Goal: Task Accomplishment & Management: Complete application form

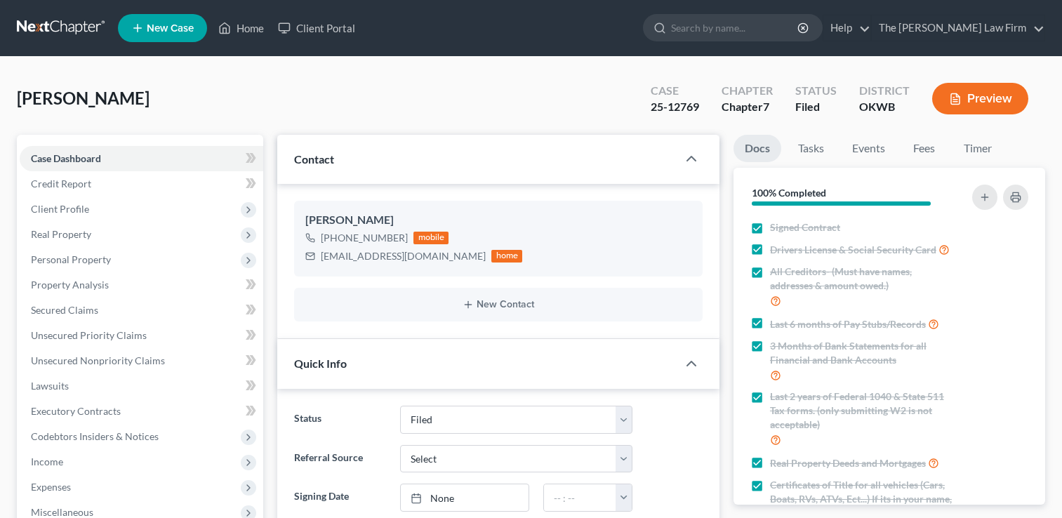
select select "2"
select select "0"
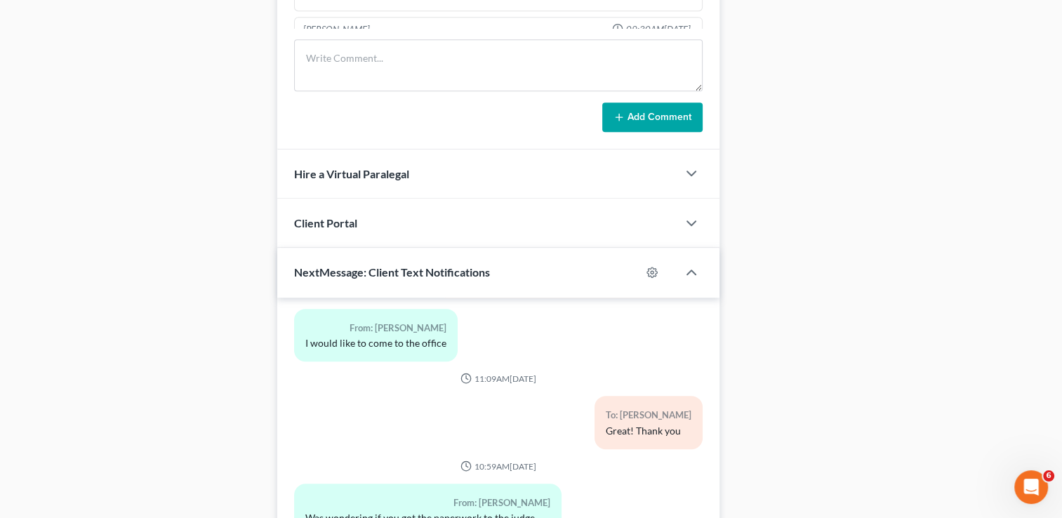
scroll to position [985, 0]
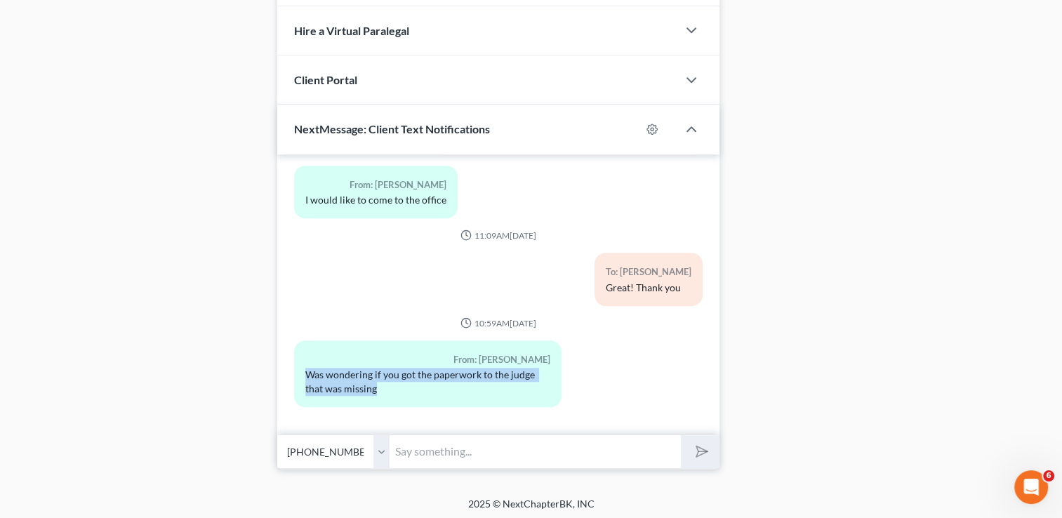
drag, startPoint x: 385, startPoint y: 392, endPoint x: 298, endPoint y: 374, distance: 88.8
click at [297, 373] on div "From: Cara Baxter Was wondering if you got the paperwork to the judge that was …" at bounding box center [427, 373] width 267 height 67
drag, startPoint x: 298, startPoint y: 374, endPoint x: 314, endPoint y: 378, distance: 17.2
copy div "Was wondering if you got the paperwork to the judge that was missing"
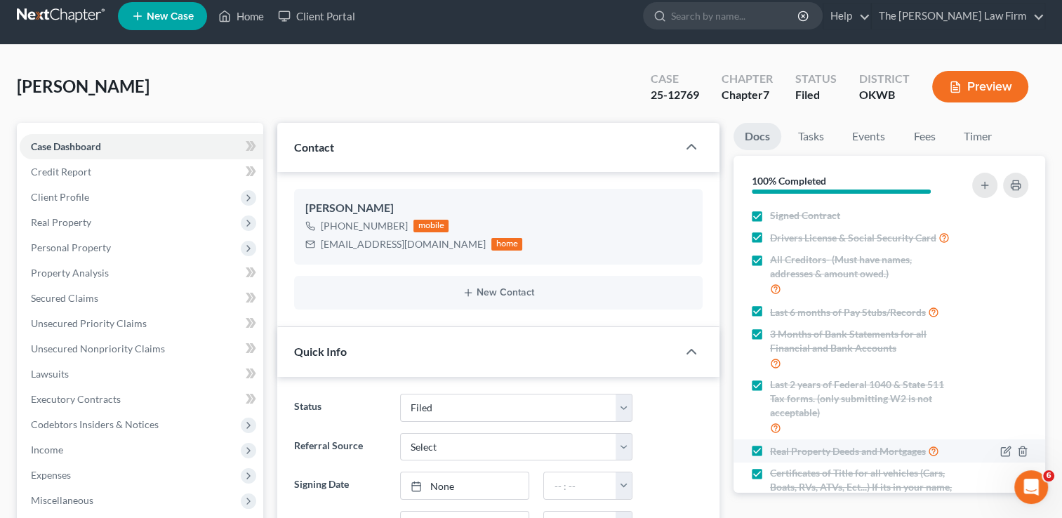
scroll to position [0, 0]
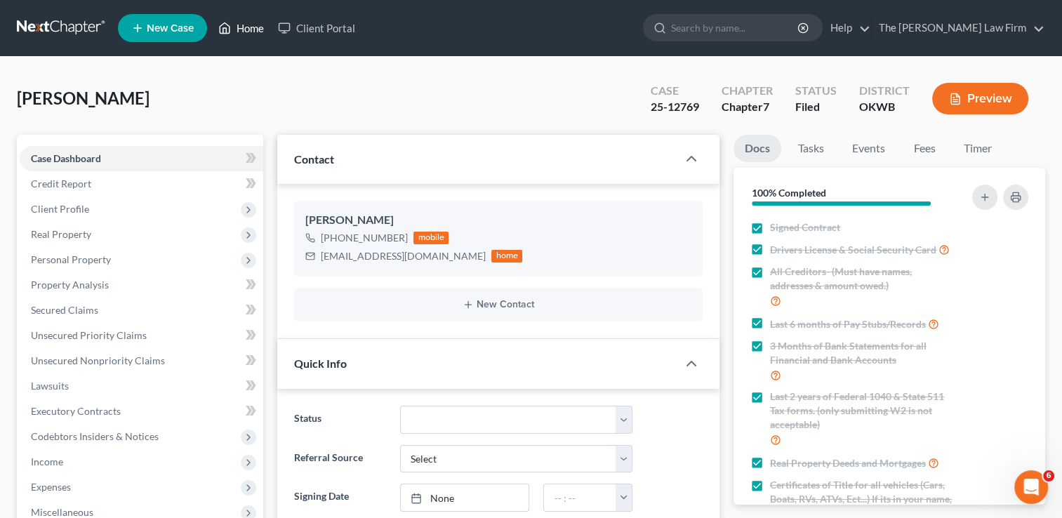
click at [243, 28] on link "Home" at bounding box center [241, 27] width 60 height 25
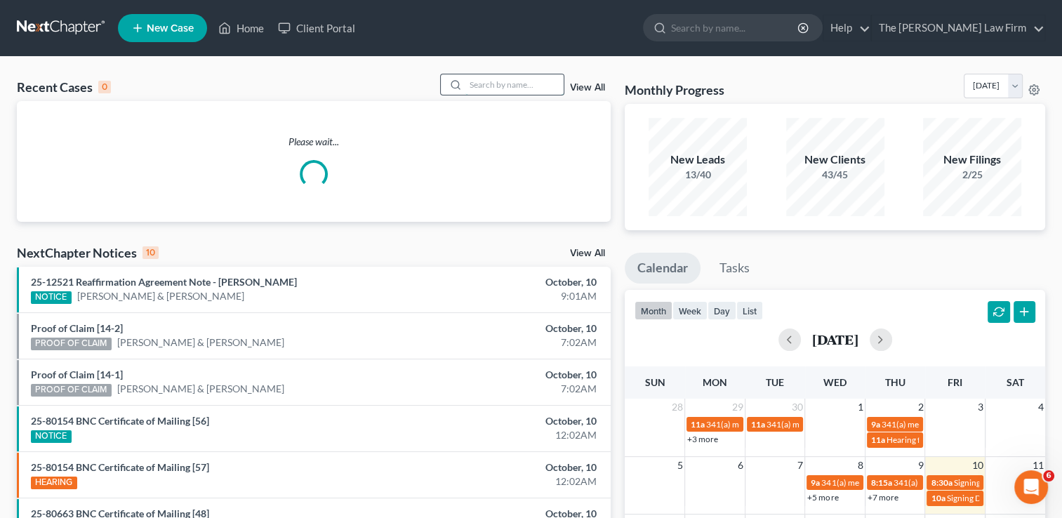
click at [491, 84] on input "search" at bounding box center [514, 84] width 98 height 20
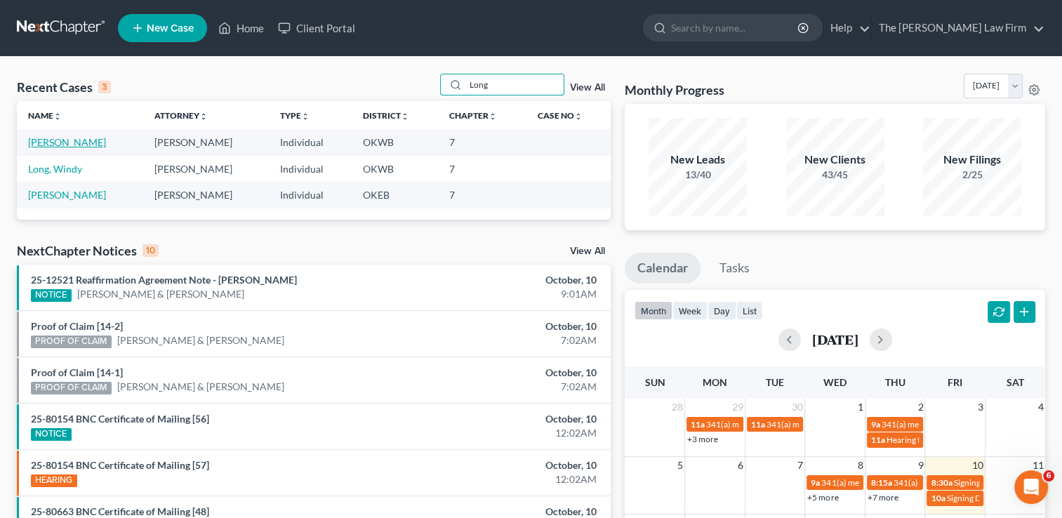
type input "Long"
click at [34, 145] on link "[PERSON_NAME]" at bounding box center [67, 142] width 78 height 12
select select "2"
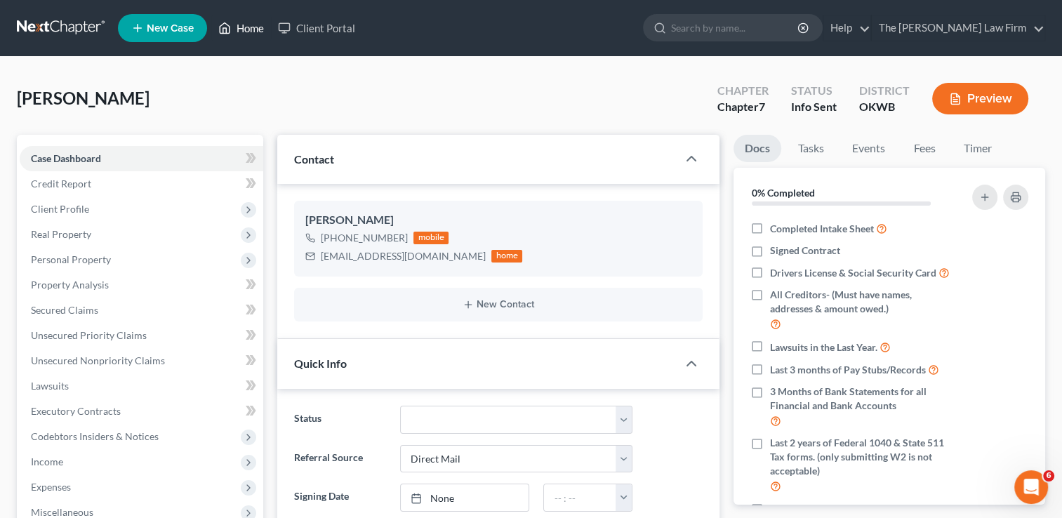
click at [242, 24] on link "Home" at bounding box center [241, 27] width 60 height 25
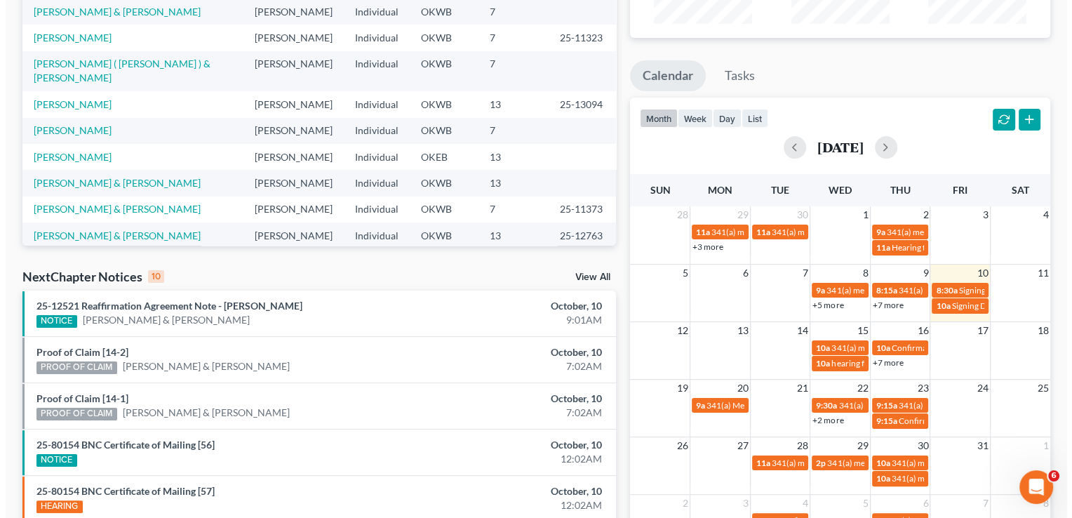
scroll to position [275, 0]
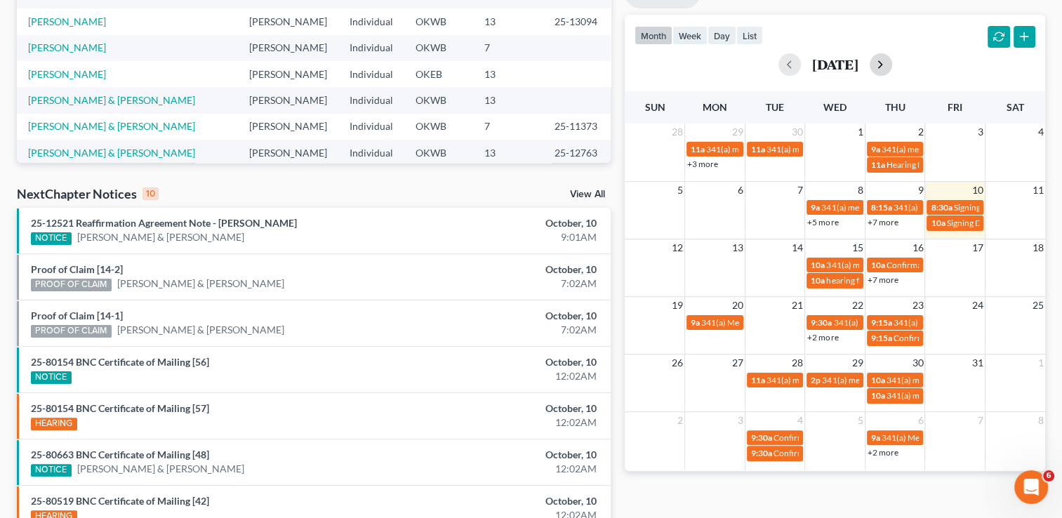
click at [892, 64] on button "button" at bounding box center [881, 64] width 22 height 22
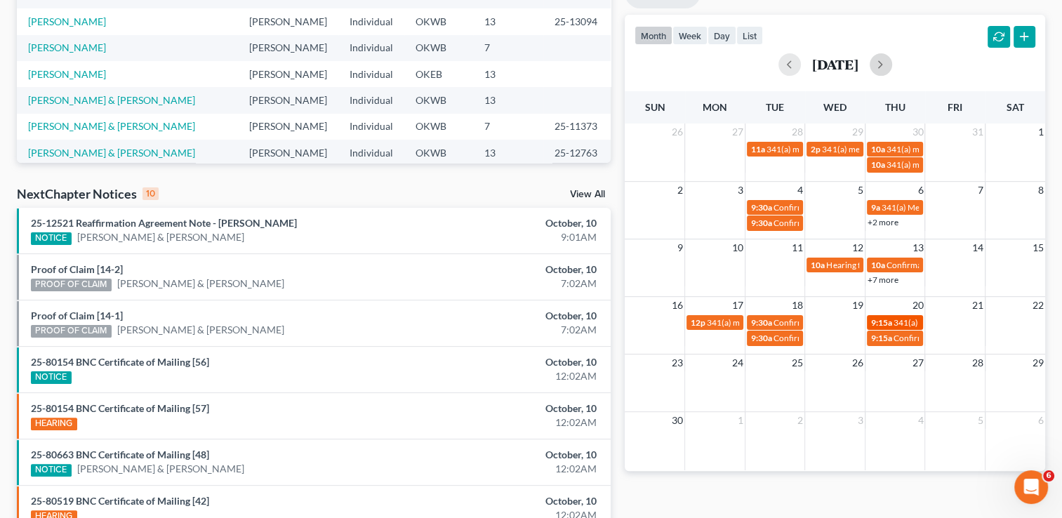
click at [896, 324] on span "341(a) meeting for [PERSON_NAME]" at bounding box center [960, 322] width 135 height 11
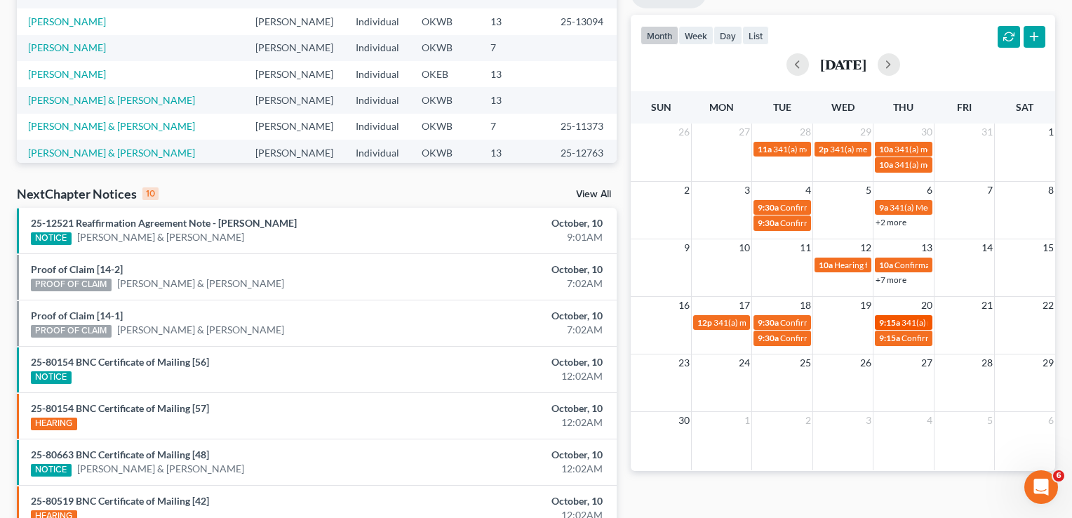
select select "Days"
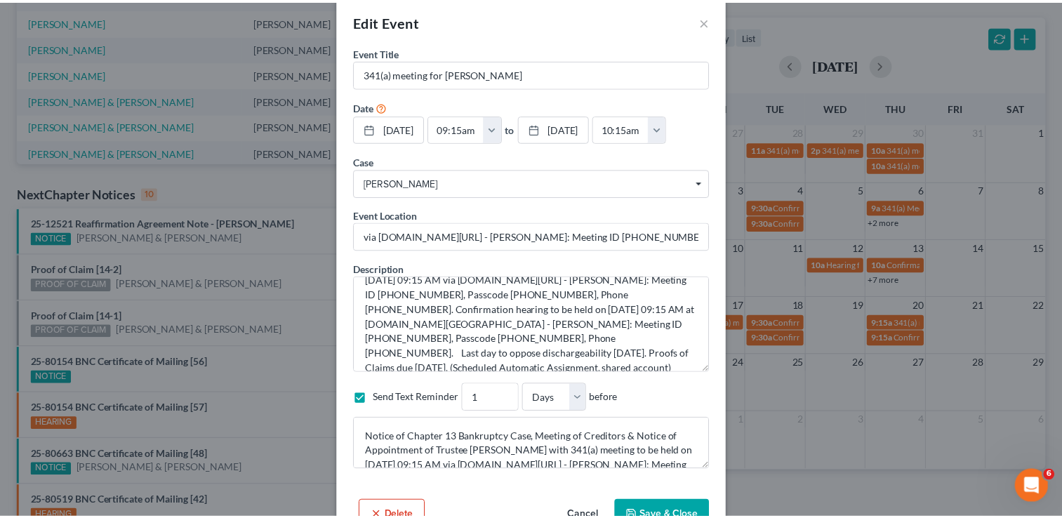
scroll to position [0, 0]
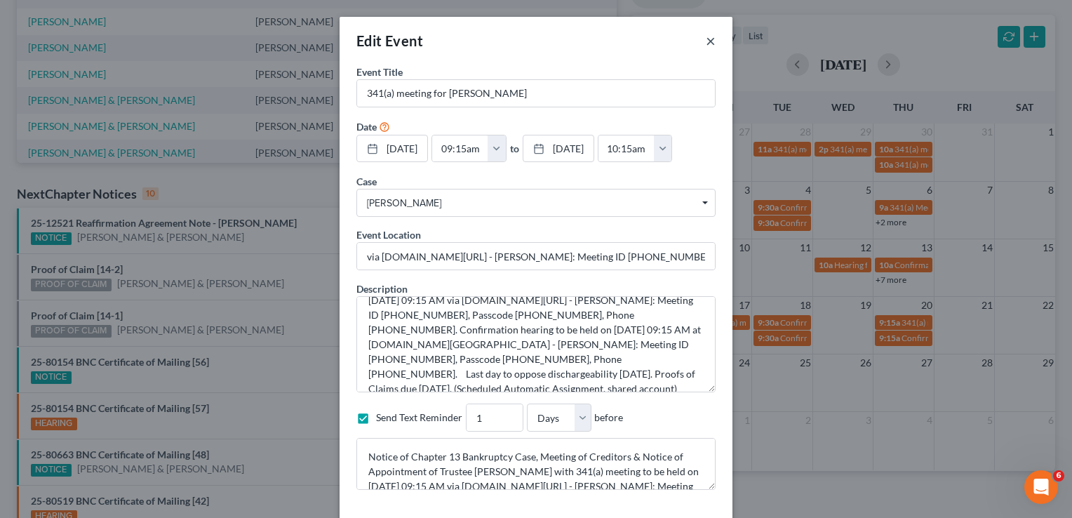
click at [707, 38] on button "×" at bounding box center [711, 40] width 10 height 17
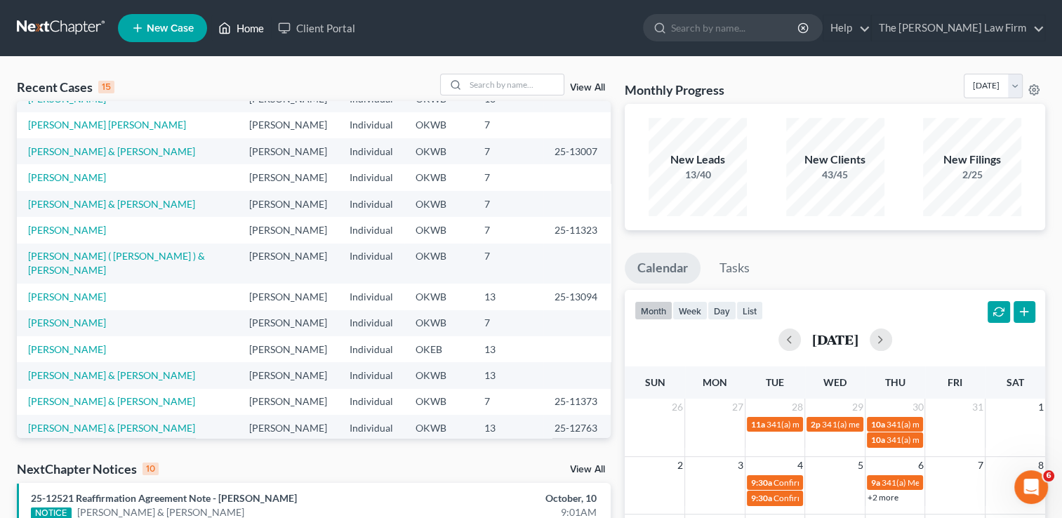
click at [255, 27] on link "Home" at bounding box center [241, 27] width 60 height 25
click at [324, 32] on link "Client Portal" at bounding box center [316, 27] width 91 height 25
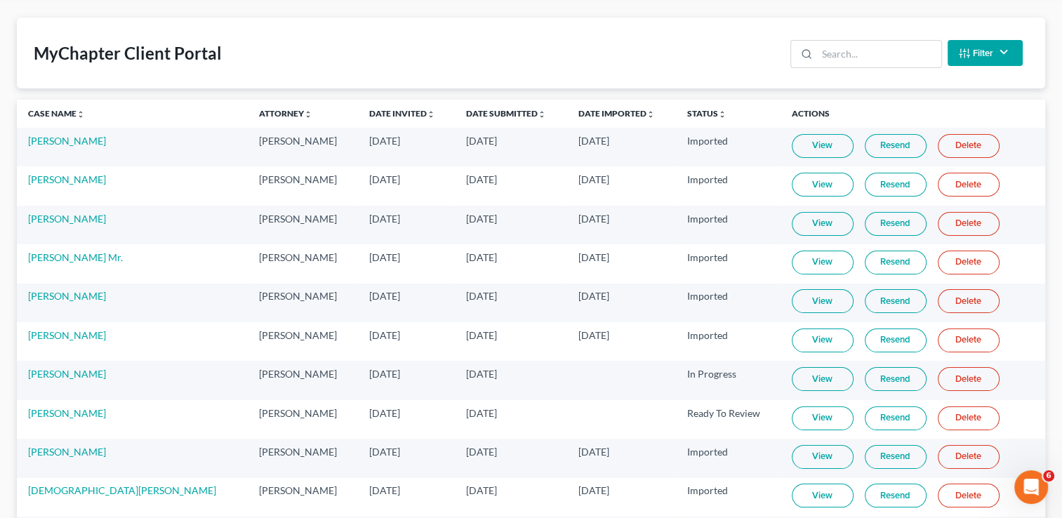
scroll to position [154, 0]
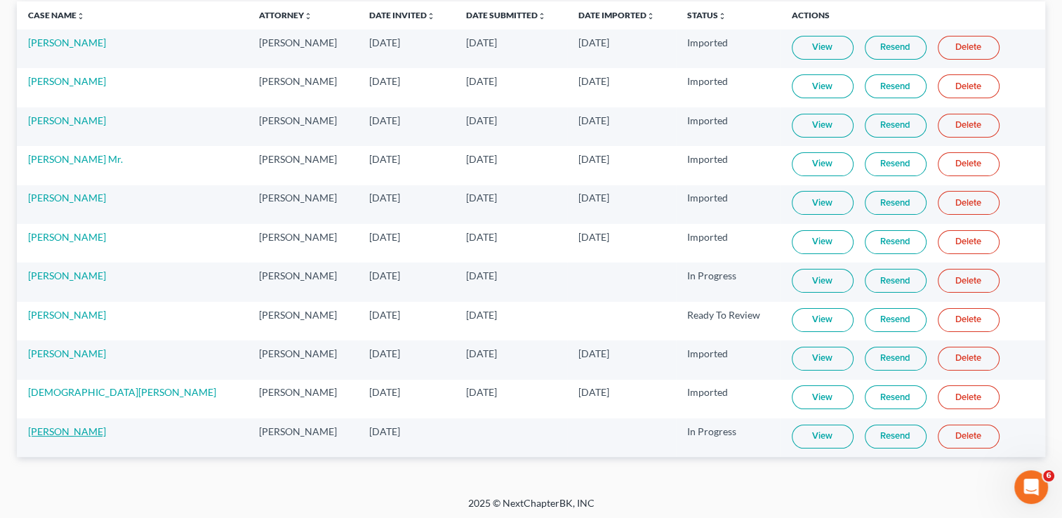
click at [46, 428] on link "[PERSON_NAME]" at bounding box center [67, 431] width 78 height 12
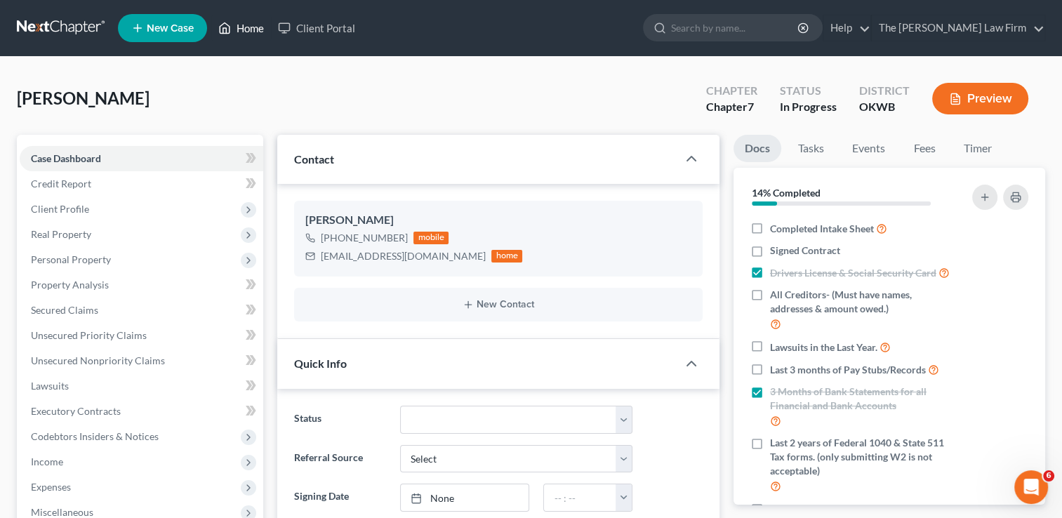
click at [251, 33] on link "Home" at bounding box center [241, 27] width 60 height 25
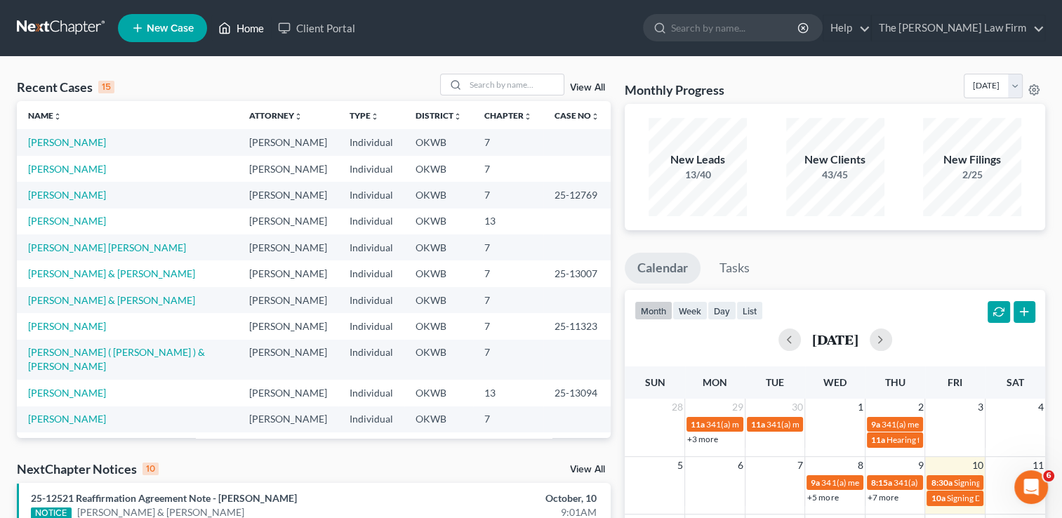
click at [251, 30] on link "Home" at bounding box center [241, 27] width 60 height 25
click at [526, 79] on input "search" at bounding box center [514, 84] width 98 height 20
click at [513, 83] on input "search" at bounding box center [514, 84] width 98 height 20
click at [507, 80] on input "search" at bounding box center [514, 84] width 98 height 20
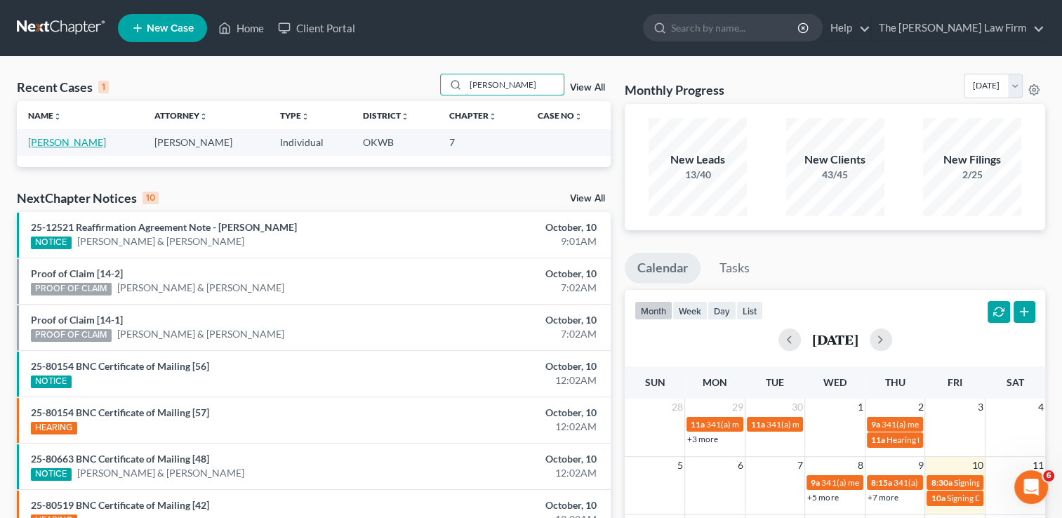
type input "[PERSON_NAME]"
click at [62, 145] on link "[PERSON_NAME]" at bounding box center [67, 142] width 78 height 12
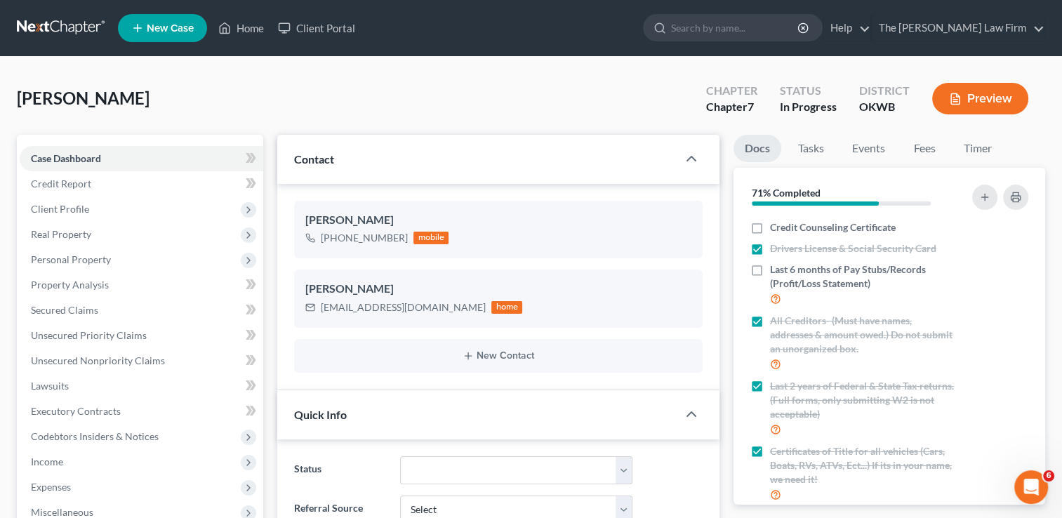
scroll to position [3437, 0]
drag, startPoint x: 489, startPoint y: 310, endPoint x: 320, endPoint y: 307, distance: 169.2
click at [320, 307] on div "[EMAIL_ADDRESS][DOMAIN_NAME] home" at bounding box center [413, 307] width 217 height 18
copy div "[EMAIL_ADDRESS][DOMAIN_NAME]"
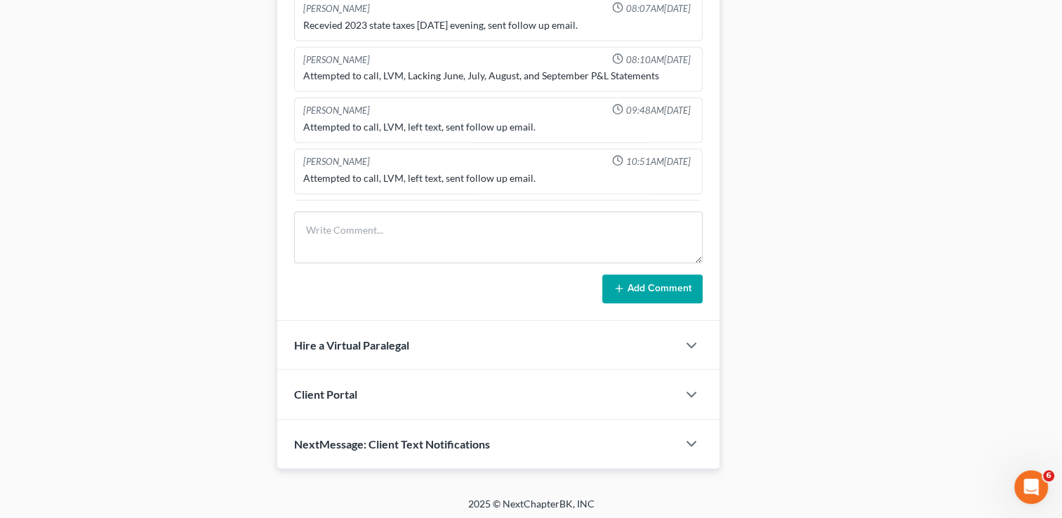
scroll to position [722, 0]
click at [696, 438] on icon "button" at bounding box center [691, 442] width 17 height 17
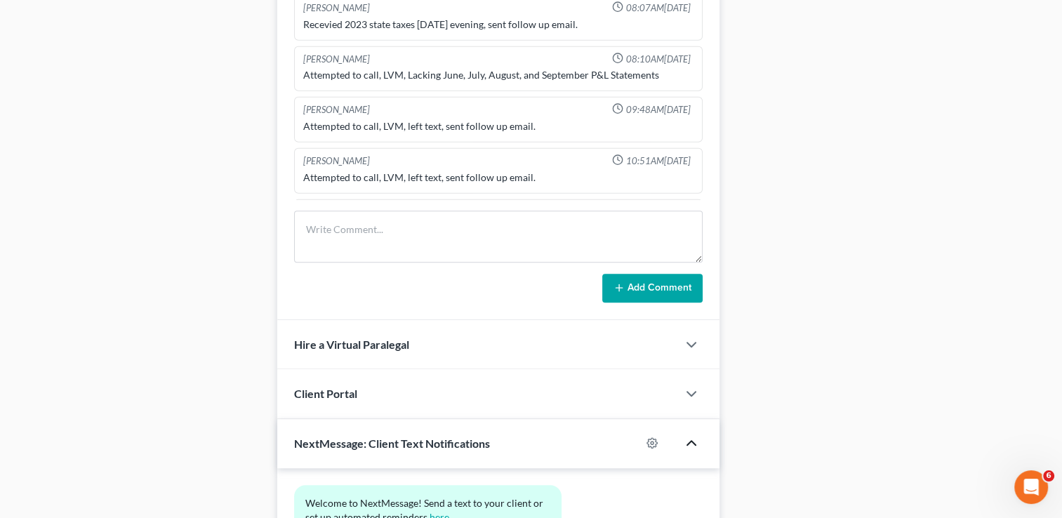
scroll to position [851, 0]
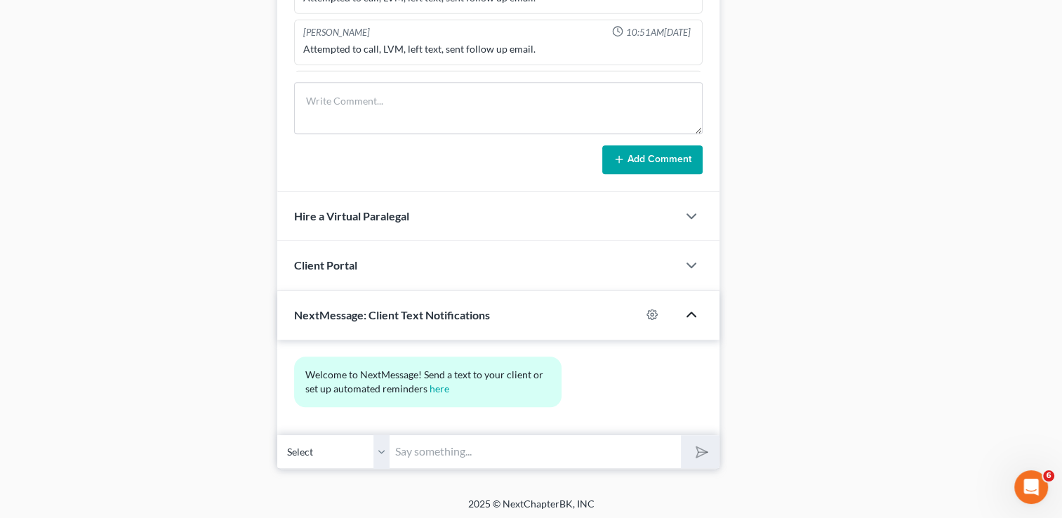
click at [507, 448] on input "text" at bounding box center [535, 451] width 291 height 34
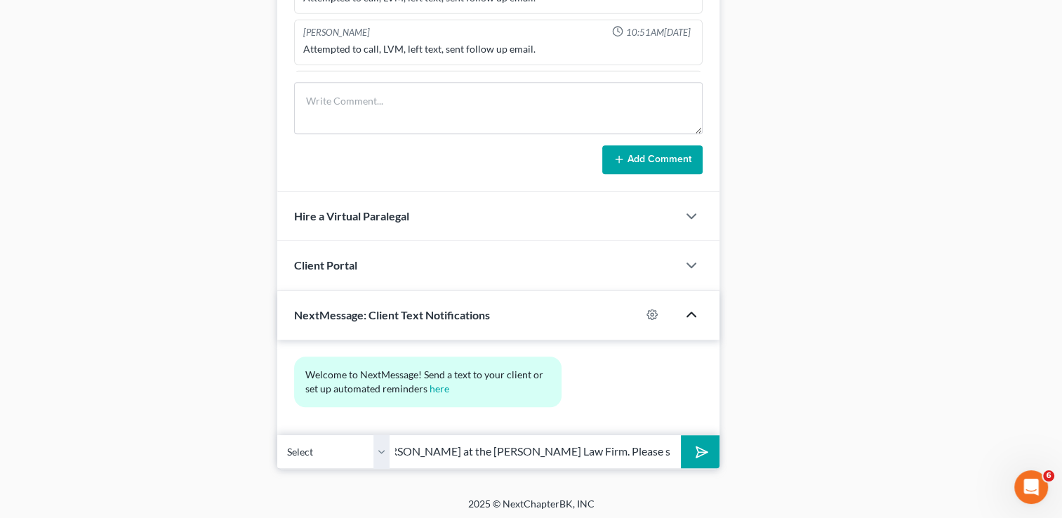
scroll to position [0, 167]
click at [528, 448] on input "Hello [PERSON_NAME], this is [PERSON_NAME] at the [PERSON_NAME] Law Firm. Pleas…" at bounding box center [535, 451] width 291 height 34
paste input "Hello [PERSON_NAME],I am reaching out to get the additional documen"
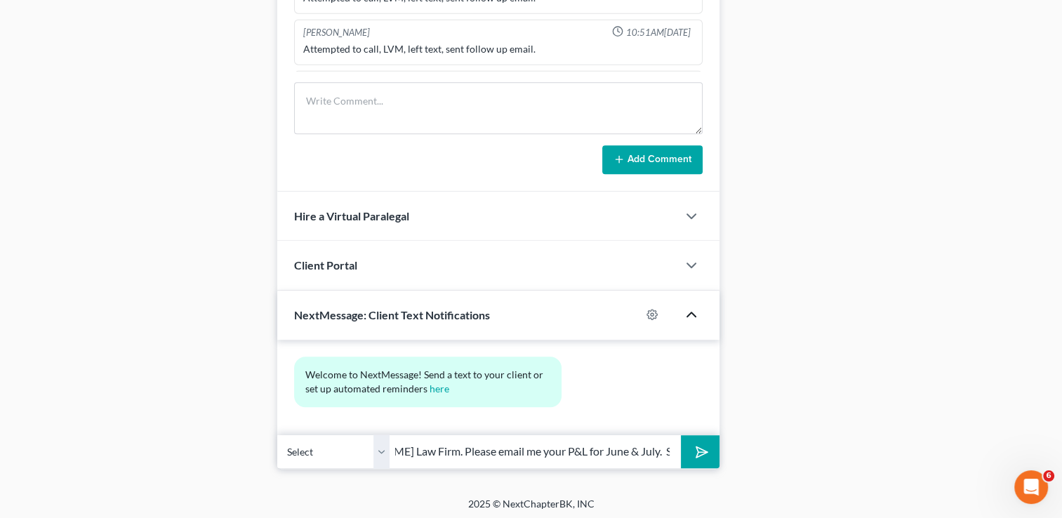
type input "Hello [PERSON_NAME], this is [PERSON_NAME] at the [PERSON_NAME] Law Firm. Pleas…"
click at [703, 456] on button "submit" at bounding box center [700, 451] width 39 height 33
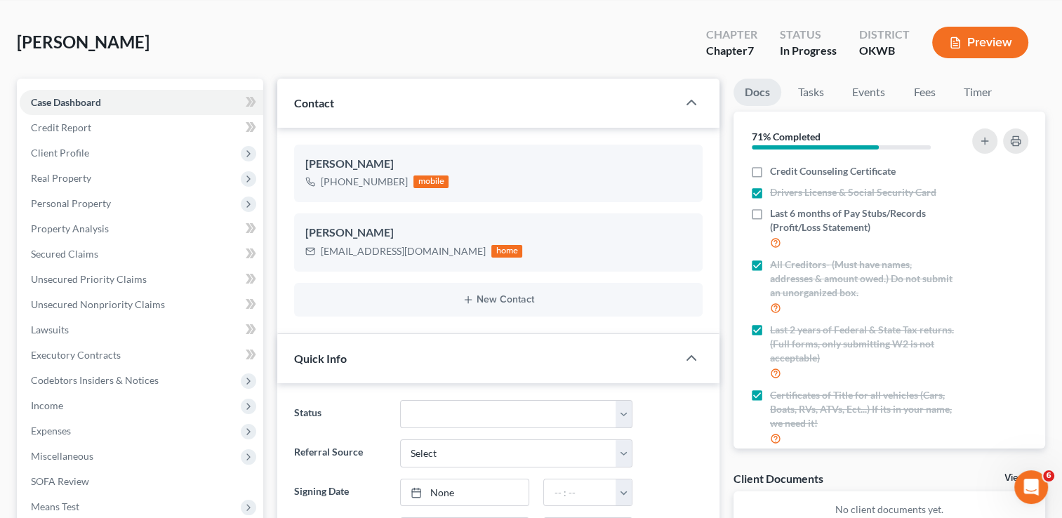
scroll to position [0, 0]
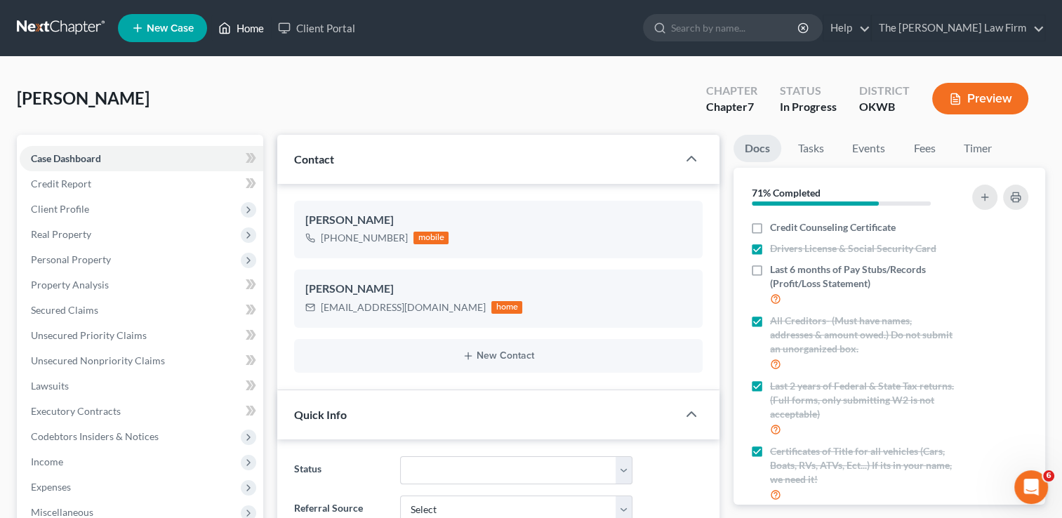
click at [246, 28] on link "Home" at bounding box center [241, 27] width 60 height 25
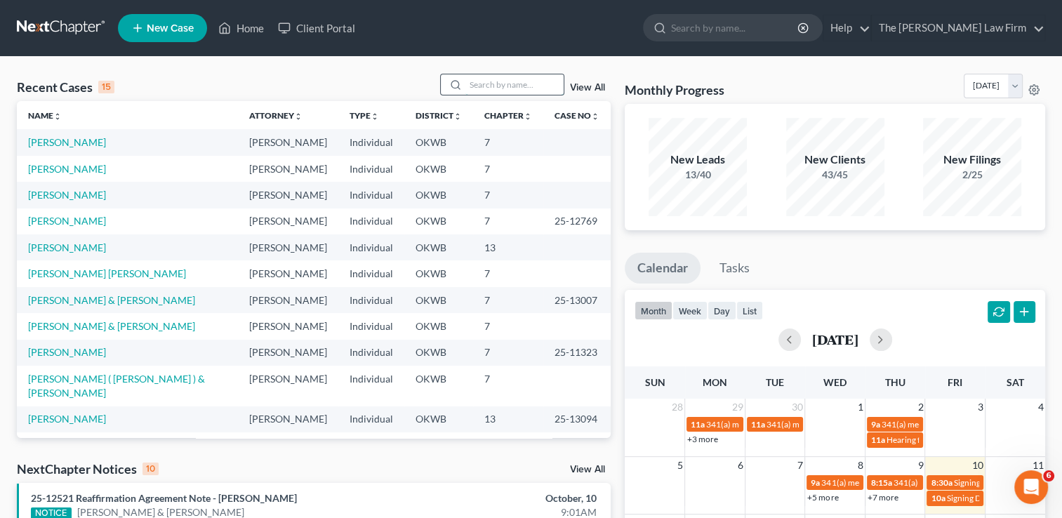
click at [516, 84] on input "search" at bounding box center [514, 84] width 98 height 20
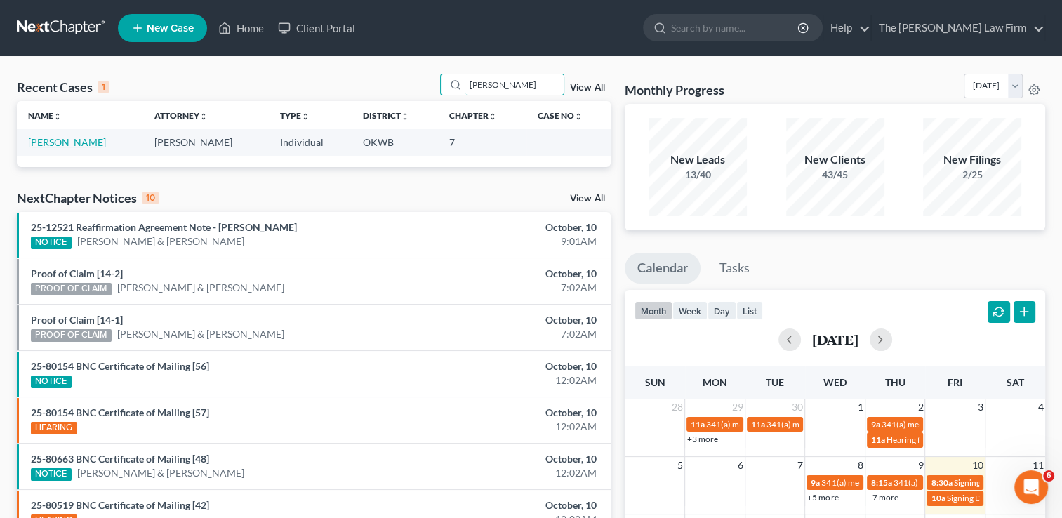
type input "[PERSON_NAME]"
click at [53, 143] on link "[PERSON_NAME]" at bounding box center [67, 142] width 78 height 12
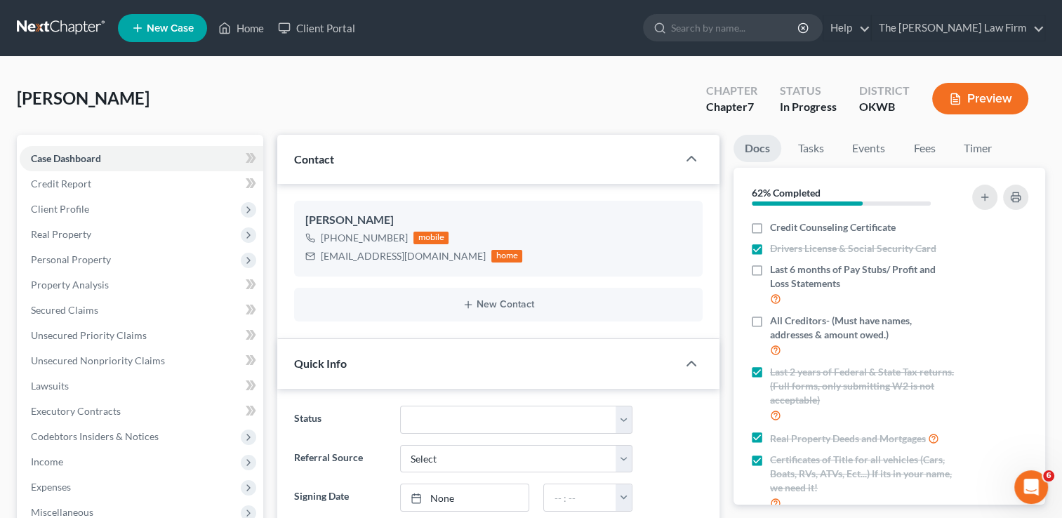
scroll to position [1345, 0]
drag, startPoint x: 433, startPoint y: 257, endPoint x: 320, endPoint y: 260, distance: 113.0
click at [320, 260] on div "[EMAIL_ADDRESS][DOMAIN_NAME] home" at bounding box center [413, 256] width 217 height 18
copy div "[EMAIL_ADDRESS][DOMAIN_NAME]"
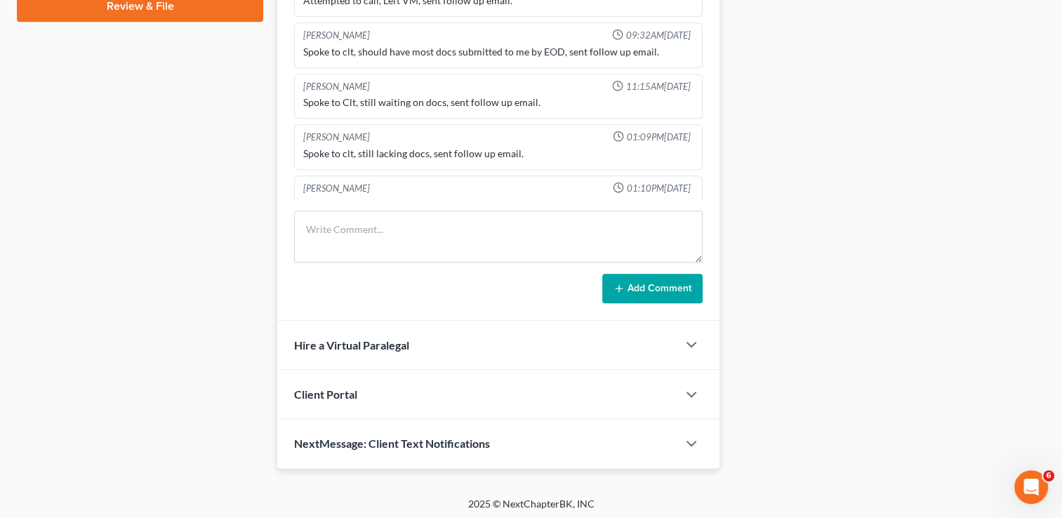
drag, startPoint x: 1039, startPoint y: 348, endPoint x: 1036, endPoint y: 423, distance: 74.5
click at [693, 445] on icon "button" at bounding box center [691, 443] width 17 height 17
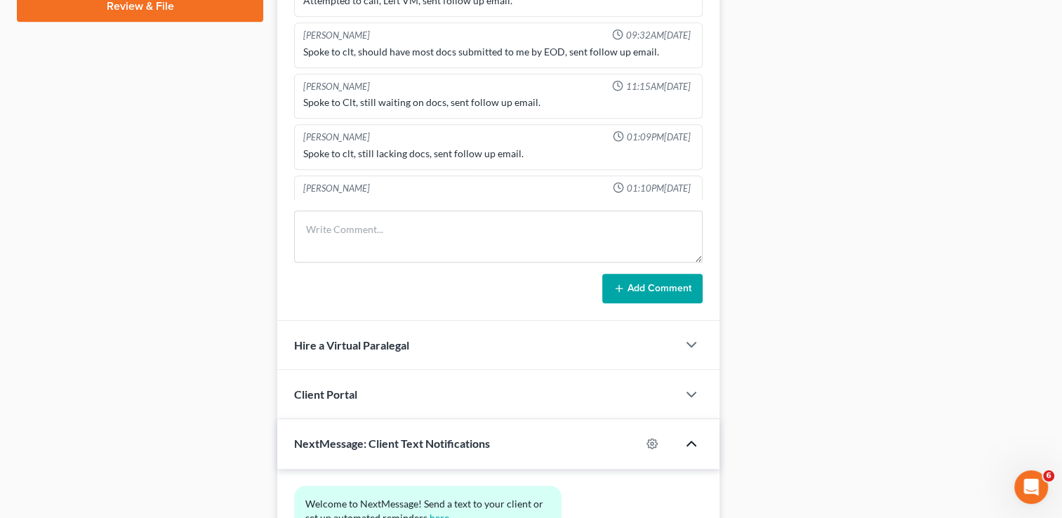
scroll to position [800, 0]
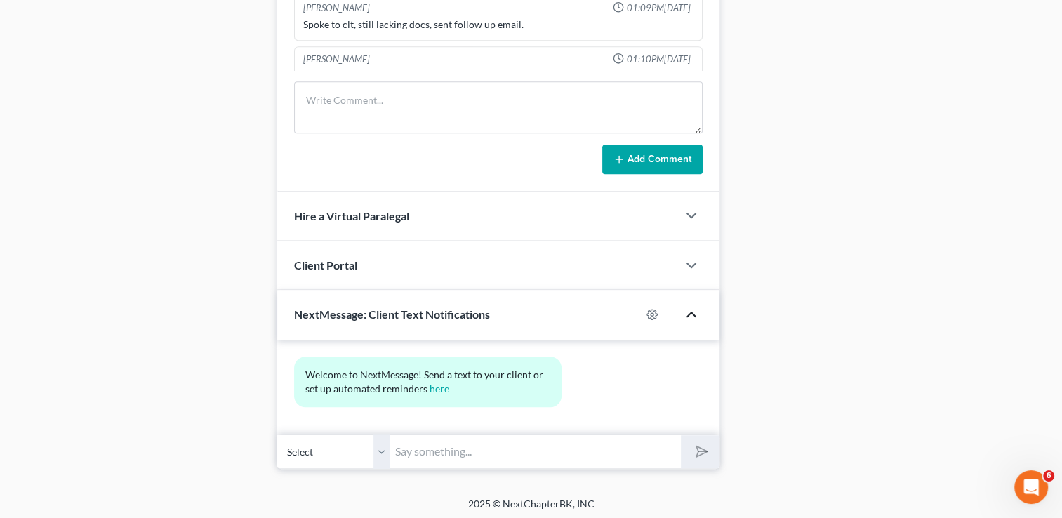
click at [456, 448] on input "text" at bounding box center [535, 451] width 291 height 34
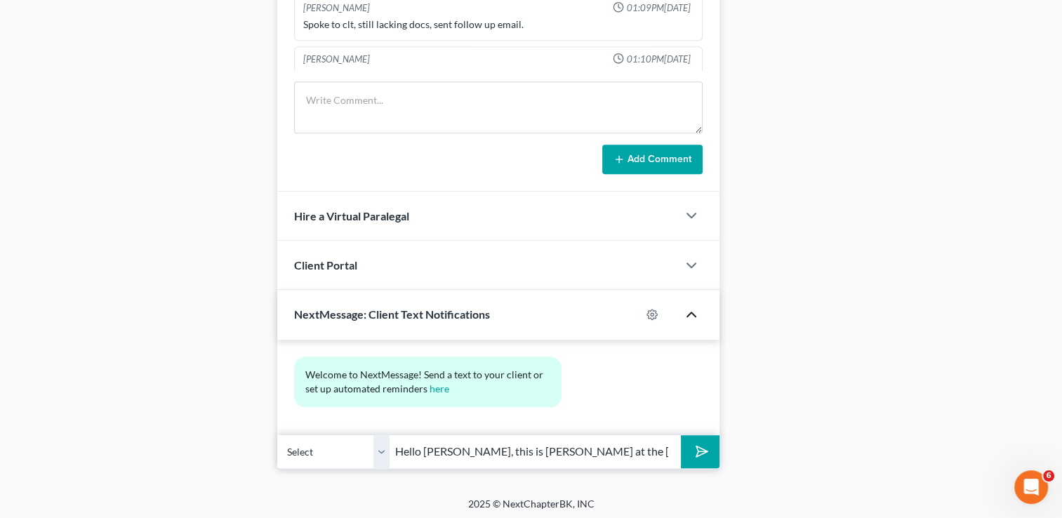
click at [448, 450] on input "Hello [PERSON_NAME], this is [PERSON_NAME] at the [PERSON_NAME] Law Firm. Pleas…" at bounding box center [535, 451] width 291 height 34
type input "[PERSON_NAME], this is [PERSON_NAME] at the [PERSON_NAME] Law Firm. Please emai…"
click at [712, 458] on button "submit" at bounding box center [700, 451] width 39 height 33
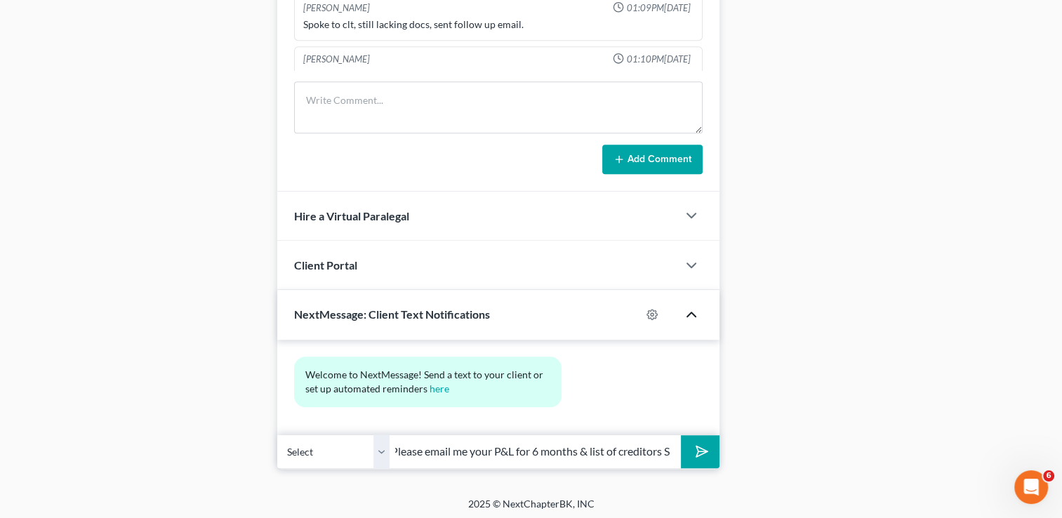
scroll to position [0, 0]
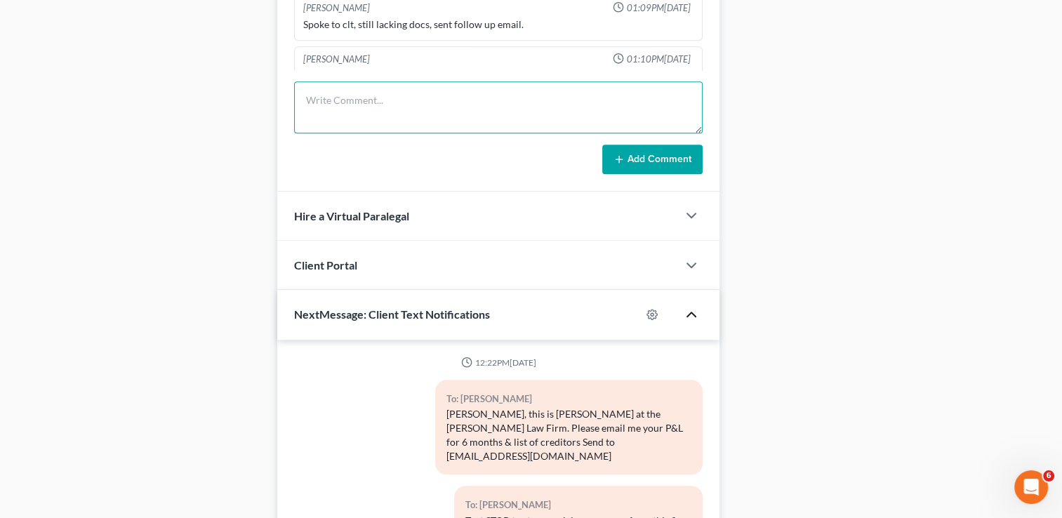
click at [552, 93] on textarea at bounding box center [498, 107] width 408 height 52
type textarea "Sent email & text for missing docs."
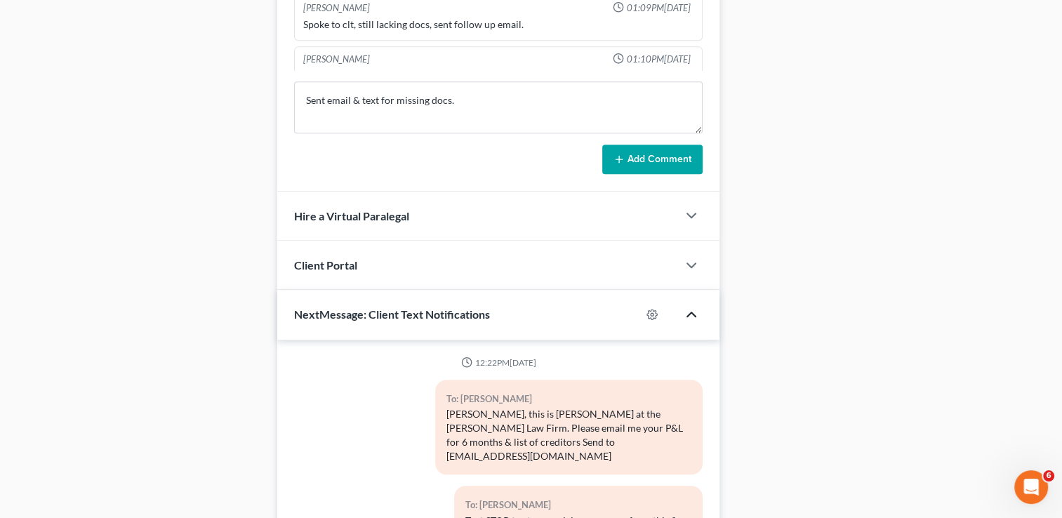
click at [637, 152] on button "Add Comment" at bounding box center [652, 159] width 100 height 29
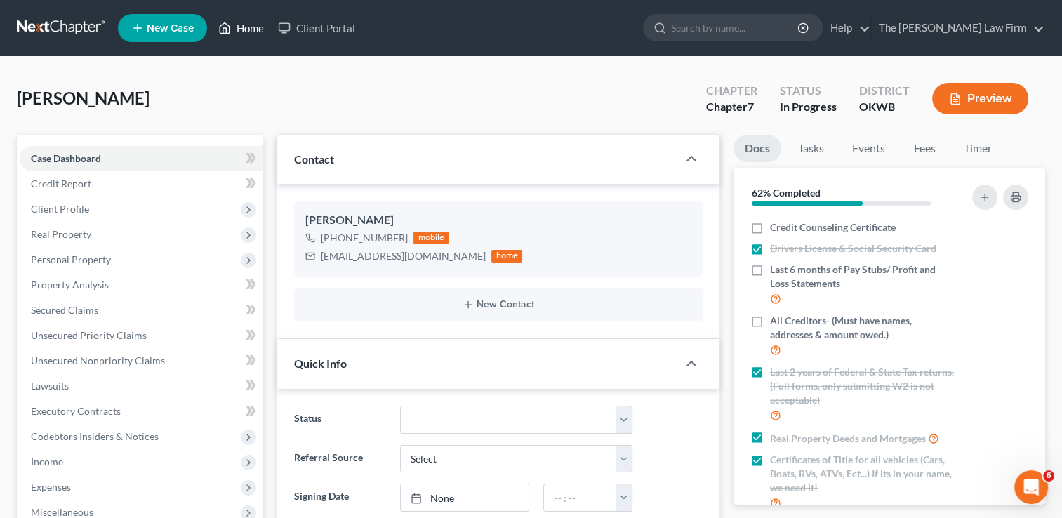
click at [237, 25] on link "Home" at bounding box center [241, 27] width 60 height 25
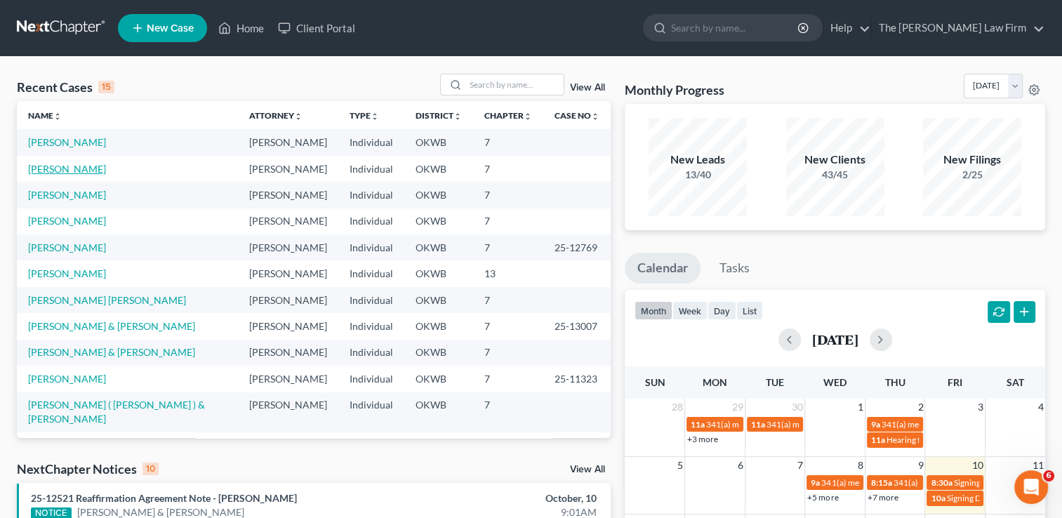
click at [70, 173] on link "[PERSON_NAME]" at bounding box center [67, 169] width 78 height 12
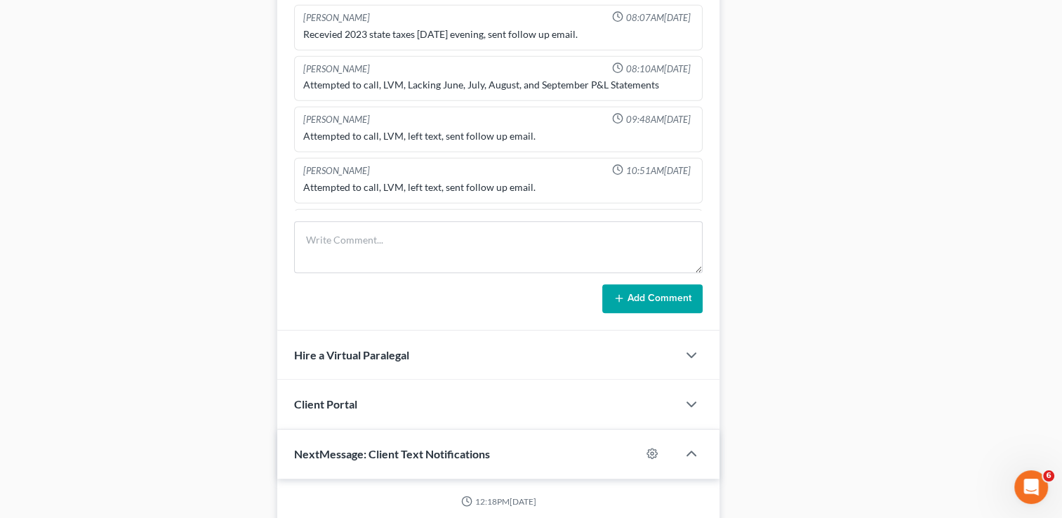
scroll to position [772, 0]
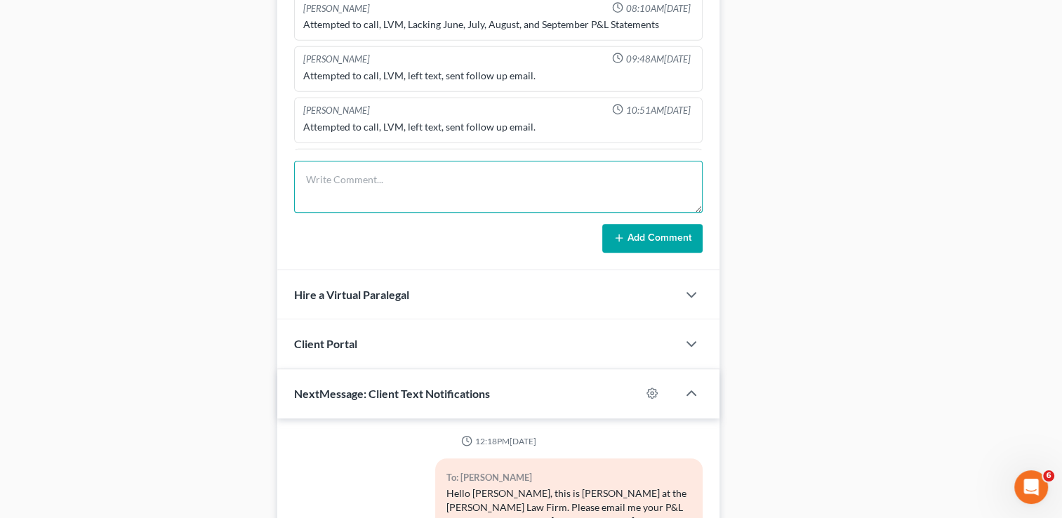
click at [390, 181] on textarea at bounding box center [498, 187] width 408 height 52
type textarea "Sent email & txt for missing docs."
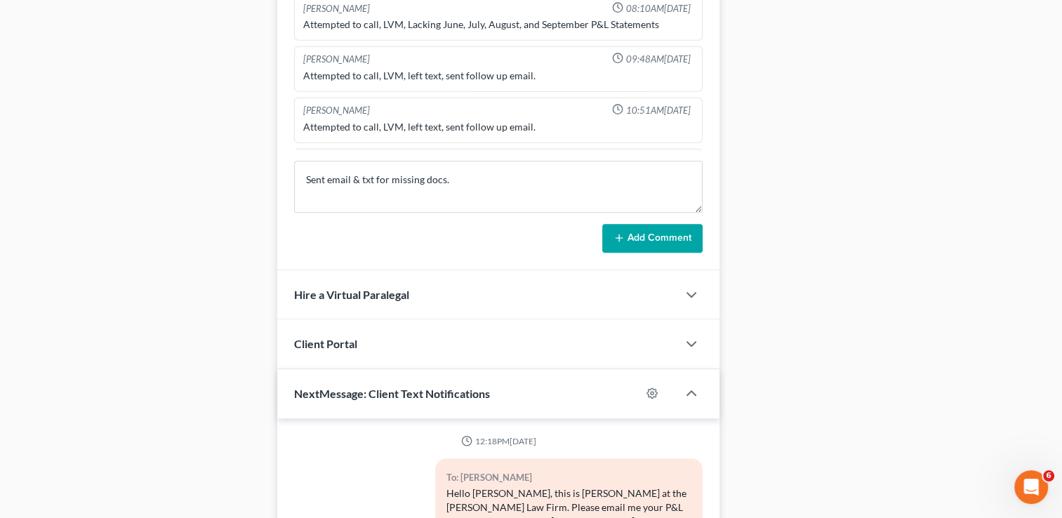
click at [668, 229] on button "Add Comment" at bounding box center [652, 238] width 100 height 29
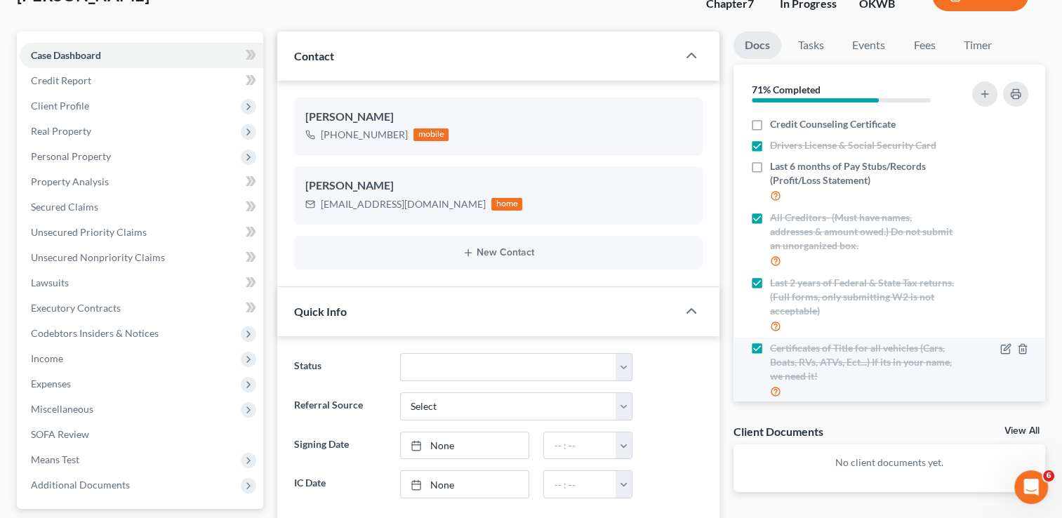
scroll to position [0, 0]
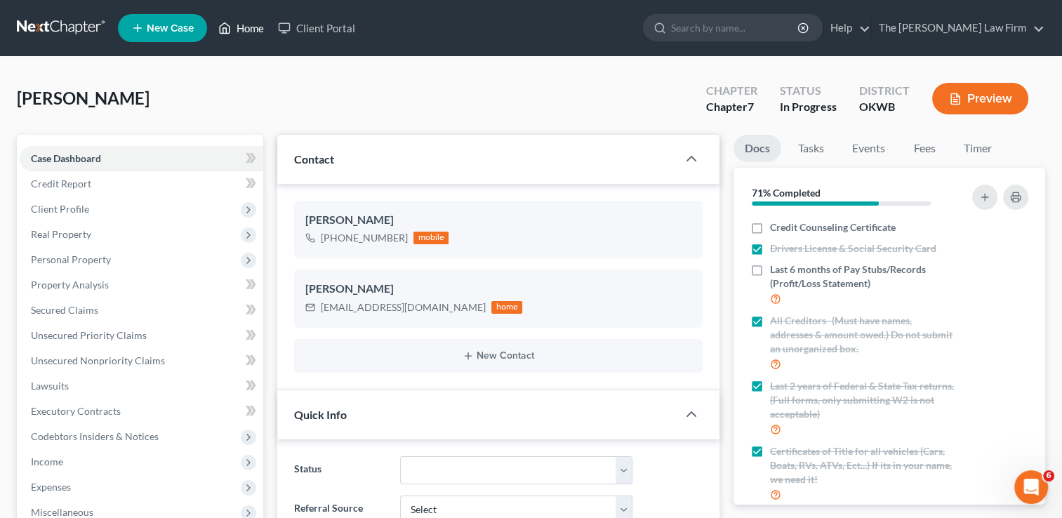
click at [250, 34] on link "Home" at bounding box center [241, 27] width 60 height 25
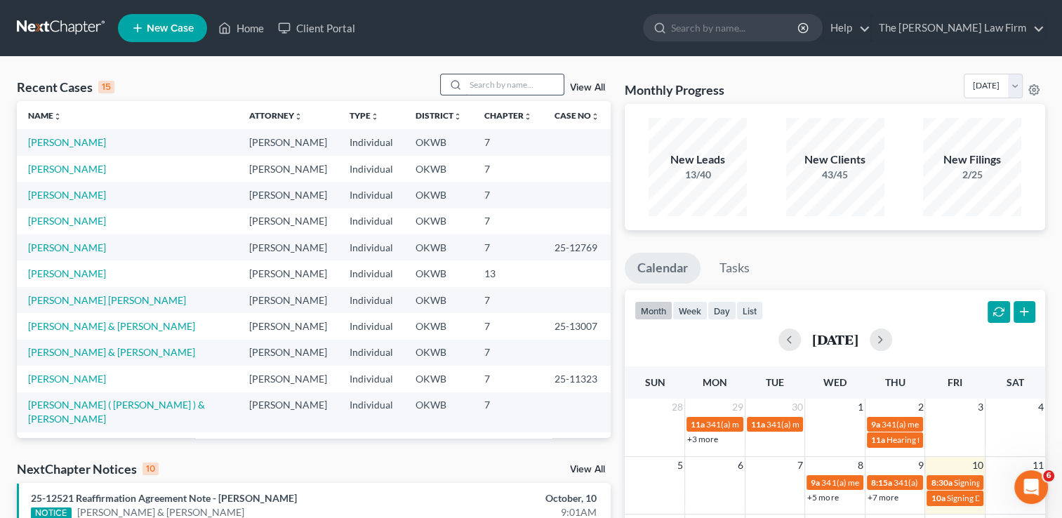
click at [497, 80] on input "search" at bounding box center [514, 84] width 98 height 20
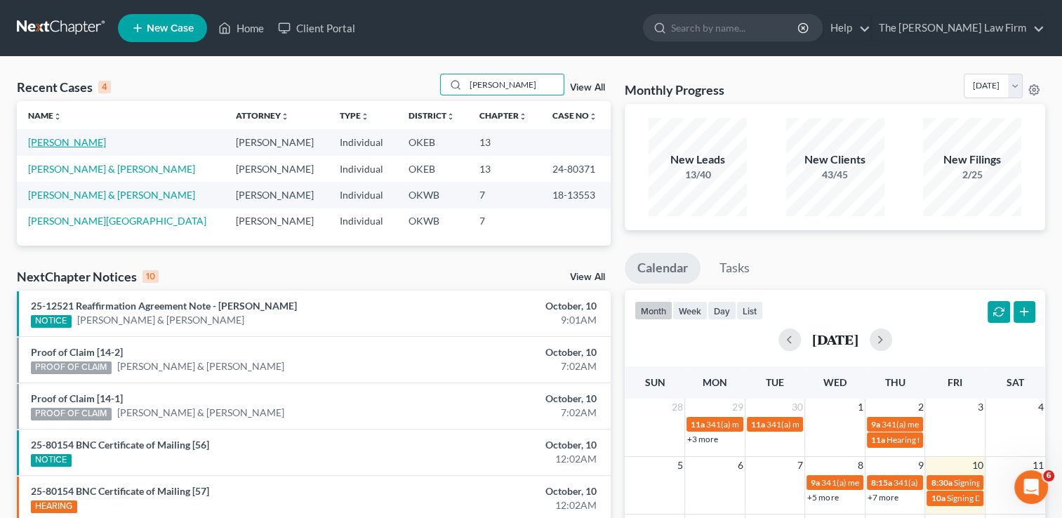
type input "[PERSON_NAME]"
click at [62, 142] on link "[PERSON_NAME]" at bounding box center [67, 142] width 78 height 12
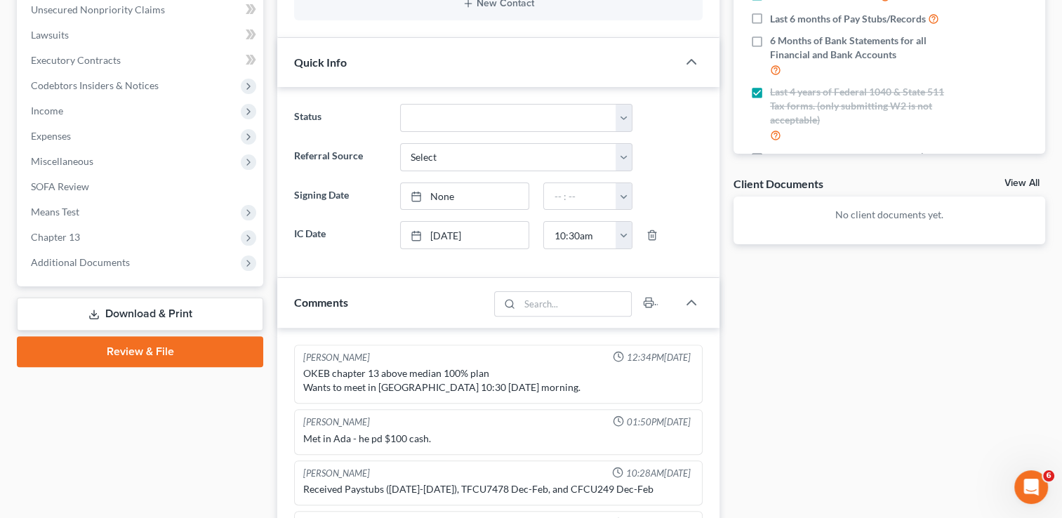
scroll to position [70, 0]
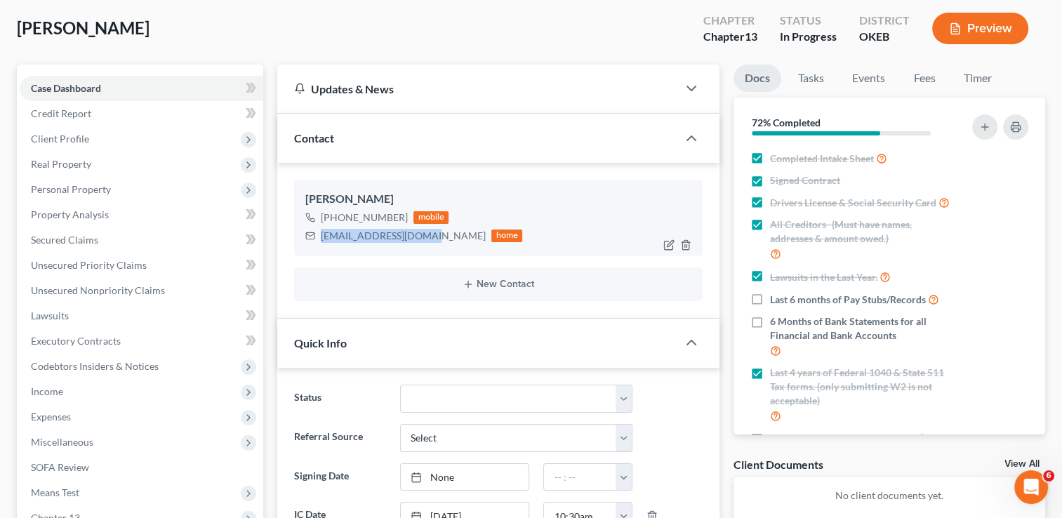
drag, startPoint x: 425, startPoint y: 237, endPoint x: 323, endPoint y: 240, distance: 101.8
click at [323, 240] on div "[EMAIL_ADDRESS][DOMAIN_NAME] home" at bounding box center [413, 236] width 217 height 18
copy div "[EMAIL_ADDRESS][DOMAIN_NAME]"
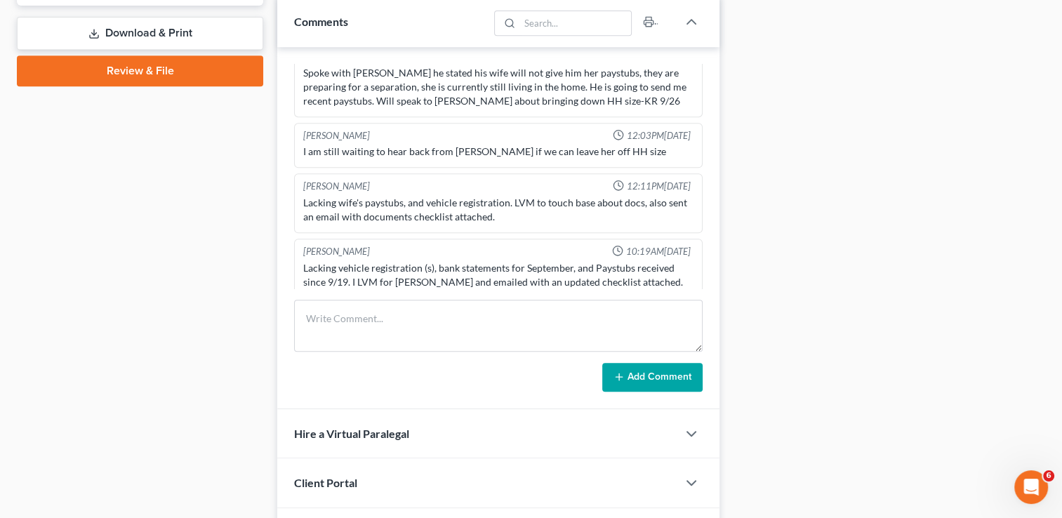
scroll to position [1727, 0]
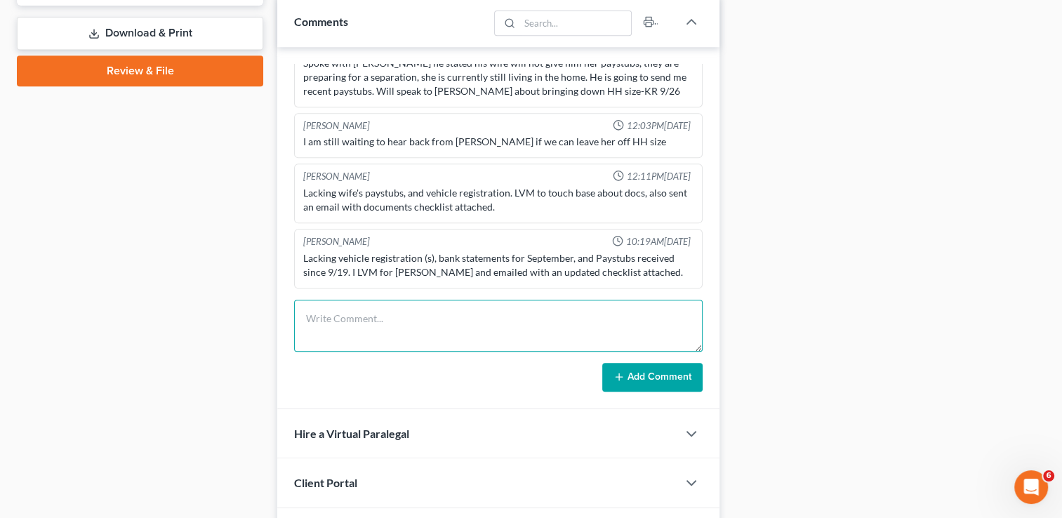
click at [496, 302] on textarea at bounding box center [498, 326] width 408 height 52
type textarea "Sent email & tx for docs."
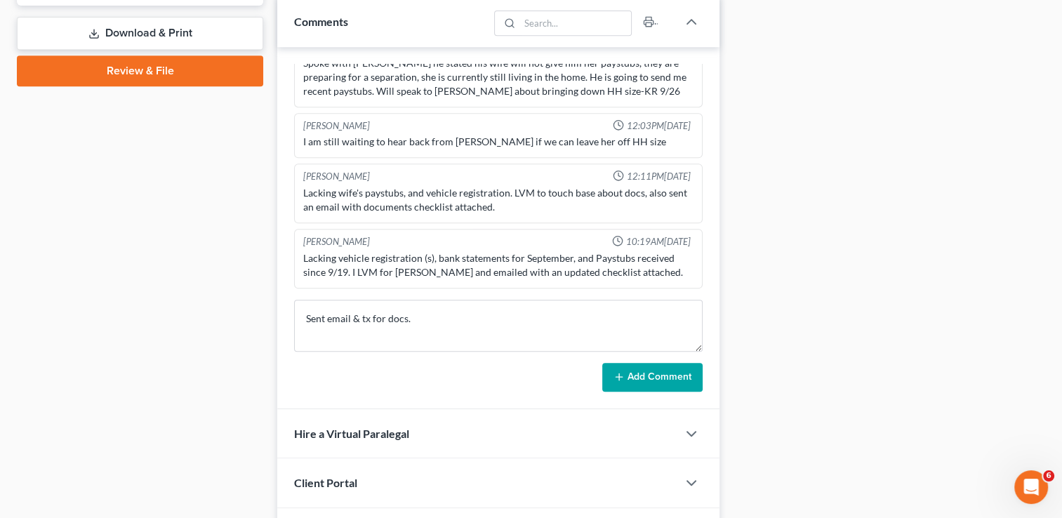
click at [660, 369] on button "Add Comment" at bounding box center [652, 377] width 100 height 29
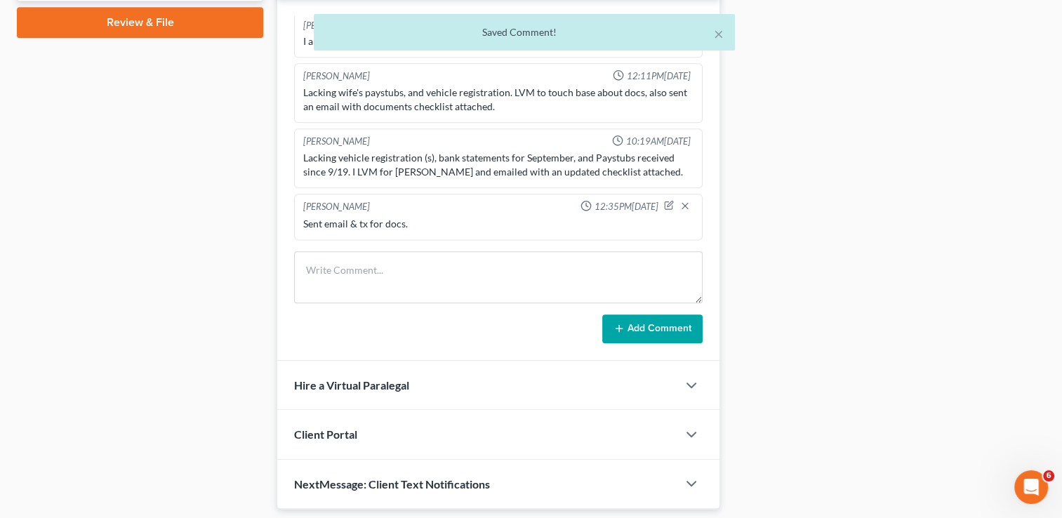
scroll to position [721, 0]
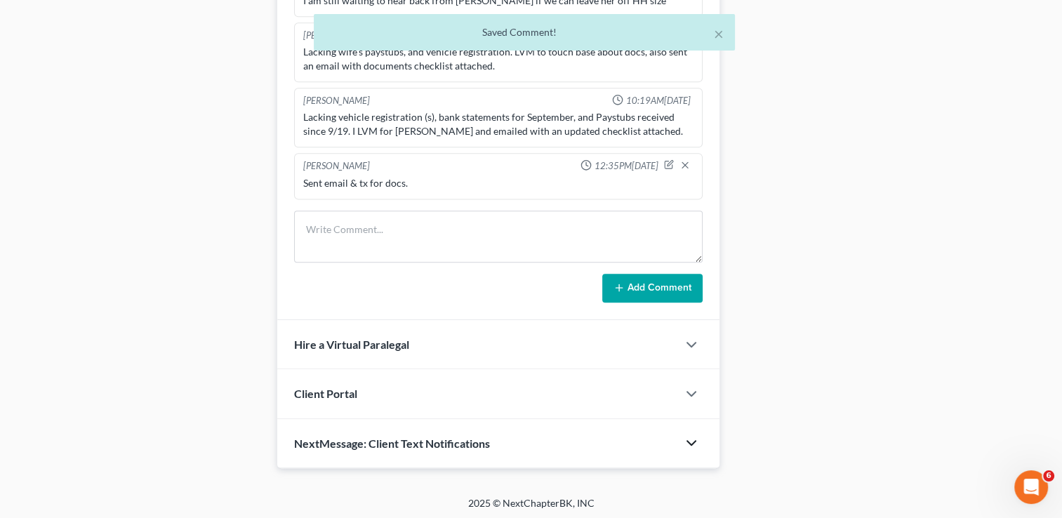
click at [693, 441] on polyline "button" at bounding box center [691, 443] width 8 height 4
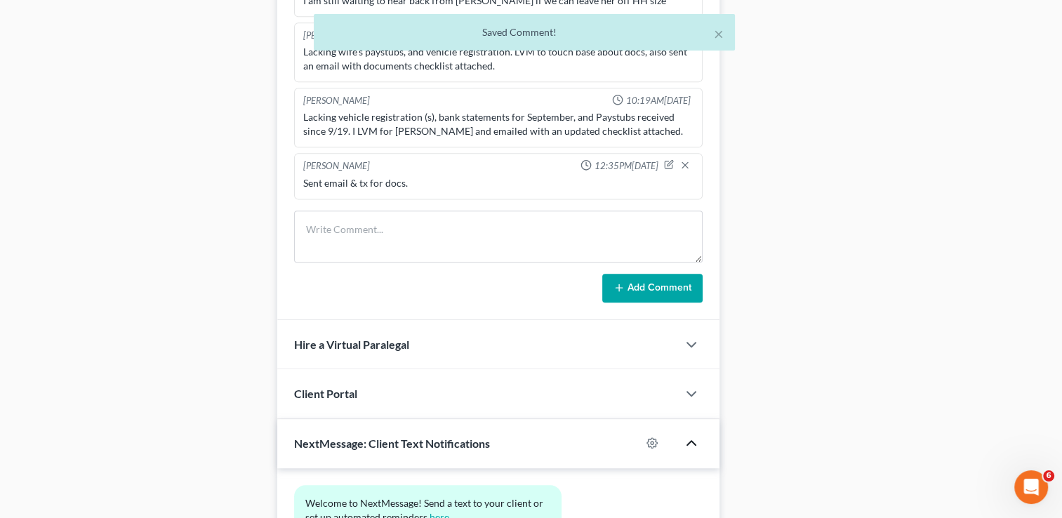
scroll to position [850, 0]
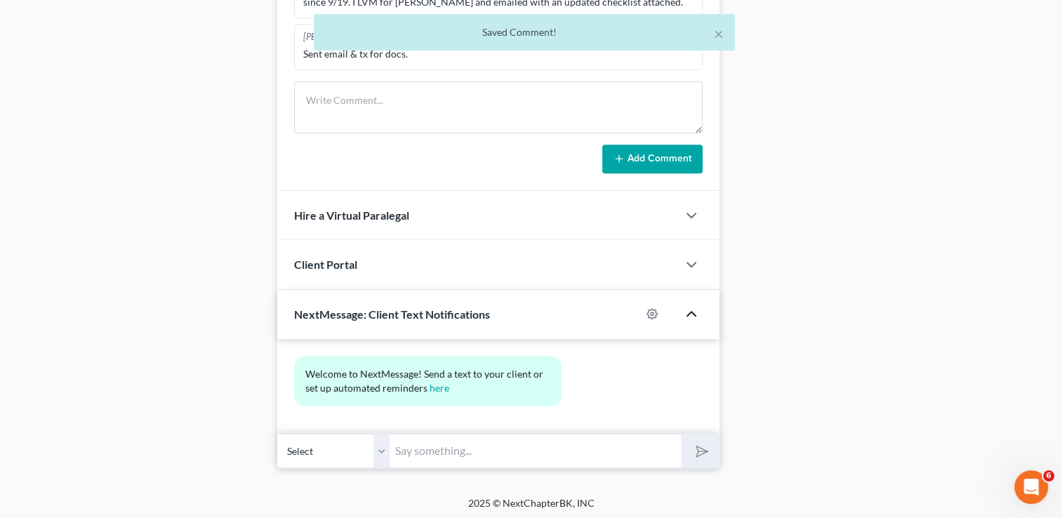
click at [486, 444] on input "text" at bounding box center [535, 451] width 291 height 34
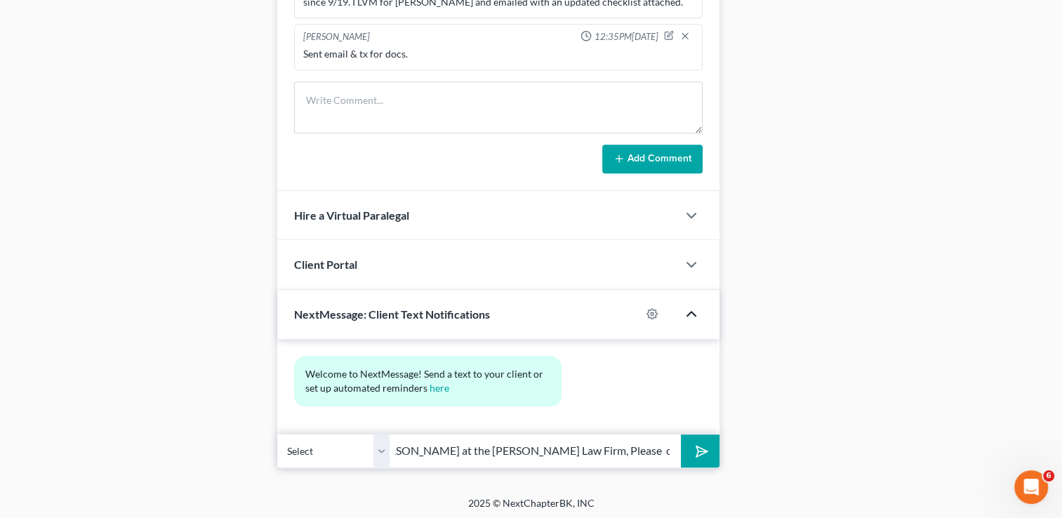
scroll to position [0, 153]
type input "Hello [PERSON_NAME], this is [PERSON_NAME] at the [PERSON_NAME] Law Firm, Pleas…"
click at [700, 451] on polygon "submit" at bounding box center [699, 451] width 17 height 17
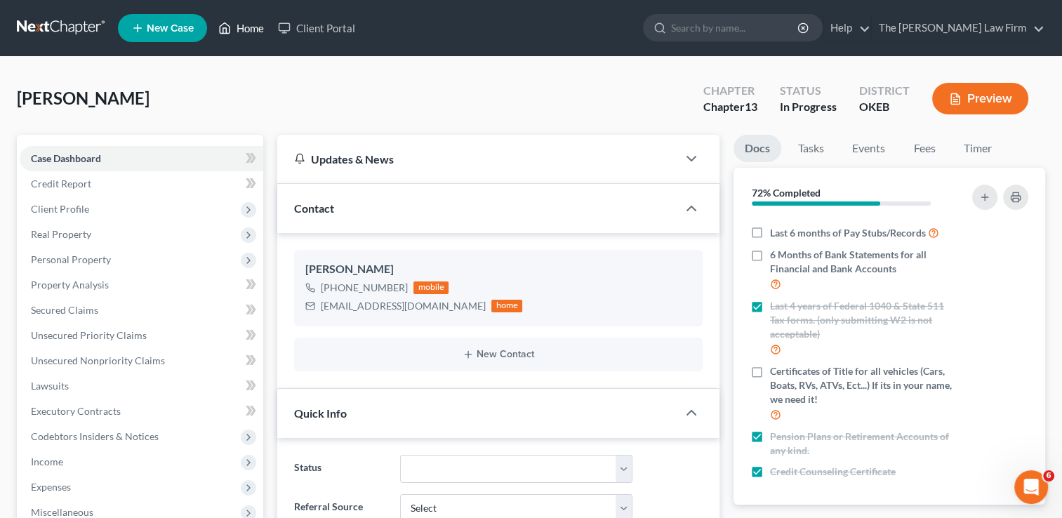
click at [251, 29] on link "Home" at bounding box center [241, 27] width 60 height 25
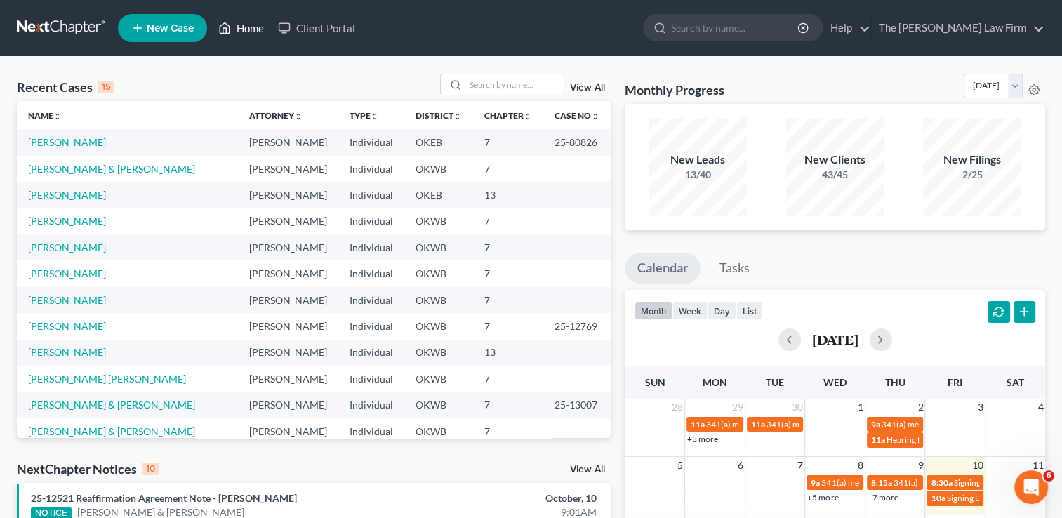
click at [251, 32] on link "Home" at bounding box center [241, 27] width 60 height 25
click at [483, 84] on input "search" at bounding box center [514, 84] width 98 height 20
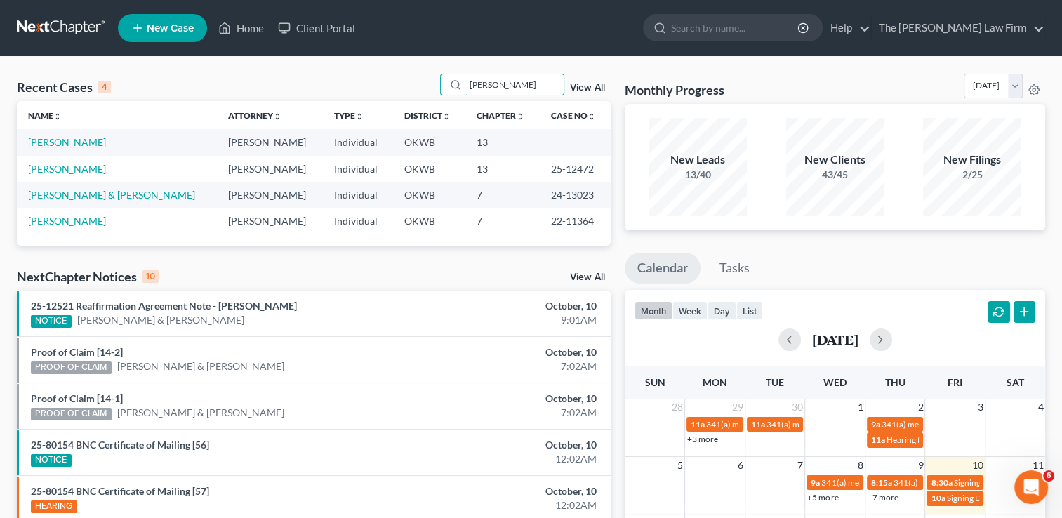
type input "[PERSON_NAME]"
click at [56, 145] on link "[PERSON_NAME]" at bounding box center [67, 142] width 78 height 12
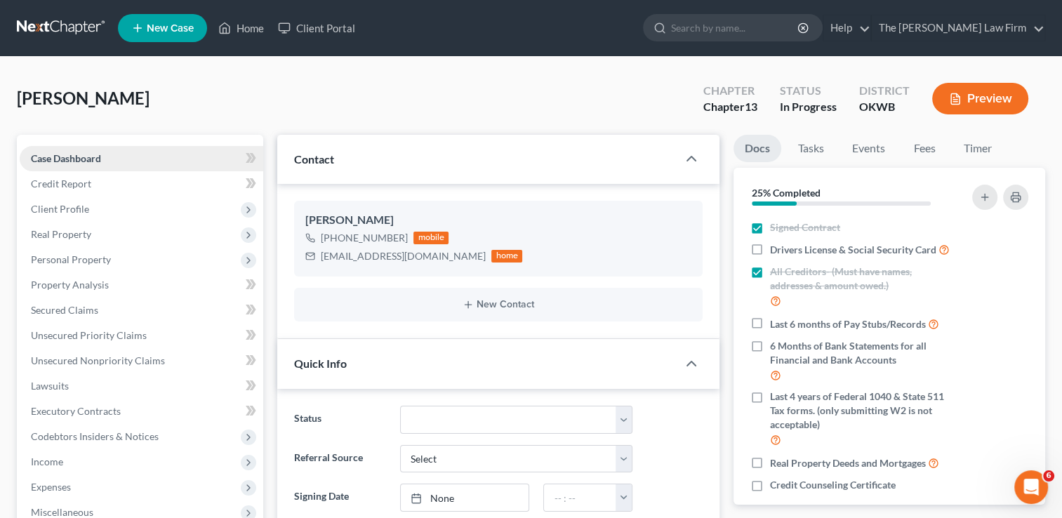
scroll to position [1134, 0]
drag, startPoint x: 447, startPoint y: 258, endPoint x: 323, endPoint y: 262, distance: 124.3
click at [323, 262] on div "[EMAIL_ADDRESS][DOMAIN_NAME] home" at bounding box center [413, 256] width 217 height 18
copy div "[EMAIL_ADDRESS][DOMAIN_NAME]"
click at [415, 286] on ng-include "[PERSON_NAME] [PHONE_NUMBER] mobile [EMAIL_ADDRESS][DOMAIN_NAME] home New Conta…" at bounding box center [498, 261] width 408 height 121
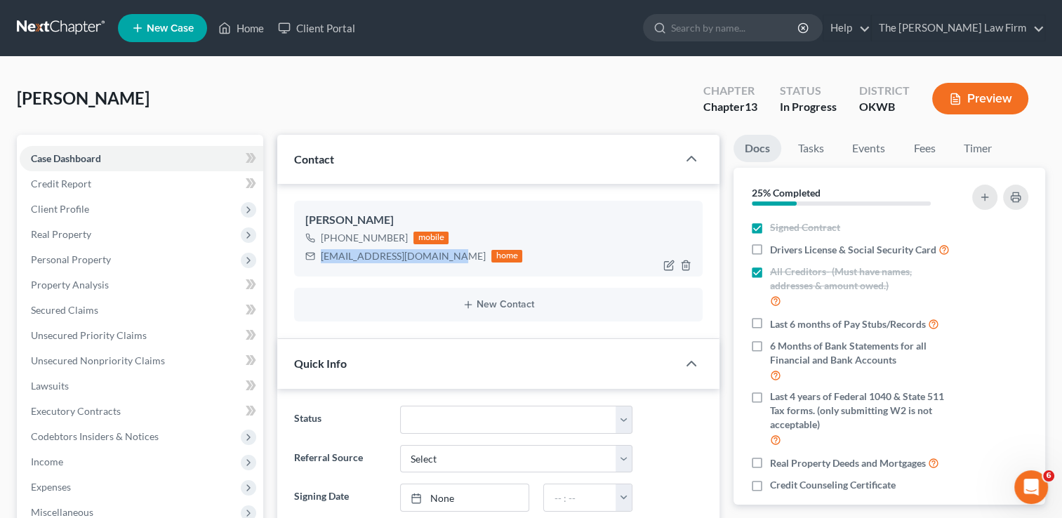
drag, startPoint x: 444, startPoint y: 258, endPoint x: 321, endPoint y: 260, distance: 122.8
click at [321, 260] on div "[EMAIL_ADDRESS][DOMAIN_NAME] home" at bounding box center [413, 256] width 217 height 18
copy div "[EMAIL_ADDRESS][DOMAIN_NAME]"
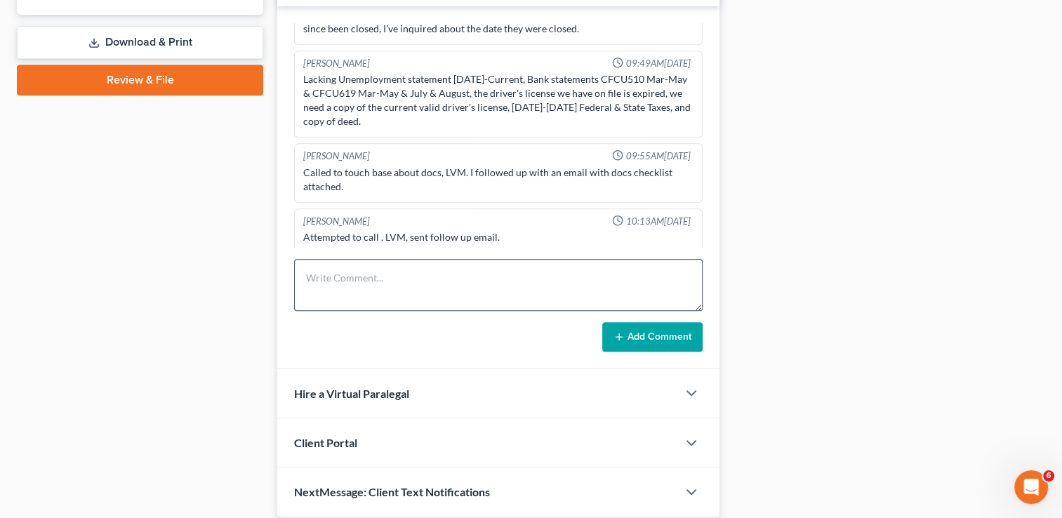
scroll to position [671, 0]
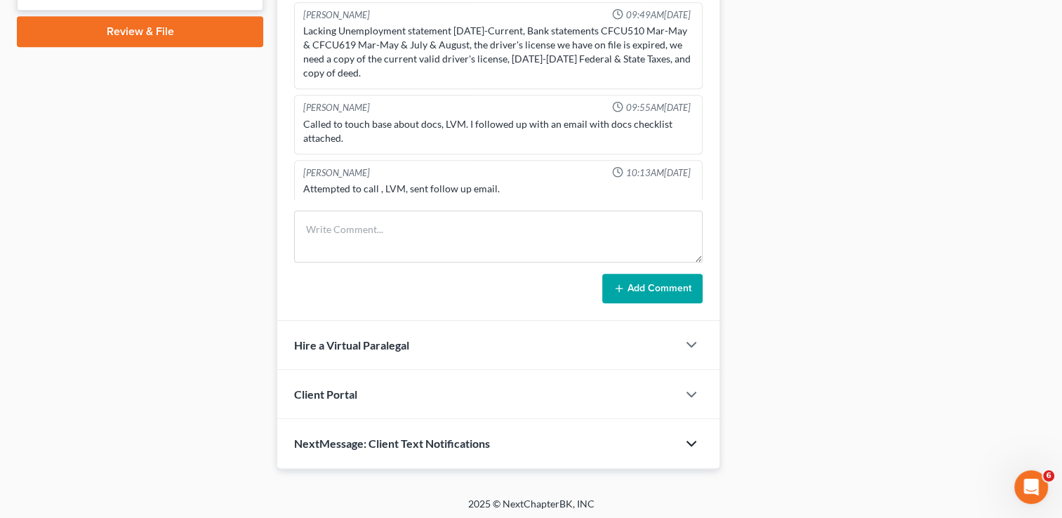
click at [691, 442] on icon "button" at bounding box center [691, 443] width 17 height 17
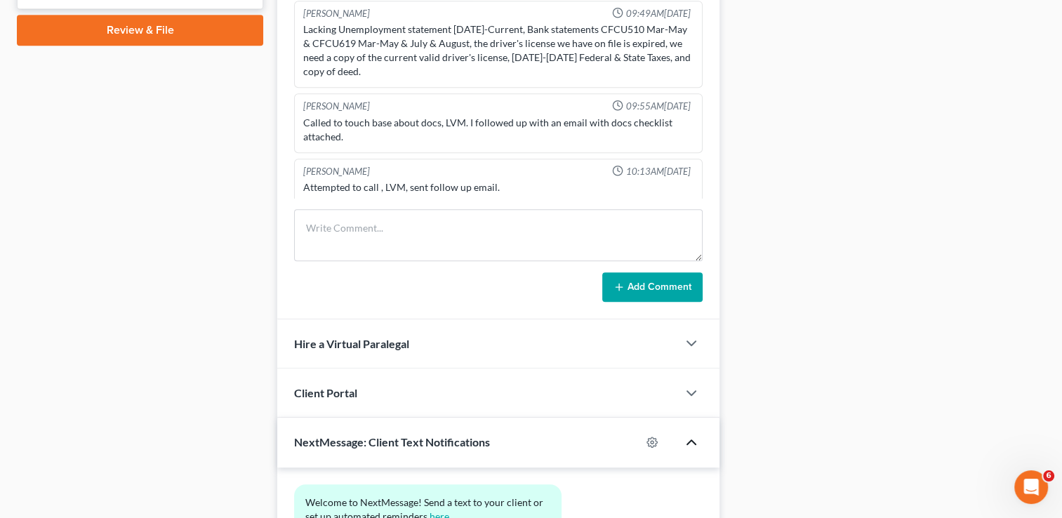
scroll to position [800, 0]
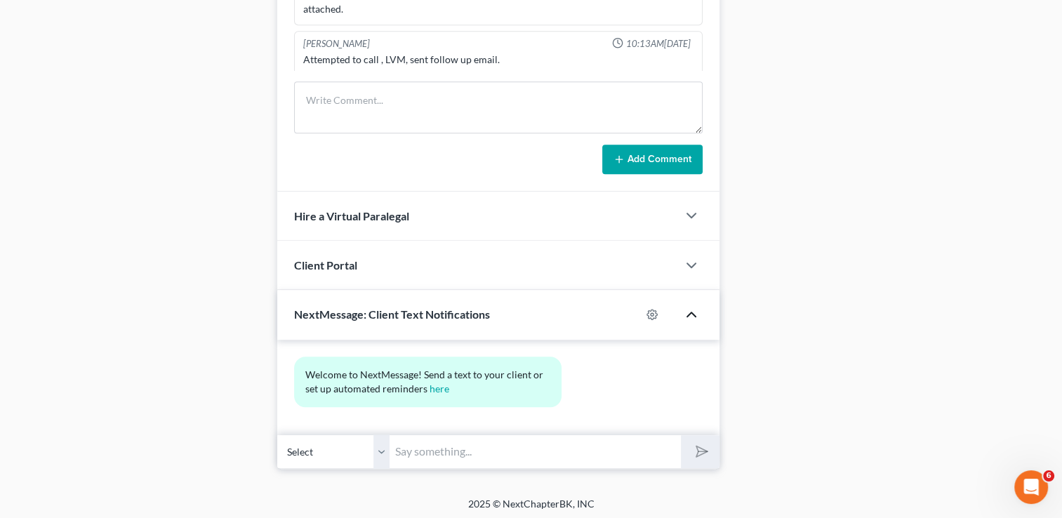
click at [571, 448] on input "text" at bounding box center [535, 451] width 291 height 34
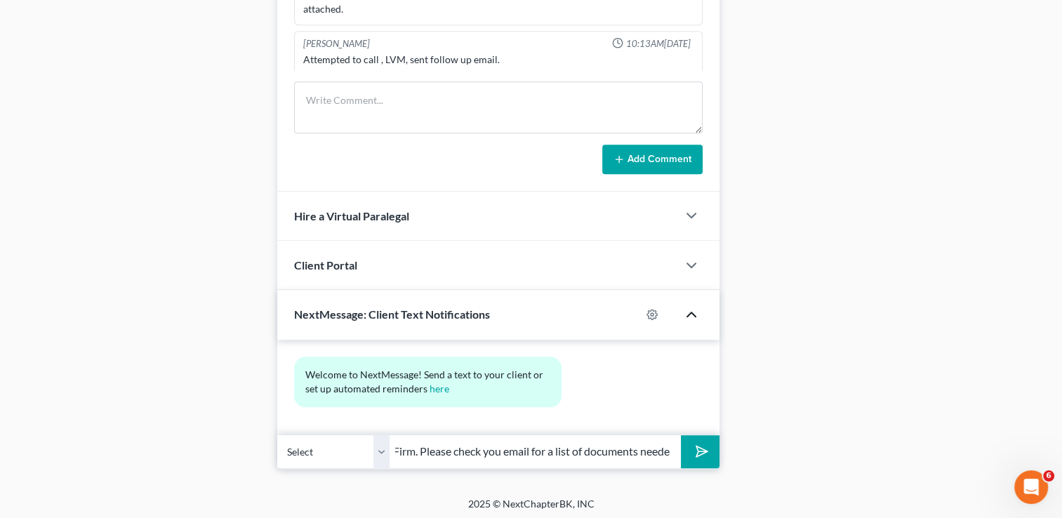
scroll to position [0, 390]
type input "Hello [PERSON_NAME], this is [PERSON_NAME] at the [PERSON_NAME] Law Firm. Pleas…"
click at [693, 439] on button "submit" at bounding box center [700, 451] width 39 height 33
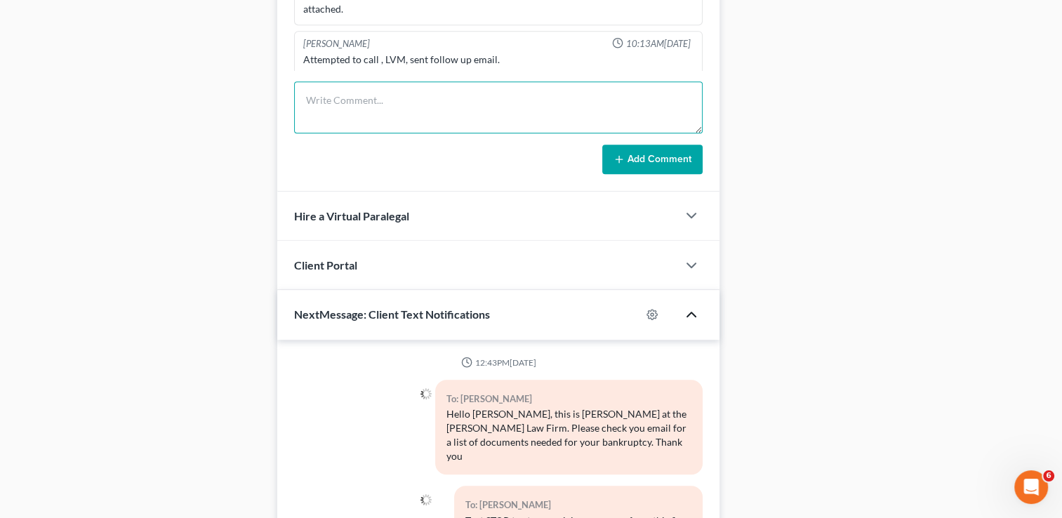
click at [439, 107] on textarea at bounding box center [498, 107] width 408 height 52
type textarea "Sent email & txt for docs"
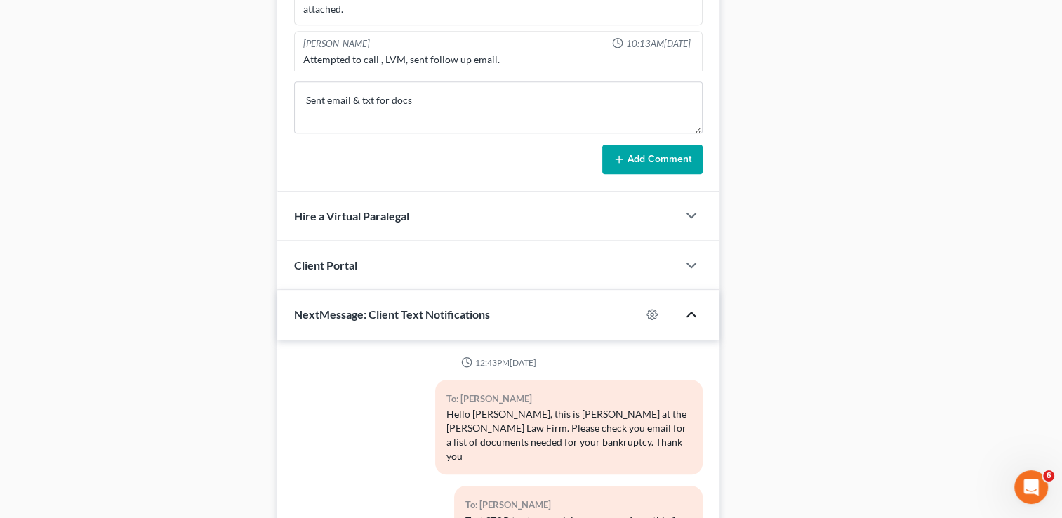
click at [647, 159] on button "Add Comment" at bounding box center [652, 159] width 100 height 29
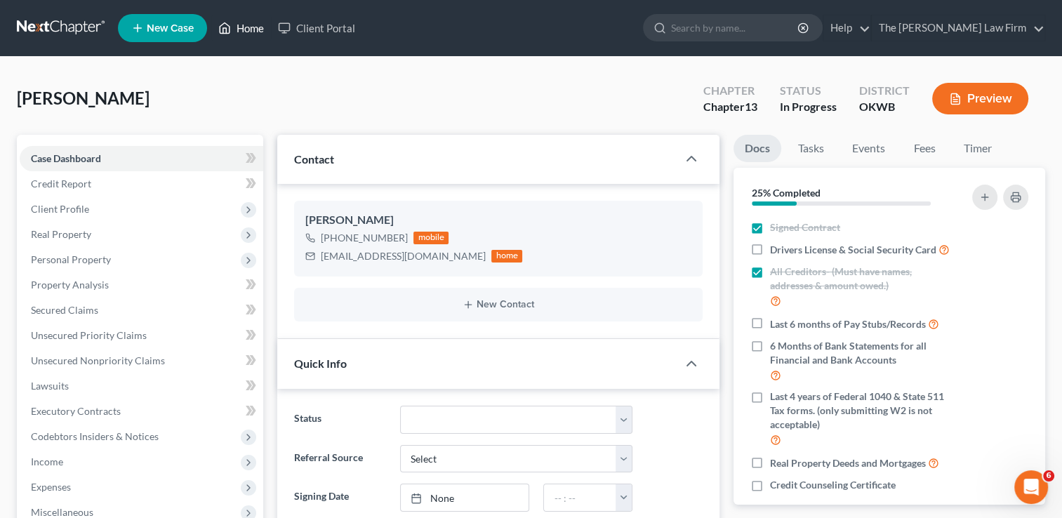
drag, startPoint x: 245, startPoint y: 32, endPoint x: 256, endPoint y: 77, distance: 46.3
click at [245, 32] on link "Home" at bounding box center [241, 27] width 60 height 25
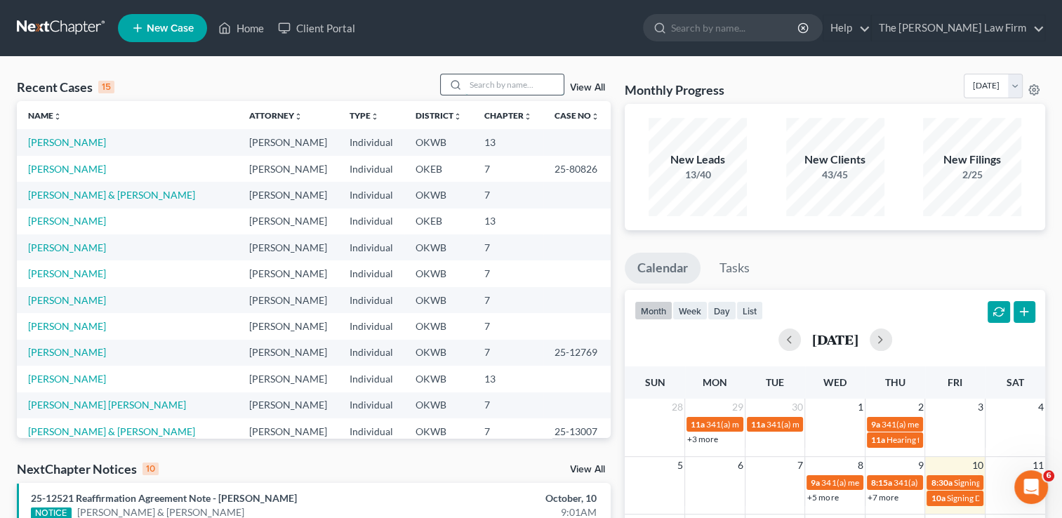
click at [526, 86] on input "search" at bounding box center [514, 84] width 98 height 20
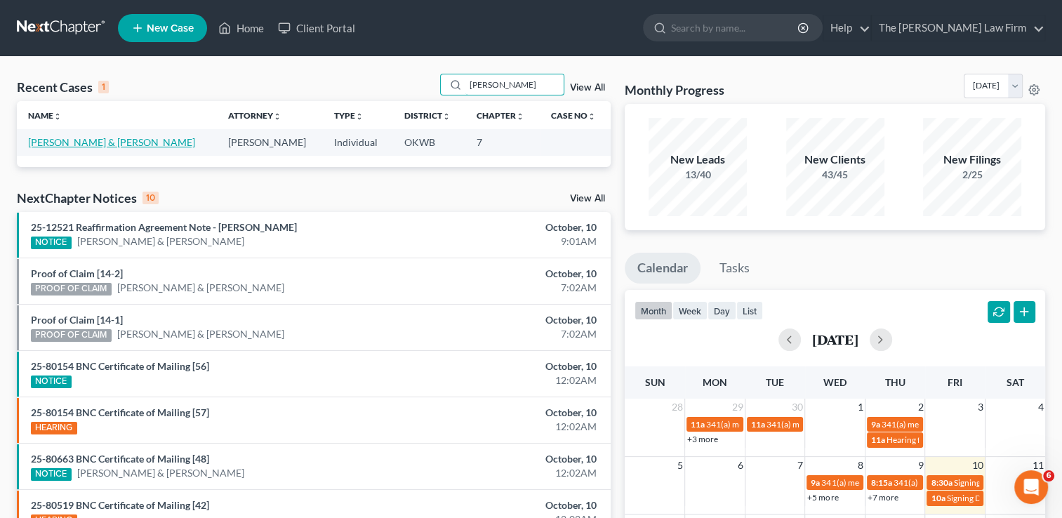
type input "[PERSON_NAME]"
click at [90, 139] on link "[PERSON_NAME] & [PERSON_NAME]" at bounding box center [111, 142] width 167 height 12
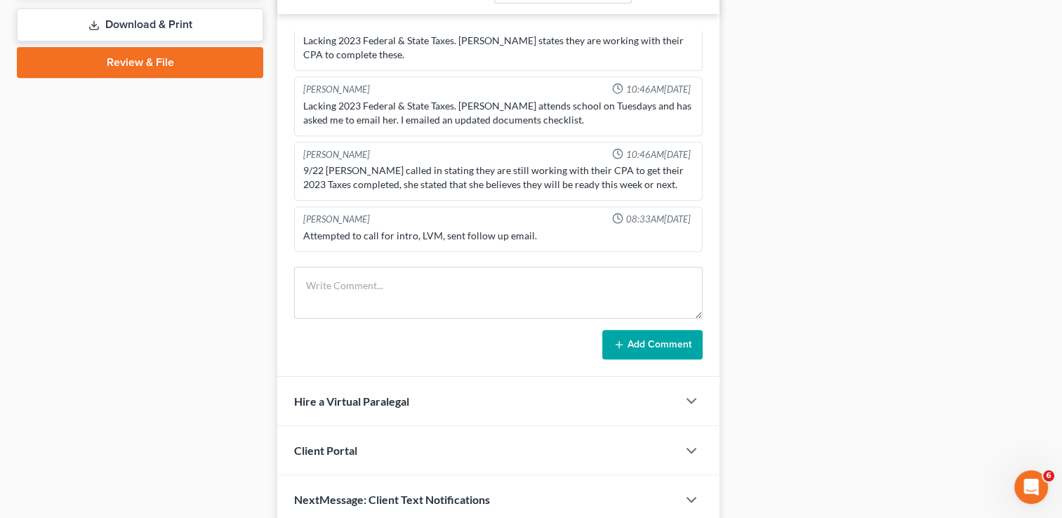
scroll to position [671, 0]
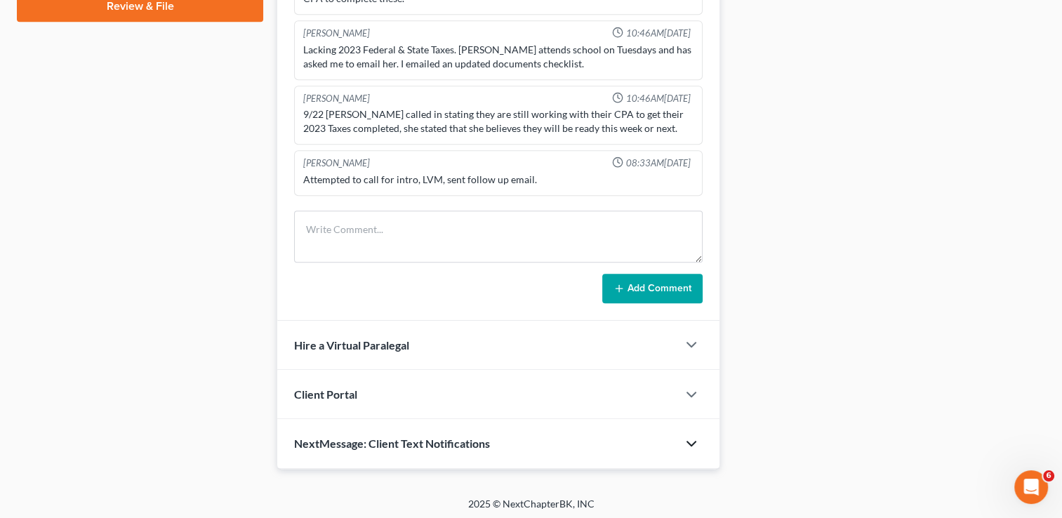
click at [689, 443] on icon "button" at bounding box center [691, 443] width 17 height 17
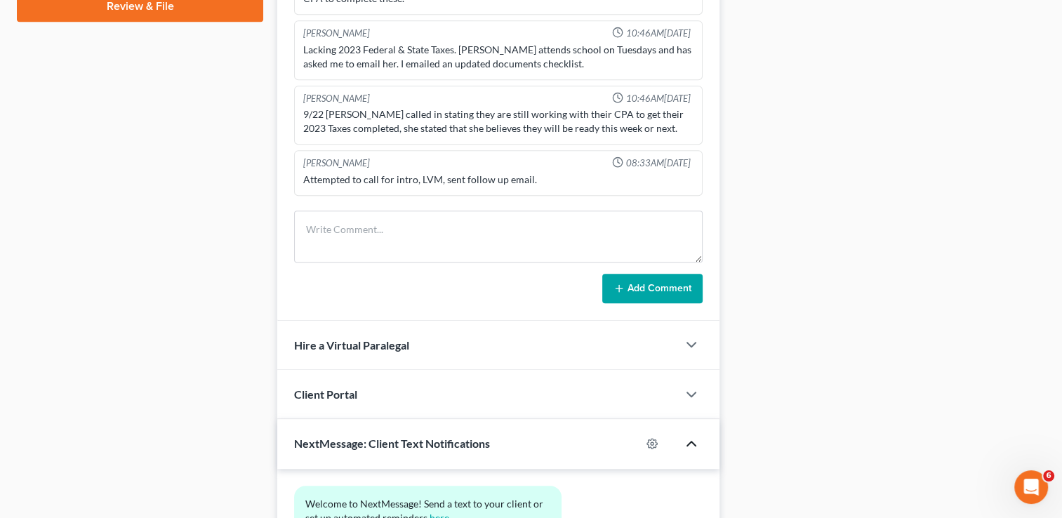
scroll to position [800, 0]
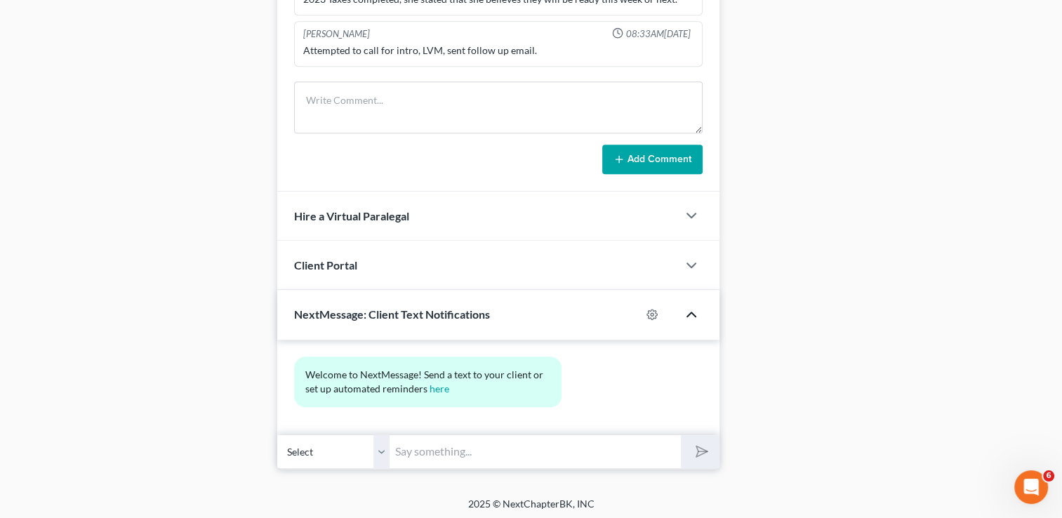
click at [440, 445] on input "text" at bounding box center [535, 451] width 291 height 34
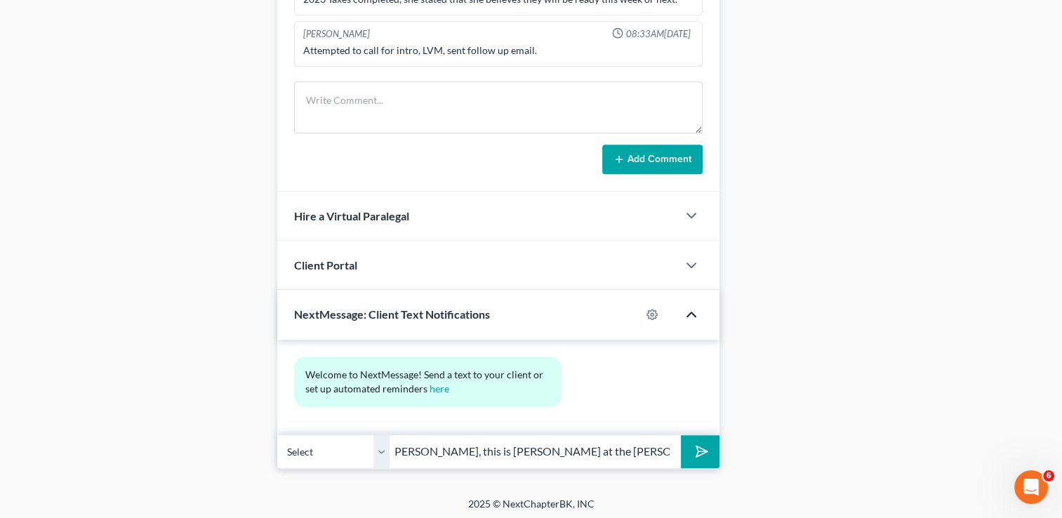
scroll to position [0, 0]
click at [671, 451] on input "Hello [PERSON_NAME] & [PERSON_NAME], this is [PERSON_NAME] at the [PERSON_NAME]…" at bounding box center [535, 451] width 291 height 34
click at [671, 448] on input "Hello [PERSON_NAME] & [PERSON_NAME], this is [PERSON_NAME] at the [PERSON_NAME]…" at bounding box center [535, 451] width 291 height 34
click at [670, 451] on input "Hello [PERSON_NAME] & [PERSON_NAME], this is [PERSON_NAME] at the [PERSON_NAME]…" at bounding box center [535, 451] width 291 height 34
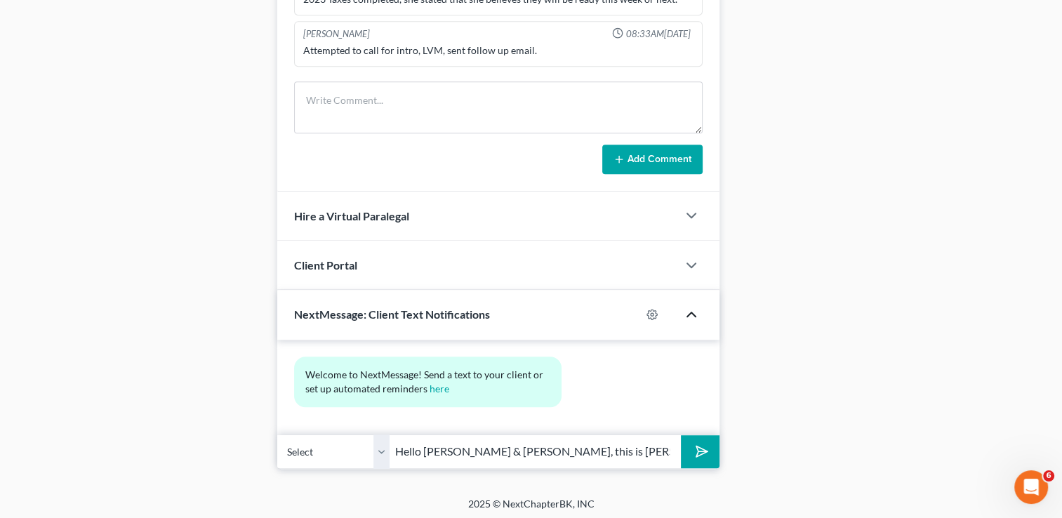
click at [646, 448] on input "Hello [PERSON_NAME] & [PERSON_NAME], this is [PERSON_NAME] at the [PERSON_NAME]…" at bounding box center [535, 451] width 291 height 34
click at [670, 450] on input "Hello [PERSON_NAME] & [PERSON_NAME], this is [PERSON_NAME] at the [PERSON_NAME]…" at bounding box center [535, 451] width 291 height 34
click at [670, 451] on input "Hello [PERSON_NAME] & [PERSON_NAME], this is [PERSON_NAME] at the [PERSON_NAME]…" at bounding box center [535, 451] width 291 height 34
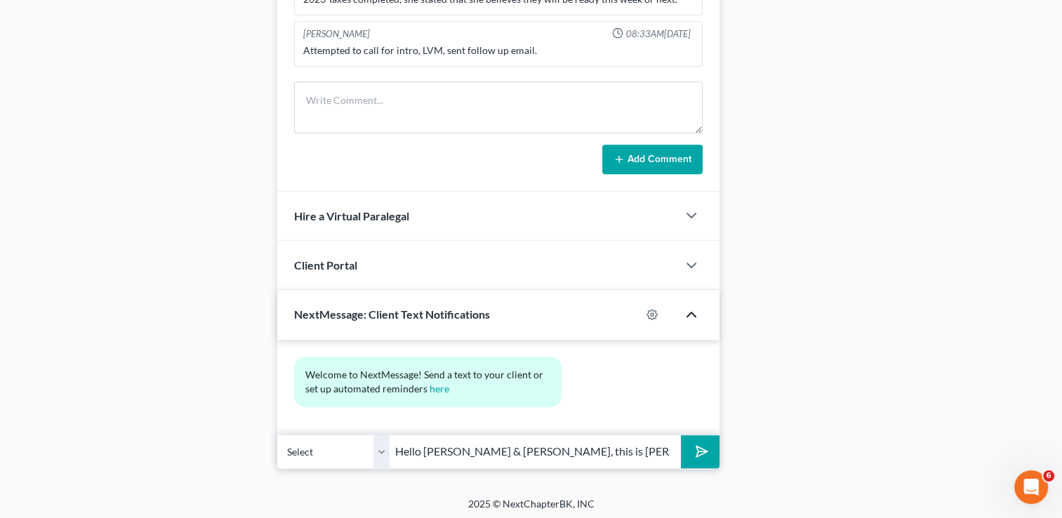
click at [665, 447] on input "Hello [PERSON_NAME] & [PERSON_NAME], this is [PERSON_NAME] at the [PERSON_NAME]…" at bounding box center [535, 451] width 291 height 34
drag, startPoint x: 674, startPoint y: 451, endPoint x: 301, endPoint y: 446, distance: 372.7
click at [301, 446] on div "Select [PHONE_NUMBER] - [PERSON_NAME] Hello [PERSON_NAME] & [PERSON_NAME], this…" at bounding box center [498, 451] width 442 height 33
type input "Hello [PERSON_NAME] & [PERSON_NAME], this is [PERSON_NAME] at the [PERSON_NAME]…"
drag, startPoint x: 707, startPoint y: 451, endPoint x: 731, endPoint y: 442, distance: 26.0
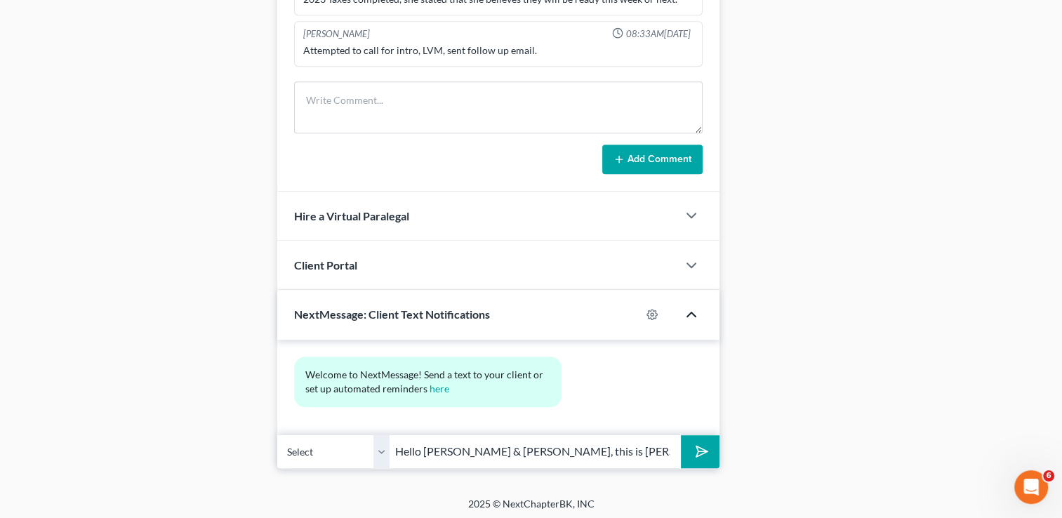
click at [707, 448] on button "submit" at bounding box center [700, 451] width 39 height 33
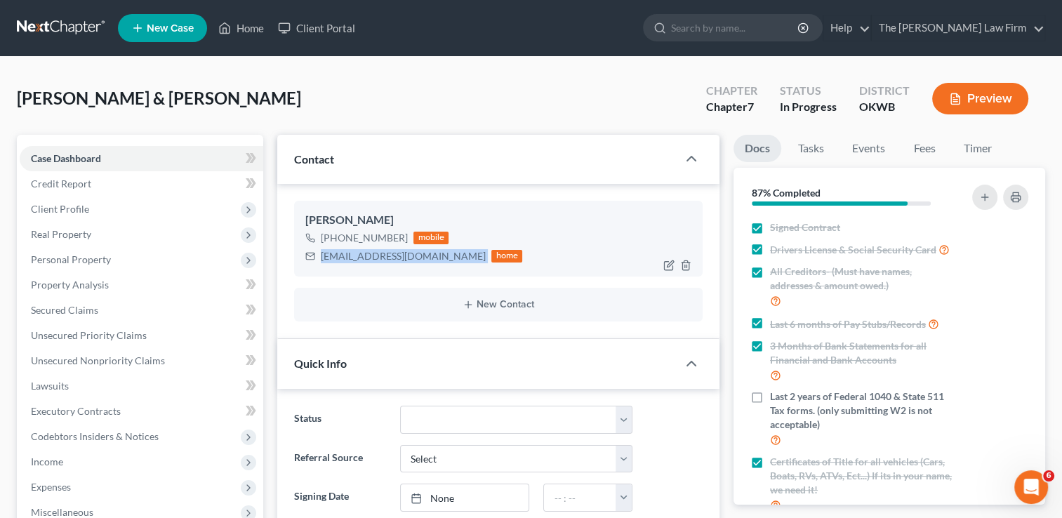
drag, startPoint x: 434, startPoint y: 257, endPoint x: 326, endPoint y: 261, distance: 107.5
click at [320, 254] on div "[EMAIL_ADDRESS][DOMAIN_NAME] home" at bounding box center [413, 256] width 217 height 18
copy div "[EMAIL_ADDRESS][DOMAIN_NAME]"
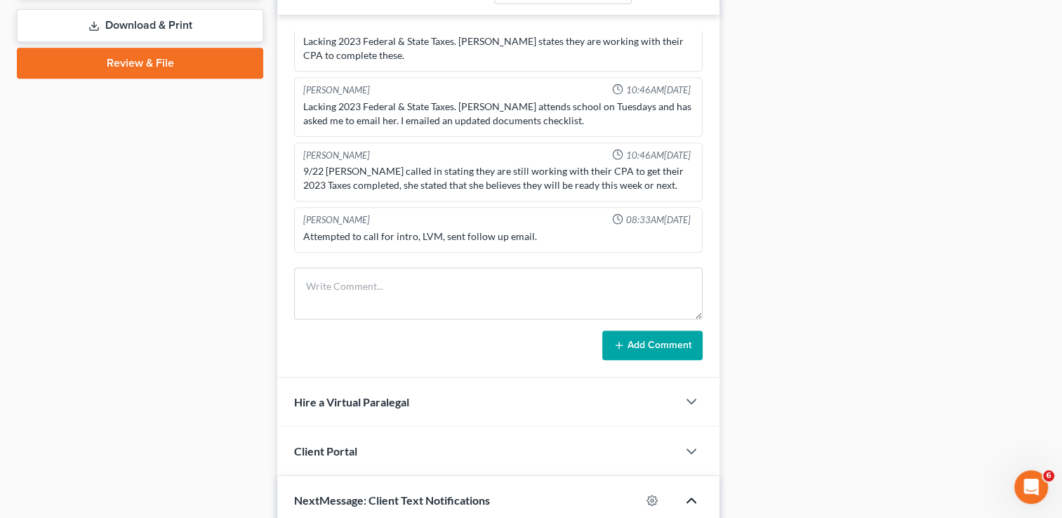
scroll to position [632, 0]
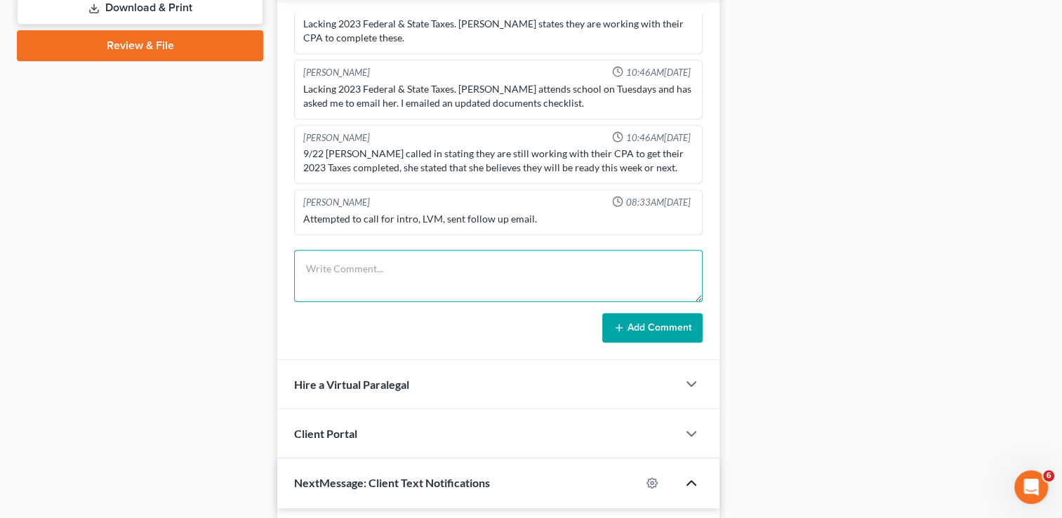
click at [490, 264] on textarea at bounding box center [498, 276] width 408 height 52
type textarea "Sent text & email asking for tax return."
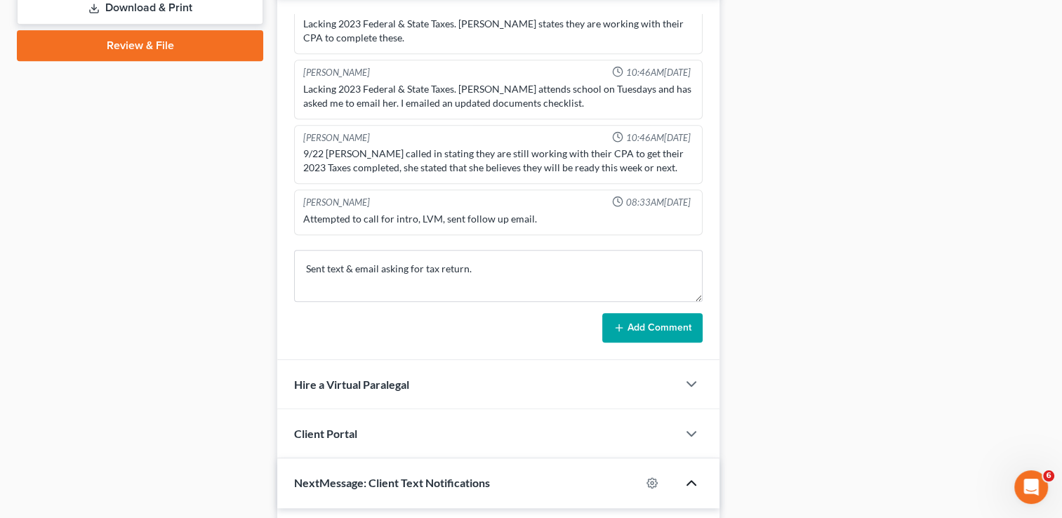
click at [631, 335] on button "Add Comment" at bounding box center [652, 327] width 100 height 29
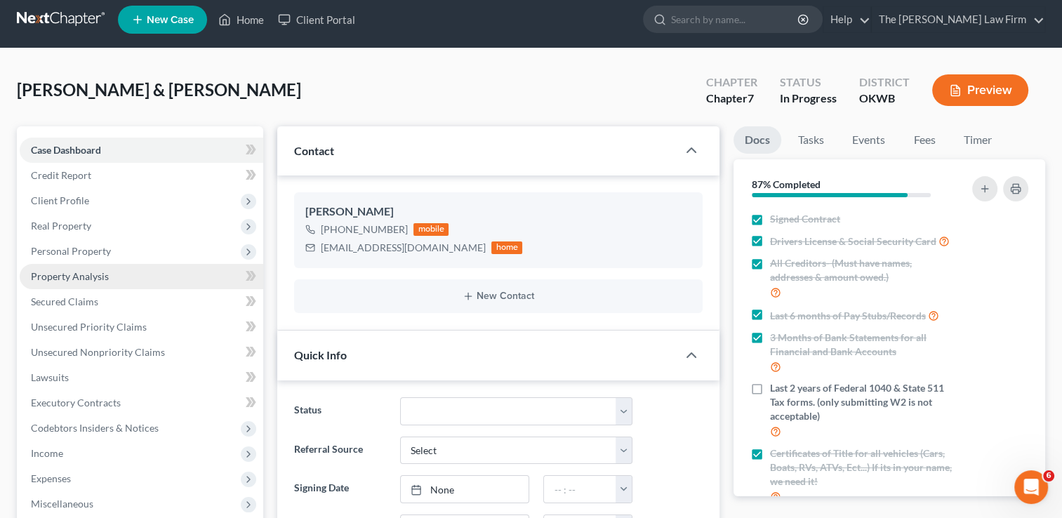
scroll to position [0, 0]
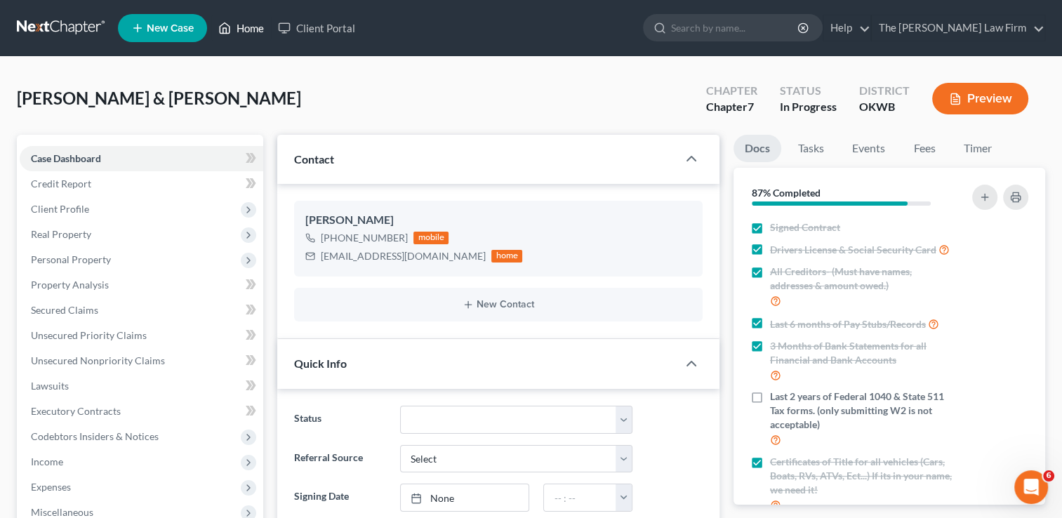
click at [254, 24] on link "Home" at bounding box center [241, 27] width 60 height 25
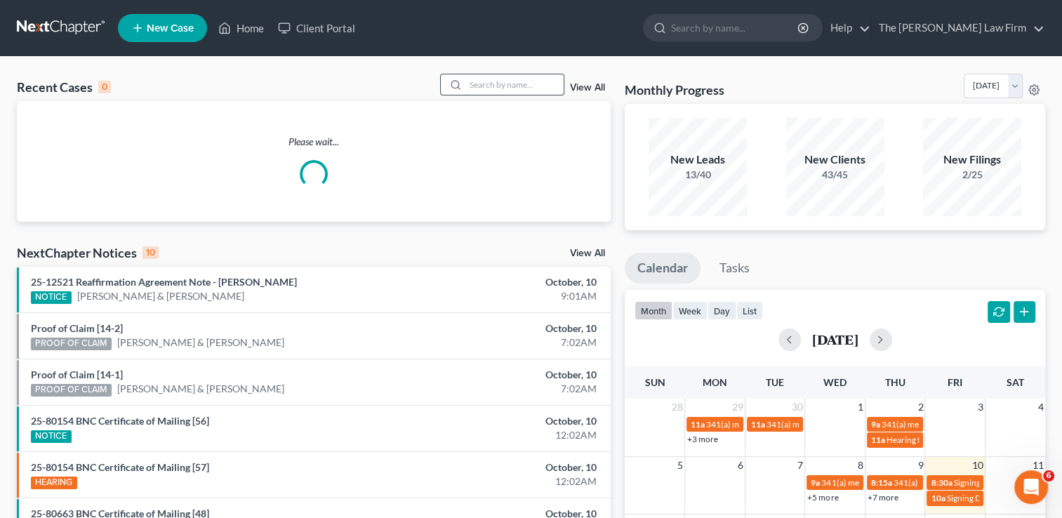
click at [503, 86] on input "search" at bounding box center [514, 84] width 98 height 20
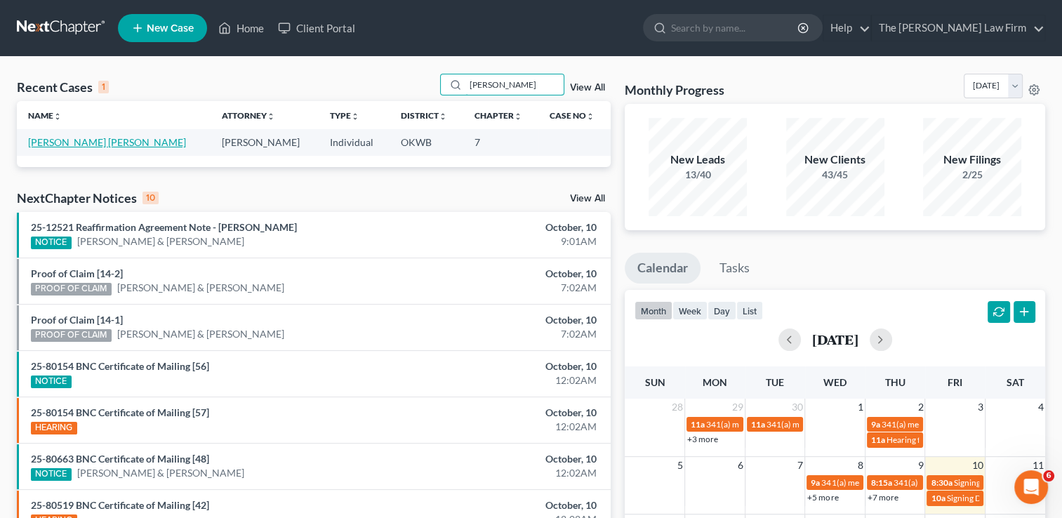
type input "[PERSON_NAME]"
click at [101, 144] on link "[PERSON_NAME] [PERSON_NAME]" at bounding box center [107, 142] width 158 height 12
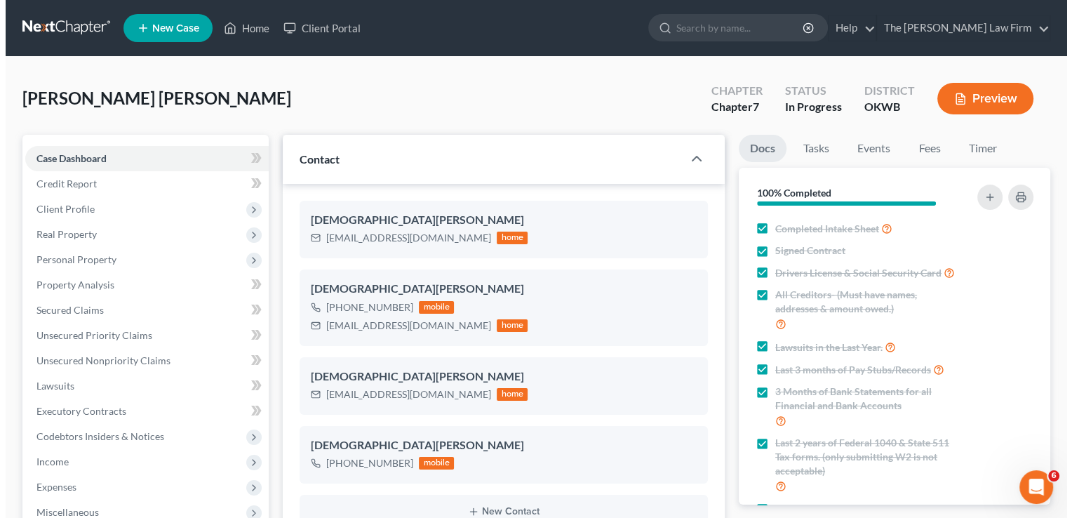
scroll to position [1701, 0]
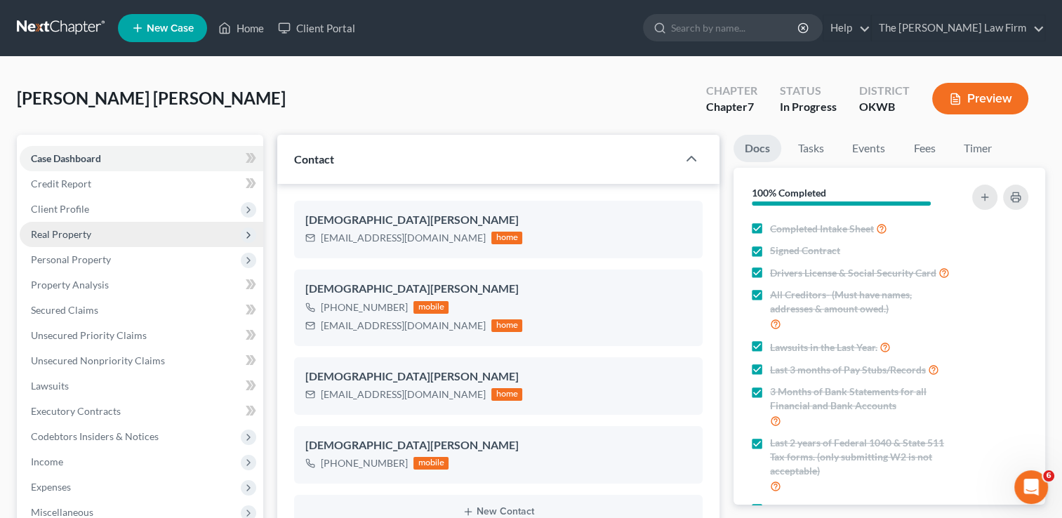
click at [94, 234] on span "Real Property" at bounding box center [142, 234] width 244 height 25
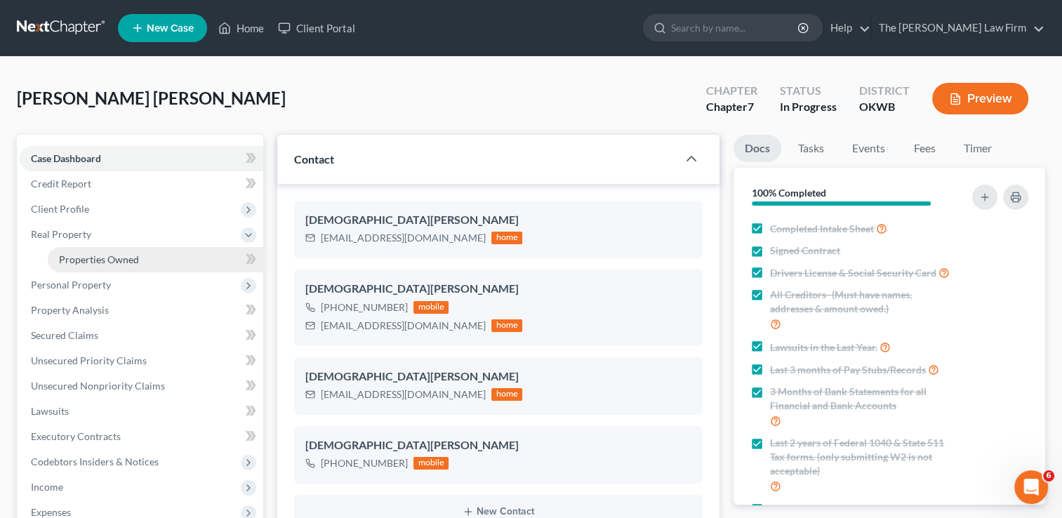
click at [99, 265] on link "Properties Owned" at bounding box center [155, 259] width 215 height 25
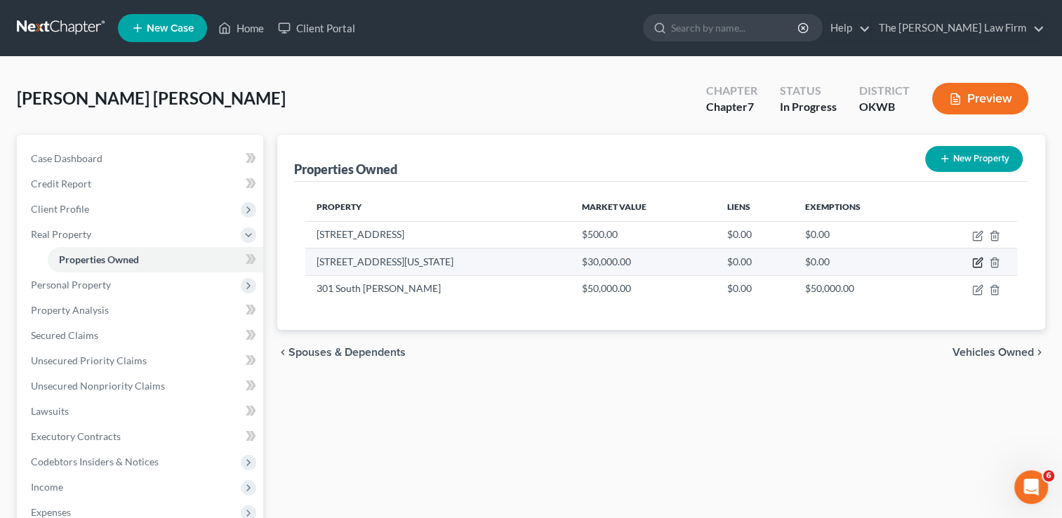
click at [978, 261] on icon "button" at bounding box center [977, 262] width 11 height 11
select select "37"
select select "3"
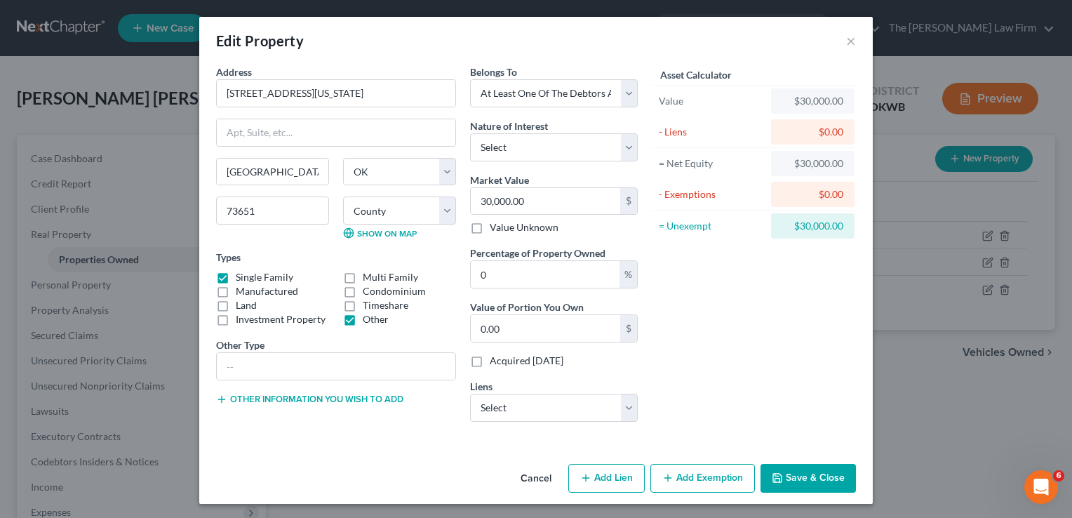
click at [693, 479] on button "Add Exemption" at bounding box center [703, 478] width 105 height 29
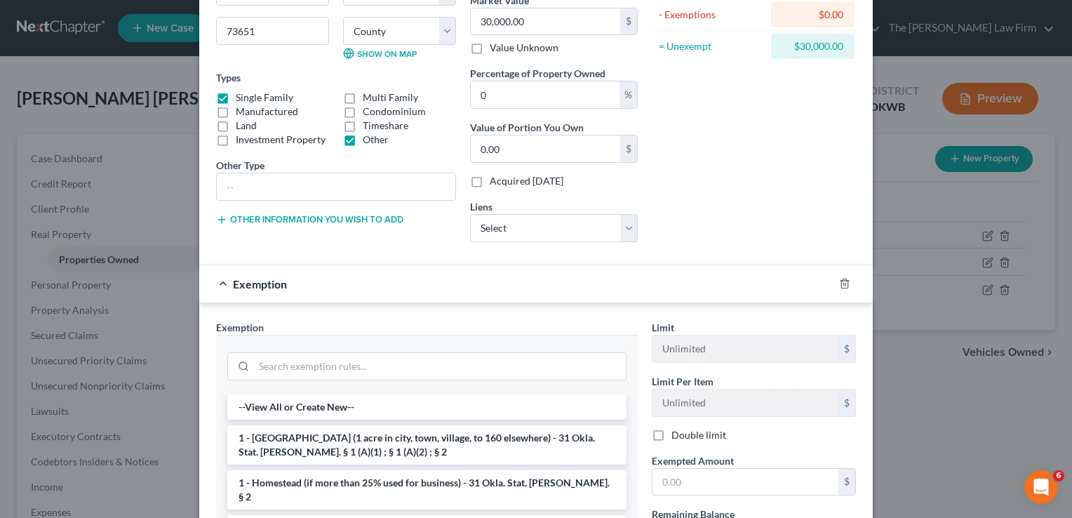
scroll to position [281, 0]
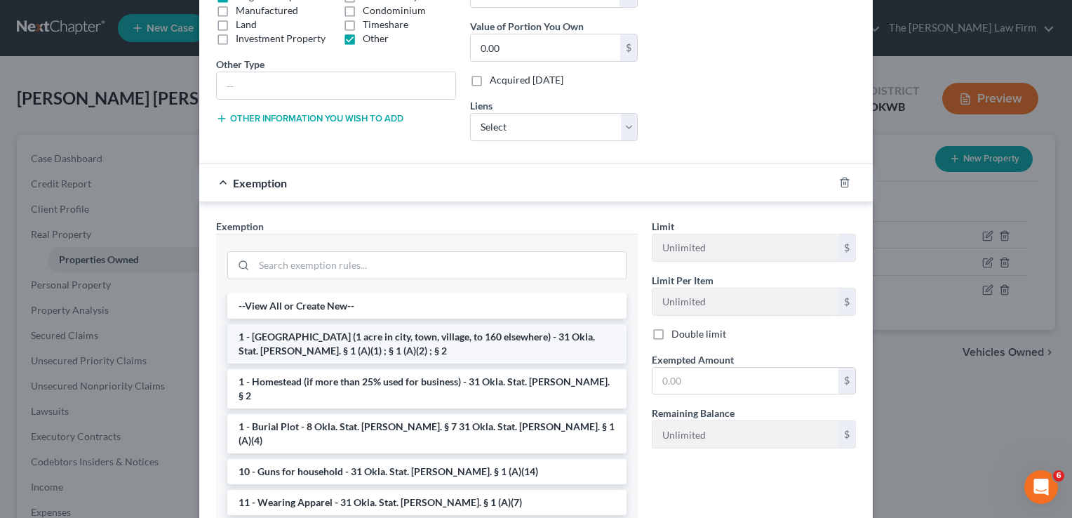
click at [489, 349] on li "1 - [GEOGRAPHIC_DATA] (1 acre in city, town, village, to 160 elsewhere) - 31 Ok…" at bounding box center [426, 343] width 399 height 39
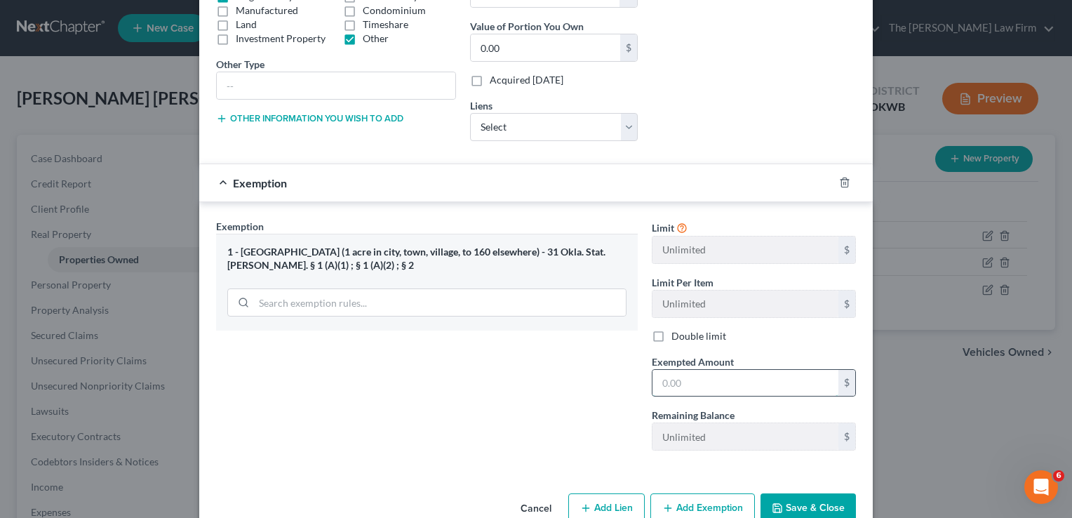
click at [715, 385] on input "text" at bounding box center [746, 383] width 186 height 27
type input "30,000"
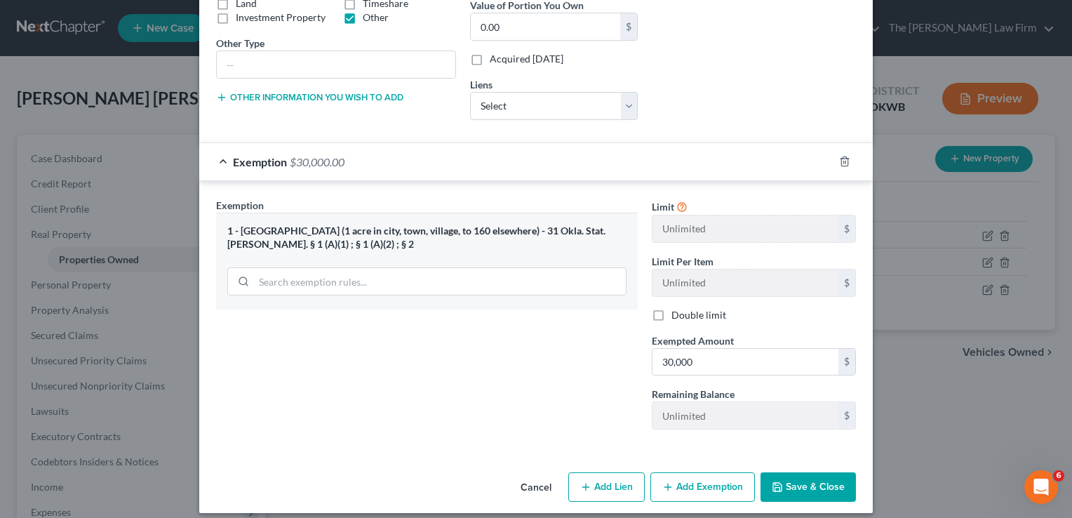
scroll to position [310, 0]
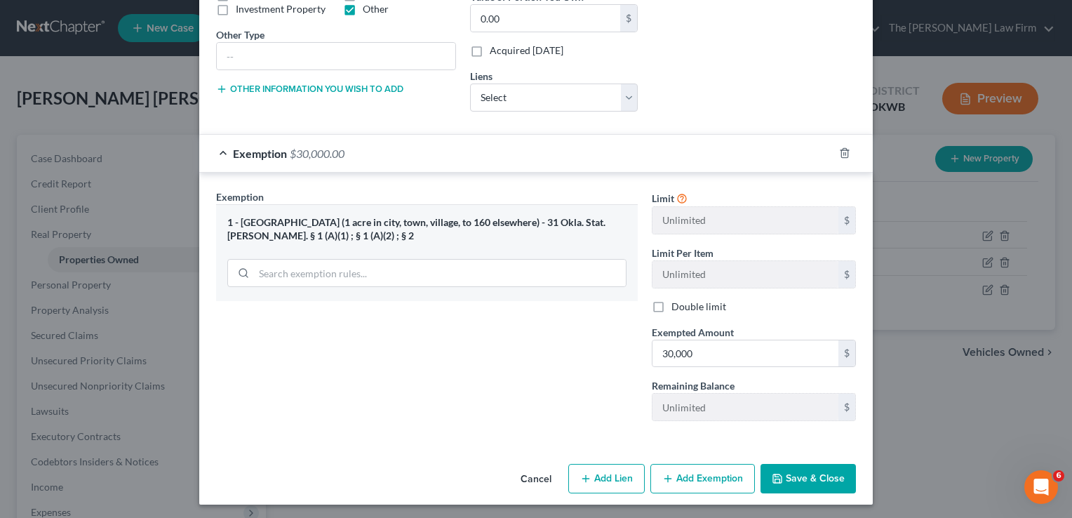
click at [792, 481] on button "Save & Close" at bounding box center [808, 478] width 95 height 29
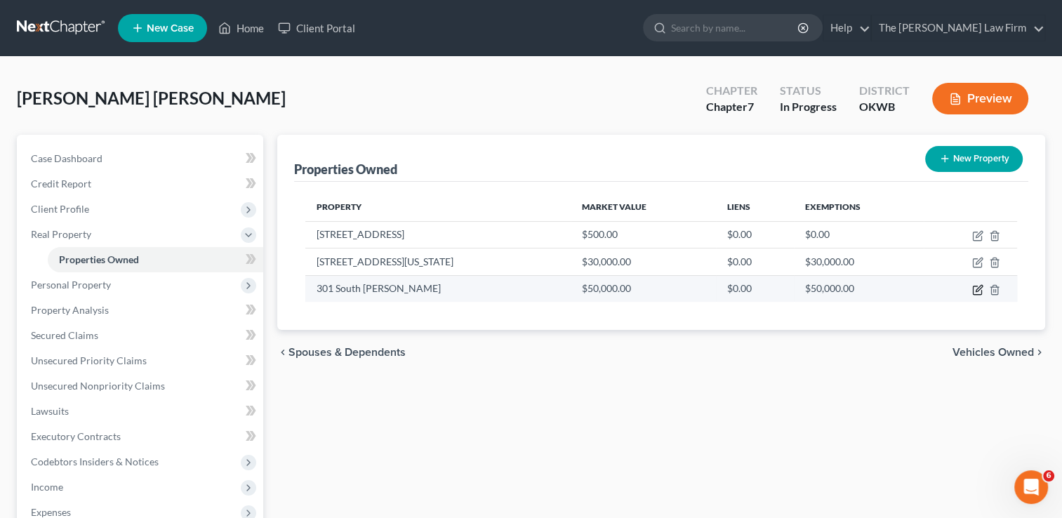
click at [980, 288] on icon "button" at bounding box center [977, 289] width 11 height 11
select select "37"
select select "0"
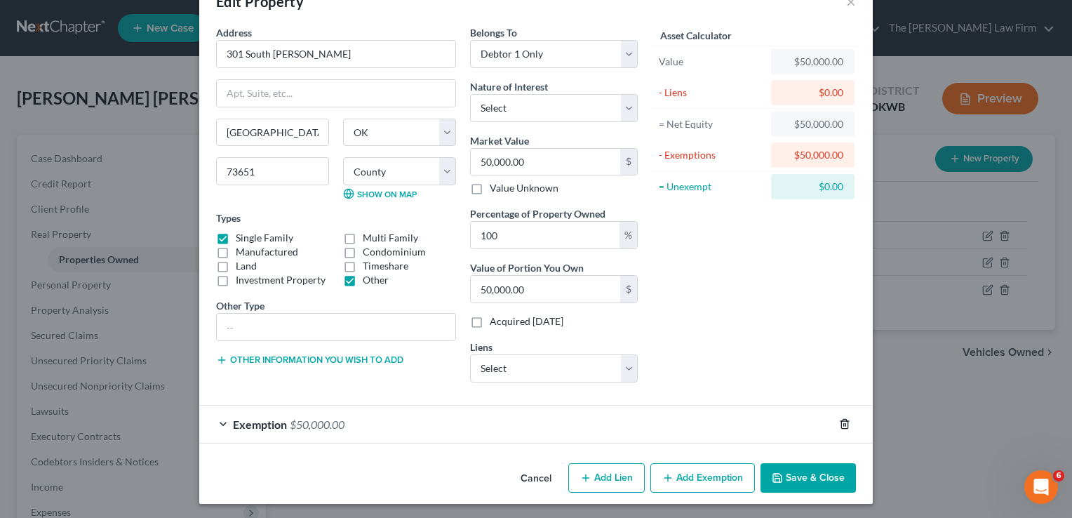
click at [845, 423] on icon "button" at bounding box center [844, 423] width 11 height 11
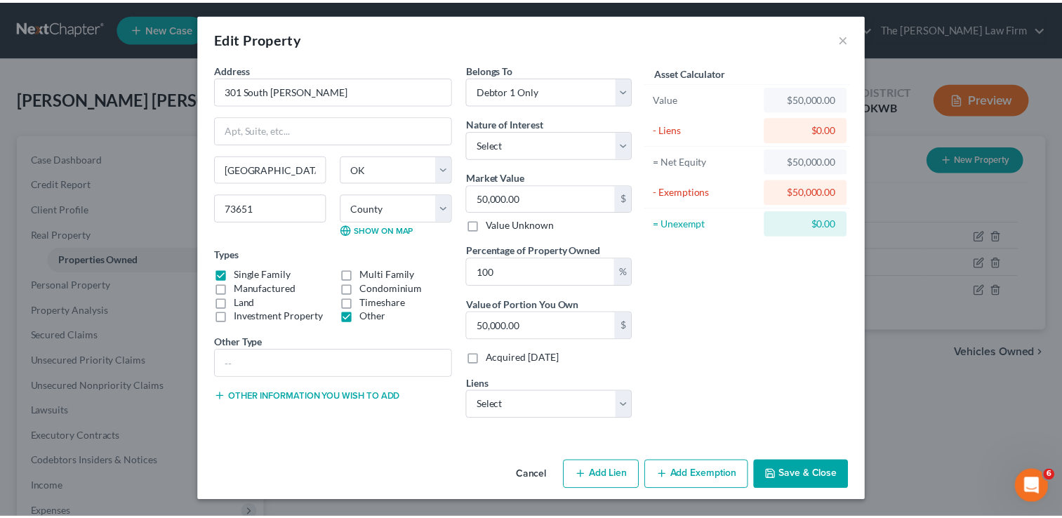
scroll to position [1, 0]
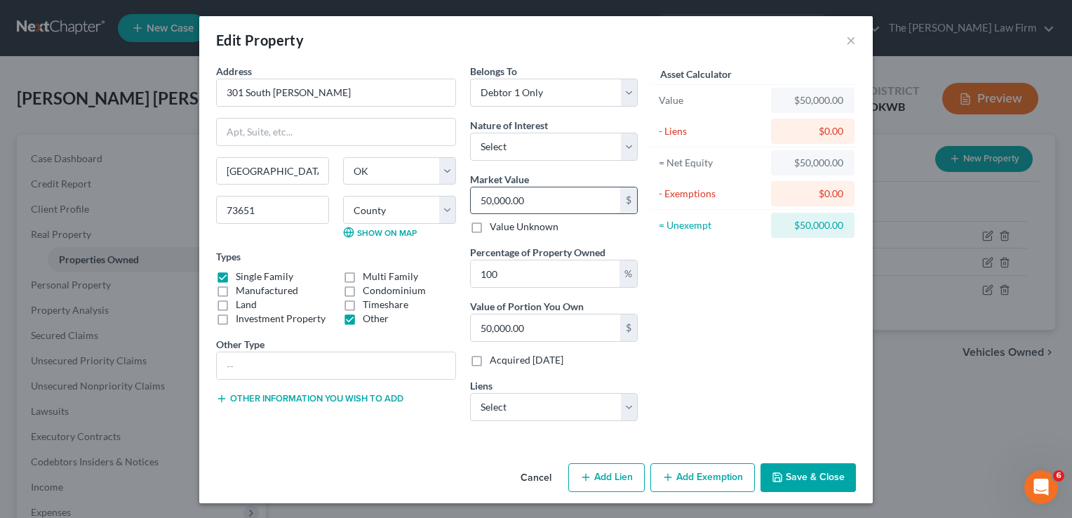
type input "5"
type input "5.00"
type input "50"
type input "50.00"
type input "500"
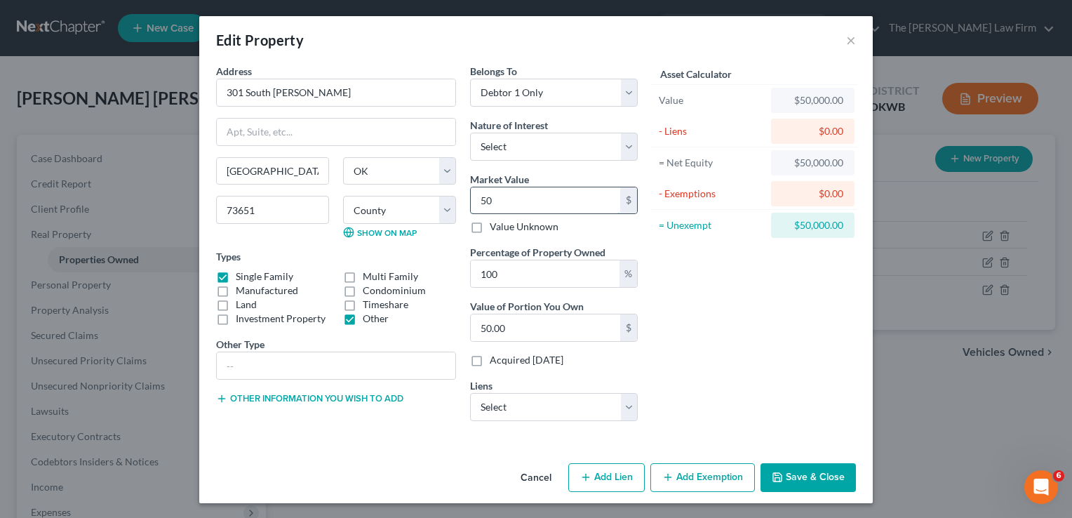
type input "500.00"
type input "5000"
type input "5,000.00"
type input "5,000"
click at [794, 479] on button "Save & Close" at bounding box center [808, 477] width 95 height 29
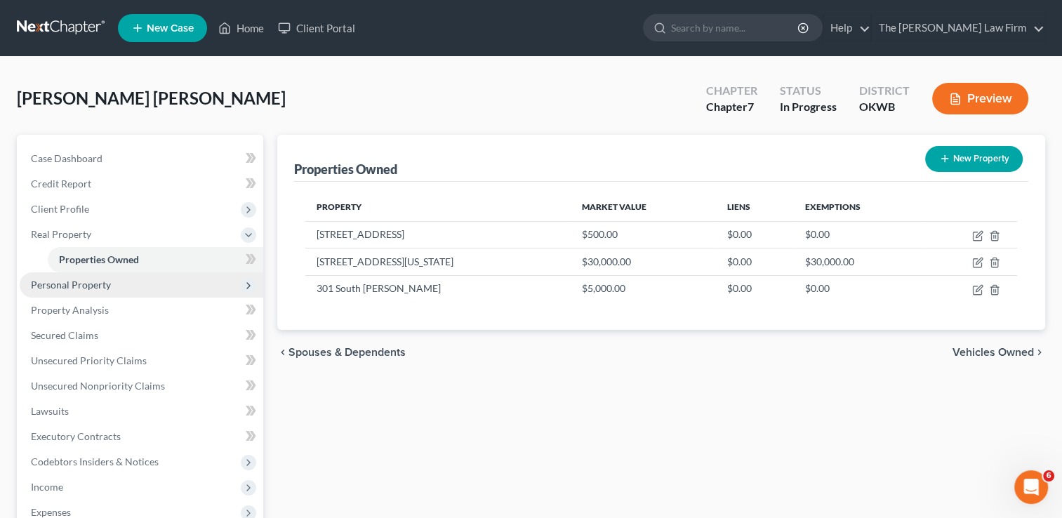
click at [223, 285] on span "Personal Property" at bounding box center [142, 284] width 244 height 25
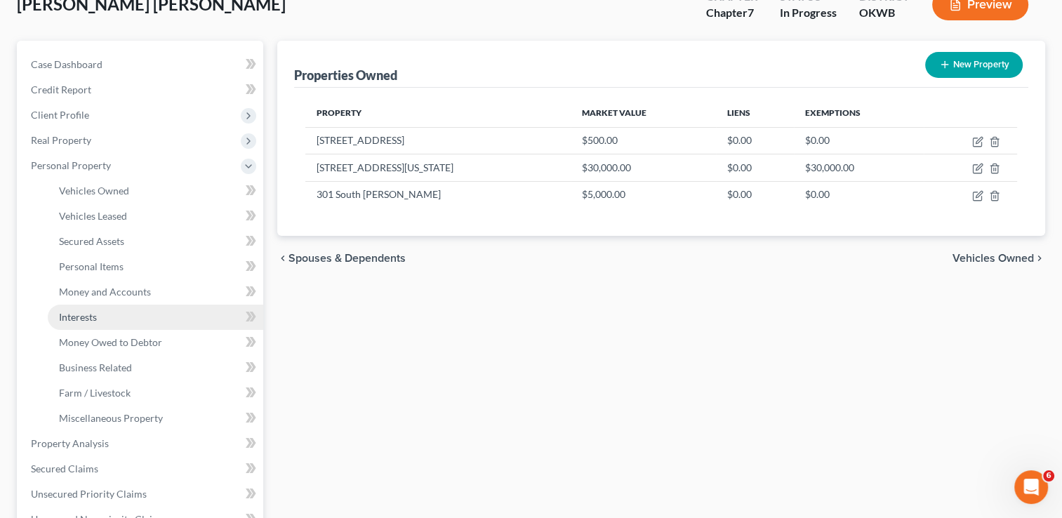
scroll to position [140, 0]
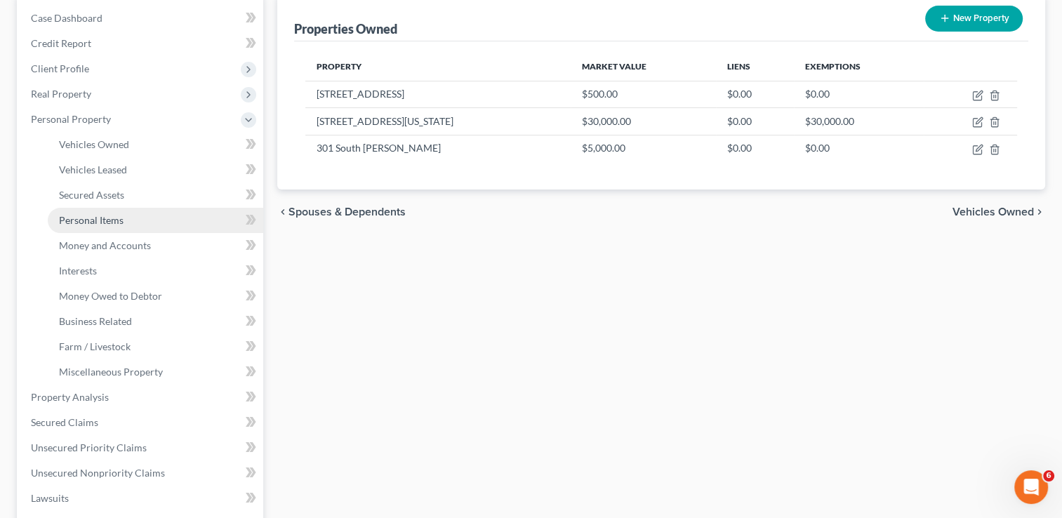
click at [165, 216] on link "Personal Items" at bounding box center [155, 220] width 215 height 25
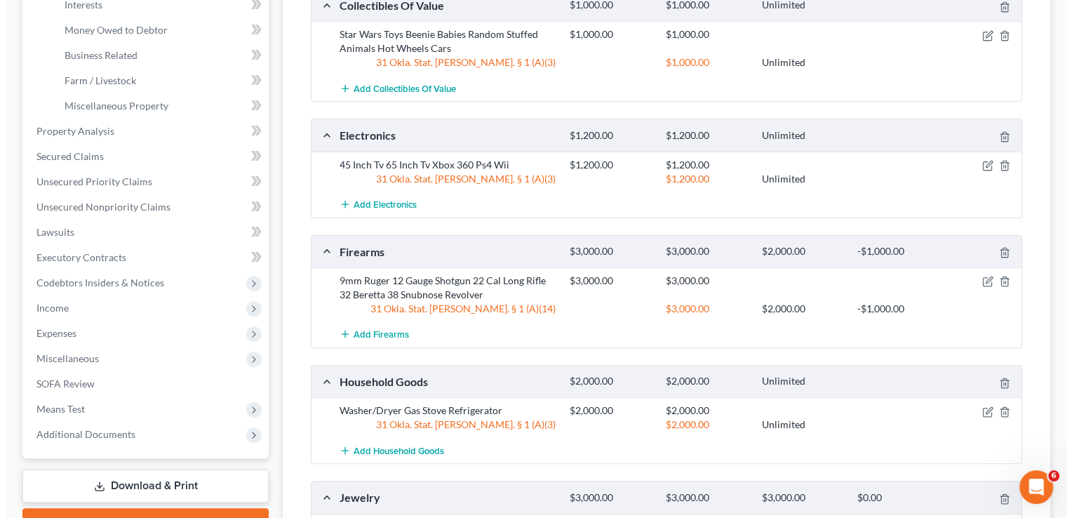
scroll to position [421, 0]
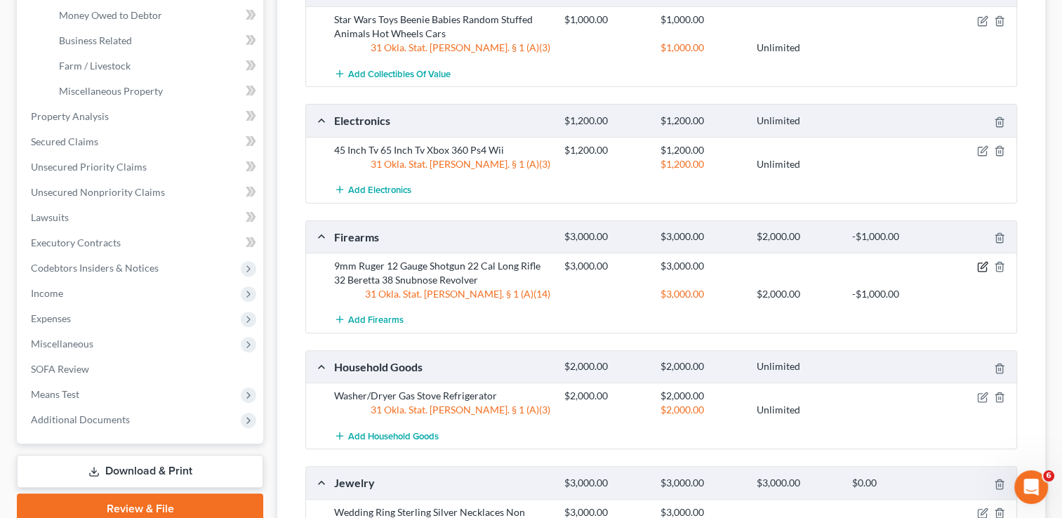
click at [981, 265] on icon "button" at bounding box center [984, 266] width 6 height 6
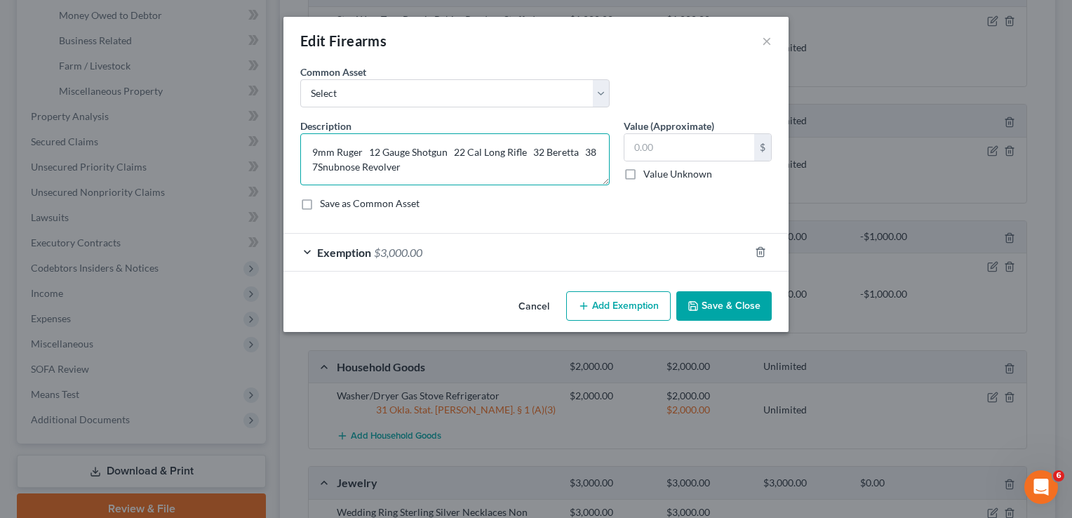
type textarea "9mm Ruger 12 Gauge Shotgun 22 Cal Long Rifle 32 Beretta 38 Snubnose Revolver"
click at [715, 141] on input "text" at bounding box center [690, 147] width 130 height 27
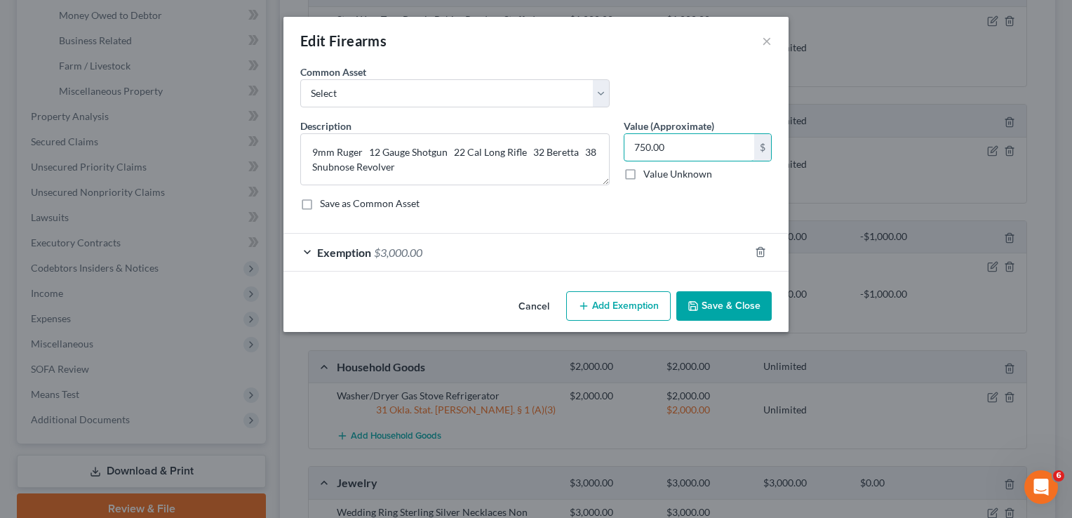
type input "750.00"
click at [699, 248] on div "Exemption $3,000.00" at bounding box center [517, 252] width 466 height 37
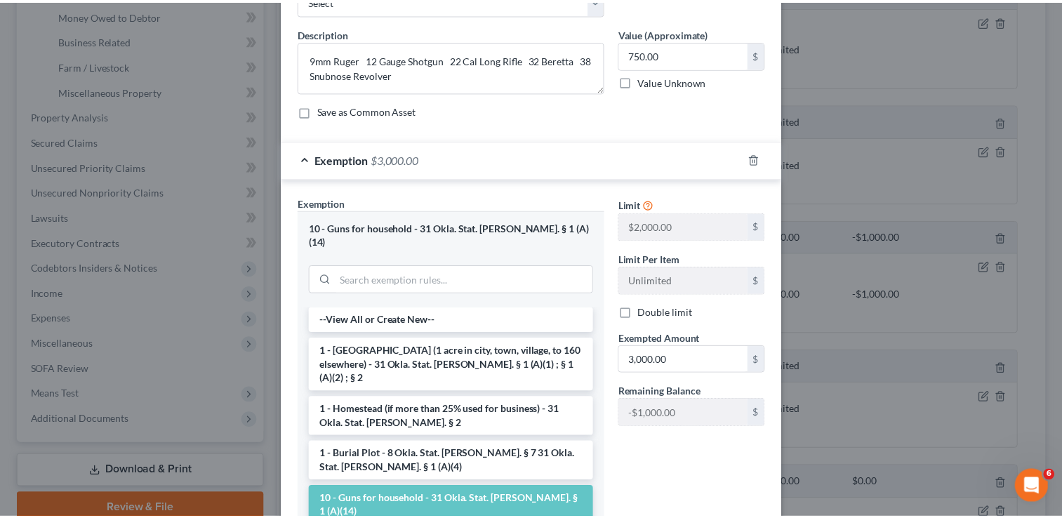
scroll to position [192, 0]
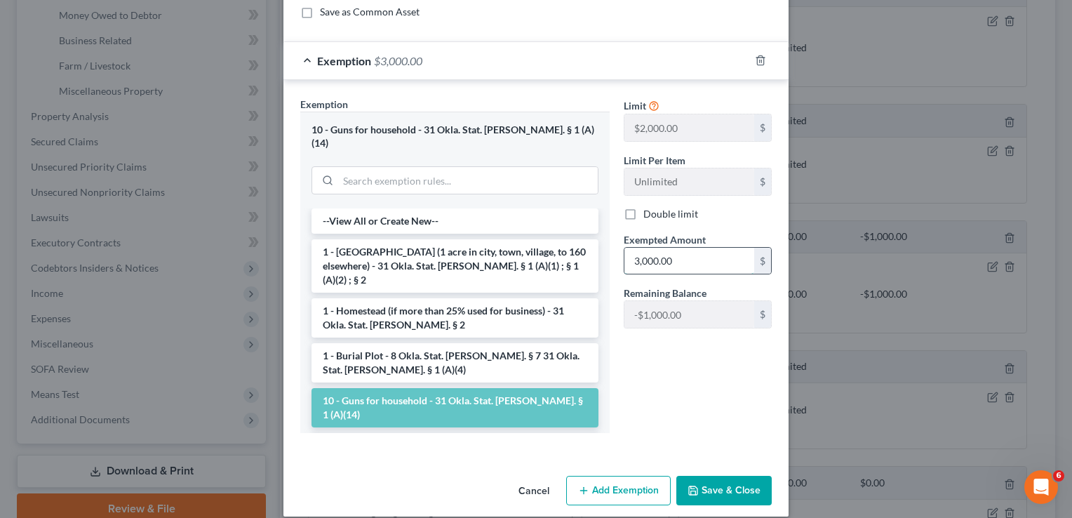
drag, startPoint x: 688, startPoint y: 314, endPoint x: 684, endPoint y: 262, distance: 52.8
click at [679, 271] on input "3,000.00" at bounding box center [690, 261] width 130 height 27
type input "750.00"
click at [730, 477] on button "Save & Close" at bounding box center [724, 490] width 95 height 29
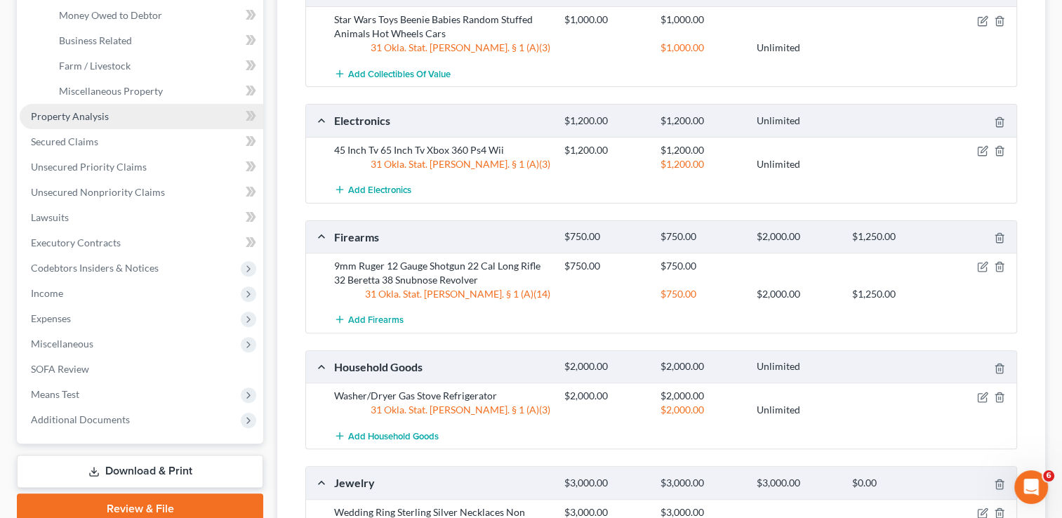
click at [140, 122] on link "Property Analysis" at bounding box center [142, 116] width 244 height 25
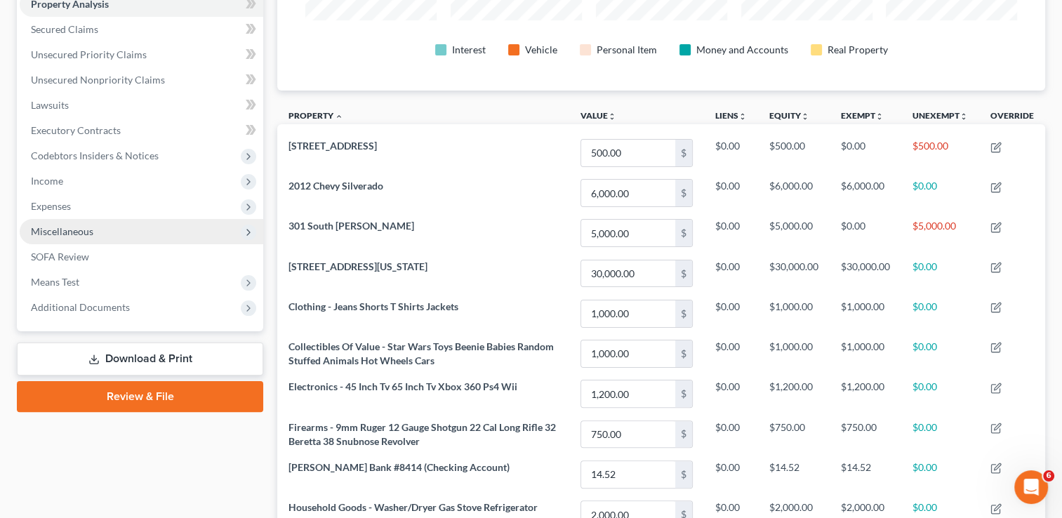
scroll to position [70, 0]
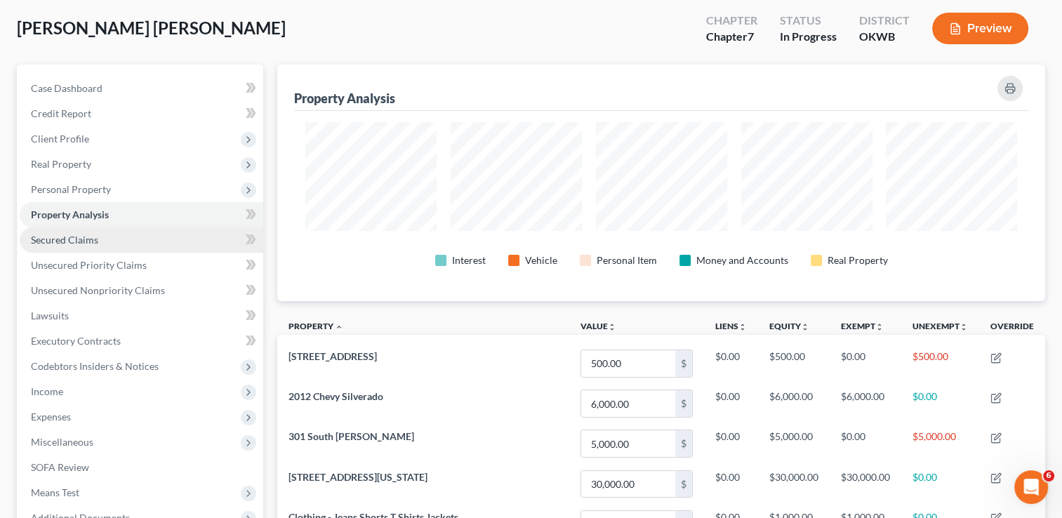
click at [149, 246] on link "Secured Claims" at bounding box center [142, 239] width 244 height 25
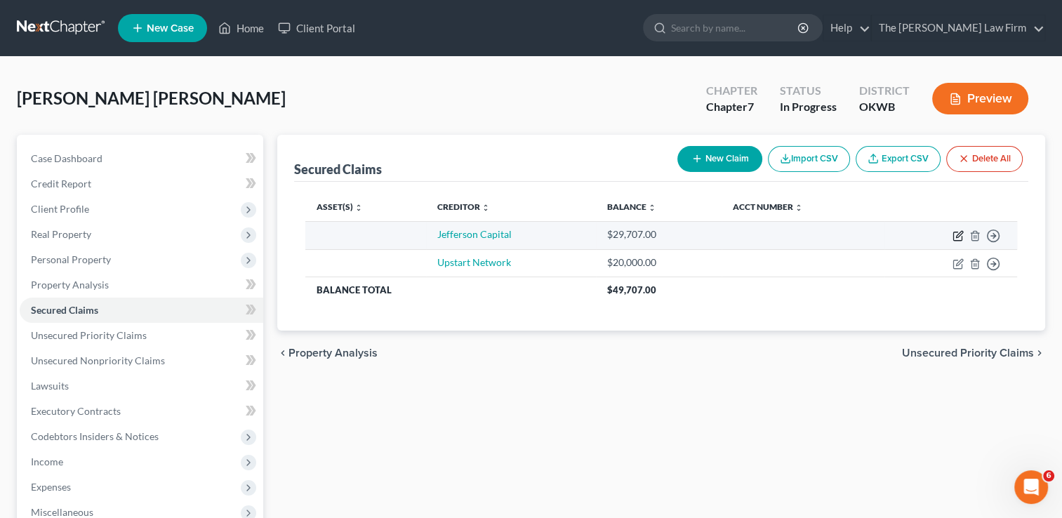
click at [957, 235] on icon "button" at bounding box center [957, 235] width 11 height 11
select select "0"
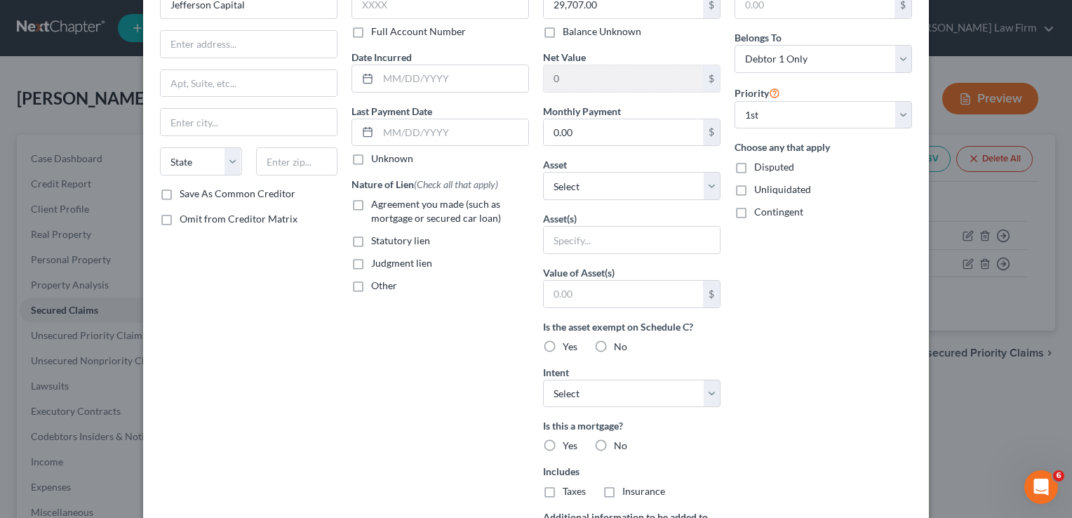
scroll to position [18, 0]
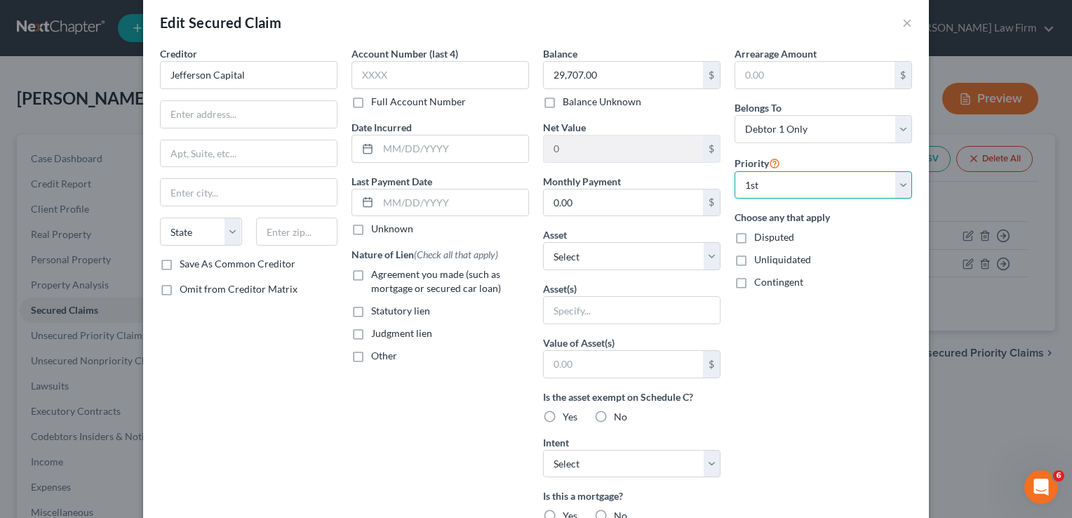
click at [901, 182] on select "Select 1st 2nd 3rd 4th 5th 6th 7th 8th 9th 10th 11th 12th 13th 14th 15th 16th 1…" at bounding box center [824, 185] width 178 height 28
click at [770, 164] on icon at bounding box center [774, 162] width 11 height 13
click at [827, 302] on div "Arrearage Amount $ Belongs To * Select Debtor 1 Only Debtor 2 Only Debtor 1 And…" at bounding box center [824, 359] width 192 height 626
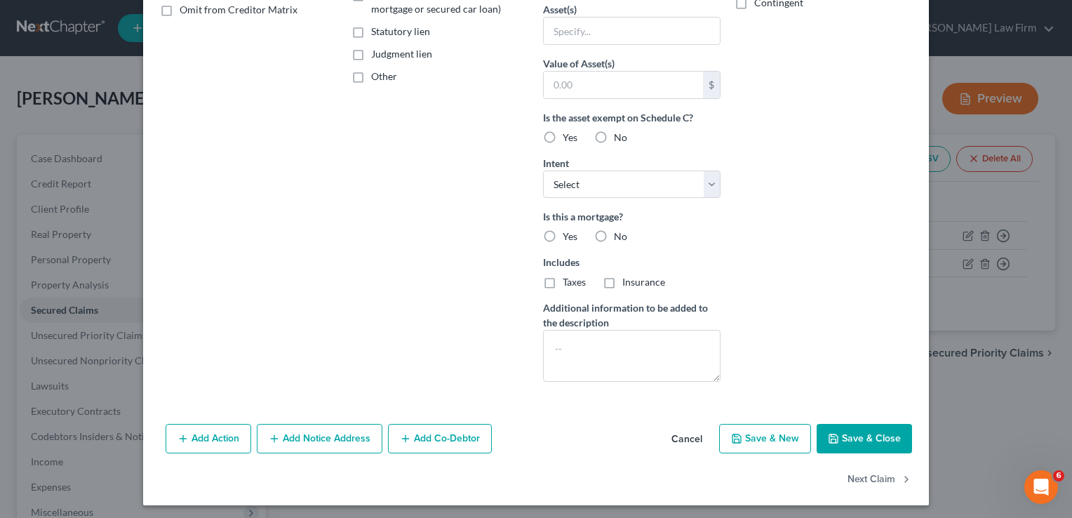
scroll to position [299, 0]
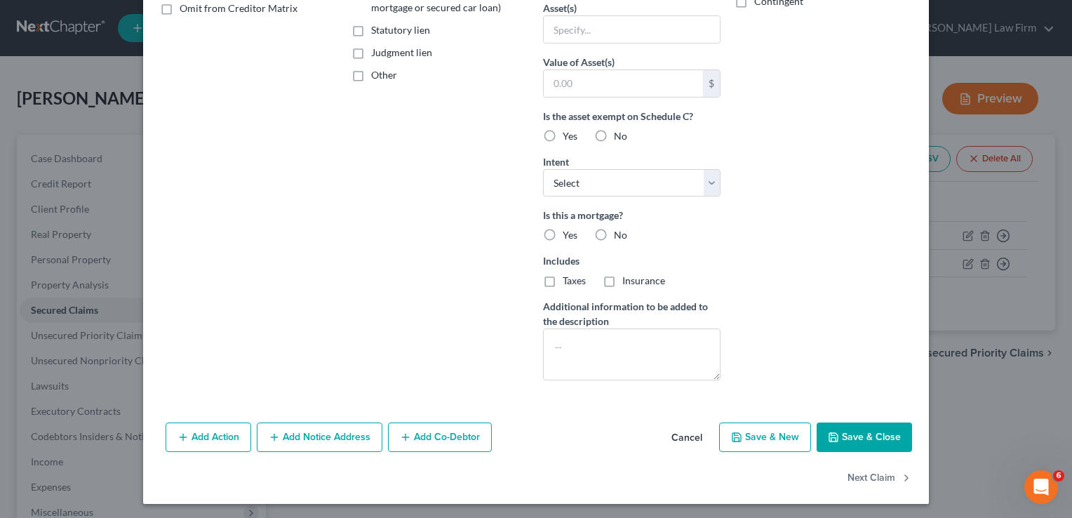
click at [854, 438] on button "Save & Close" at bounding box center [864, 437] width 95 height 29
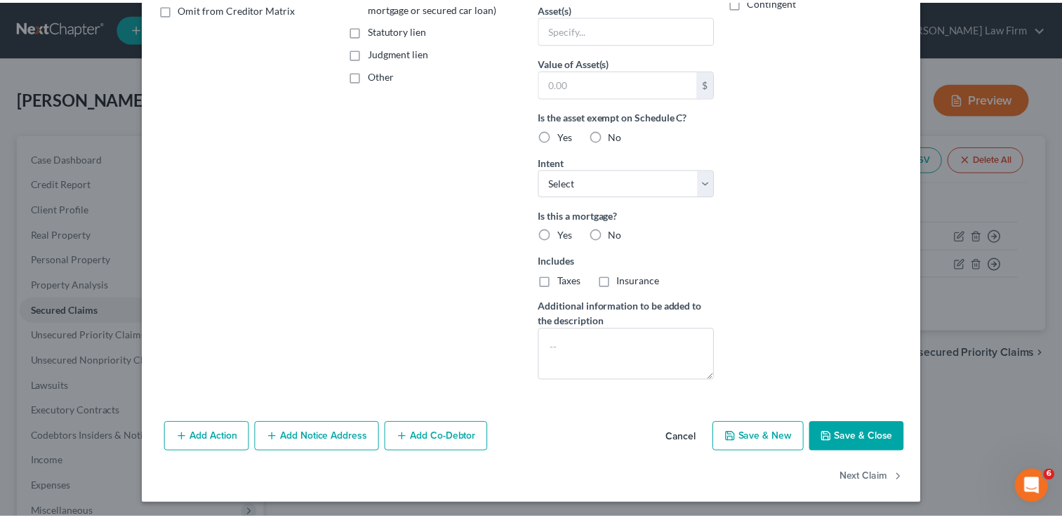
scroll to position [146, 0]
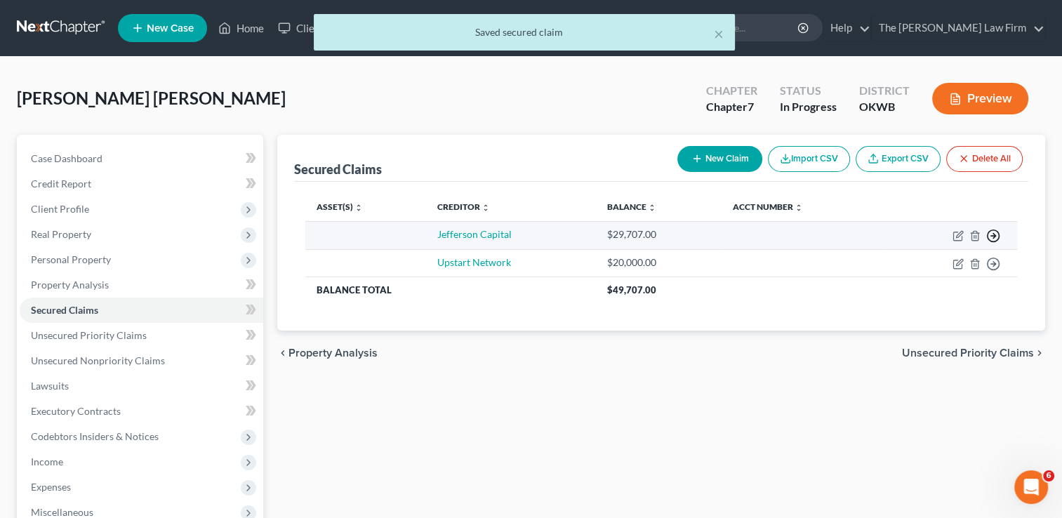
click at [993, 239] on icon "button" at bounding box center [993, 236] width 14 height 14
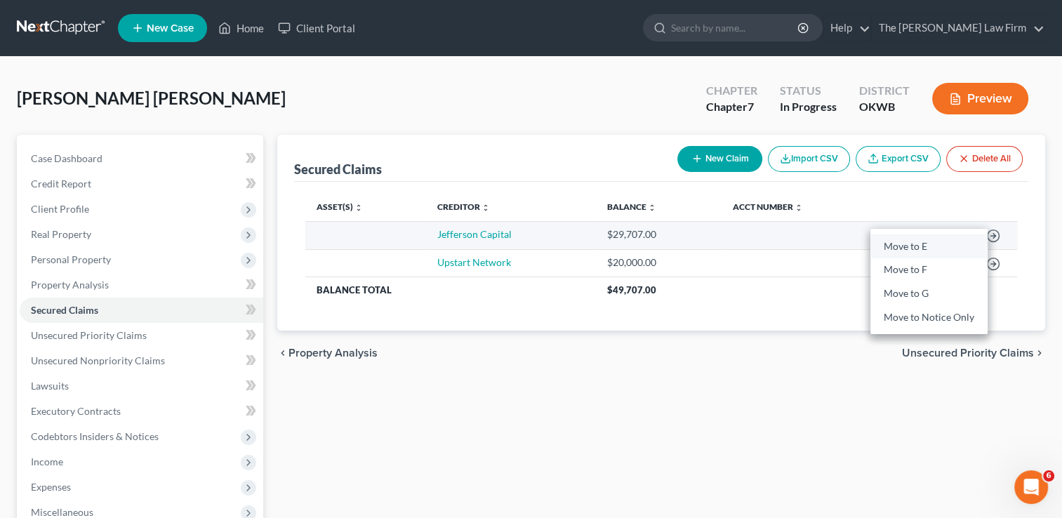
click at [911, 241] on link "Move to E" at bounding box center [928, 246] width 117 height 24
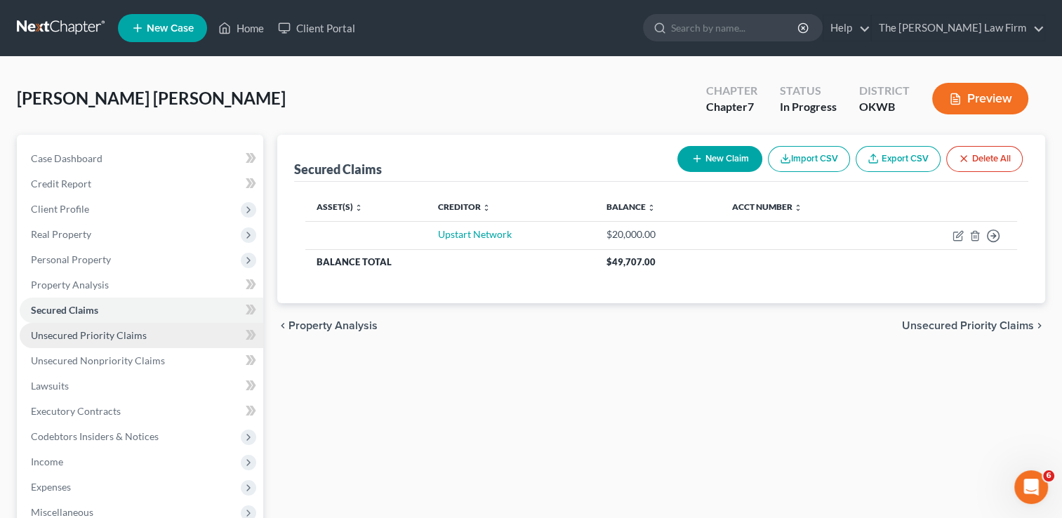
click at [101, 340] on span "Unsecured Priority Claims" at bounding box center [89, 335] width 116 height 12
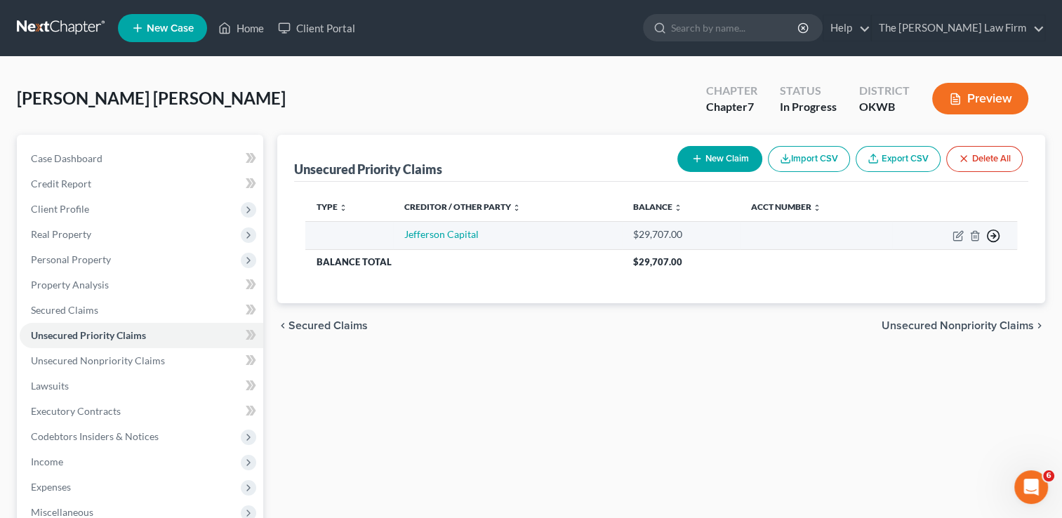
click at [990, 231] on icon "button" at bounding box center [993, 236] width 14 height 14
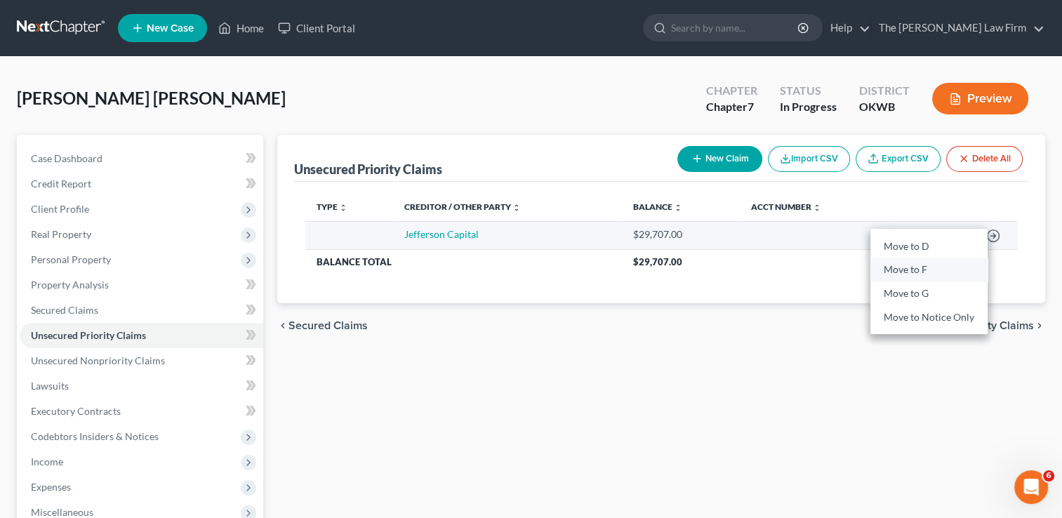
click at [969, 271] on link "Move to F" at bounding box center [928, 270] width 117 height 24
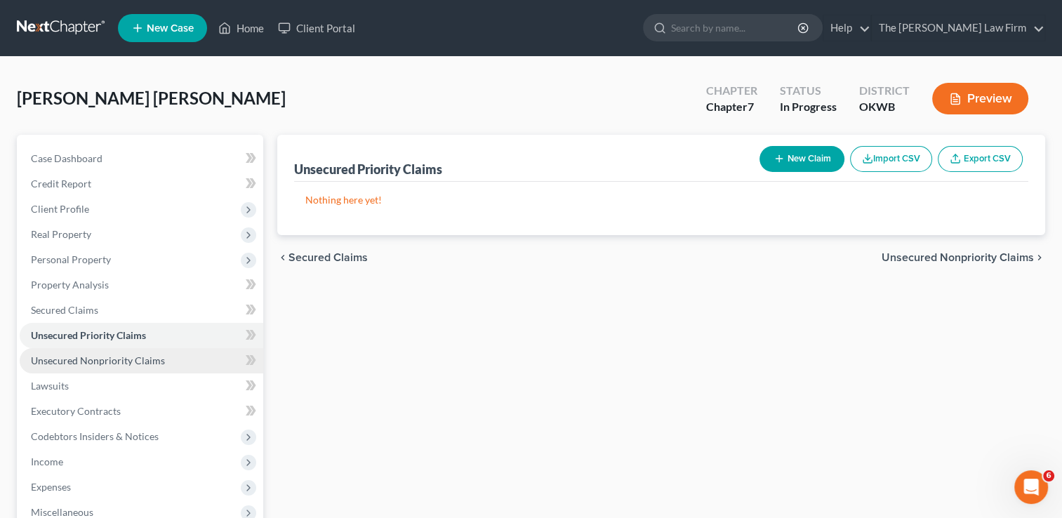
click at [173, 356] on link "Unsecured Nonpriority Claims" at bounding box center [142, 360] width 244 height 25
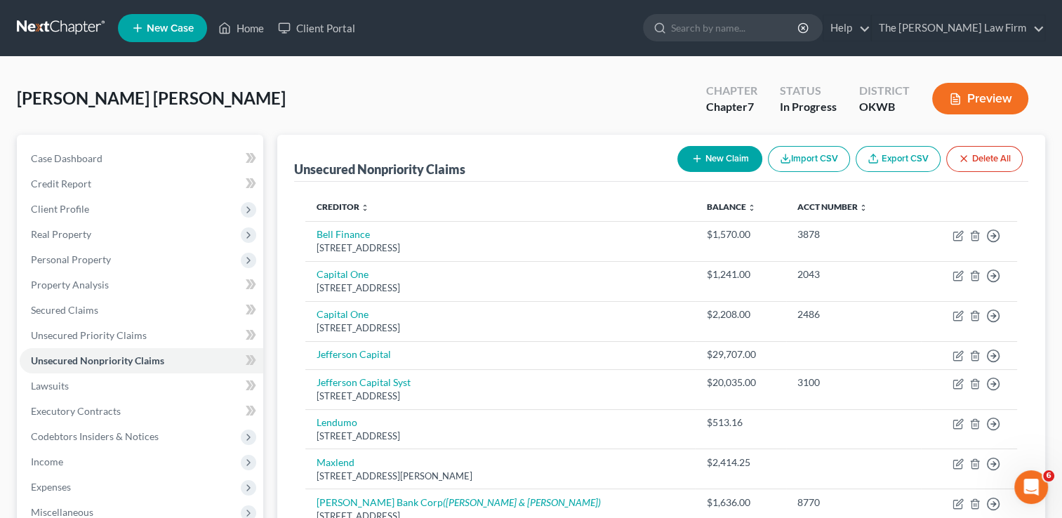
click at [720, 155] on button "New Claim" at bounding box center [719, 159] width 85 height 26
select select "0"
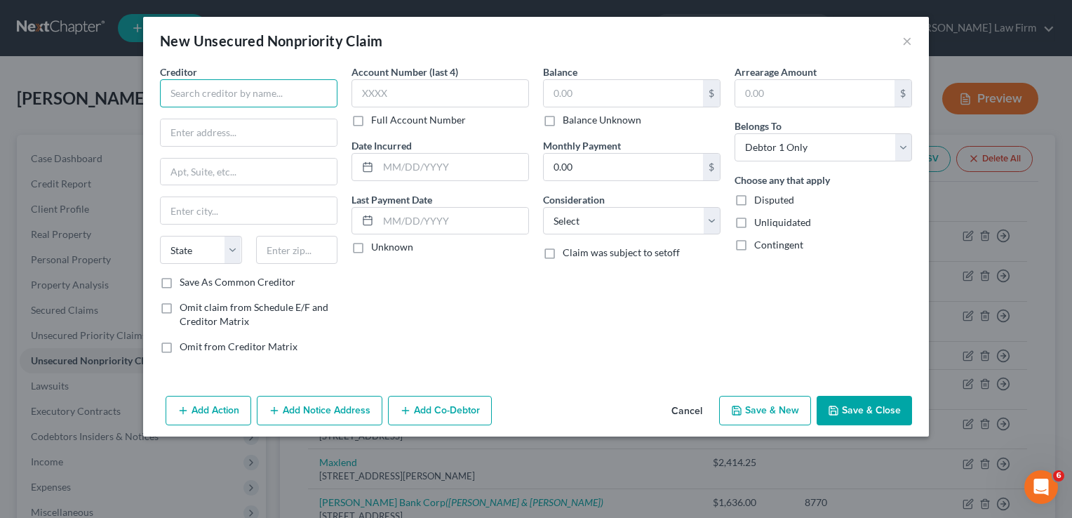
click at [274, 91] on input "text" at bounding box center [249, 93] width 178 height 28
drag, startPoint x: 258, startPoint y: 94, endPoint x: 157, endPoint y: 100, distance: 101.3
click at [122, 95] on div "New Unsecured Nonpriority Claim × Creditor * Halsted Financial State [US_STATE]…" at bounding box center [536, 259] width 1072 height 518
type input "Halsted Financial"
click at [251, 135] on input "text" at bounding box center [249, 132] width 176 height 27
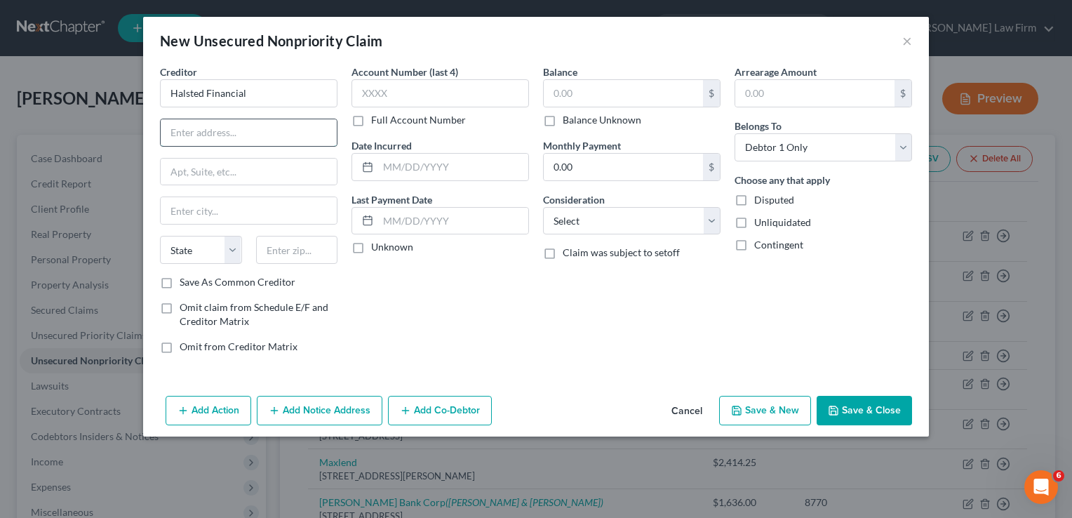
type input "O"
type input "PO Box 828"
type input "Skokie"
select select "14"
type input "60076"
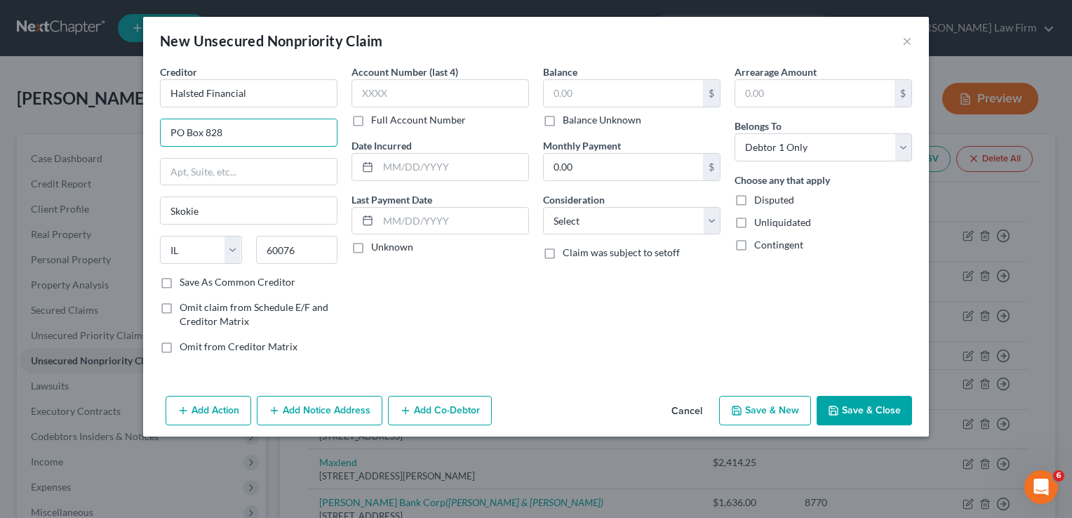
type input "PO Box 828"
click at [563, 122] on label "Balance Unknown" at bounding box center [602, 120] width 79 height 14
click at [569, 122] on input "Balance Unknown" at bounding box center [573, 117] width 9 height 9
checkbox input "true"
type input "0.00"
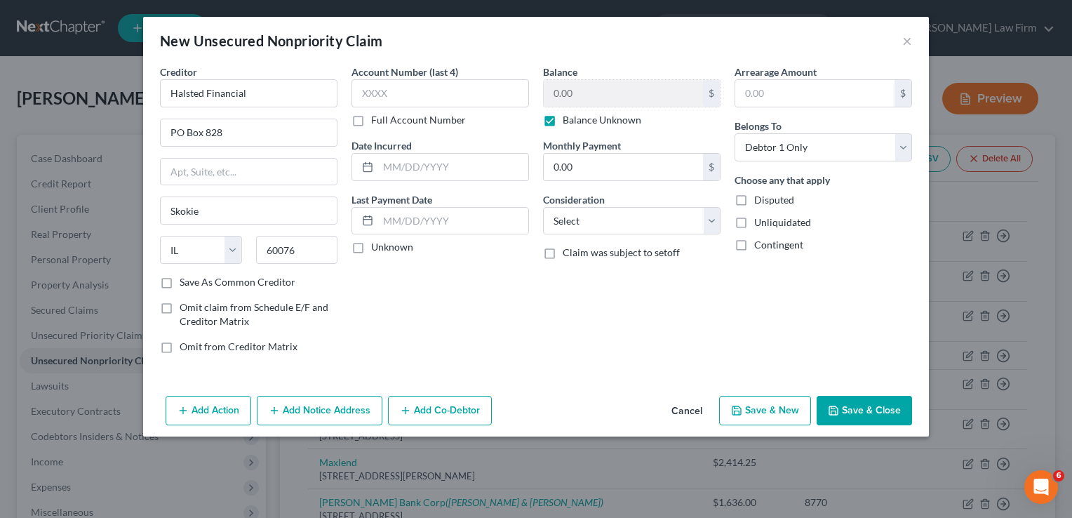
click at [889, 413] on button "Save & Close" at bounding box center [864, 410] width 95 height 29
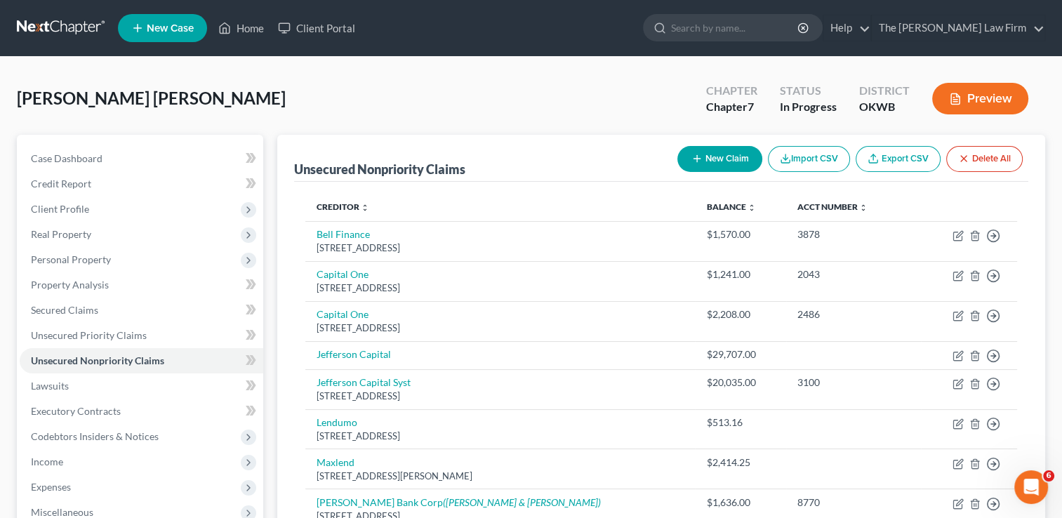
click at [726, 164] on button "New Claim" at bounding box center [719, 159] width 85 height 26
select select "0"
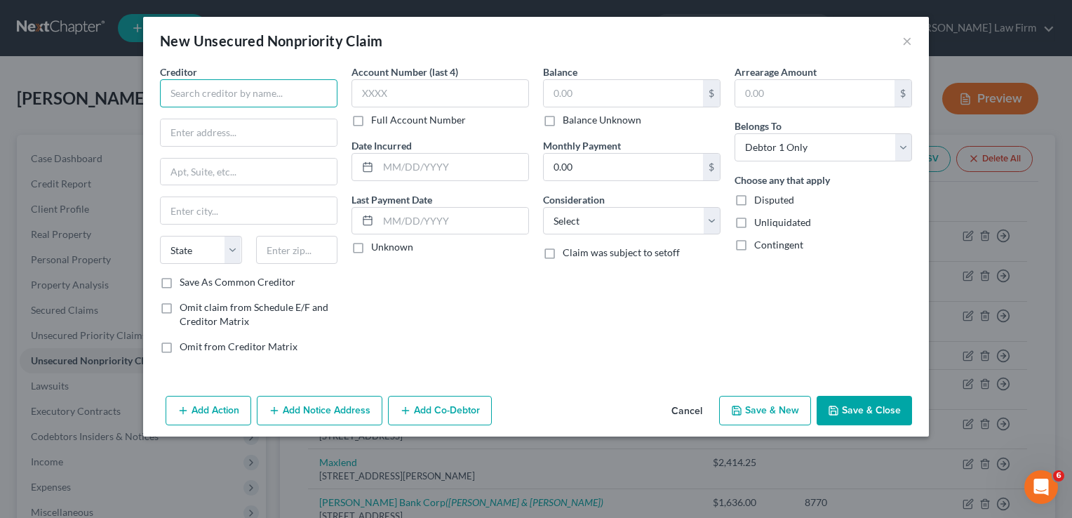
click at [318, 93] on input "text" at bounding box center [249, 93] width 178 height 28
drag, startPoint x: 236, startPoint y: 92, endPoint x: 152, endPoint y: 91, distance: 84.2
click at [152, 91] on div "Creditor * Upgrade Inc State [US_STATE] AK AR AZ CA CO [GEOGRAPHIC_DATA] DE DC …" at bounding box center [536, 228] width 786 height 326
type input "Upgrade Inc"
click at [205, 127] on input "text" at bounding box center [249, 132] width 176 height 27
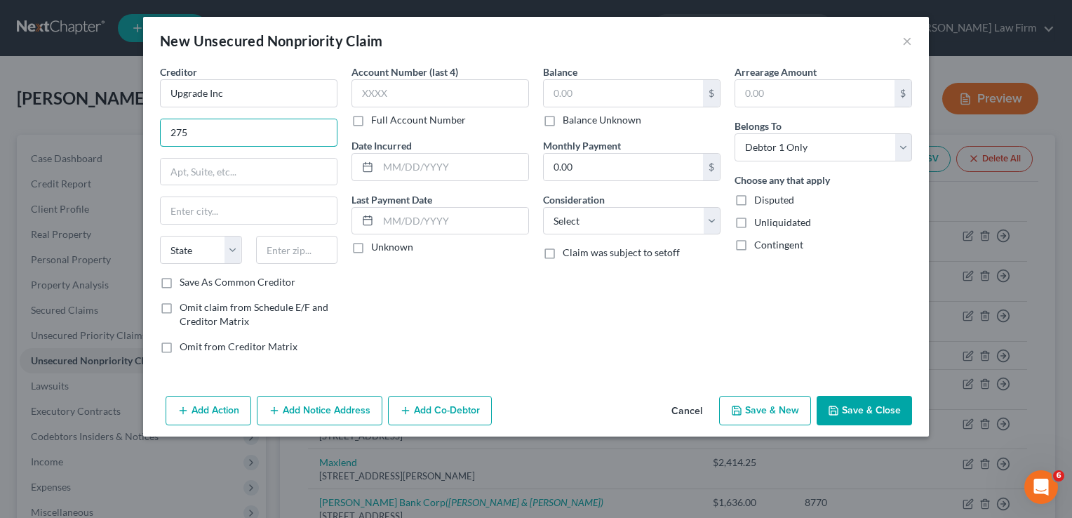
type input "[STREET_ADDRESS],"
type input "23rd floor"
type input "[GEOGRAPHIC_DATA]"
type input "94111"
select select "4"
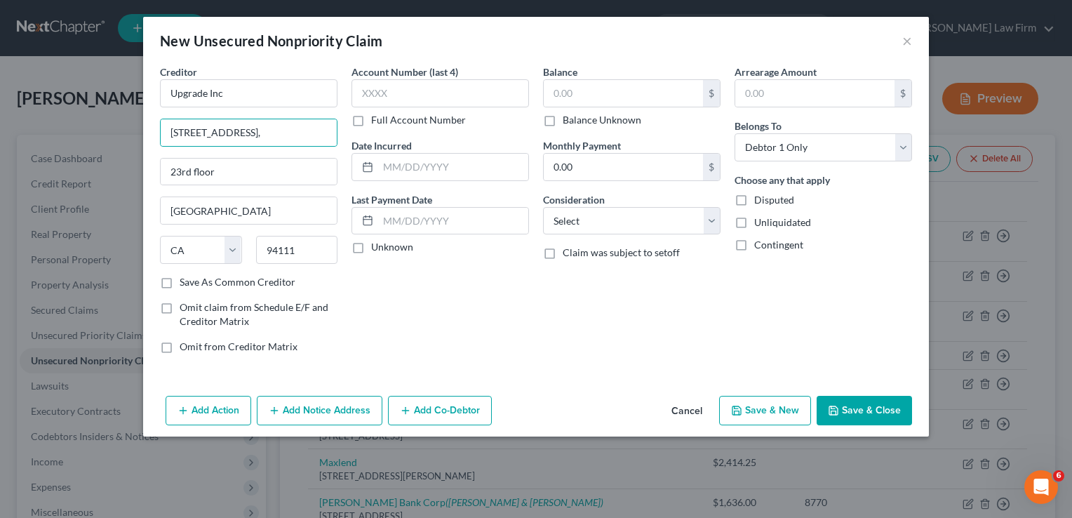
click at [563, 121] on label "Balance Unknown" at bounding box center [602, 120] width 79 height 14
click at [569, 121] on input "Balance Unknown" at bounding box center [573, 117] width 9 height 9
checkbox input "true"
type input "0.00"
click at [879, 411] on button "Save & Close" at bounding box center [864, 410] width 95 height 29
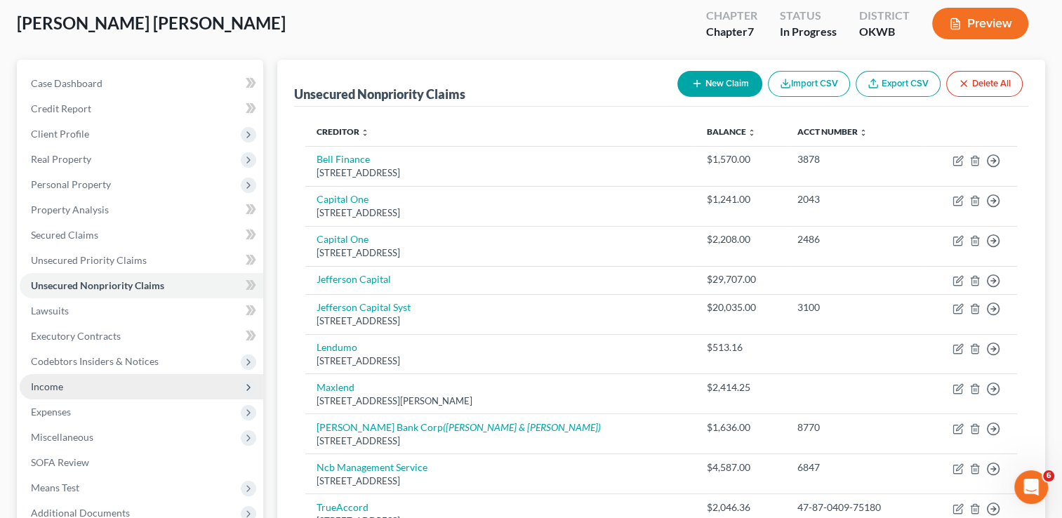
scroll to position [211, 0]
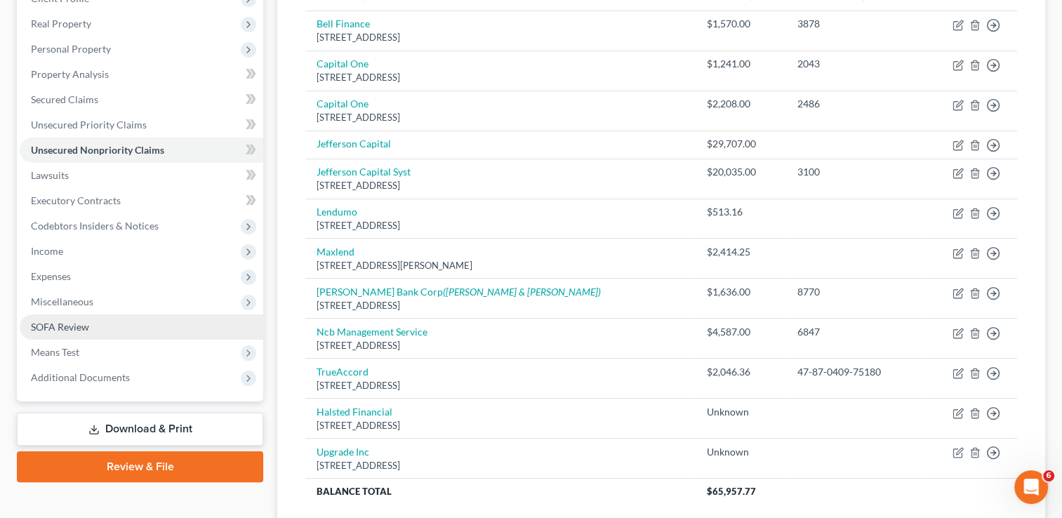
click at [83, 328] on span "SOFA Review" at bounding box center [60, 327] width 58 height 12
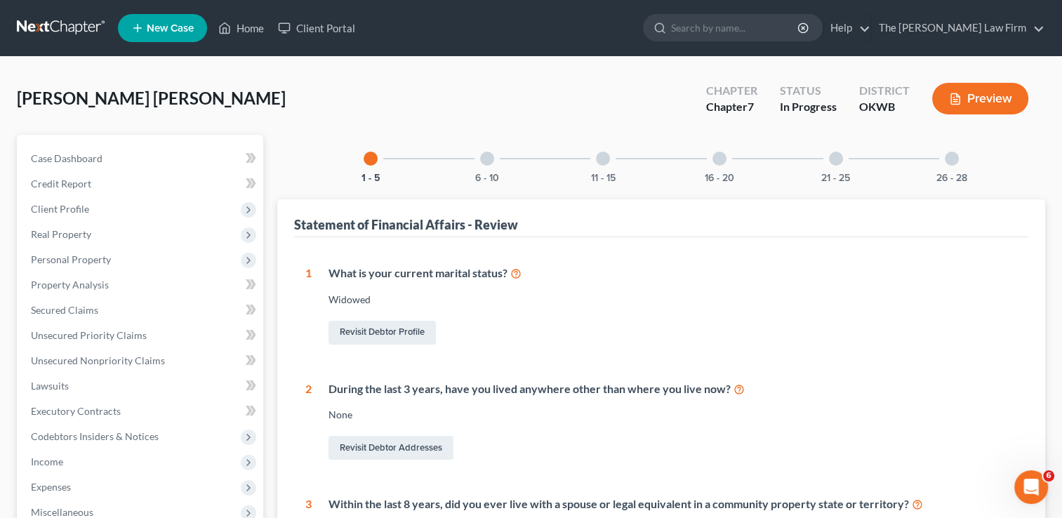
click at [487, 159] on div at bounding box center [487, 159] width 14 height 14
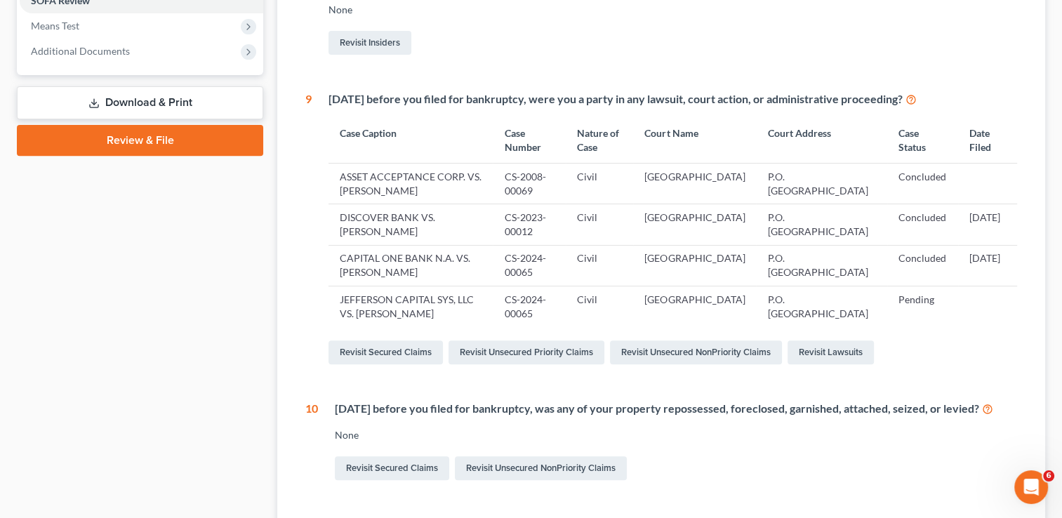
scroll to position [561, 0]
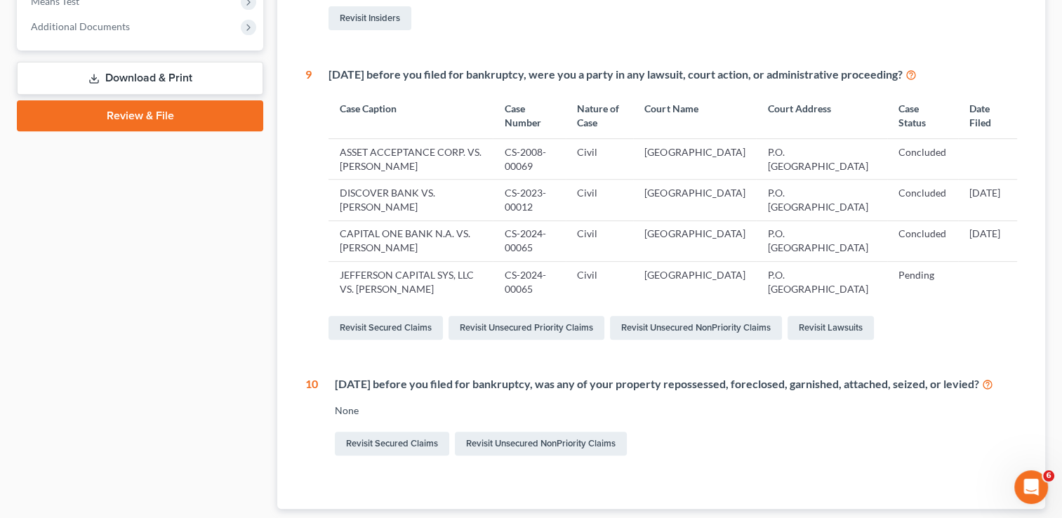
click at [470, 280] on td "JEFFERSON CAPITAL SYS, LLC VS. [PERSON_NAME]" at bounding box center [410, 282] width 164 height 41
click at [419, 271] on td "JEFFERSON CAPITAL SYS, LLC VS. [PERSON_NAME]" at bounding box center [410, 282] width 164 height 41
click at [819, 327] on link "Revisit Lawsuits" at bounding box center [831, 328] width 86 height 24
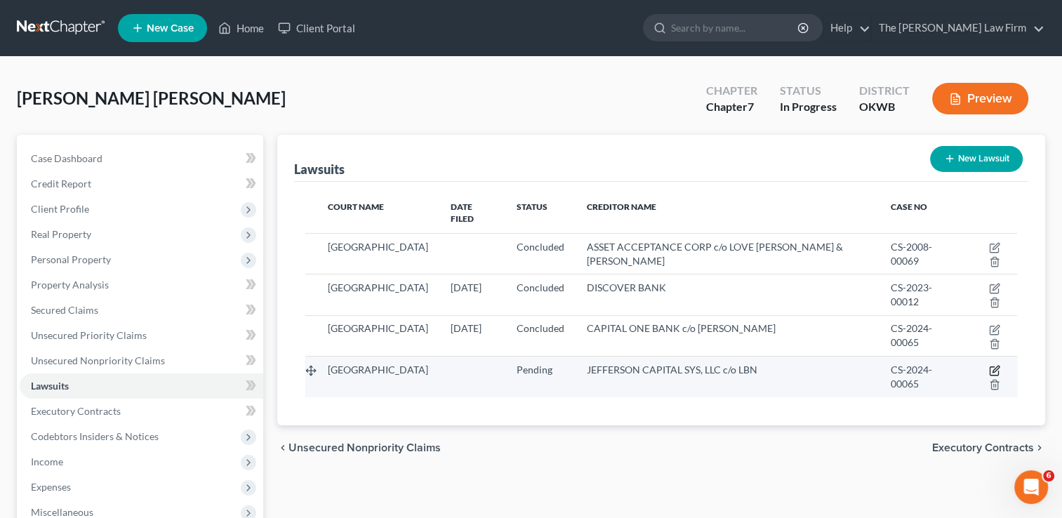
click at [992, 366] on icon "button" at bounding box center [995, 369] width 6 height 6
select select "37"
select select "0"
select select "1"
select select "37"
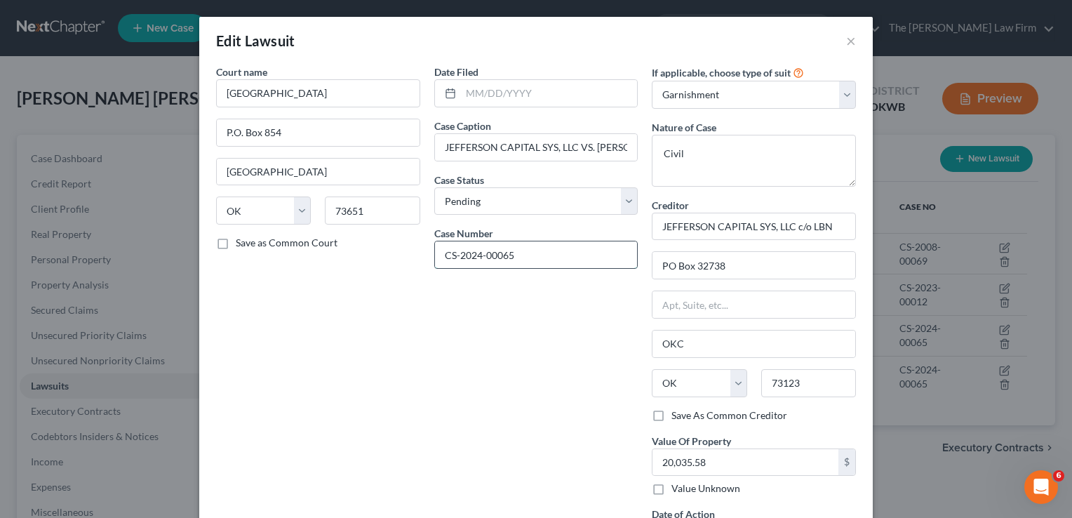
click at [440, 248] on input "CS-2024-00065" at bounding box center [536, 254] width 203 height 27
click at [434, 293] on div "Date Filed Case Caption JEFFERSON CAPITAL SYS, LLC VS. [PERSON_NAME] Status * S…" at bounding box center [536, 313] width 218 height 496
click at [439, 254] on input "CS-2024-00065" at bounding box center [536, 254] width 203 height 27
click at [592, 253] on input "CJ-08-122, CS-2024-00065" at bounding box center [536, 254] width 203 height 27
click at [491, 253] on input "CJ-08-122, CS-2024-00065" at bounding box center [536, 254] width 203 height 27
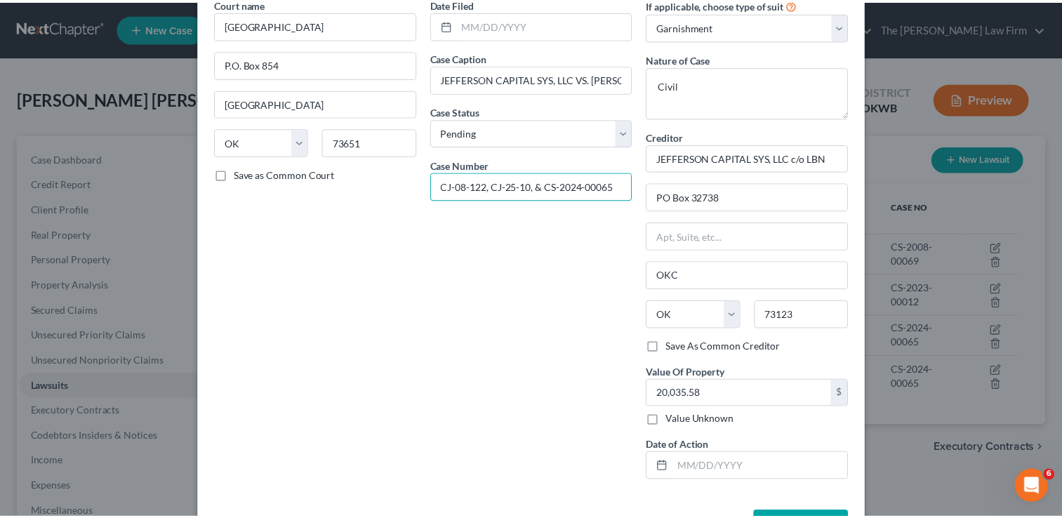
scroll to position [117, 0]
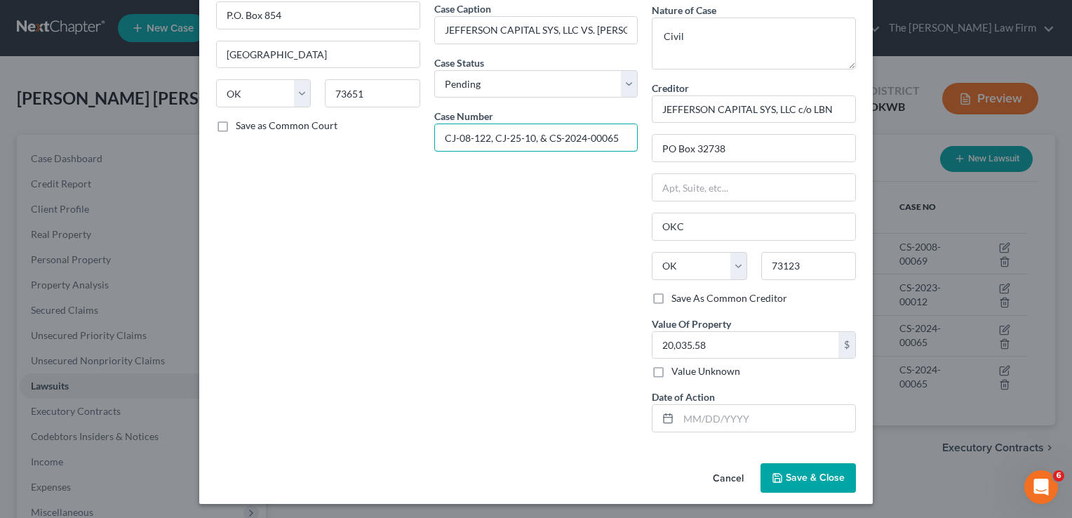
type input "CJ-08-122, CJ-25-10, & CS-2024-00065"
click at [788, 468] on button "Save & Close" at bounding box center [808, 477] width 95 height 29
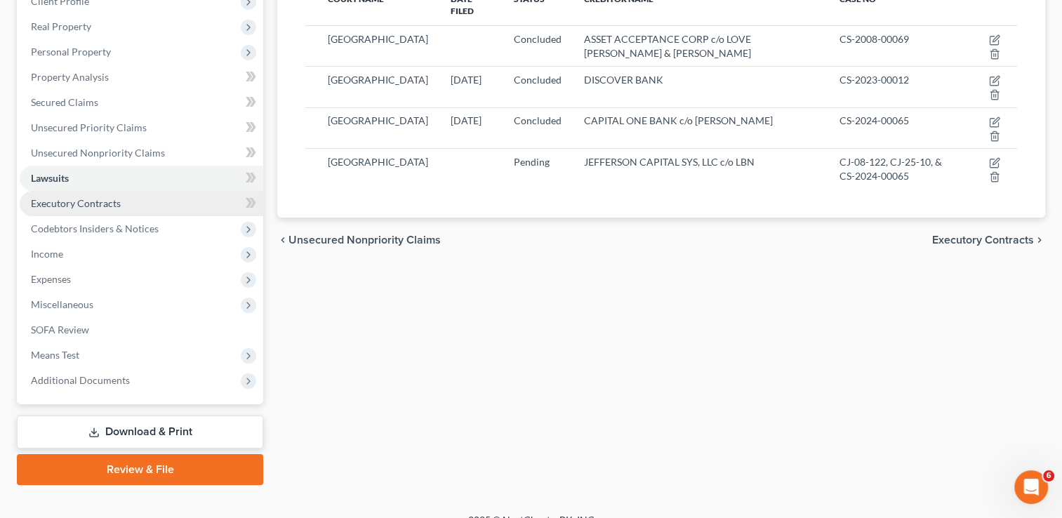
scroll to position [227, 0]
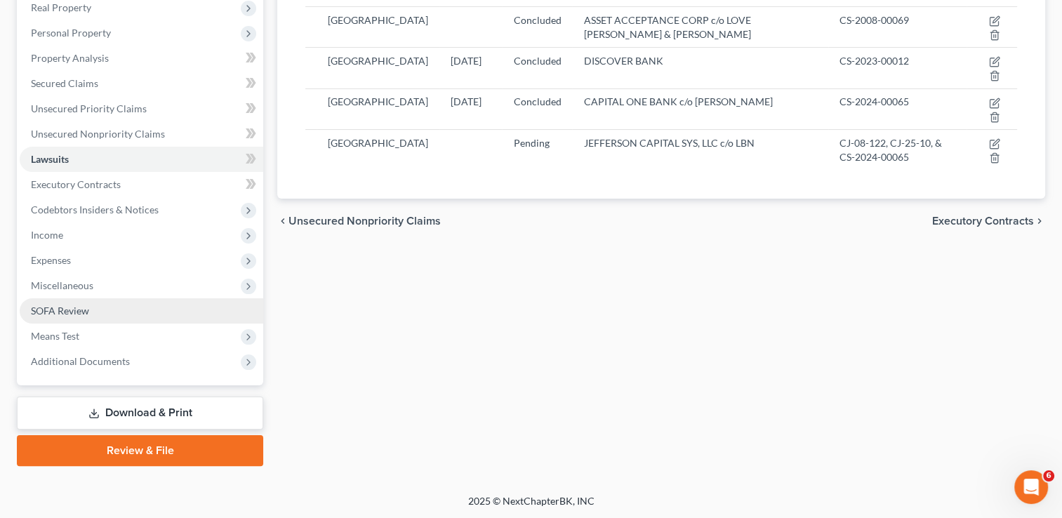
click at [125, 310] on link "SOFA Review" at bounding box center [142, 310] width 244 height 25
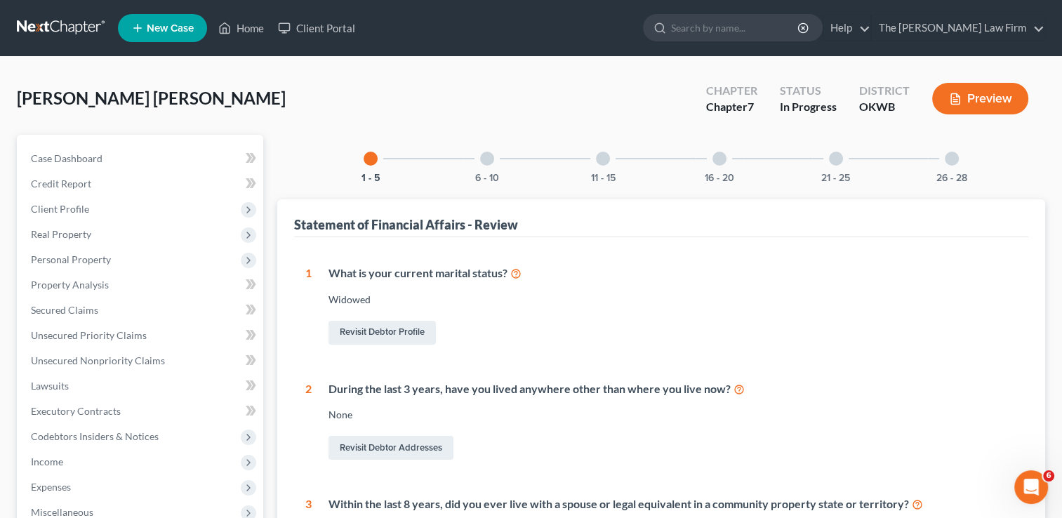
click at [601, 161] on div at bounding box center [603, 159] width 14 height 14
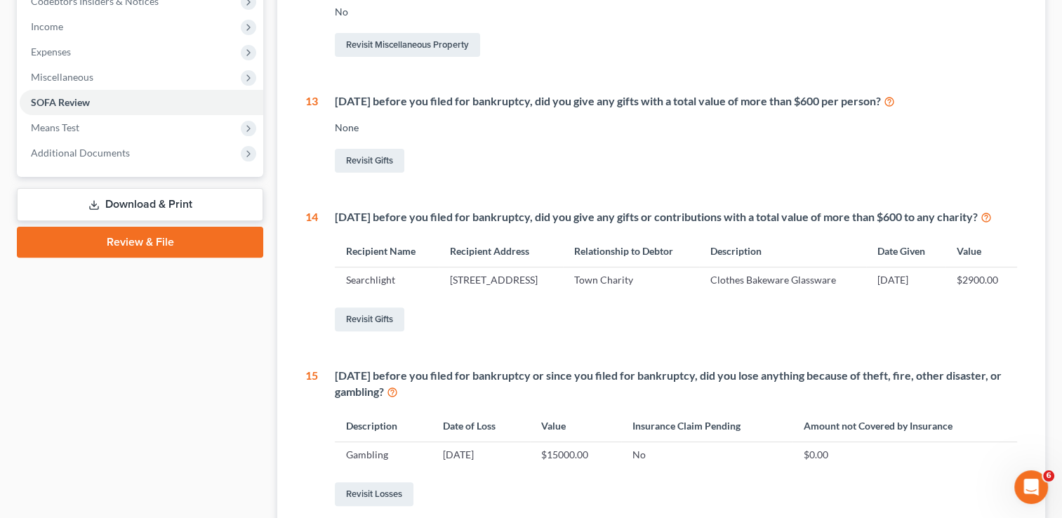
scroll to position [421, 0]
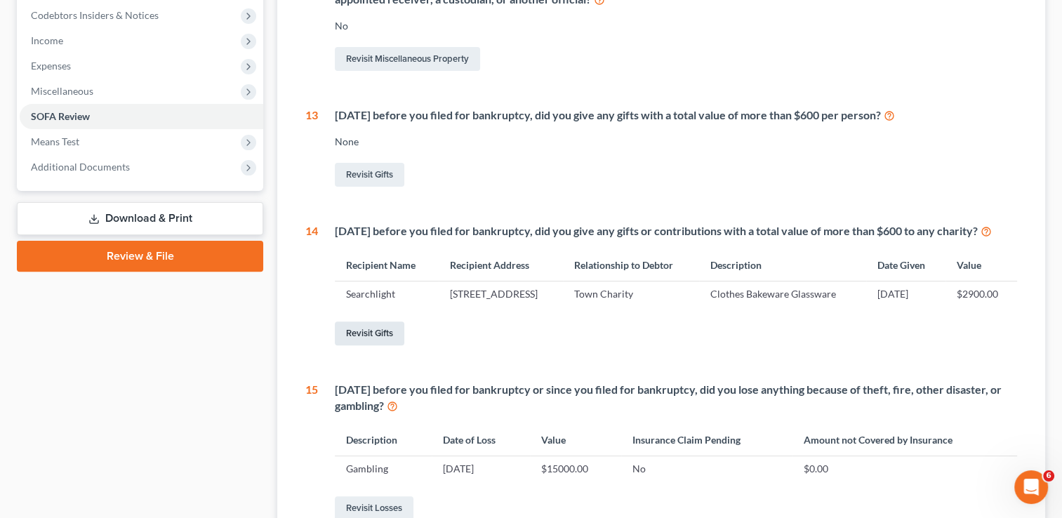
click at [379, 345] on link "Revisit Gifts" at bounding box center [369, 333] width 69 height 24
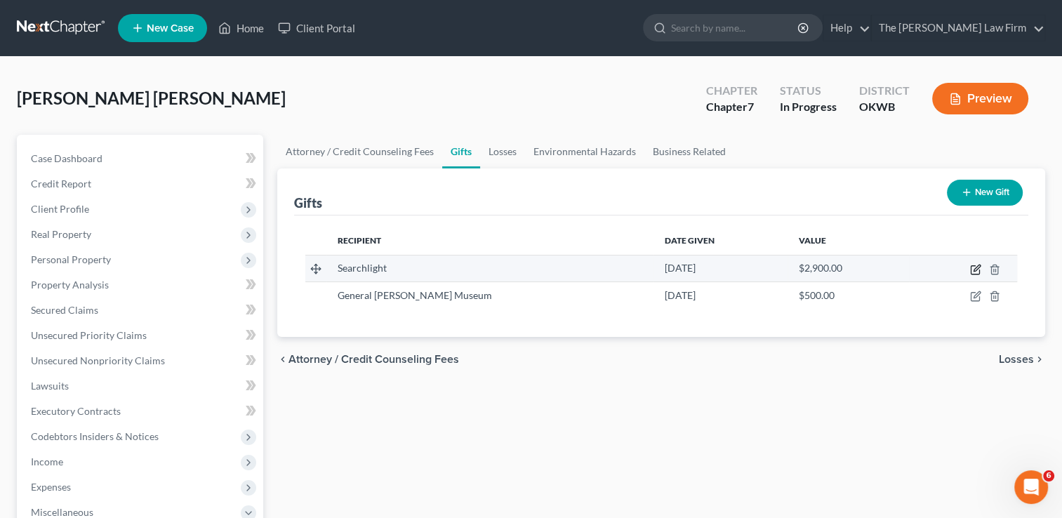
click at [973, 271] on icon "button" at bounding box center [975, 269] width 11 height 11
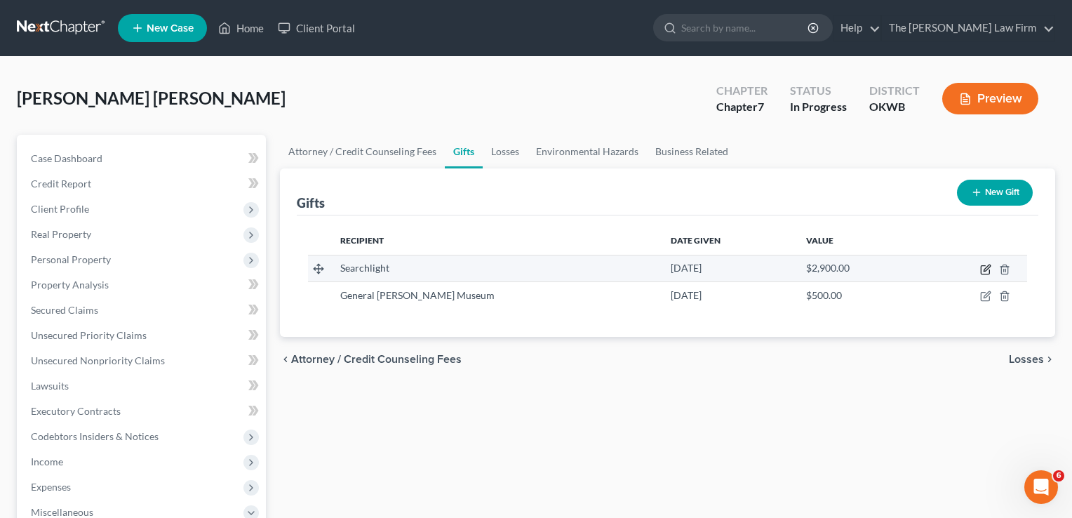
select select "37"
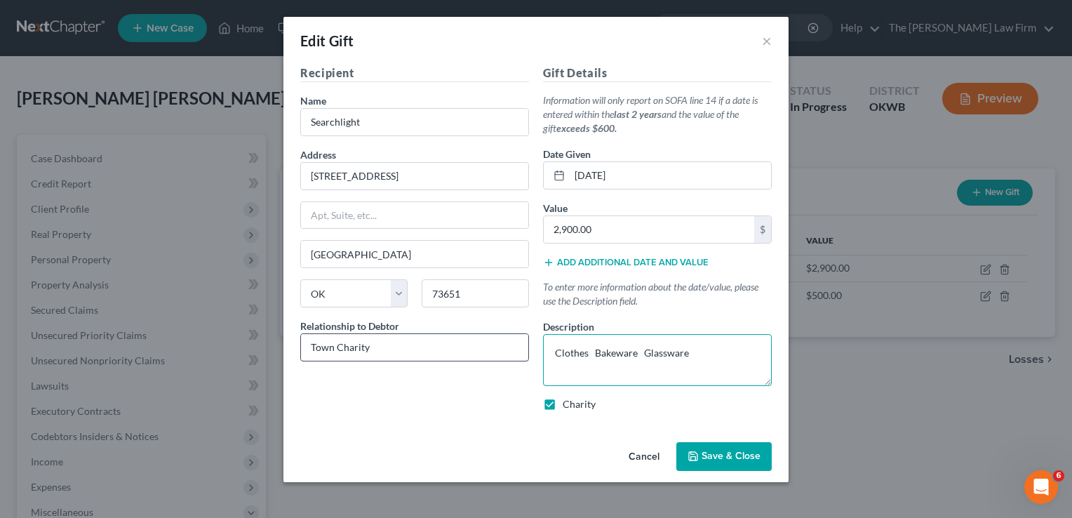
drag, startPoint x: 695, startPoint y: 355, endPoint x: 510, endPoint y: 347, distance: 185.5
click at [510, 347] on div "Recipient Name * Searchlight Address [STREET_ADDRESS], etc [GEOGRAPHIC_DATA] [U…" at bounding box center [536, 244] width 486 height 358
type textarea "Donations"
click at [715, 455] on span "Save & Close" at bounding box center [731, 457] width 59 height 12
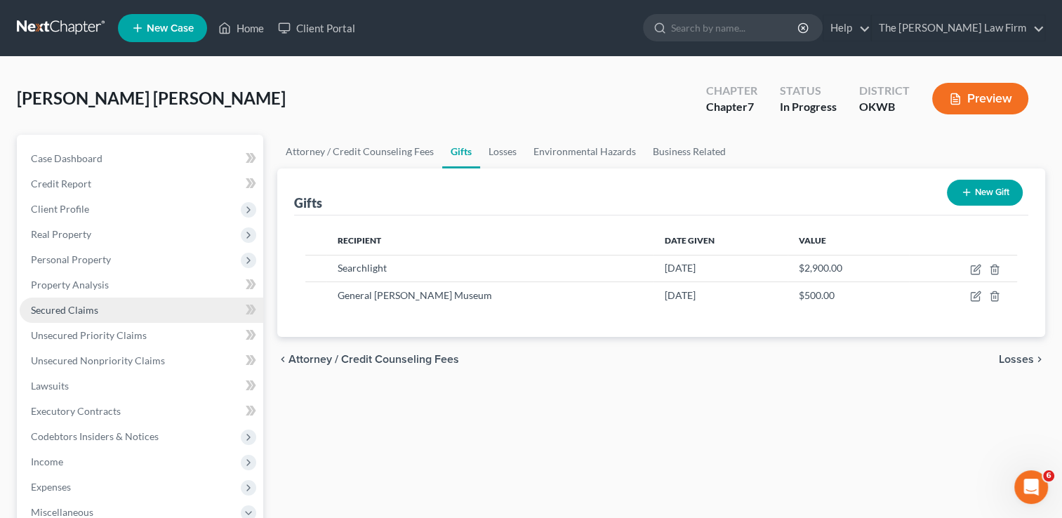
click at [137, 303] on link "Secured Claims" at bounding box center [142, 310] width 244 height 25
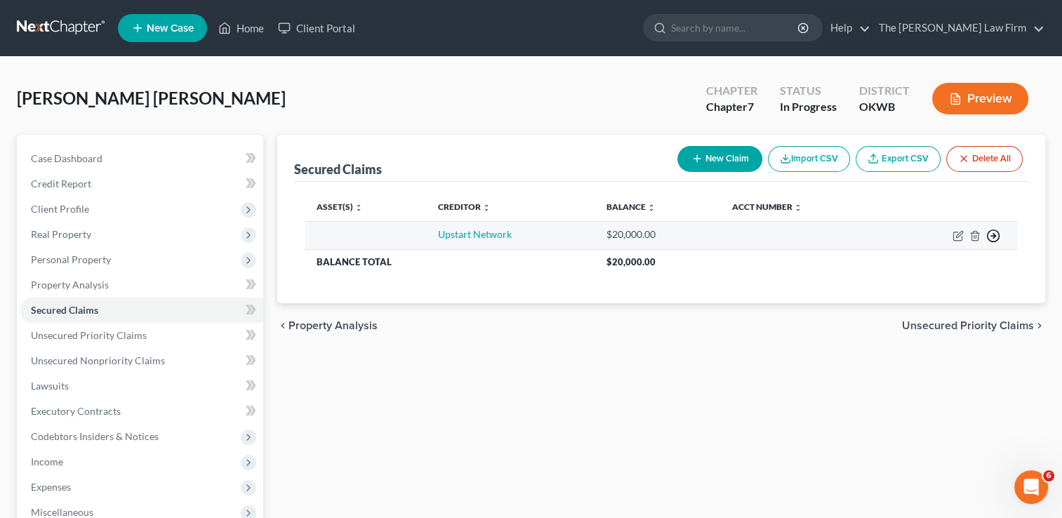
click at [996, 234] on icon "button" at bounding box center [993, 236] width 14 height 14
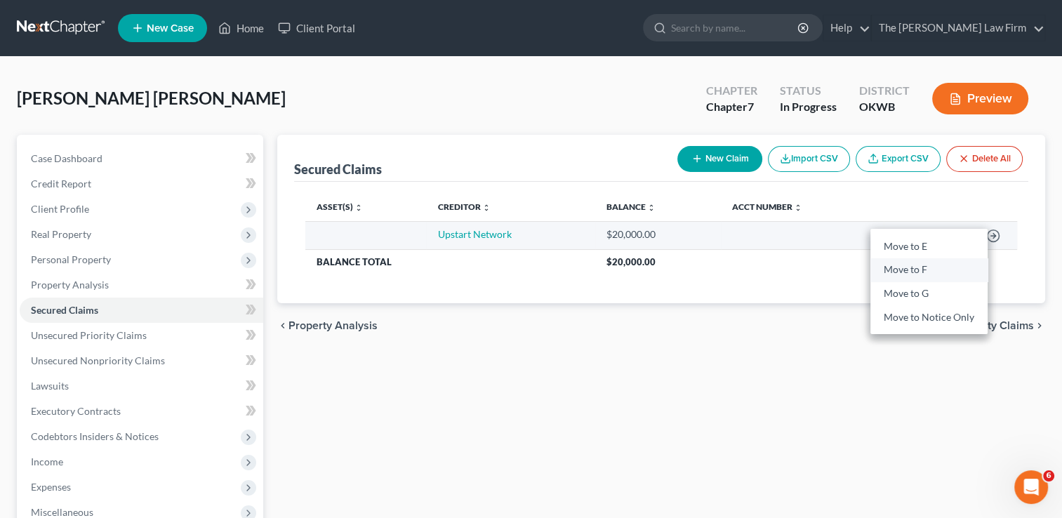
click at [966, 274] on link "Move to F" at bounding box center [928, 270] width 117 height 24
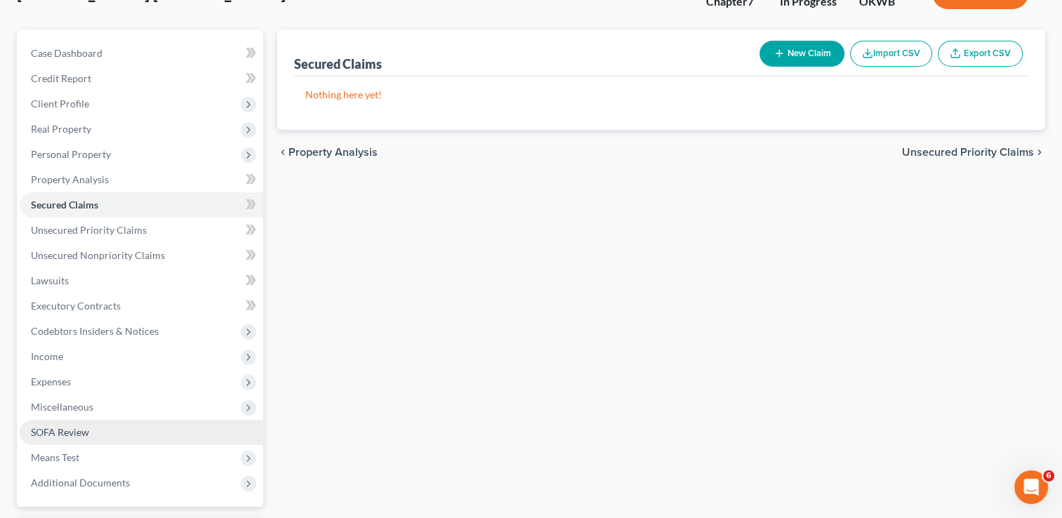
scroll to position [70, 0]
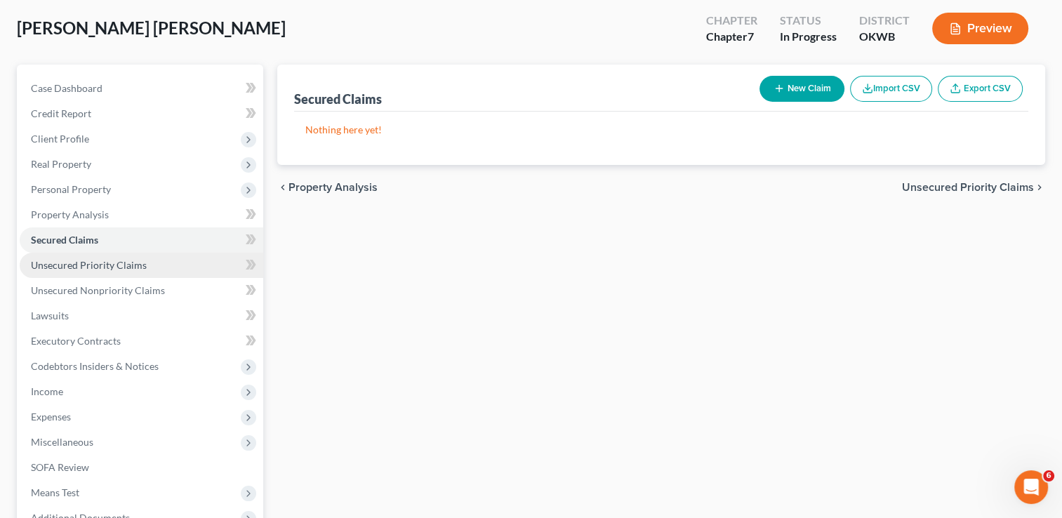
click at [117, 269] on span "Unsecured Priority Claims" at bounding box center [89, 265] width 116 height 12
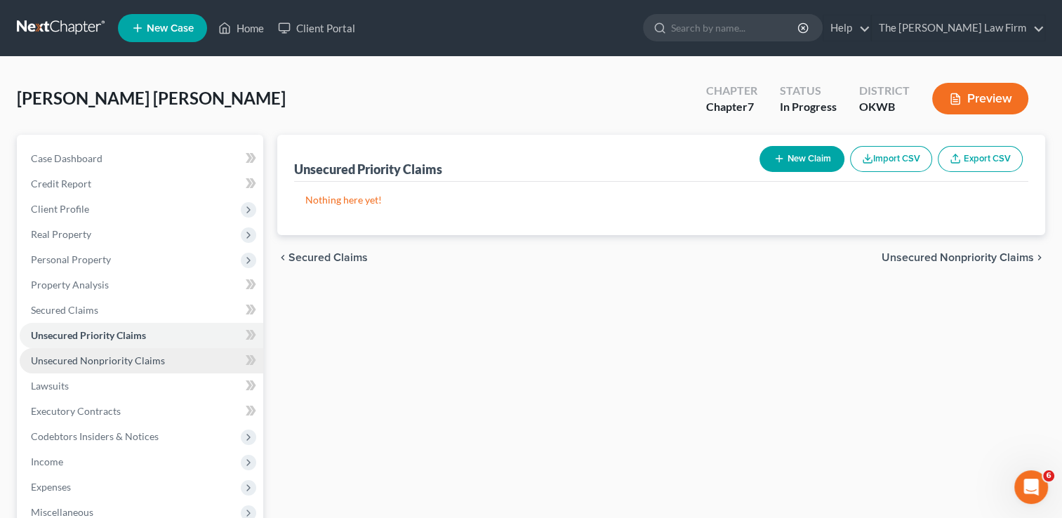
click at [107, 365] on span "Unsecured Nonpriority Claims" at bounding box center [98, 360] width 134 height 12
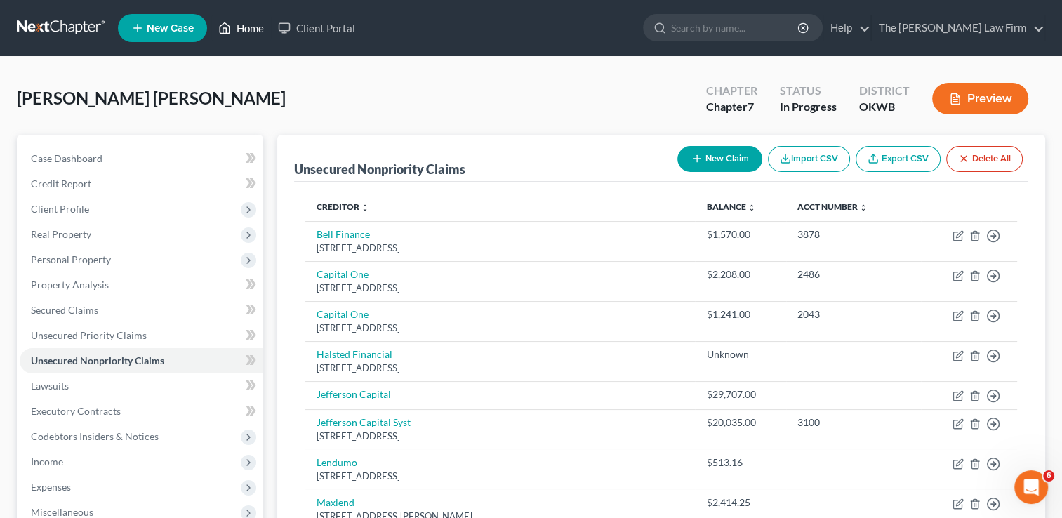
drag, startPoint x: 237, startPoint y: 21, endPoint x: 292, endPoint y: 72, distance: 75.0
click at [237, 21] on link "Home" at bounding box center [241, 27] width 60 height 25
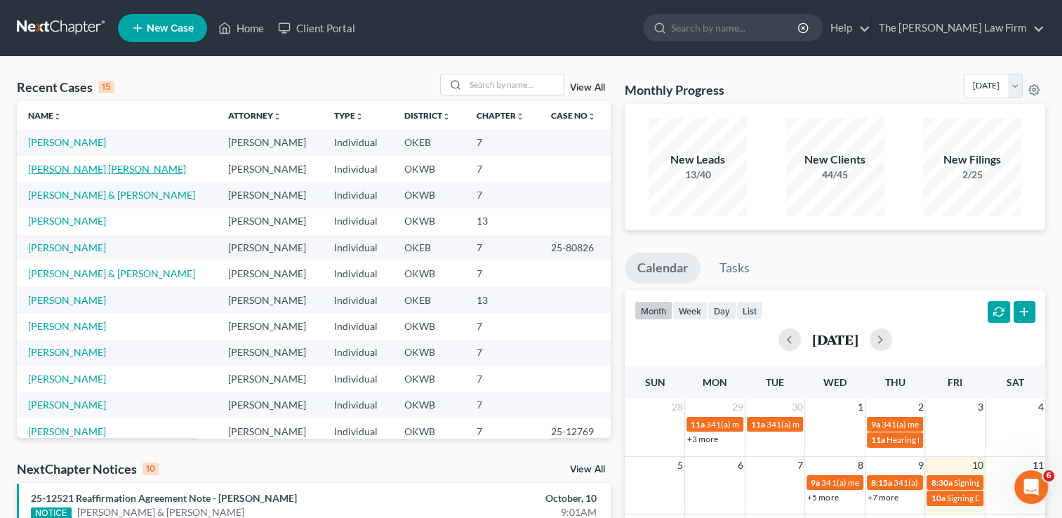
click at [91, 169] on link "[PERSON_NAME] [PERSON_NAME]" at bounding box center [107, 169] width 158 height 12
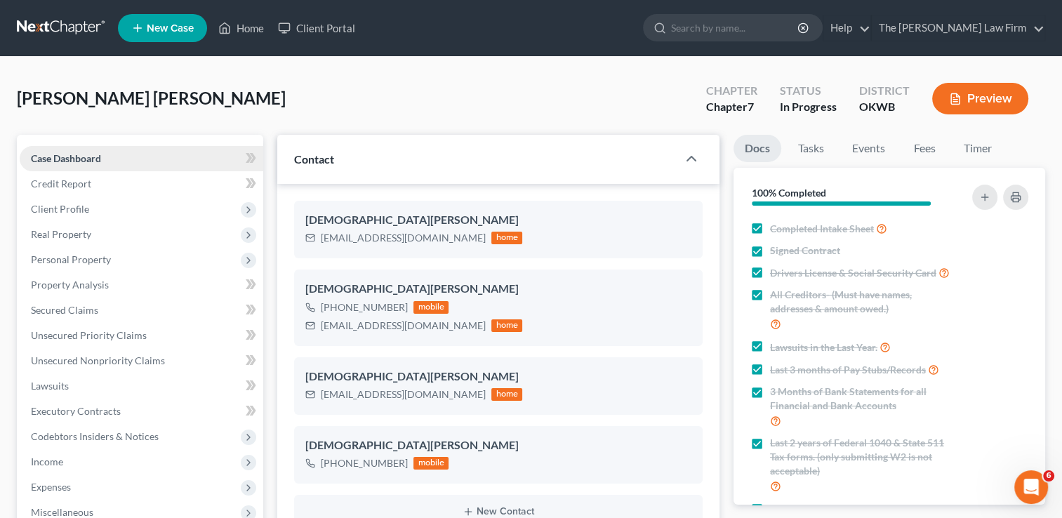
scroll to position [1701, 0]
click at [124, 240] on span "Real Property" at bounding box center [142, 234] width 244 height 25
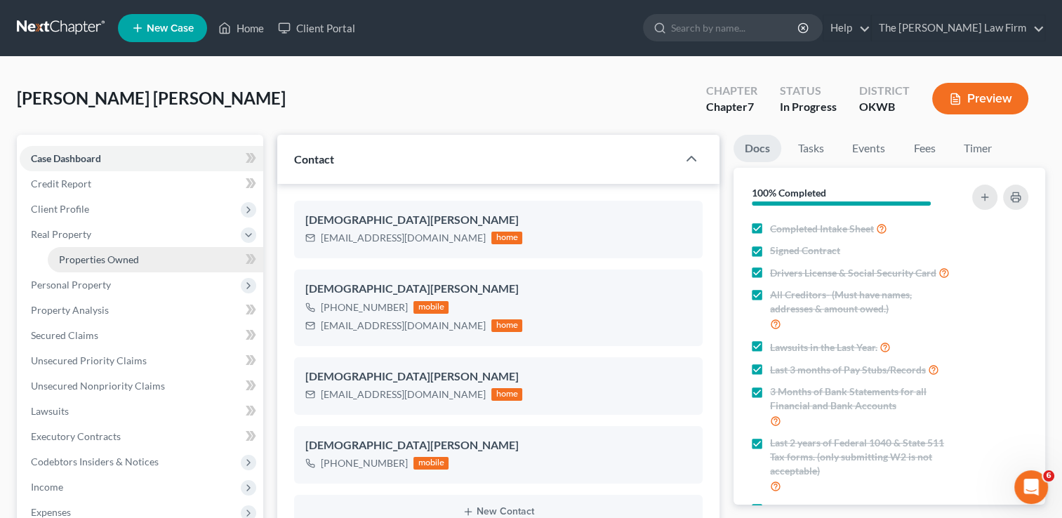
click at [126, 268] on link "Properties Owned" at bounding box center [155, 259] width 215 height 25
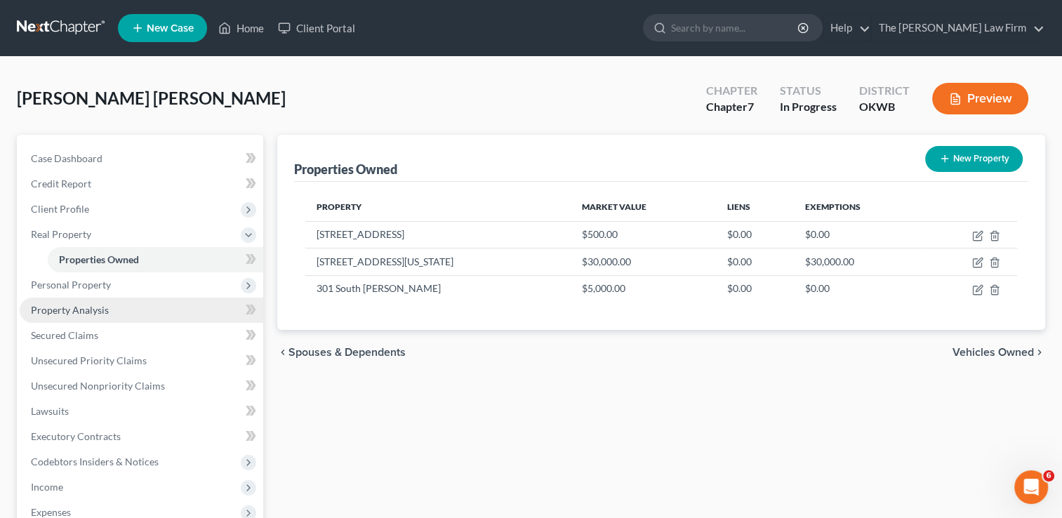
click at [118, 314] on link "Property Analysis" at bounding box center [142, 310] width 244 height 25
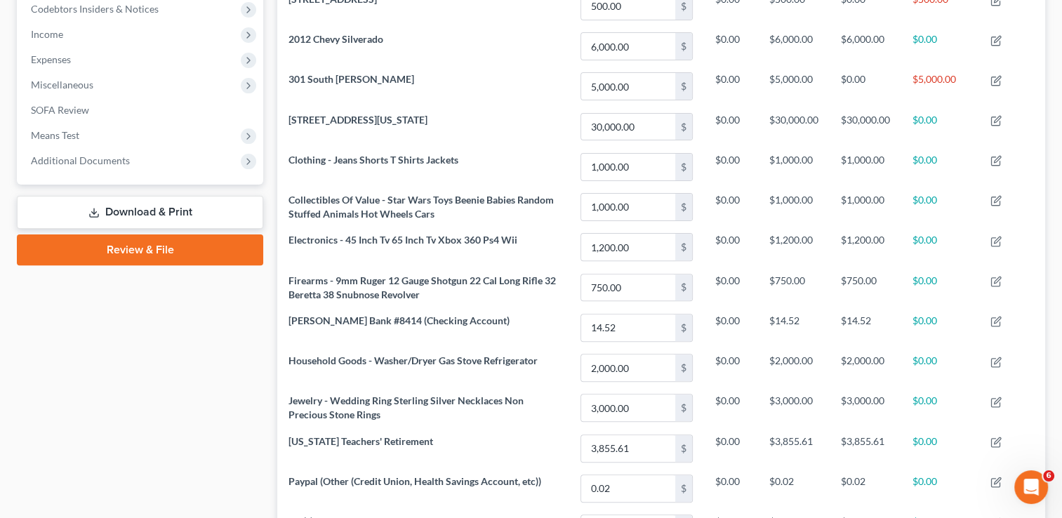
scroll to position [421, 0]
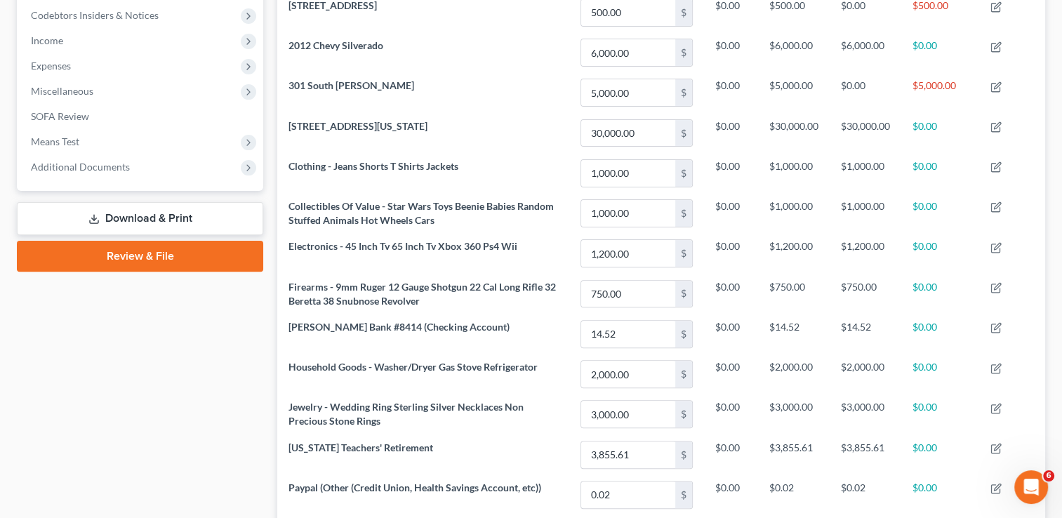
click at [185, 212] on link "Download & Print" at bounding box center [140, 218] width 246 height 33
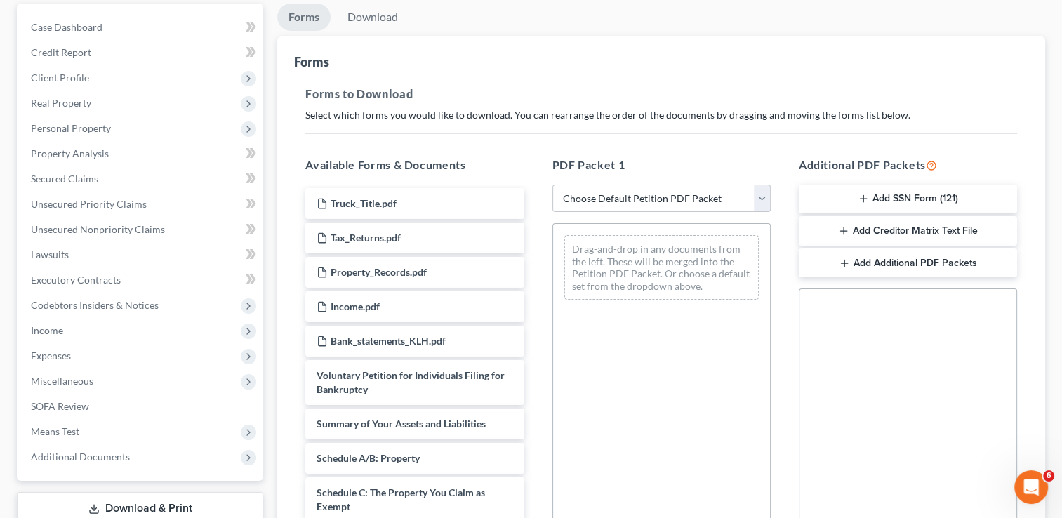
scroll to position [140, 0]
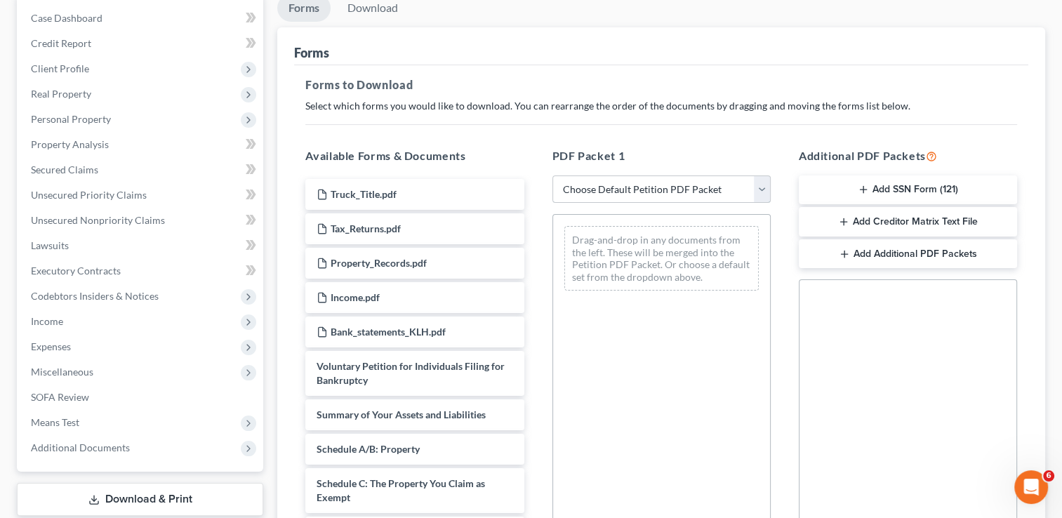
click at [760, 190] on select "Choose Default Petition PDF Packet Complete Bankruptcy Petition (all forms and …" at bounding box center [661, 189] width 218 height 28
select select "0"
click at [552, 175] on select "Choose Default Petition PDF Packet Complete Bankruptcy Petition (all forms and …" at bounding box center [661, 189] width 218 height 28
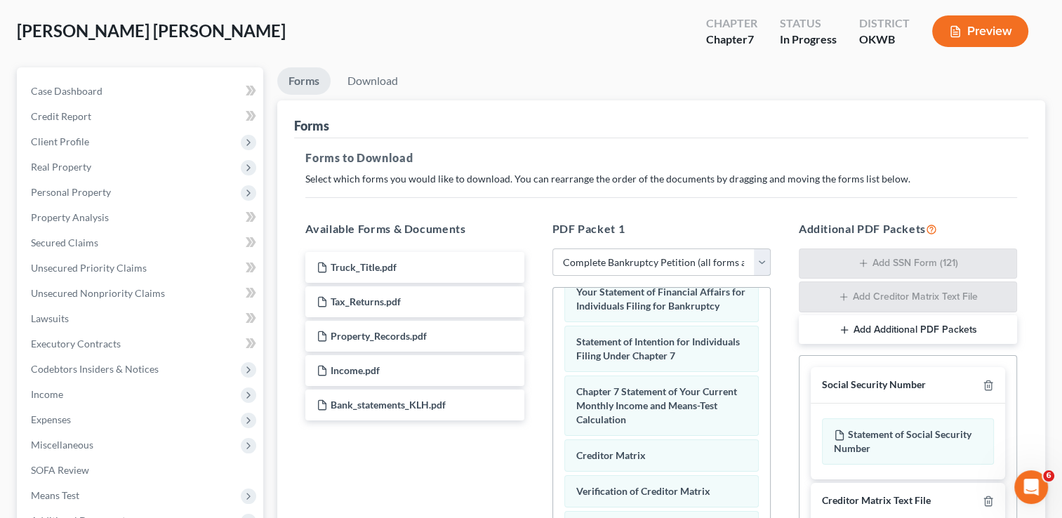
scroll to position [348, 0]
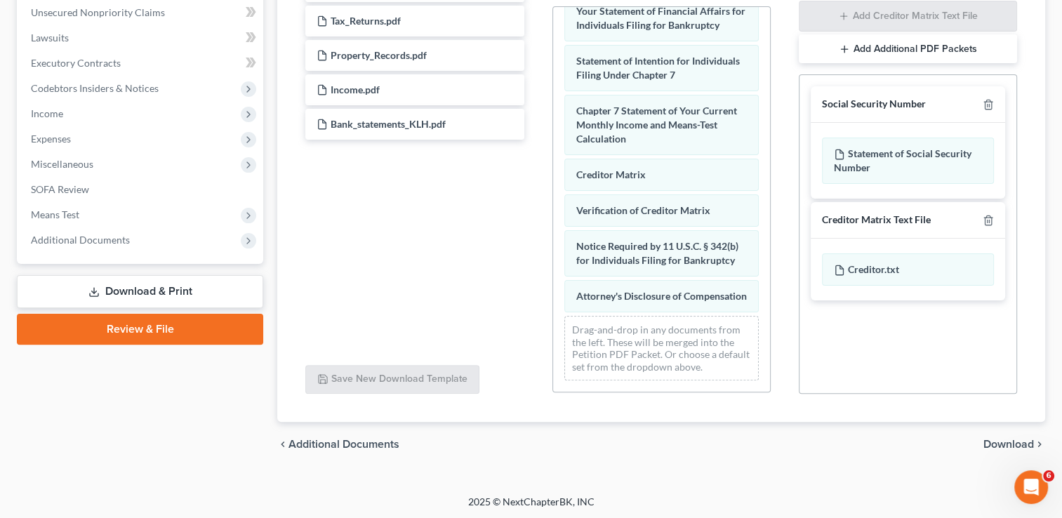
click at [1009, 439] on span "Download" at bounding box center [1008, 444] width 51 height 11
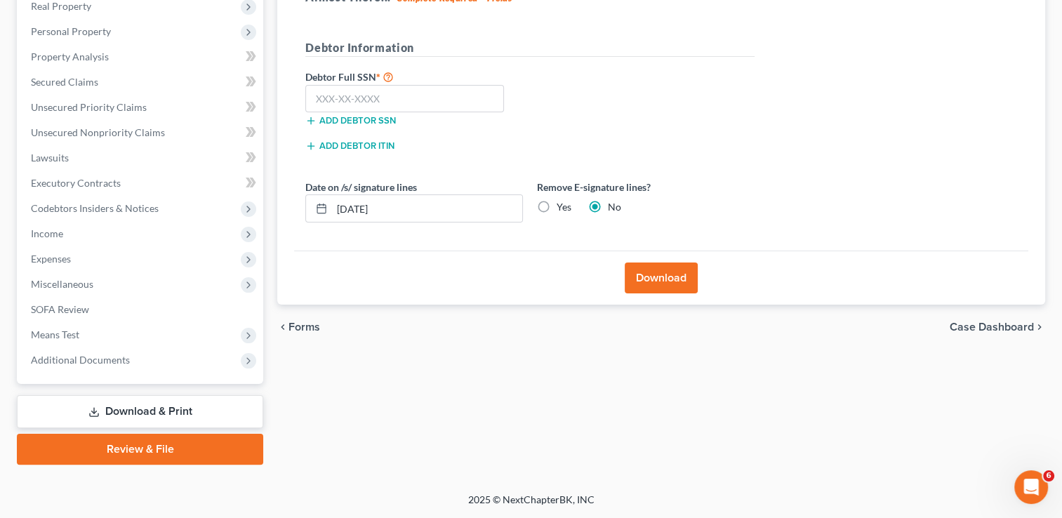
scroll to position [227, 0]
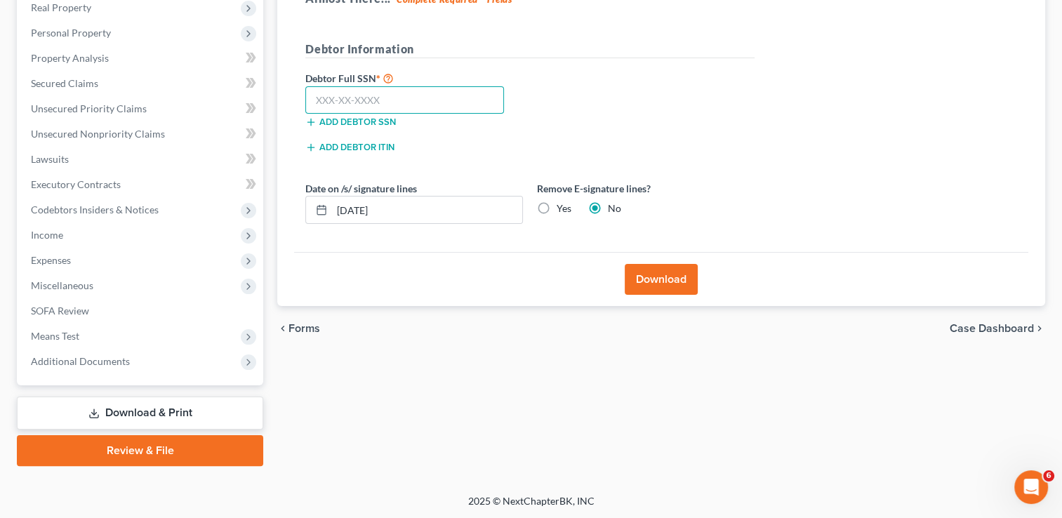
click at [315, 95] on input "text" at bounding box center [404, 100] width 199 height 28
type input "445-86-8788"
click at [674, 285] on button "Download" at bounding box center [661, 279] width 73 height 31
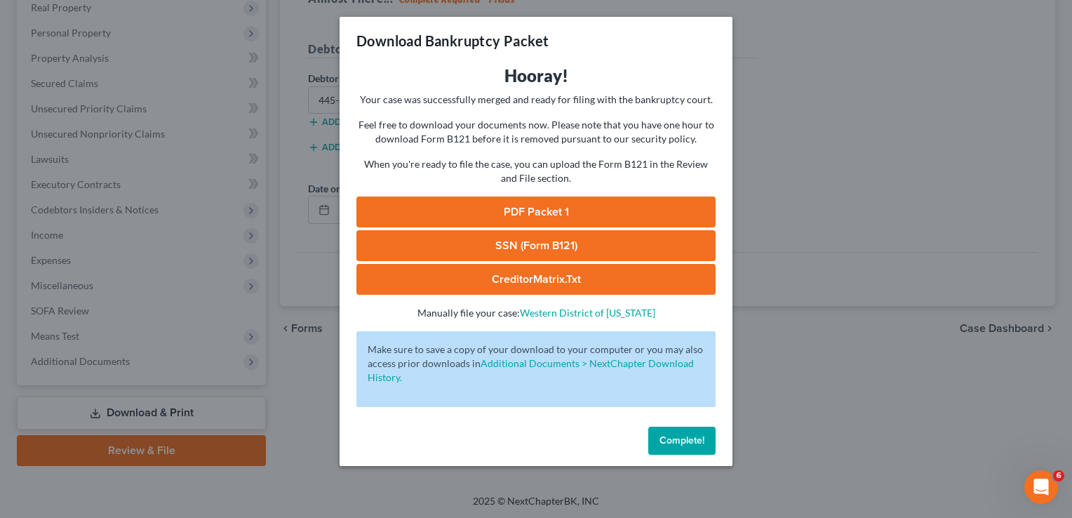
click at [689, 446] on button "Complete!" at bounding box center [682, 441] width 67 height 28
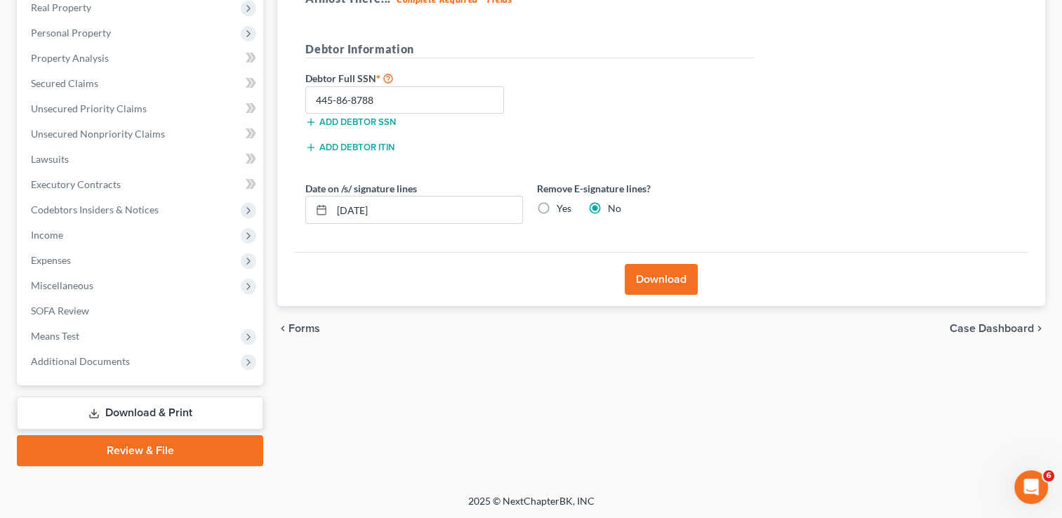
click at [139, 451] on link "Review & File" at bounding box center [140, 450] width 246 height 31
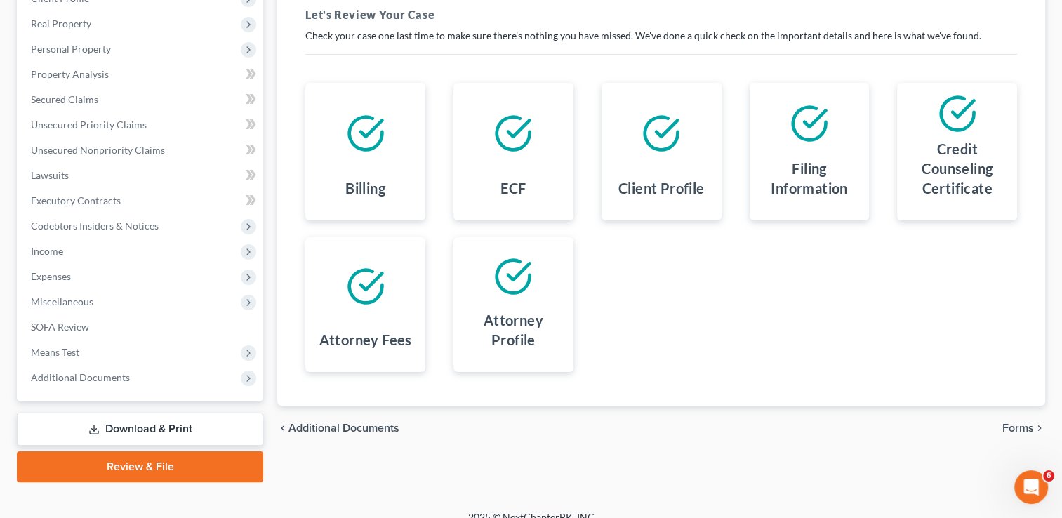
scroll to position [70, 0]
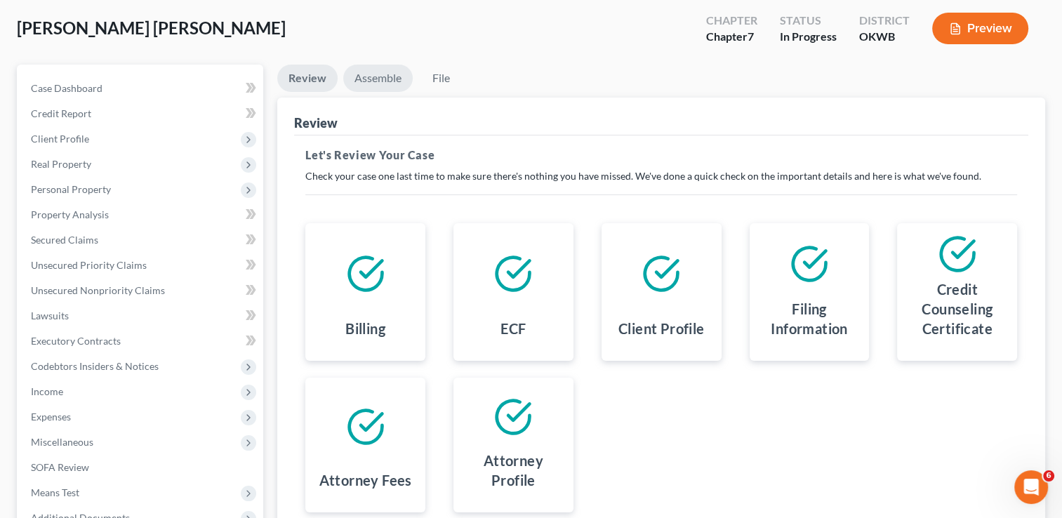
click at [355, 82] on link "Assemble" at bounding box center [377, 78] width 69 height 27
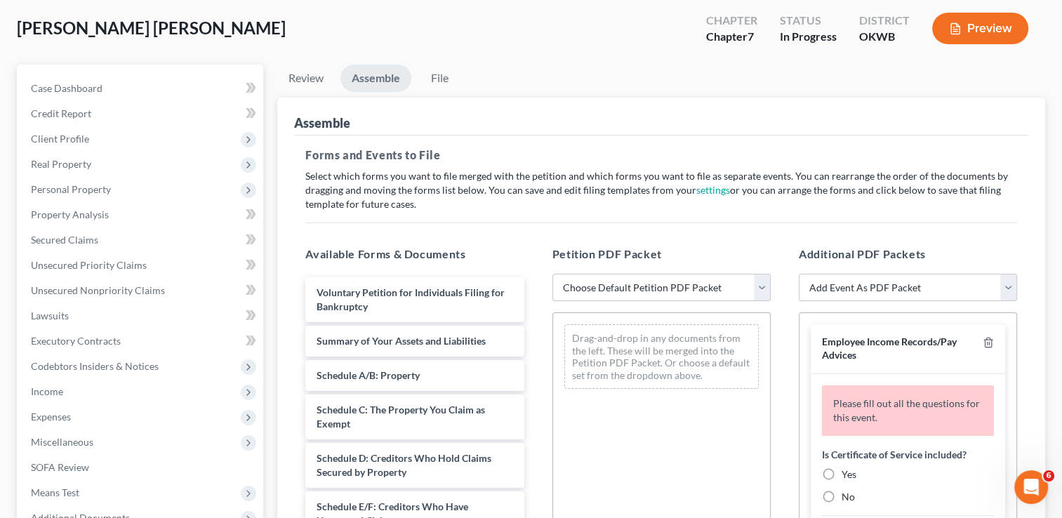
click at [764, 287] on select "Choose Default Petition PDF Packet Complete Bankruptcy Petition (all forms and …" at bounding box center [661, 288] width 218 height 28
select select "0"
click at [552, 274] on select "Choose Default Petition PDF Packet Complete Bankruptcy Petition (all forms and …" at bounding box center [661, 288] width 218 height 28
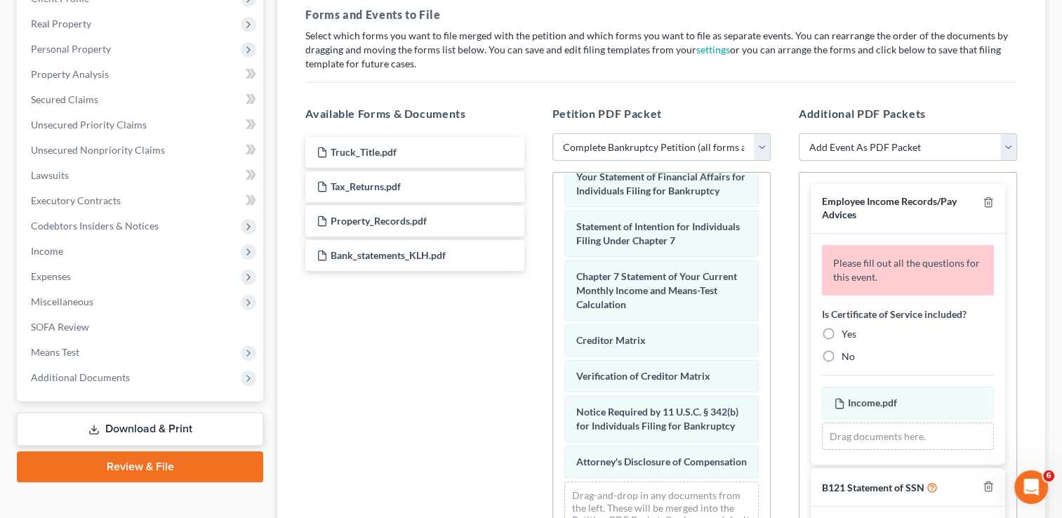
scroll to position [281, 0]
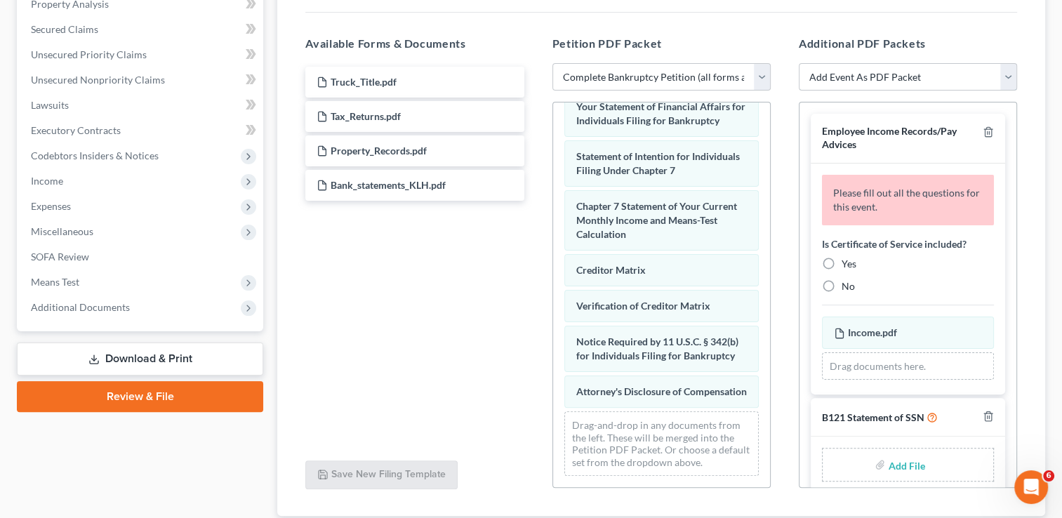
click at [1007, 78] on select "Add Event As PDF Packet B121 Statement of SSN Certificate of Credit Counseling …" at bounding box center [908, 77] width 218 height 28
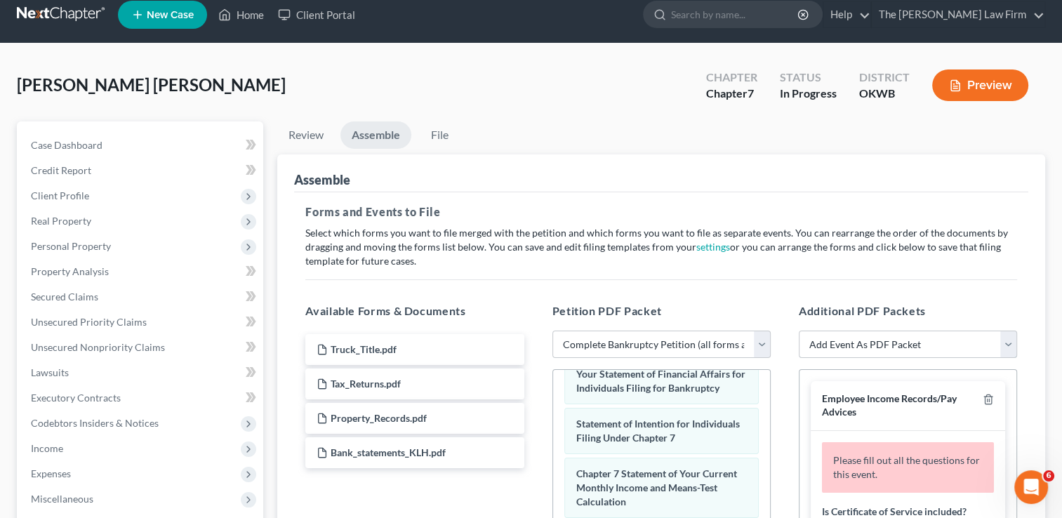
scroll to position [0, 0]
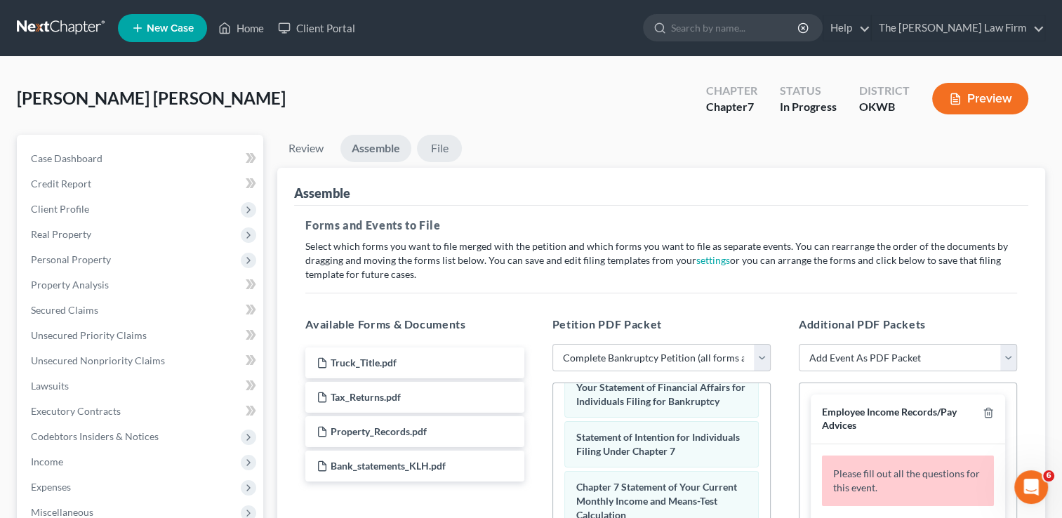
click at [443, 152] on link "File" at bounding box center [439, 148] width 45 height 27
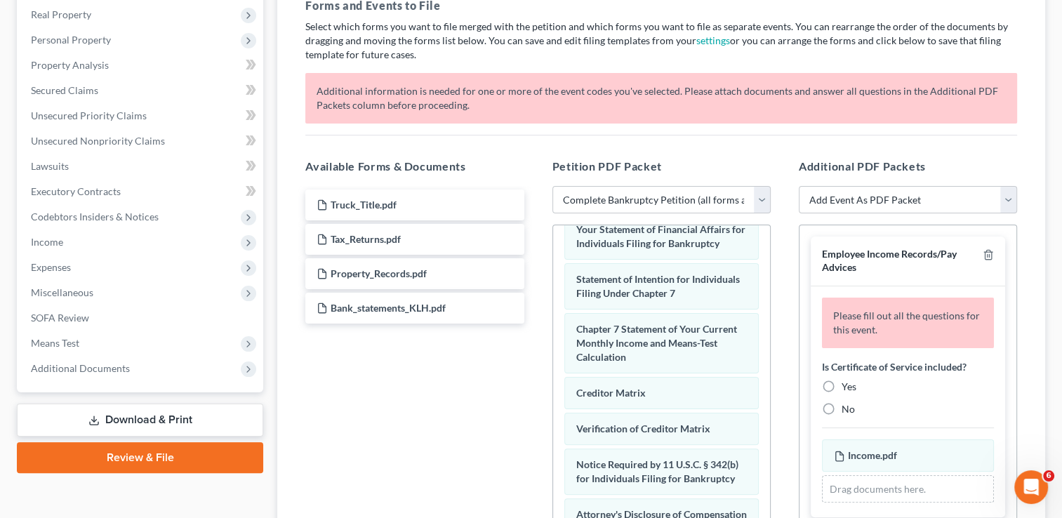
scroll to position [227, 0]
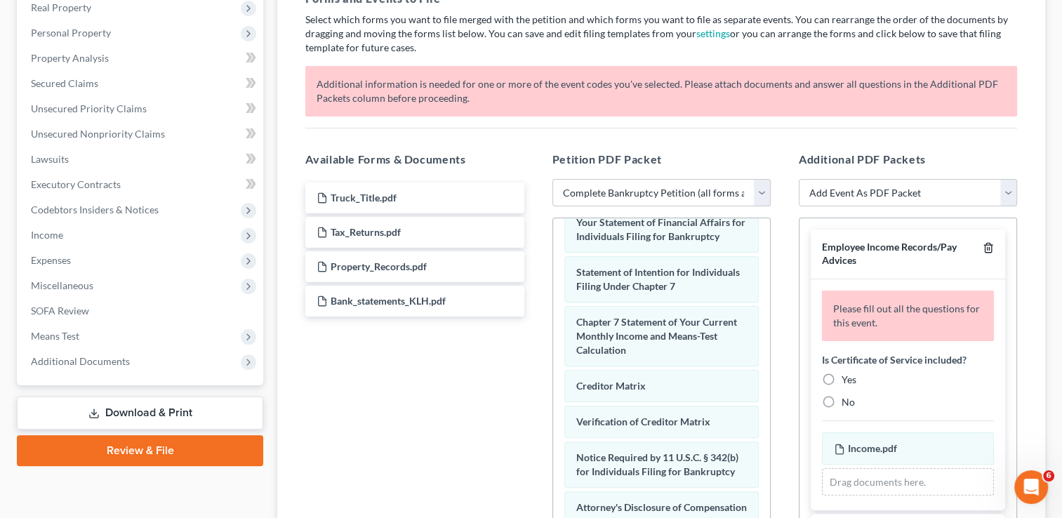
drag, startPoint x: 972, startPoint y: 245, endPoint x: 974, endPoint y: 276, distance: 31.0
click at [983, 246] on icon "button" at bounding box center [988, 247] width 11 height 11
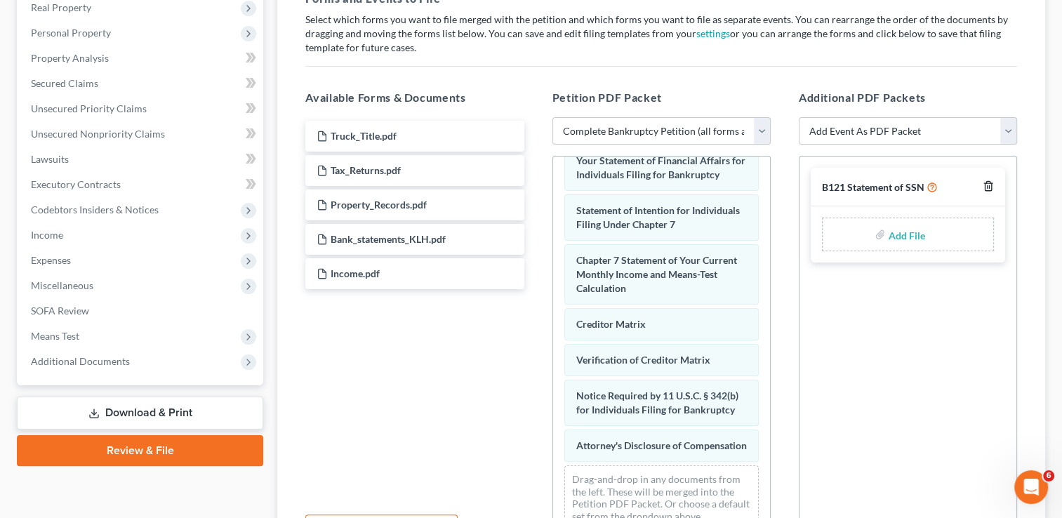
click at [990, 187] on icon "button" at bounding box center [988, 185] width 11 height 11
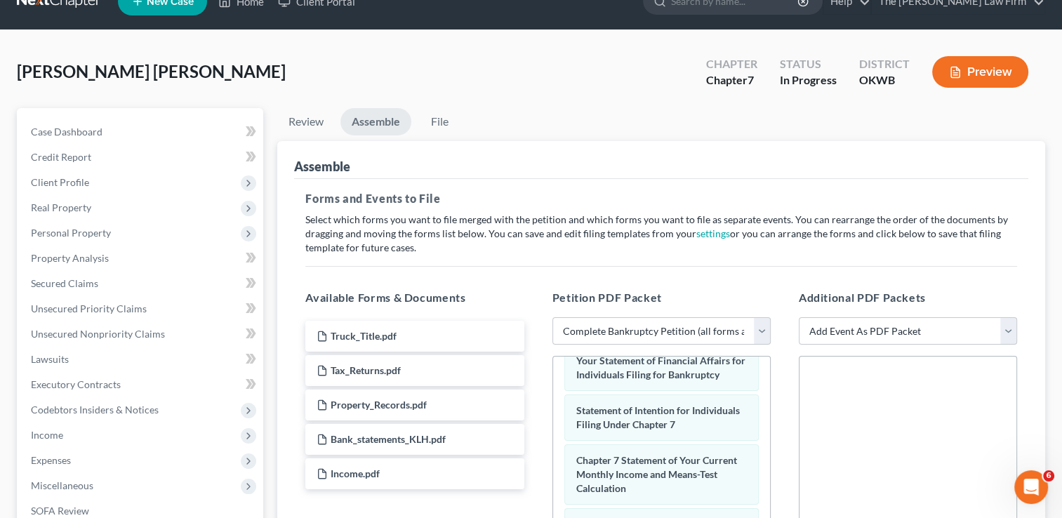
scroll to position [25, 0]
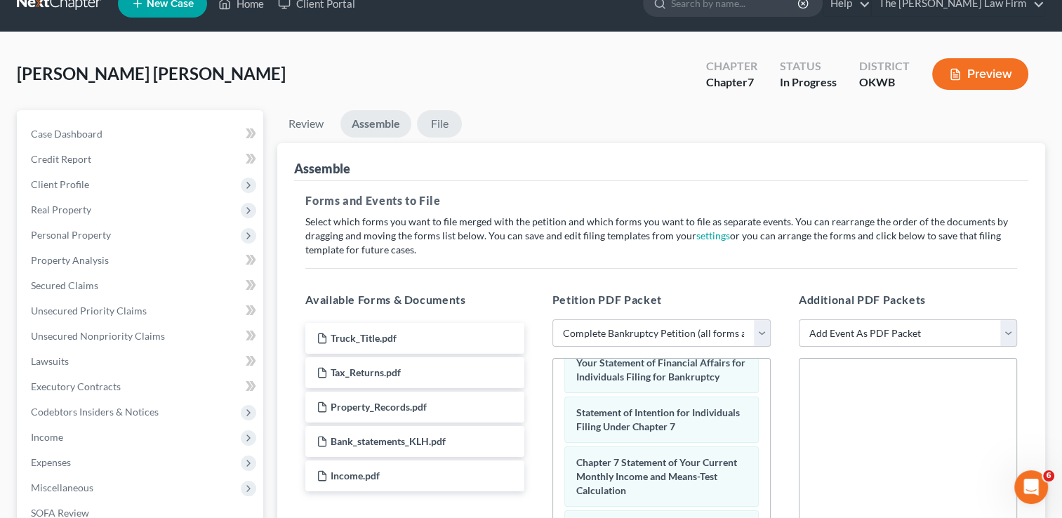
click at [436, 118] on link "File" at bounding box center [439, 123] width 45 height 27
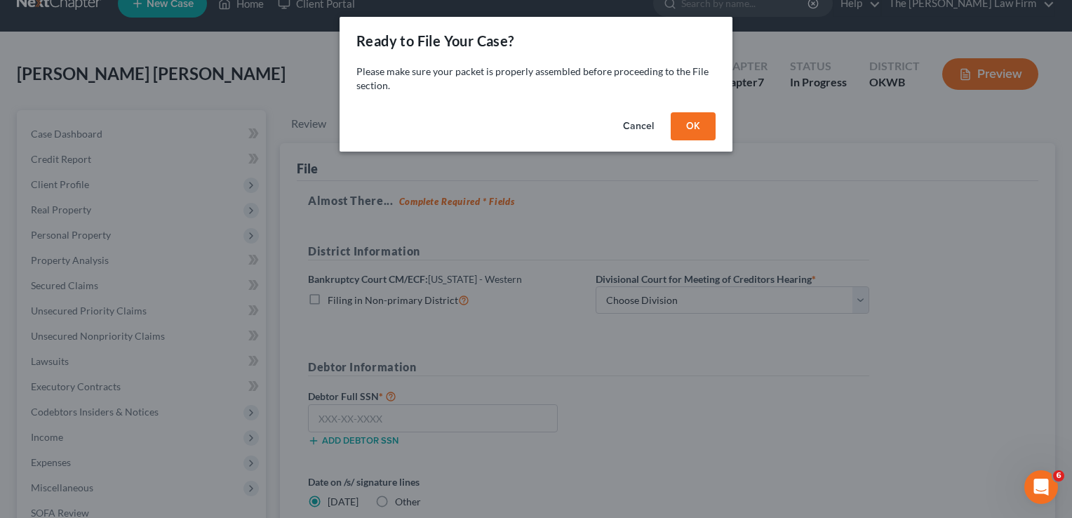
click at [688, 127] on button "OK" at bounding box center [693, 126] width 45 height 28
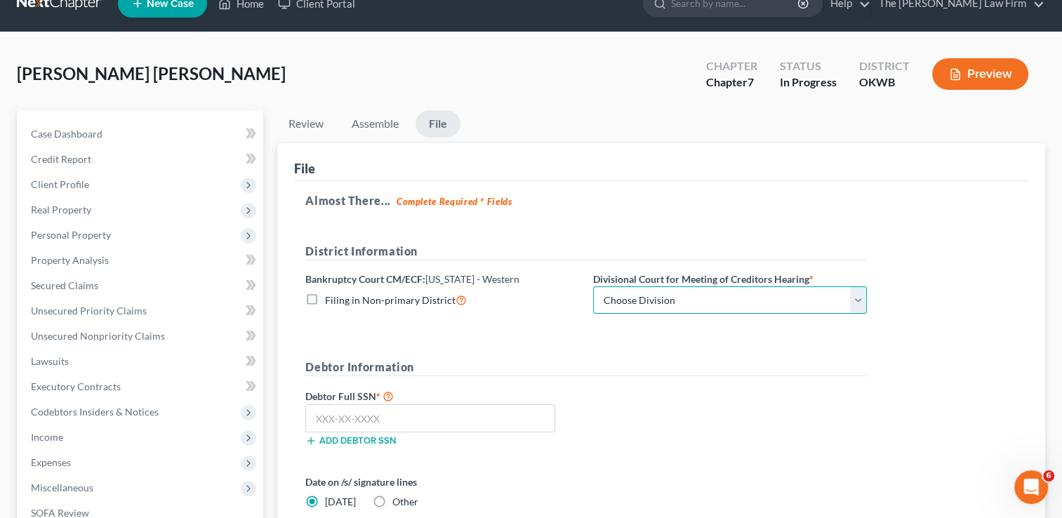
click at [861, 303] on select "Choose Division [US_STATE][GEOGRAPHIC_DATA]" at bounding box center [730, 300] width 274 height 28
select select "0"
click at [593, 286] on select "Choose Division [US_STATE][GEOGRAPHIC_DATA]" at bounding box center [730, 300] width 274 height 28
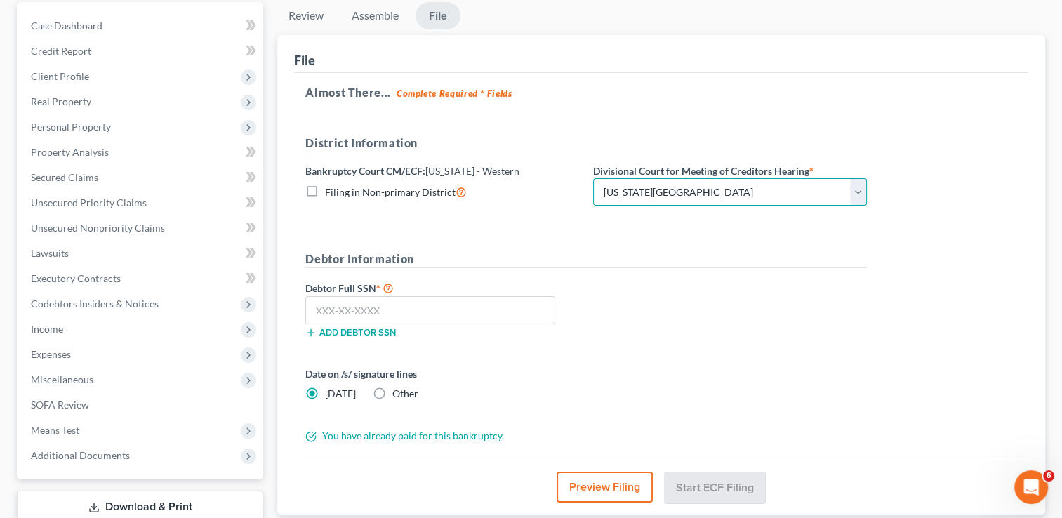
scroll to position [165, 0]
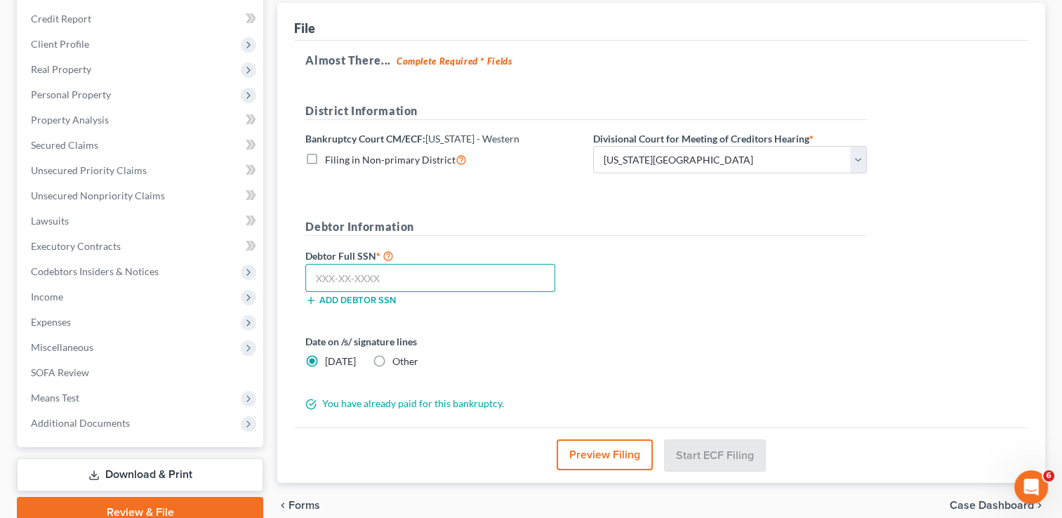
click at [318, 274] on input "text" at bounding box center [430, 278] width 250 height 28
type input "445-86-8788"
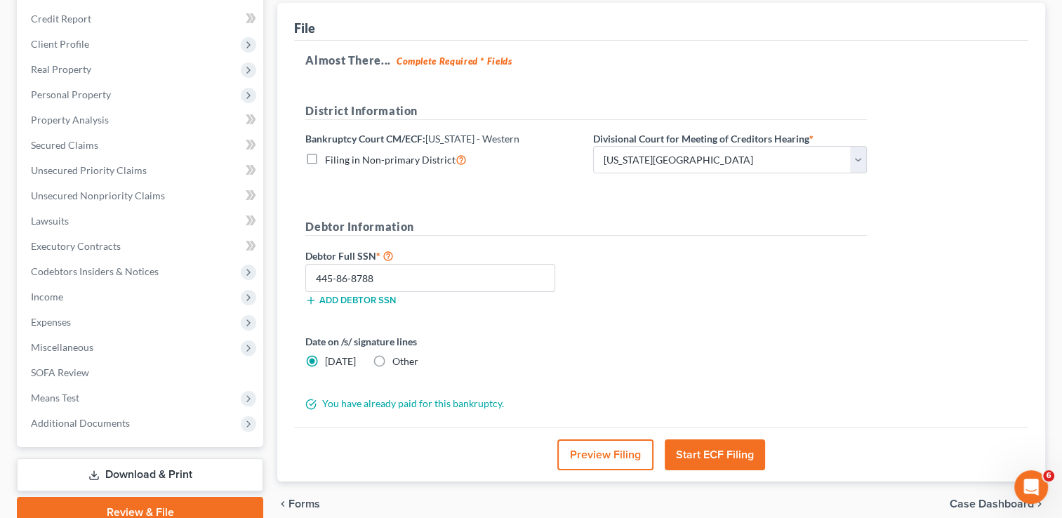
click at [699, 459] on button "Start ECF Filing" at bounding box center [715, 454] width 100 height 31
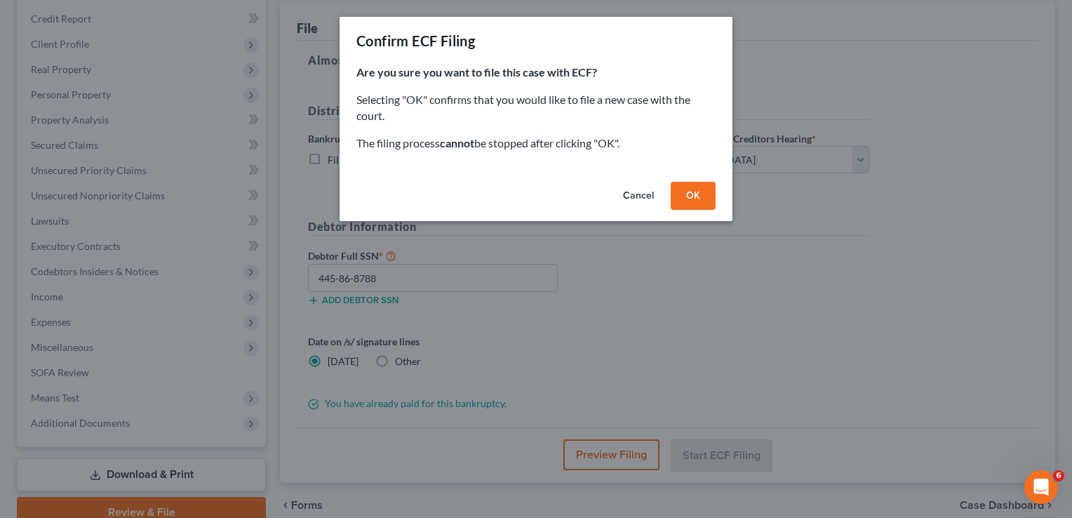
click at [699, 202] on button "OK" at bounding box center [693, 196] width 45 height 28
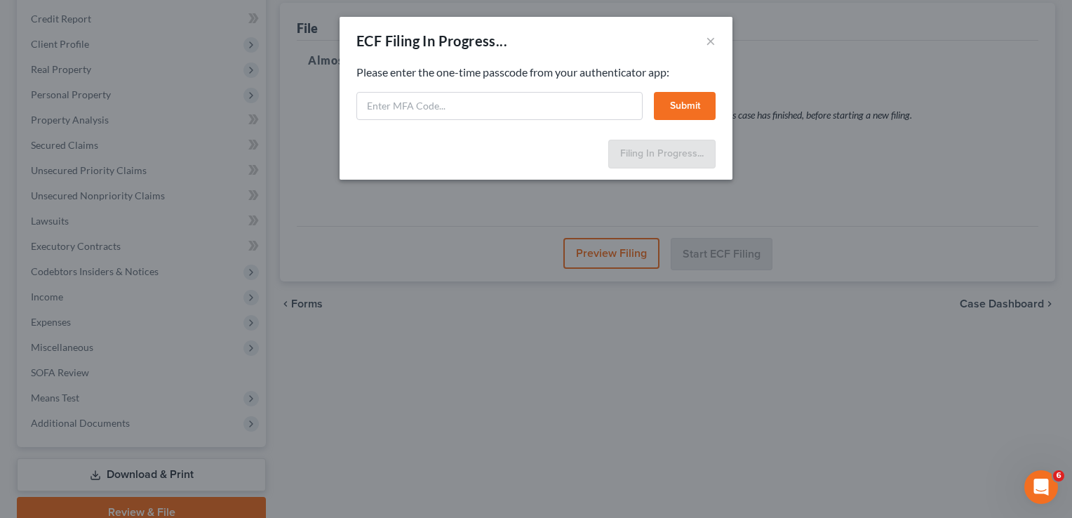
select select "0"
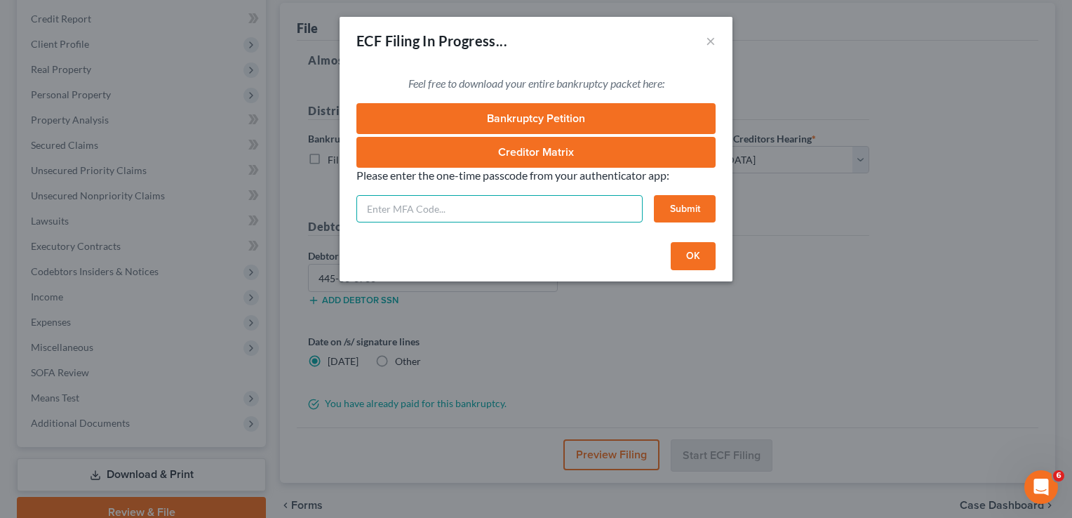
click at [484, 209] on input "text" at bounding box center [500, 209] width 286 height 28
type input "176735"
click at [689, 206] on button "Submit" at bounding box center [685, 209] width 62 height 28
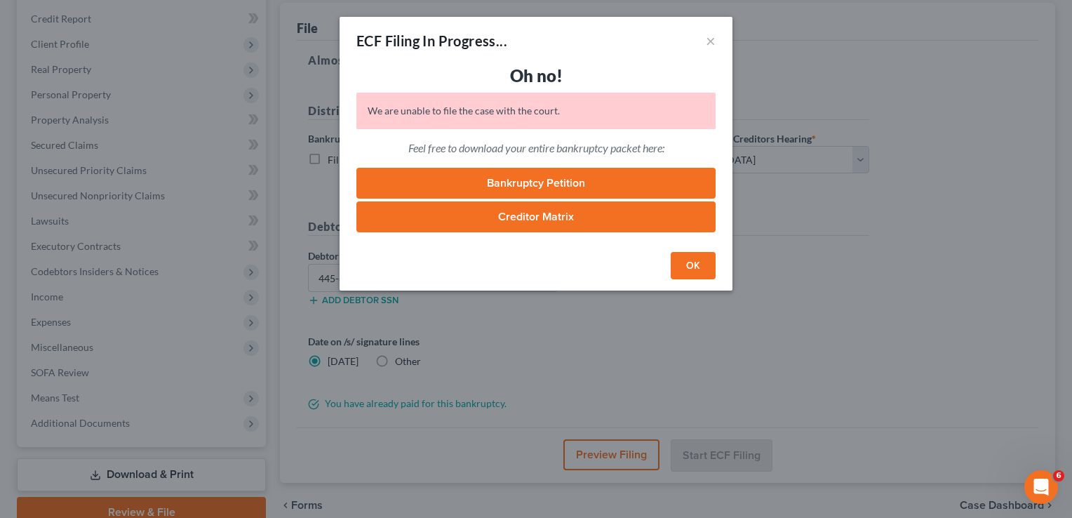
click at [690, 268] on button "OK" at bounding box center [693, 266] width 45 height 28
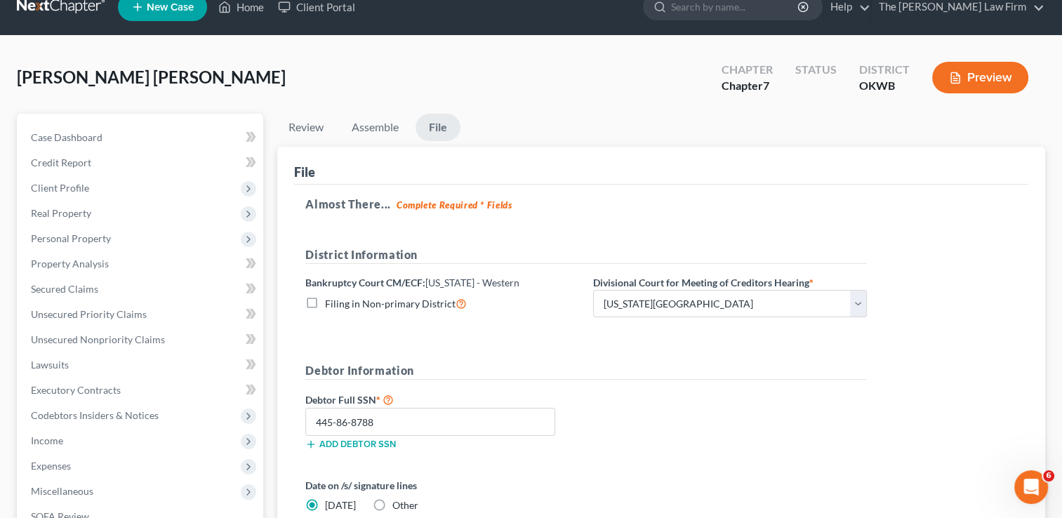
scroll to position [0, 0]
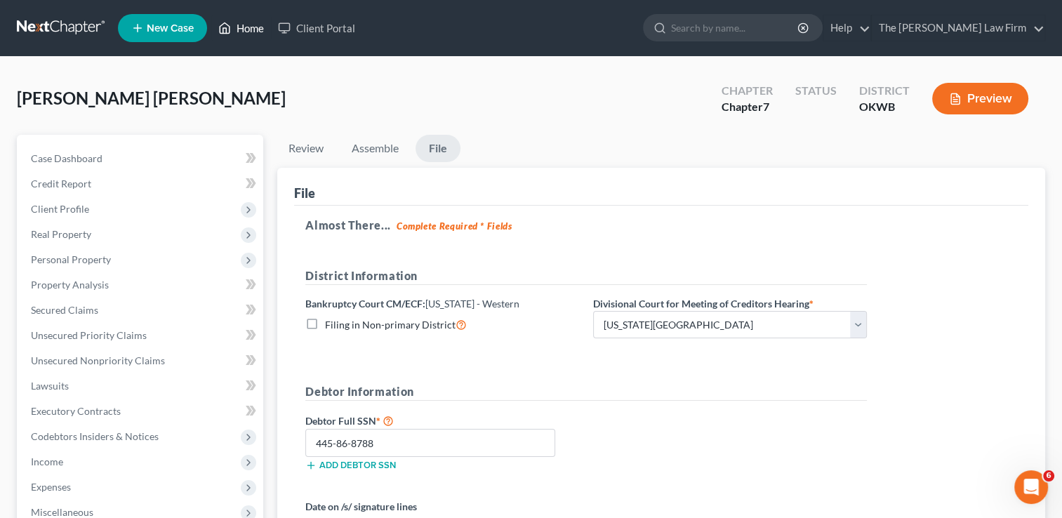
click at [239, 32] on link "Home" at bounding box center [241, 27] width 60 height 25
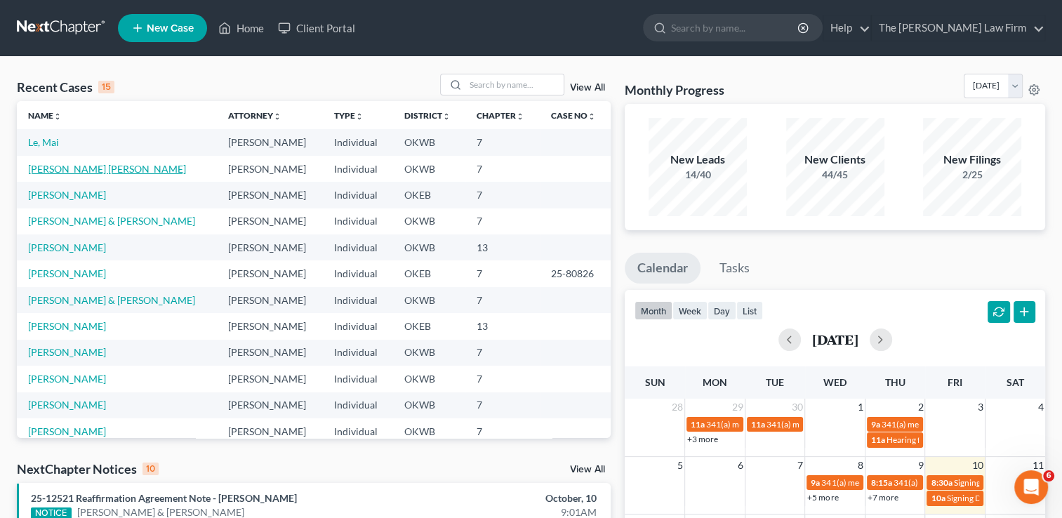
click at [78, 170] on link "[PERSON_NAME] [PERSON_NAME]" at bounding box center [107, 169] width 158 height 12
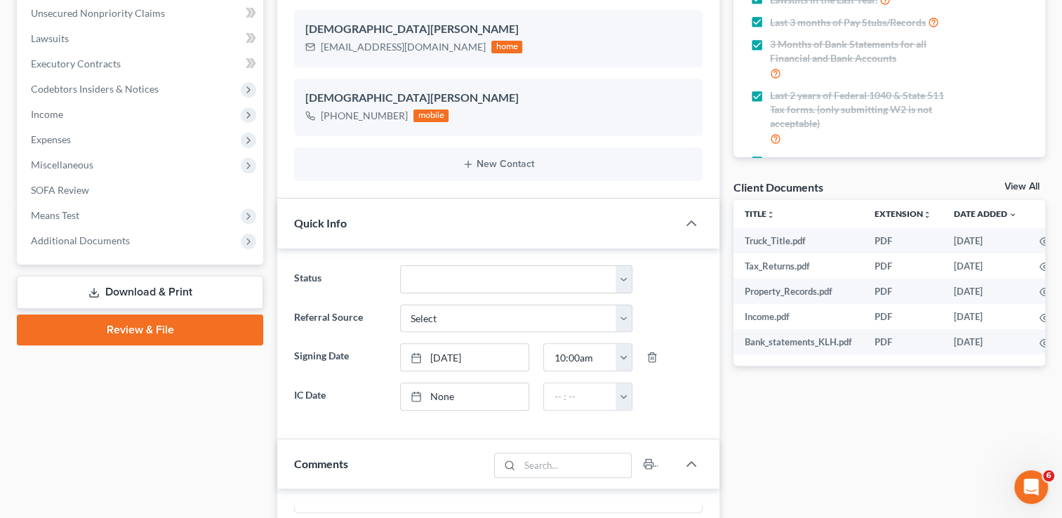
scroll to position [351, 0]
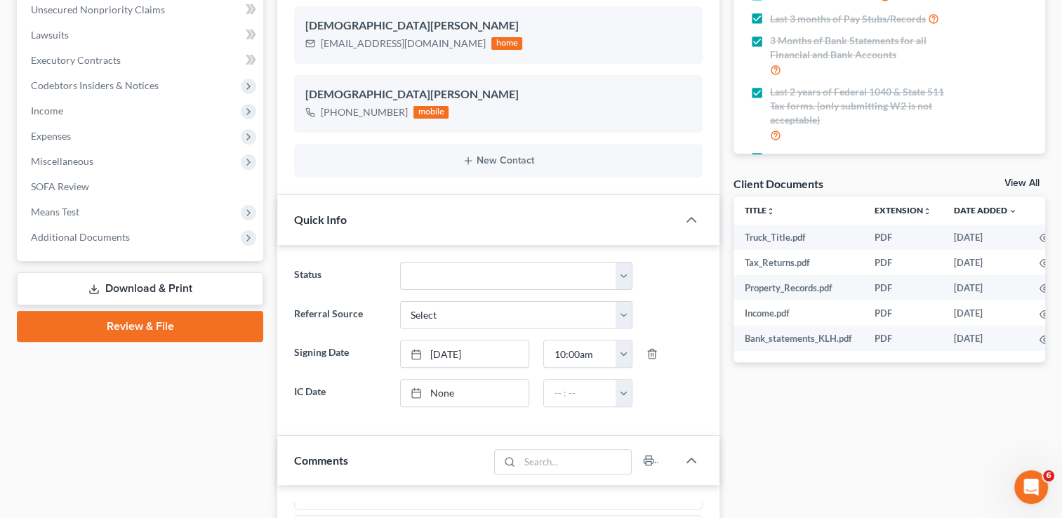
click at [177, 322] on link "Review & File" at bounding box center [140, 326] width 246 height 31
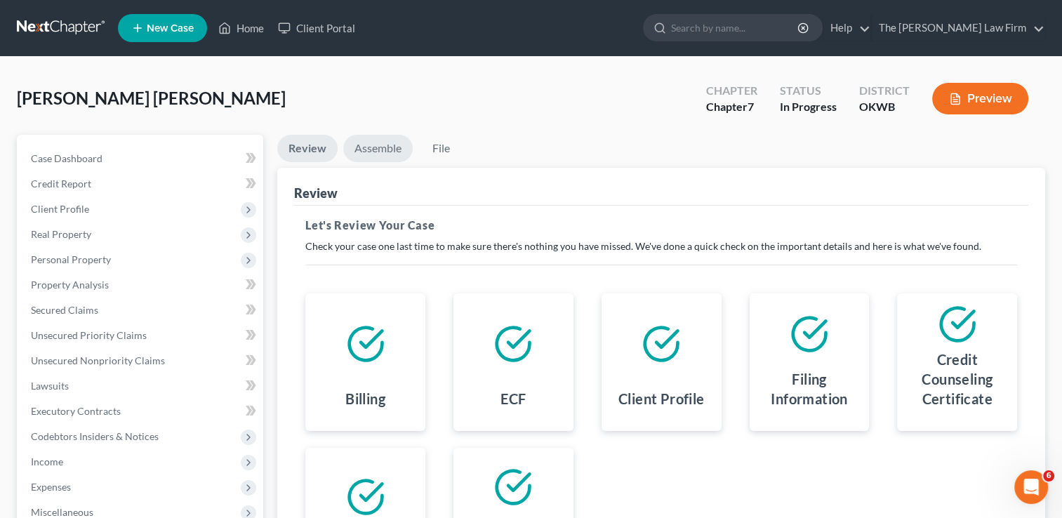
click at [399, 140] on link "Assemble" at bounding box center [377, 148] width 69 height 27
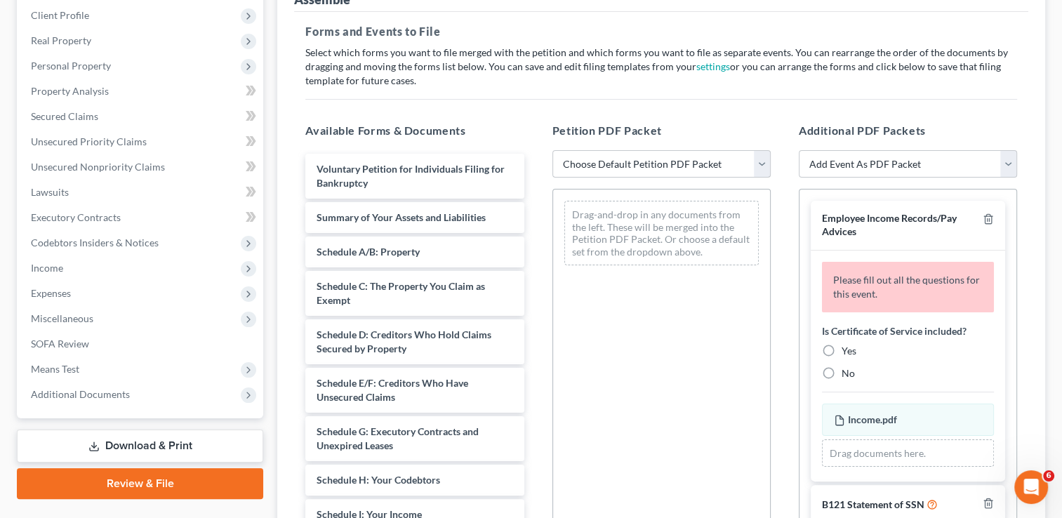
scroll to position [211, 0]
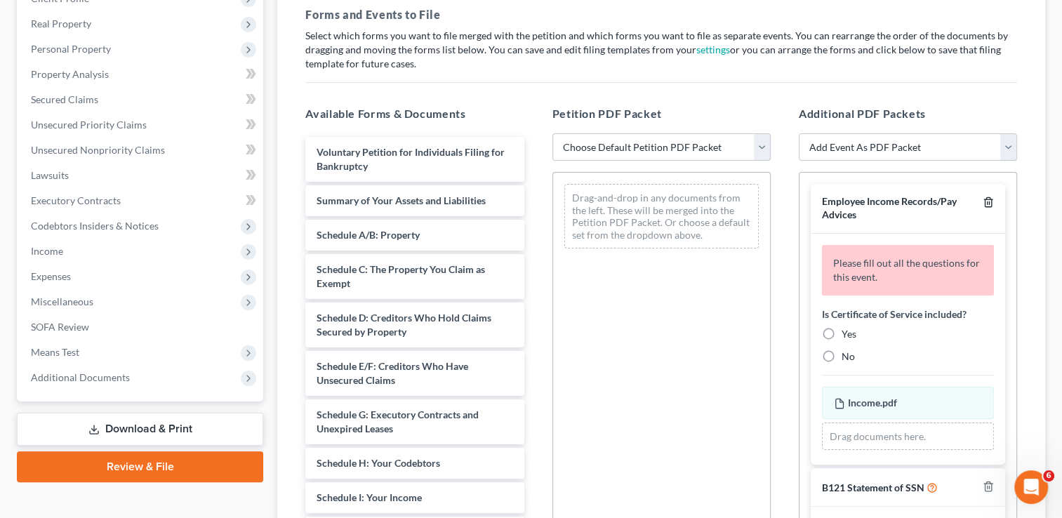
click at [985, 206] on icon "button" at bounding box center [988, 202] width 6 height 9
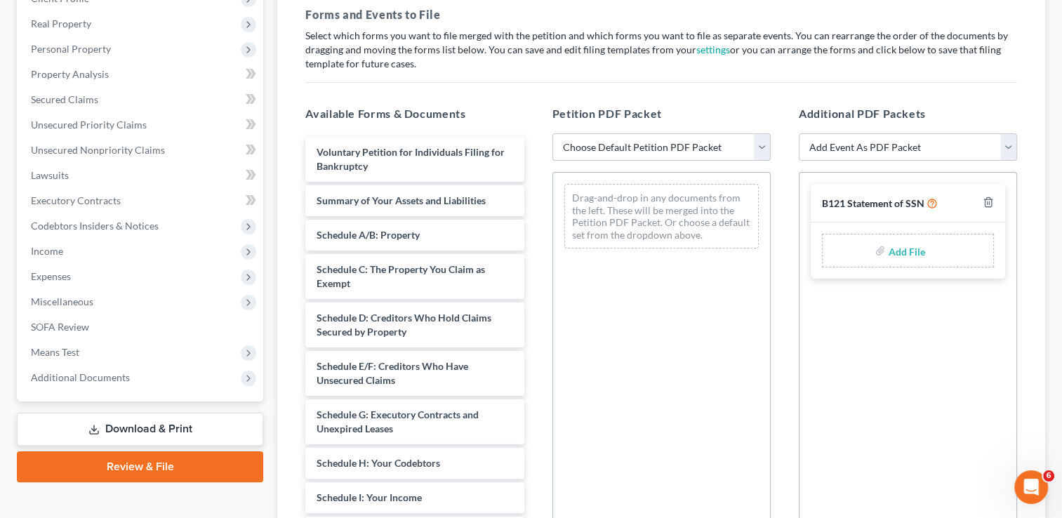
click at [764, 142] on select "Choose Default Petition PDF Packet Complete Bankruptcy Petition (all forms and …" at bounding box center [661, 147] width 218 height 28
select select "0"
click at [552, 133] on select "Choose Default Petition PDF Packet Complete Bankruptcy Petition (all forms and …" at bounding box center [661, 147] width 218 height 28
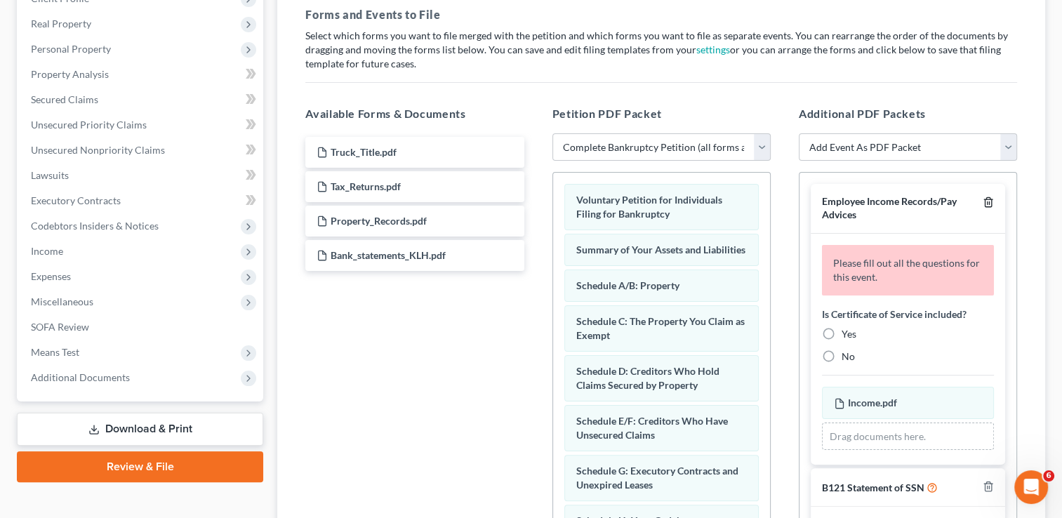
click at [983, 201] on icon "button" at bounding box center [988, 202] width 11 height 11
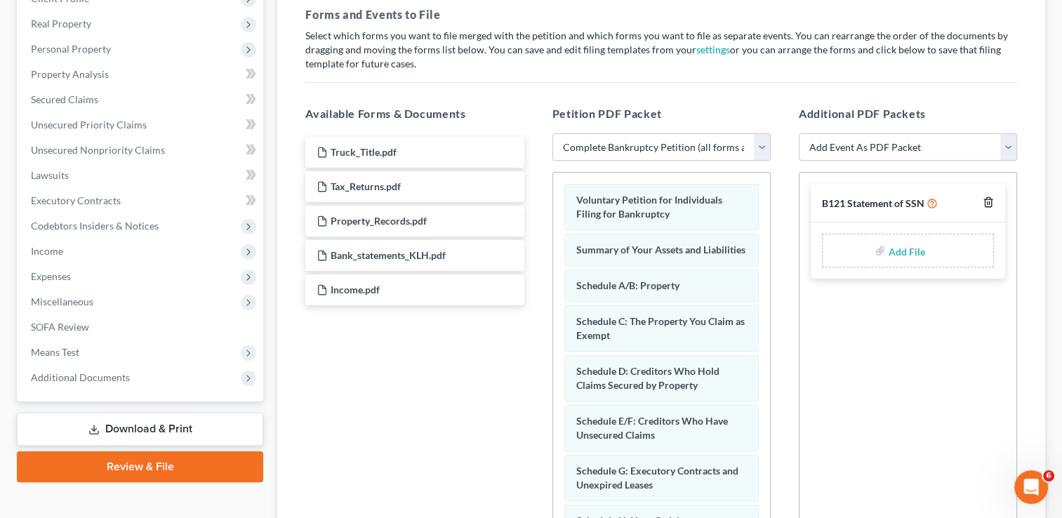
click at [990, 201] on icon "button" at bounding box center [988, 202] width 11 height 11
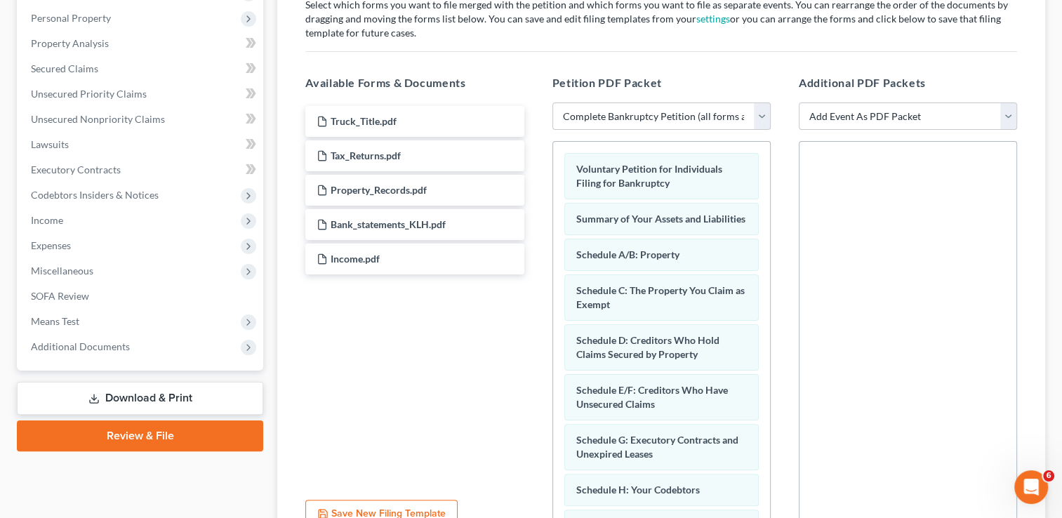
scroll to position [108, 0]
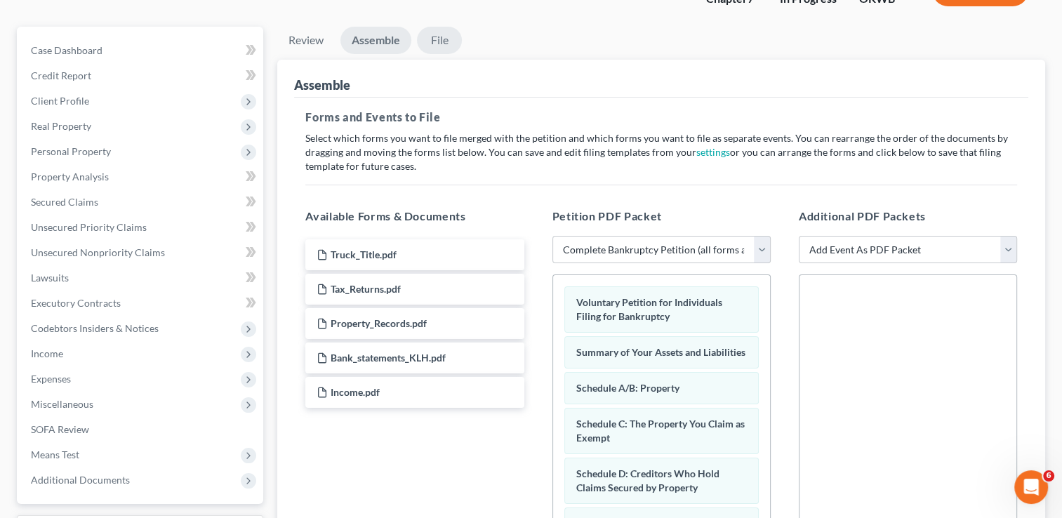
click at [444, 37] on link "File" at bounding box center [439, 40] width 45 height 27
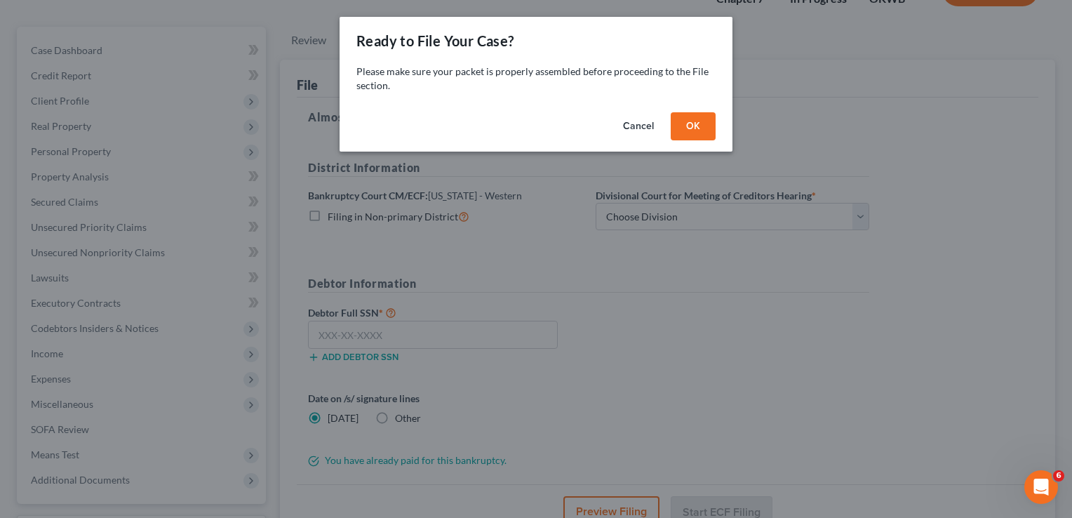
click at [693, 128] on button "OK" at bounding box center [693, 126] width 45 height 28
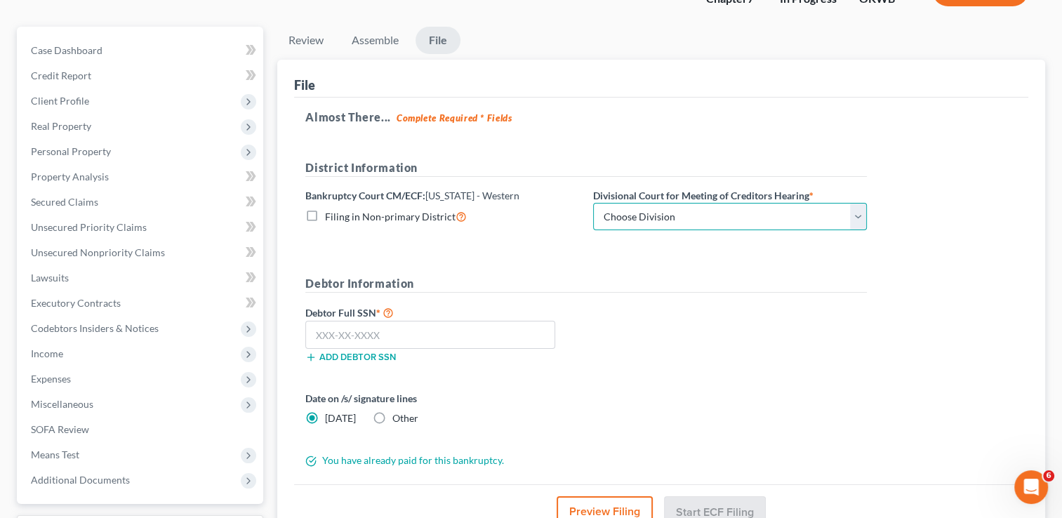
click at [853, 215] on select "Choose Division [US_STATE][GEOGRAPHIC_DATA]" at bounding box center [730, 217] width 274 height 28
select select "0"
click at [593, 203] on select "Choose Division [US_STATE][GEOGRAPHIC_DATA]" at bounding box center [730, 217] width 274 height 28
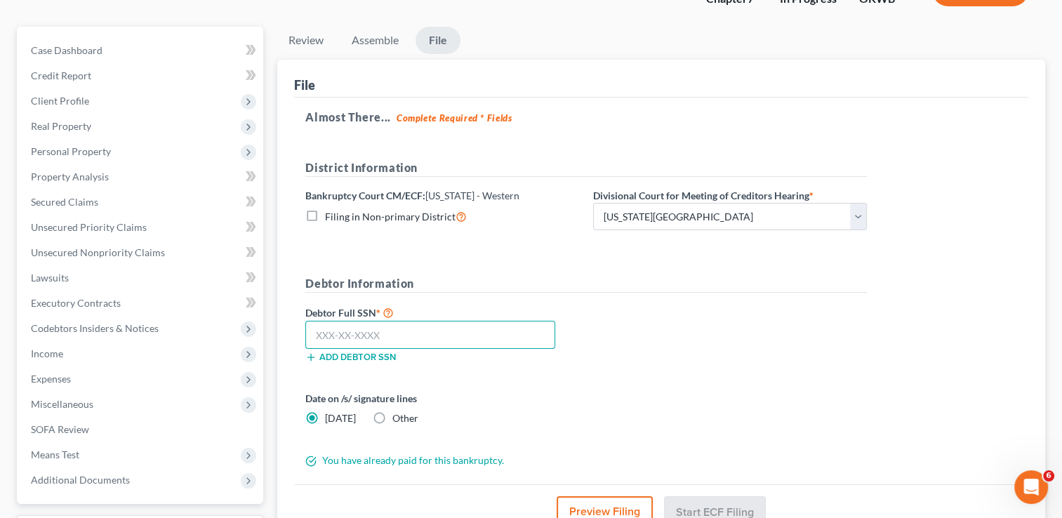
click at [317, 338] on input "text" at bounding box center [430, 335] width 250 height 28
click at [317, 332] on input "text" at bounding box center [430, 335] width 250 height 28
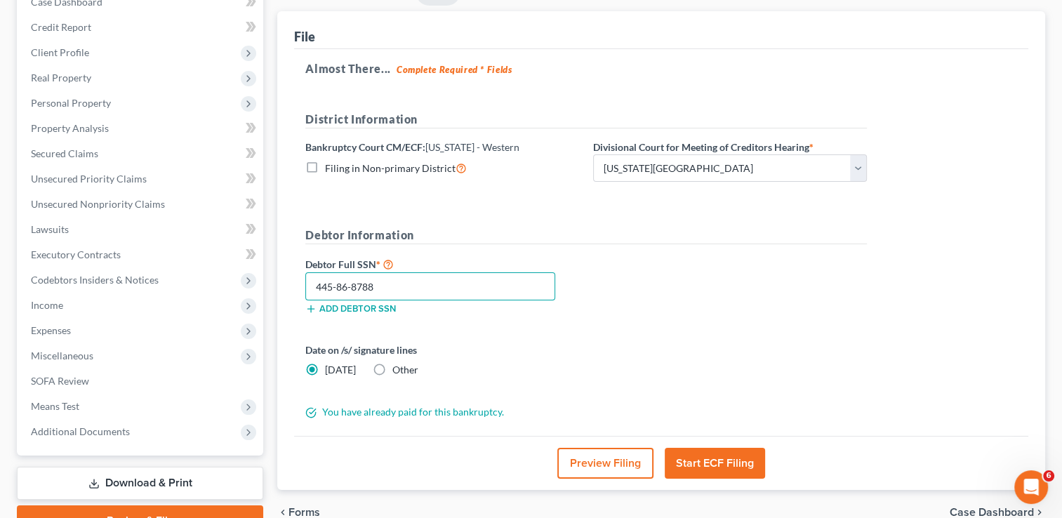
scroll to position [227, 0]
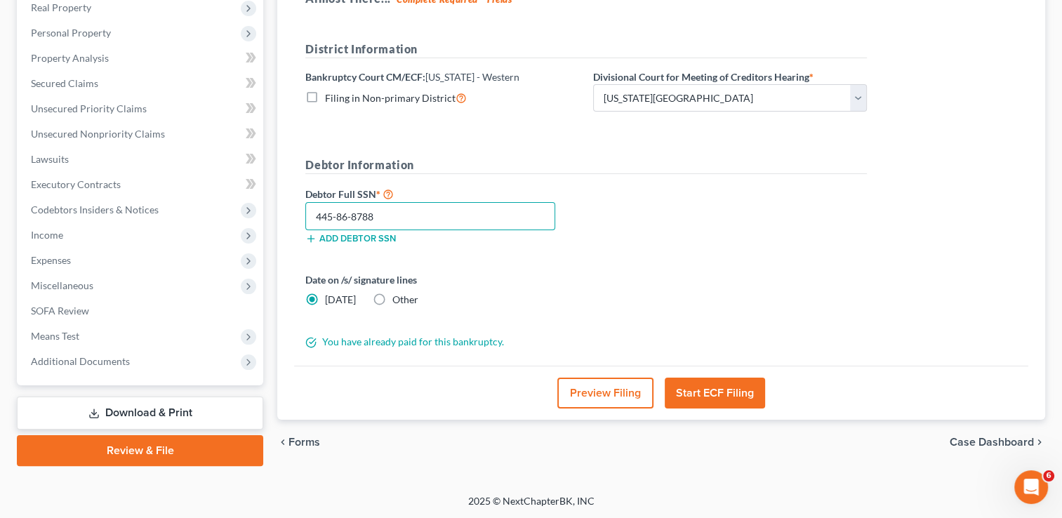
type input "445-86-8788"
click at [696, 387] on button "Start ECF Filing" at bounding box center [715, 393] width 100 height 31
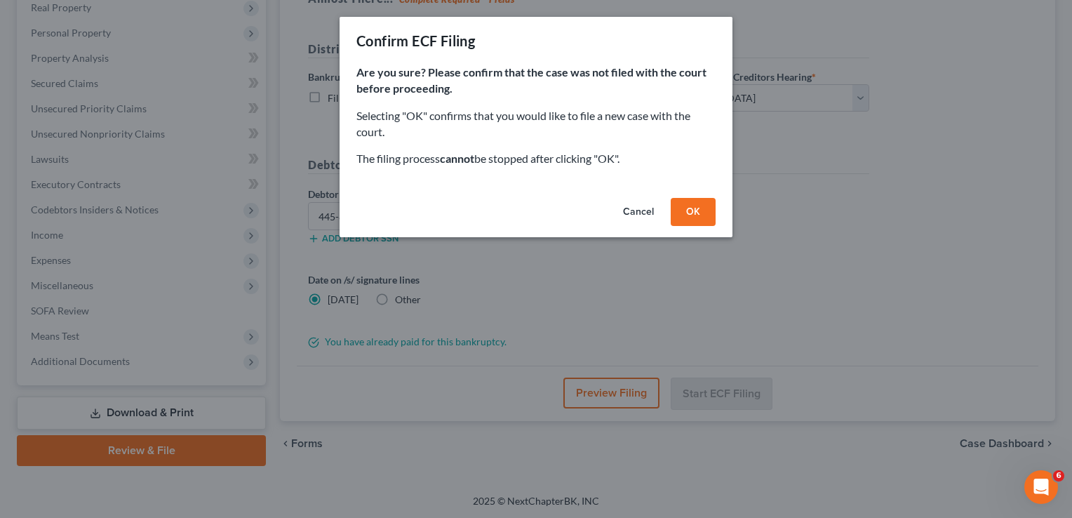
click at [694, 218] on button "OK" at bounding box center [693, 212] width 45 height 28
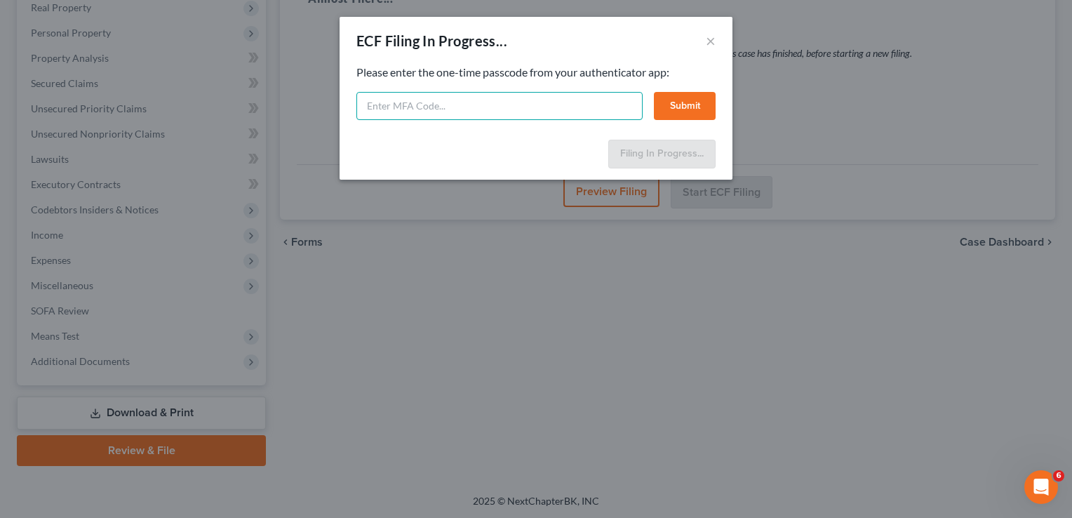
click at [439, 100] on input "text" at bounding box center [500, 106] width 286 height 28
type input "461669"
click at [679, 105] on button "Submit" at bounding box center [685, 106] width 62 height 28
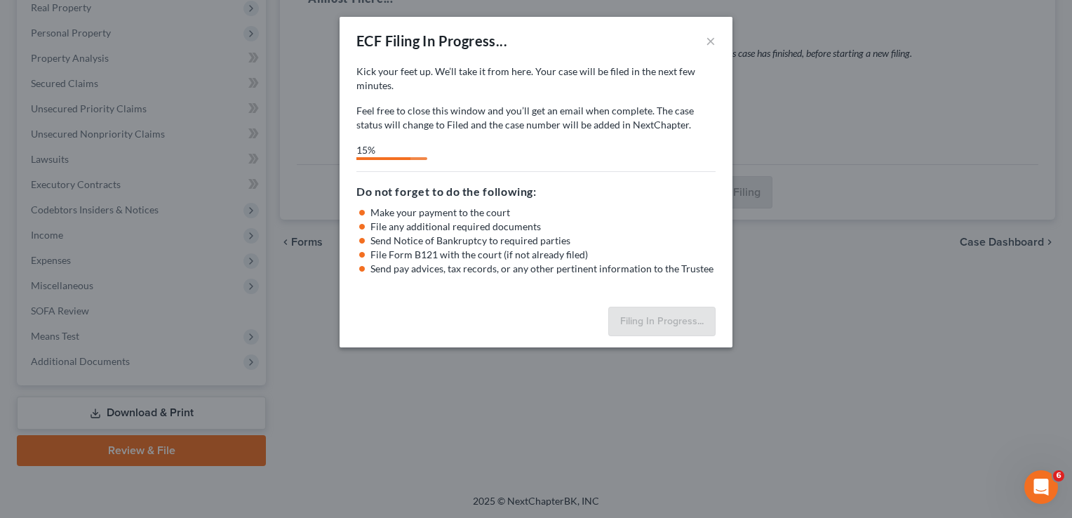
select select "0"
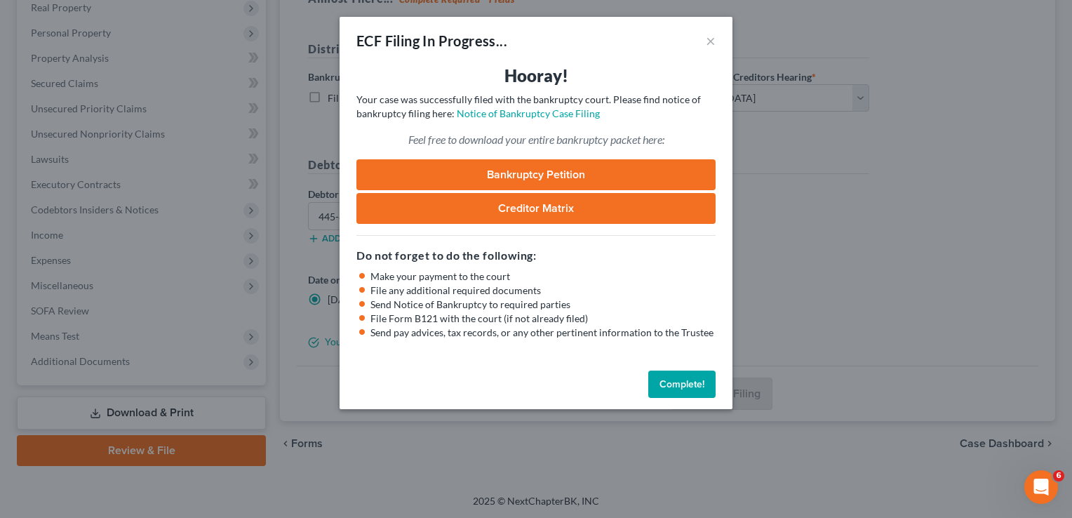
click at [694, 381] on button "Complete!" at bounding box center [682, 385] width 67 height 28
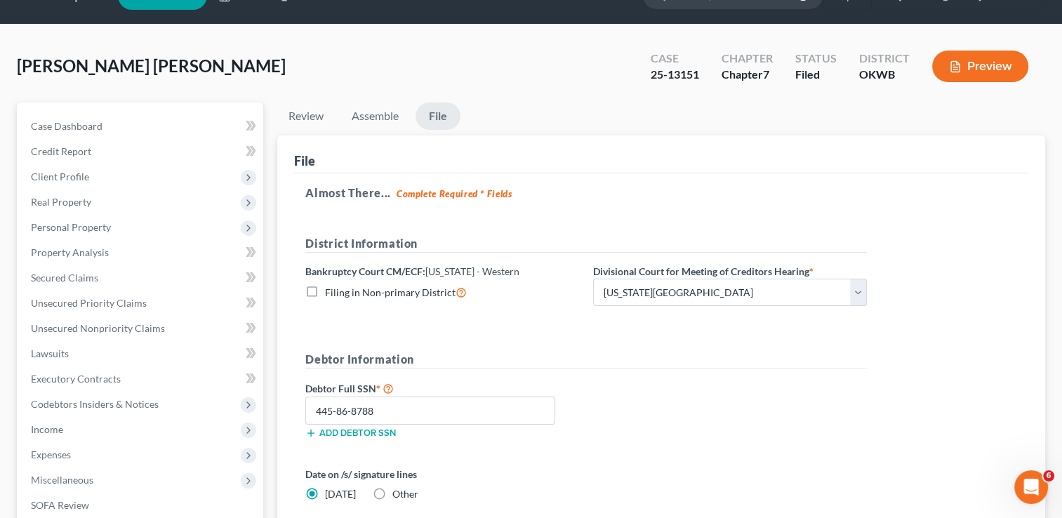
scroll to position [0, 0]
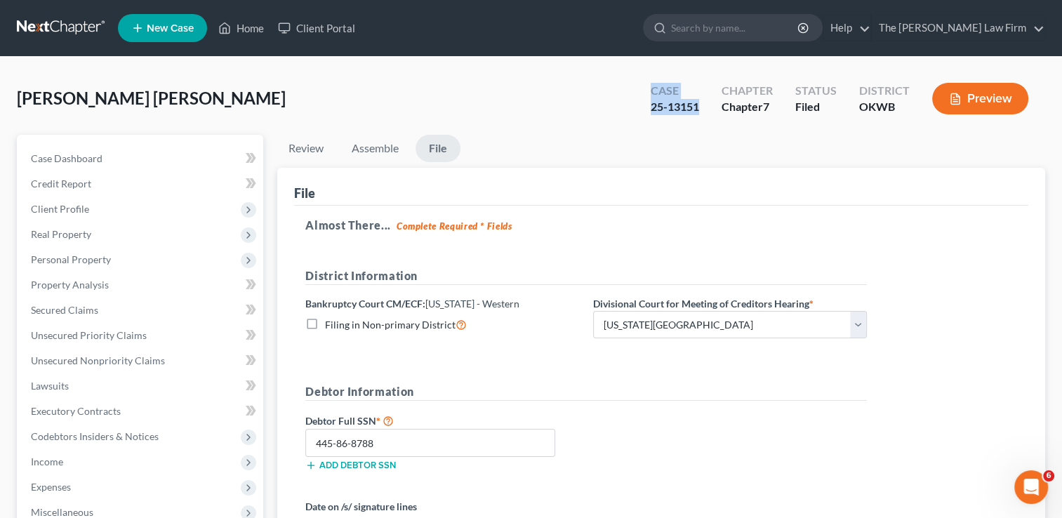
drag, startPoint x: 709, startPoint y: 107, endPoint x: 649, endPoint y: 94, distance: 61.1
click at [649, 94] on div "Case 25-13151" at bounding box center [674, 99] width 71 height 41
copy div "Case 25-13151"
click at [101, 153] on span "Case Dashboard" at bounding box center [67, 158] width 72 height 12
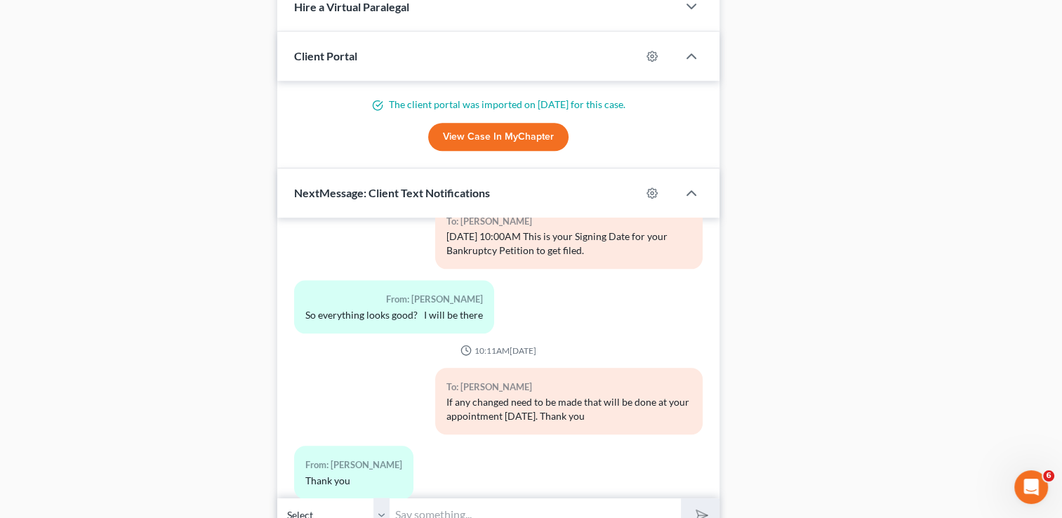
scroll to position [1280, 0]
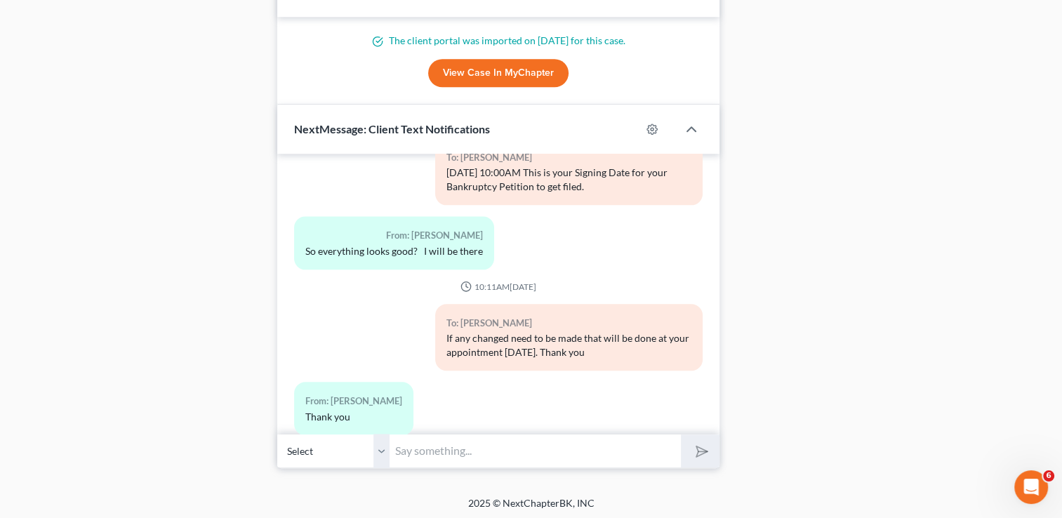
click at [448, 451] on input "text" at bounding box center [535, 451] width 291 height 34
paste input "Case 25-13151"
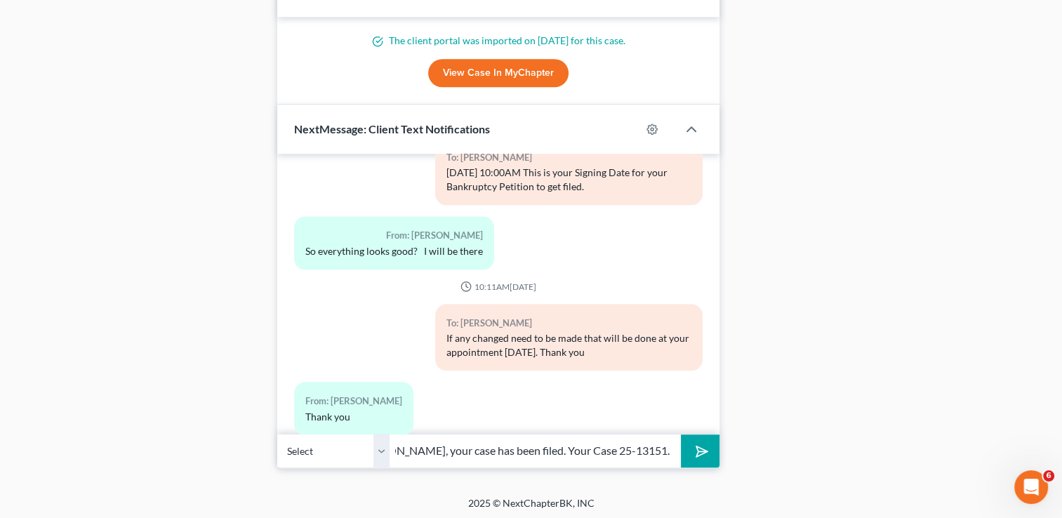
scroll to position [0, 72]
type input "Hello [PERSON_NAME], your case has been filed. Your Case 25-13151. Thank you"
click at [701, 453] on icon "submit" at bounding box center [699, 451] width 20 height 20
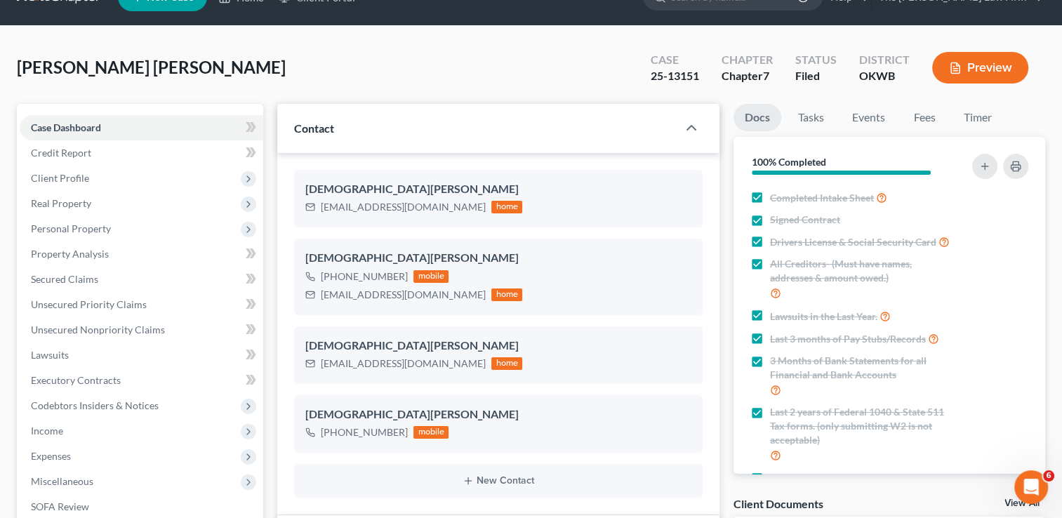
scroll to position [0, 0]
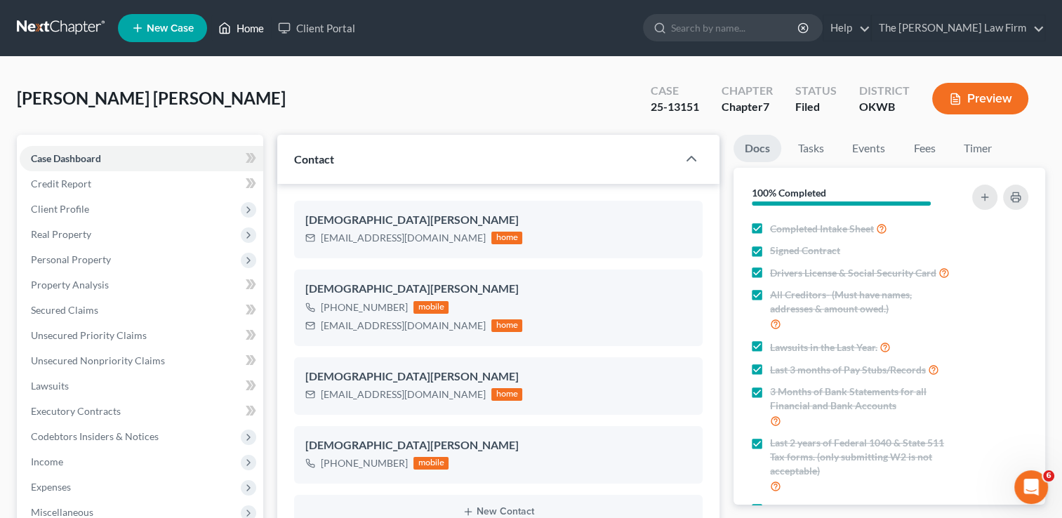
drag, startPoint x: 244, startPoint y: 27, endPoint x: 221, endPoint y: 84, distance: 61.4
click at [244, 27] on link "Home" at bounding box center [241, 27] width 60 height 25
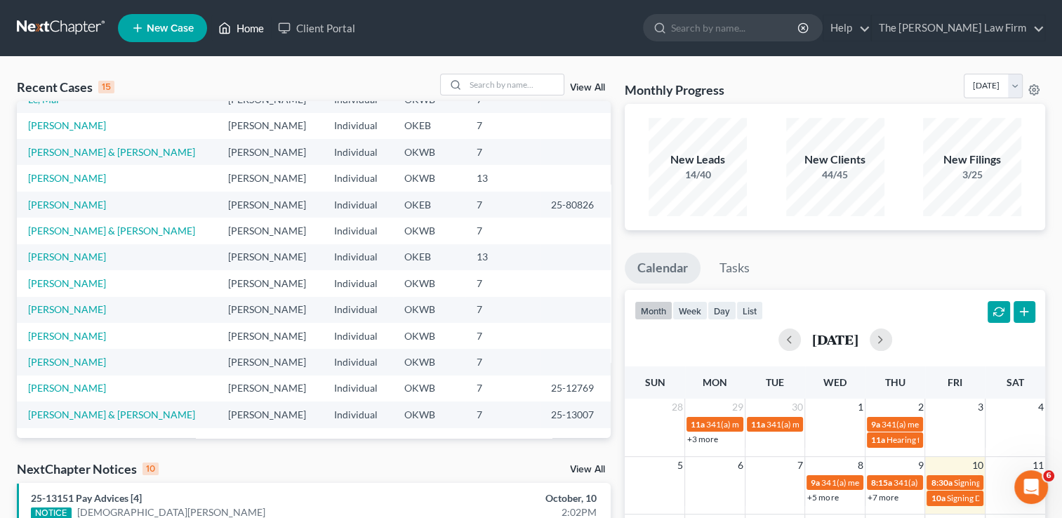
scroll to position [96, 0]
click at [585, 472] on link "View All" at bounding box center [587, 470] width 35 height 10
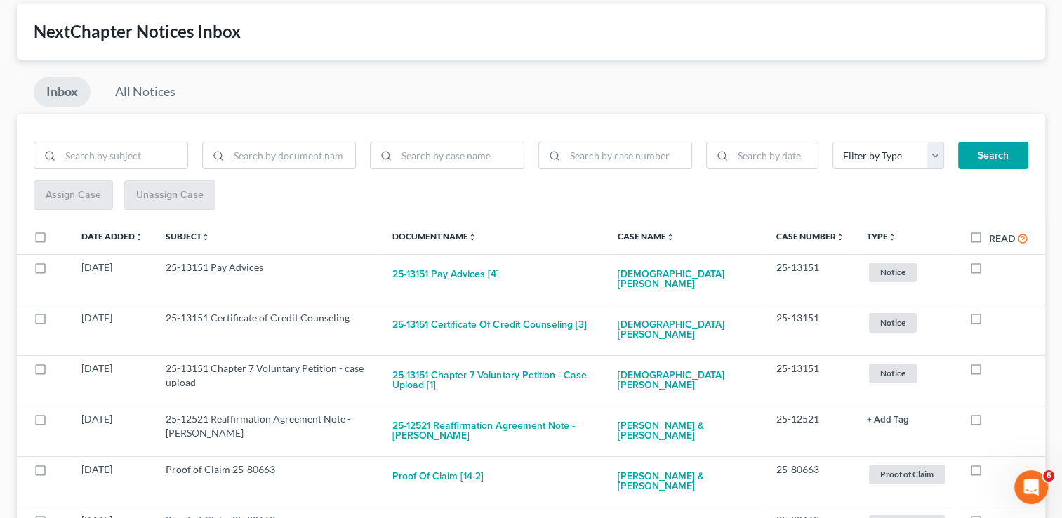
scroll to position [140, 0]
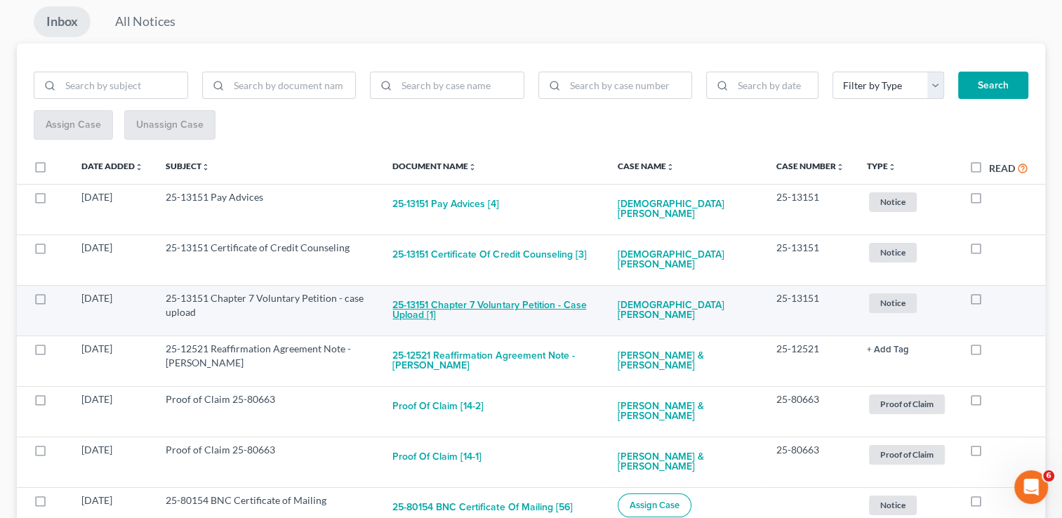
click at [477, 291] on button "25-13151 Chapter 7 Voluntary Petition - case upload [1]" at bounding box center [493, 310] width 202 height 38
checkbox input "true"
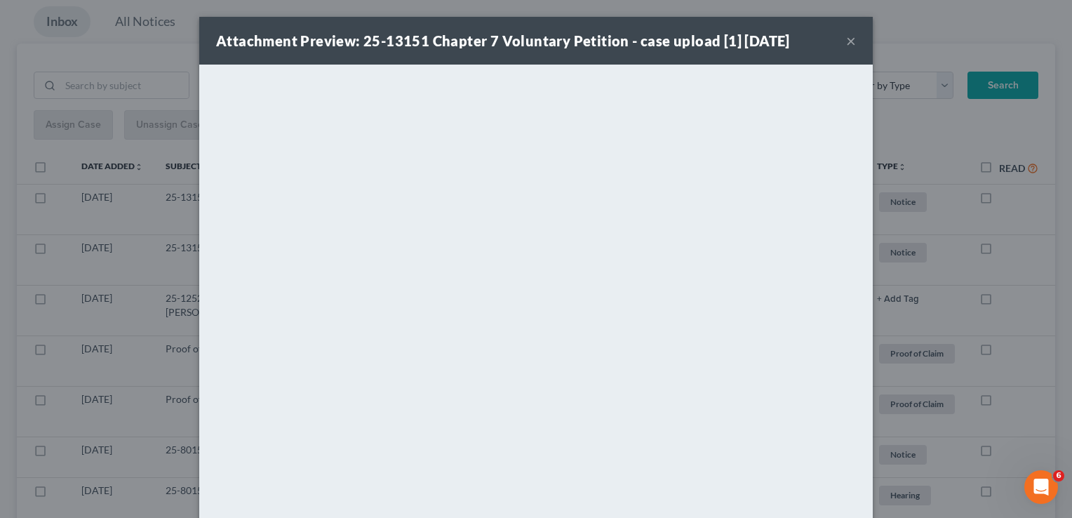
click at [846, 42] on button "×" at bounding box center [851, 40] width 10 height 17
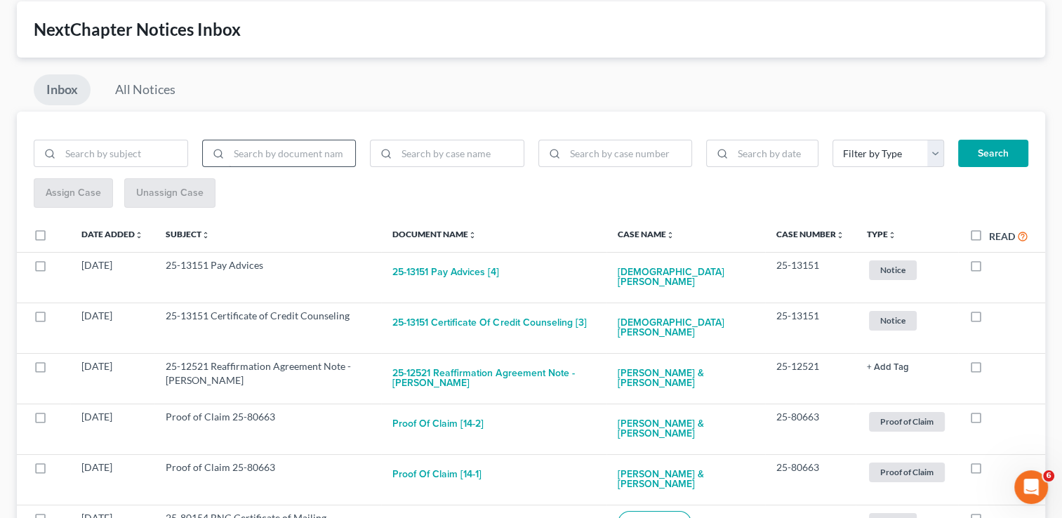
scroll to position [0, 0]
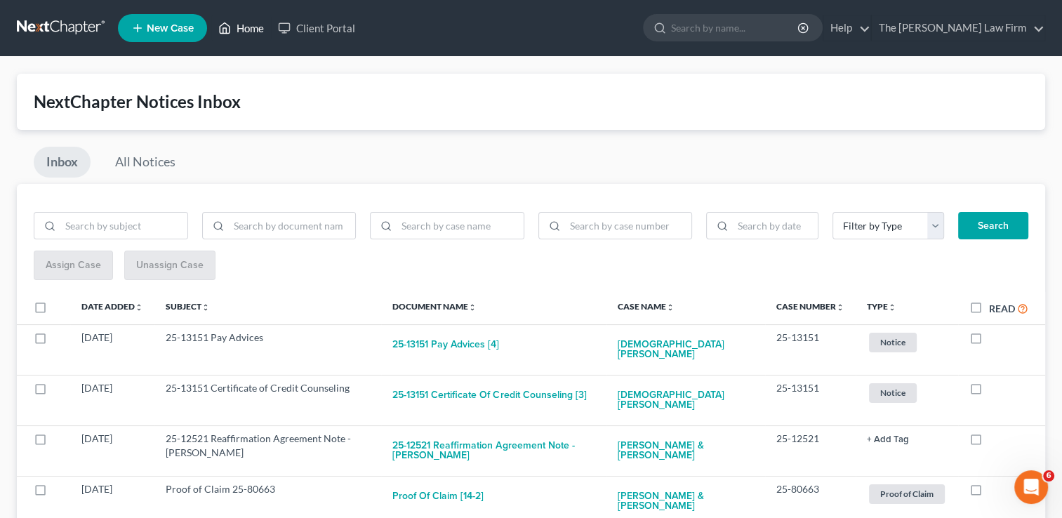
click at [253, 28] on link "Home" at bounding box center [241, 27] width 60 height 25
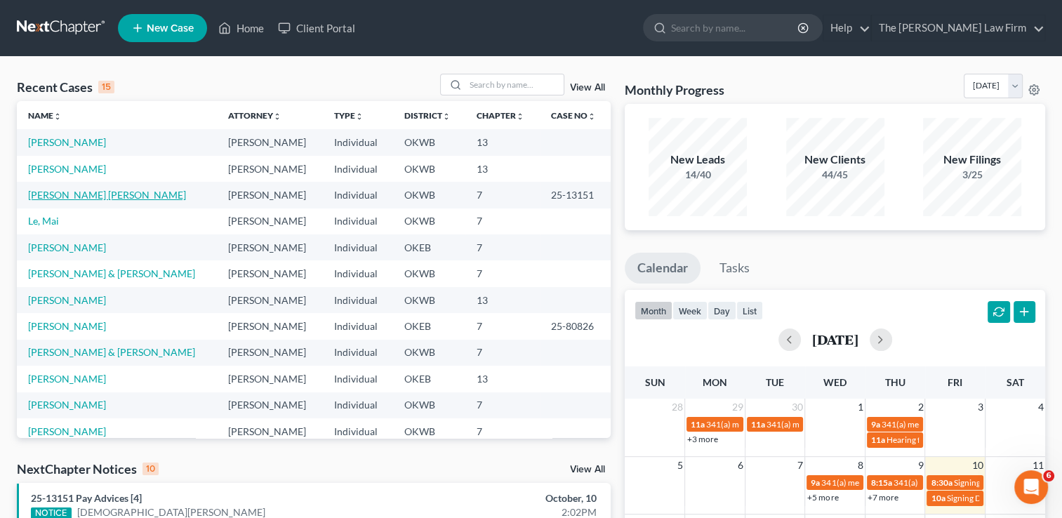
click at [101, 197] on link "[PERSON_NAME] [PERSON_NAME]" at bounding box center [107, 195] width 158 height 12
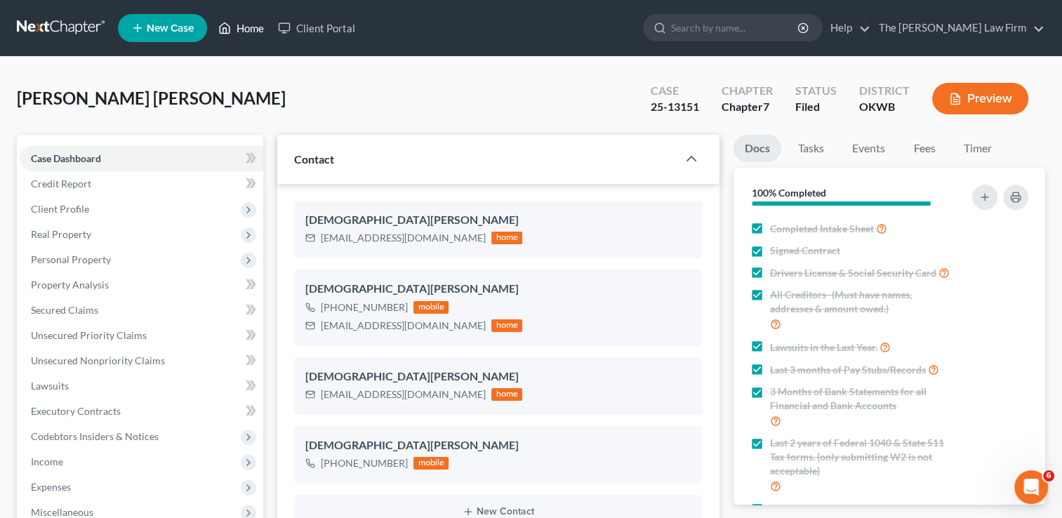
drag, startPoint x: 239, startPoint y: 29, endPoint x: 255, endPoint y: 67, distance: 41.2
click at [239, 29] on link "Home" at bounding box center [241, 27] width 60 height 25
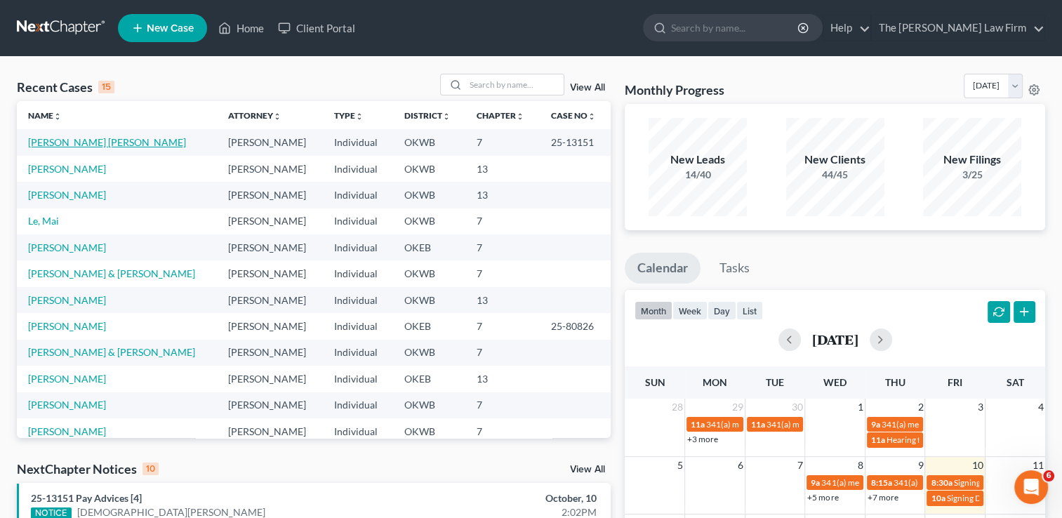
click at [117, 140] on link "[PERSON_NAME] [PERSON_NAME]" at bounding box center [107, 142] width 158 height 12
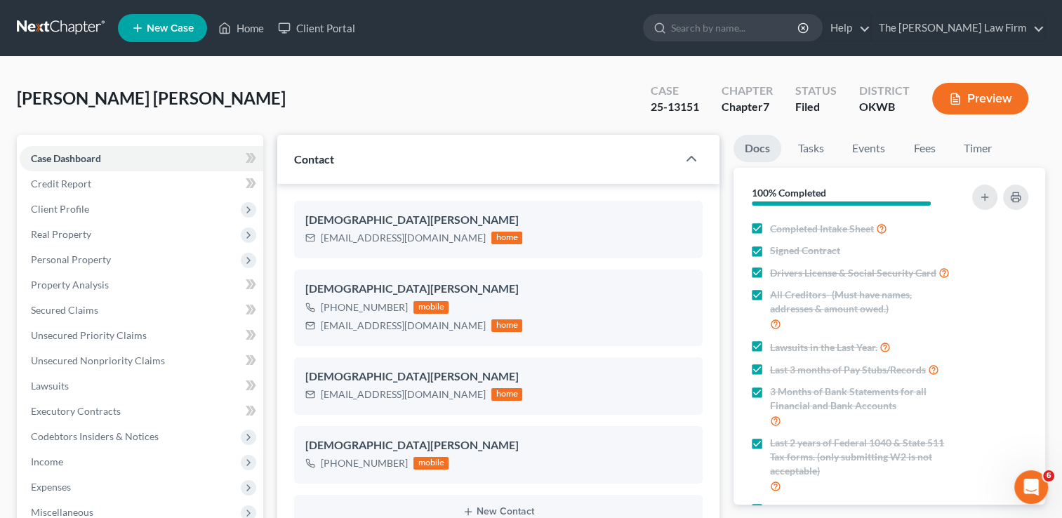
scroll to position [1802, 0]
drag, startPoint x: 708, startPoint y: 109, endPoint x: 649, endPoint y: 105, distance: 59.1
click at [649, 105] on div "Case 25-13151" at bounding box center [674, 99] width 71 height 41
copy div "25-13151"
drag, startPoint x: 685, startPoint y: 122, endPoint x: 699, endPoint y: 112, distance: 17.5
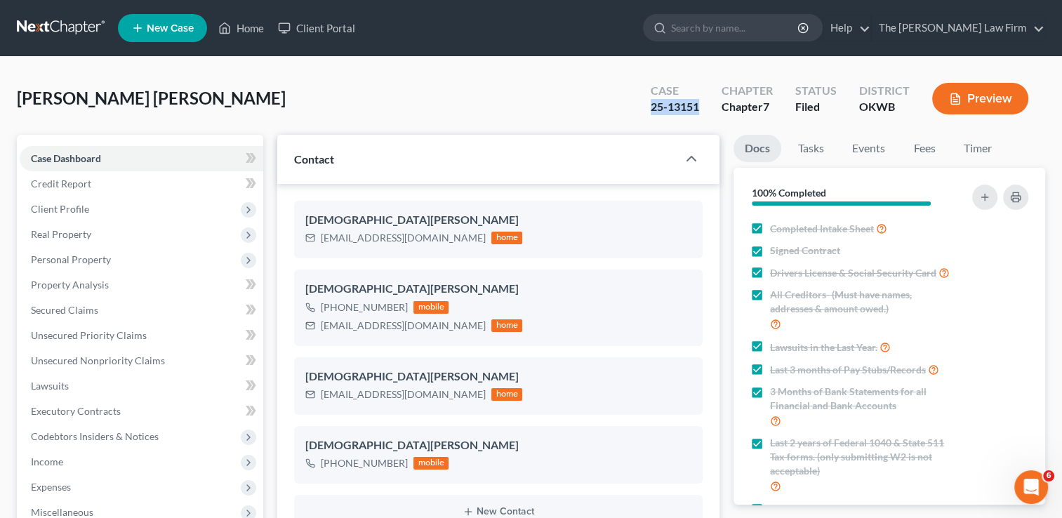
click at [686, 121] on div "Case 25-13151 Chapter Chapter 7 Status Filed District OKWB Preview" at bounding box center [839, 99] width 411 height 50
click at [702, 112] on div "Case 25-13151" at bounding box center [674, 99] width 71 height 41
drag, startPoint x: 659, startPoint y: 108, endPoint x: 627, endPoint y: 112, distance: 31.9
click at [630, 101] on div "[PERSON_NAME] [PERSON_NAME] Upgraded Case 25-13151 Chapter Chapter 7 Status Fil…" at bounding box center [531, 104] width 1028 height 61
copy div "25-13151"
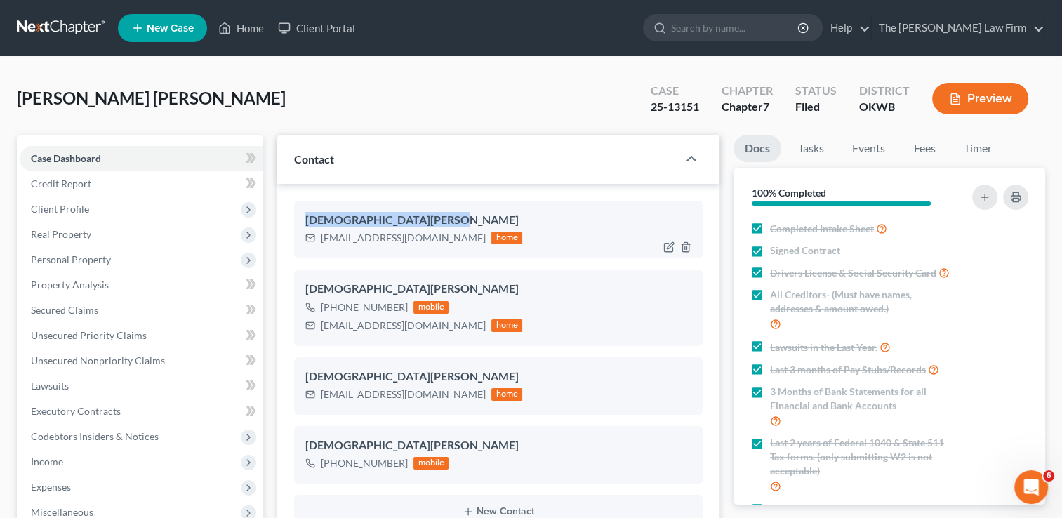
drag, startPoint x: 429, startPoint y: 216, endPoint x: 307, endPoint y: 211, distance: 122.2
click at [307, 212] on div "[DEMOGRAPHIC_DATA][PERSON_NAME]" at bounding box center [498, 220] width 386 height 17
drag, startPoint x: 307, startPoint y: 212, endPoint x: 317, endPoint y: 218, distance: 11.3
copy div "[DEMOGRAPHIC_DATA][PERSON_NAME]"
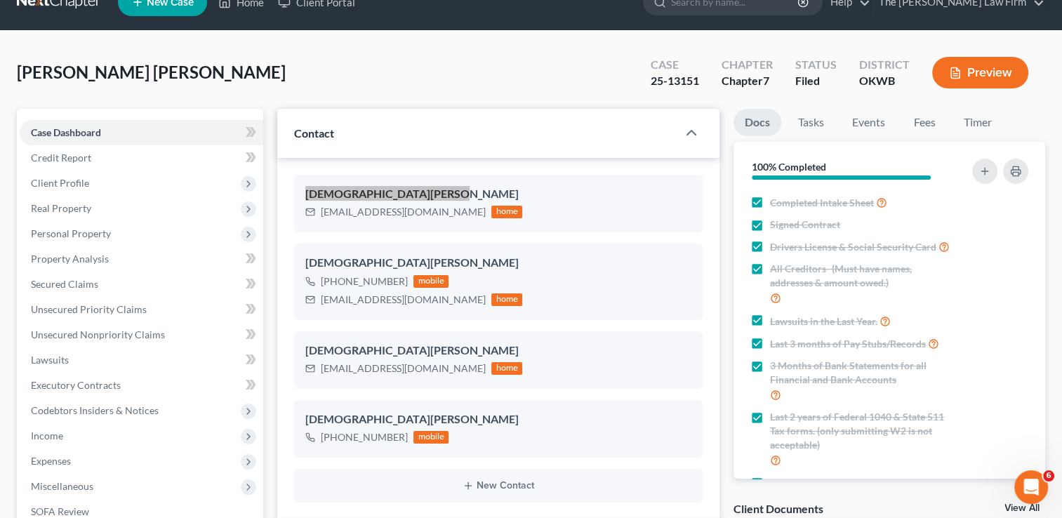
scroll to position [0, 0]
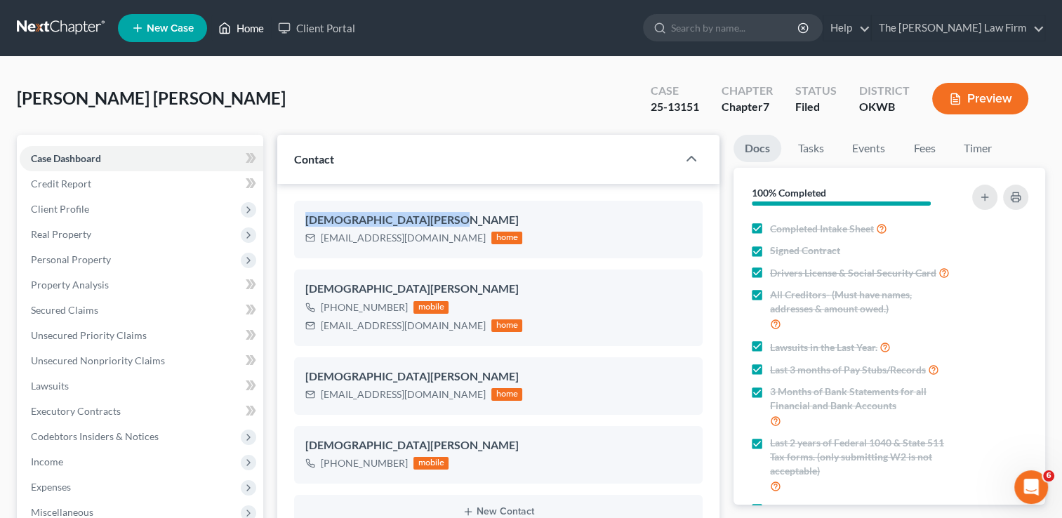
click at [258, 32] on link "Home" at bounding box center [241, 27] width 60 height 25
